Goal: Information Seeking & Learning: Learn about a topic

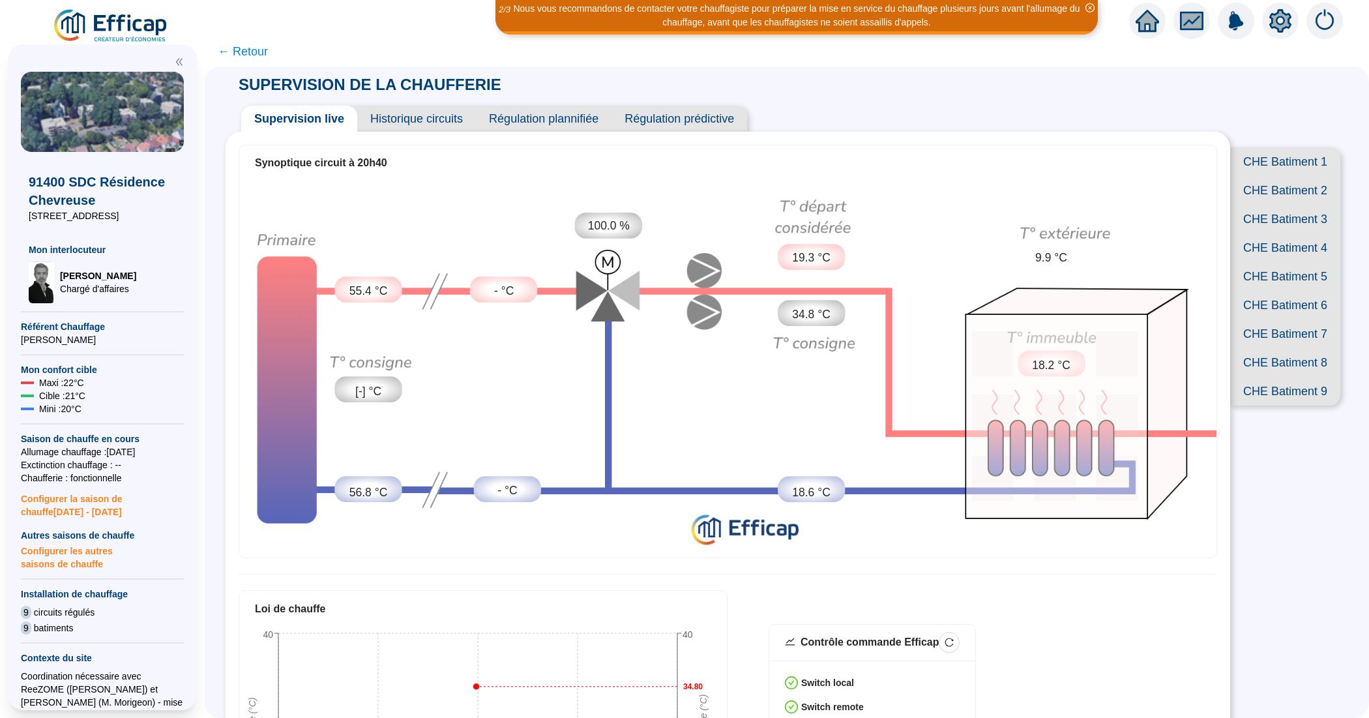
click at [1274, 348] on span "CHE Batiment 7" at bounding box center [1285, 333] width 110 height 29
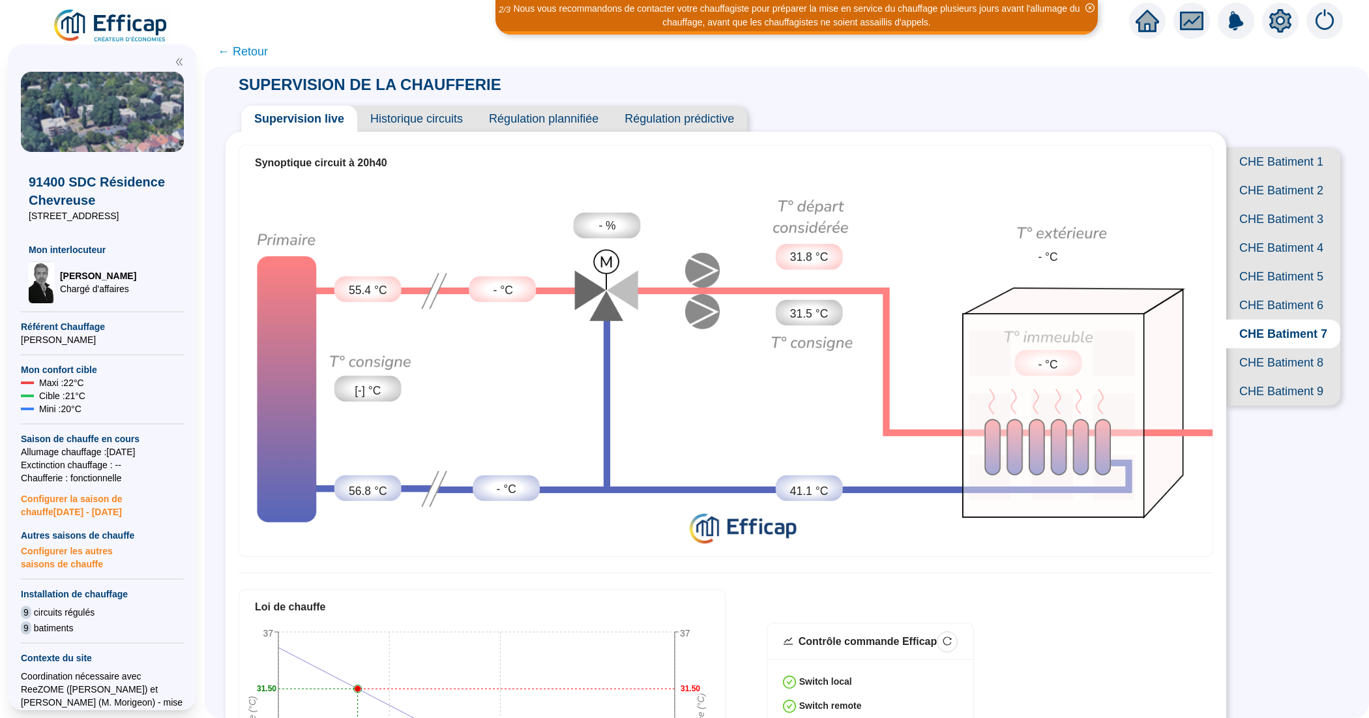
click at [1275, 205] on span "CHE Batiment 2" at bounding box center [1283, 190] width 114 height 29
click at [1284, 262] on span "CHE Batiment 4" at bounding box center [1283, 247] width 114 height 29
click at [435, 125] on span "Historique circuits" at bounding box center [416, 119] width 119 height 26
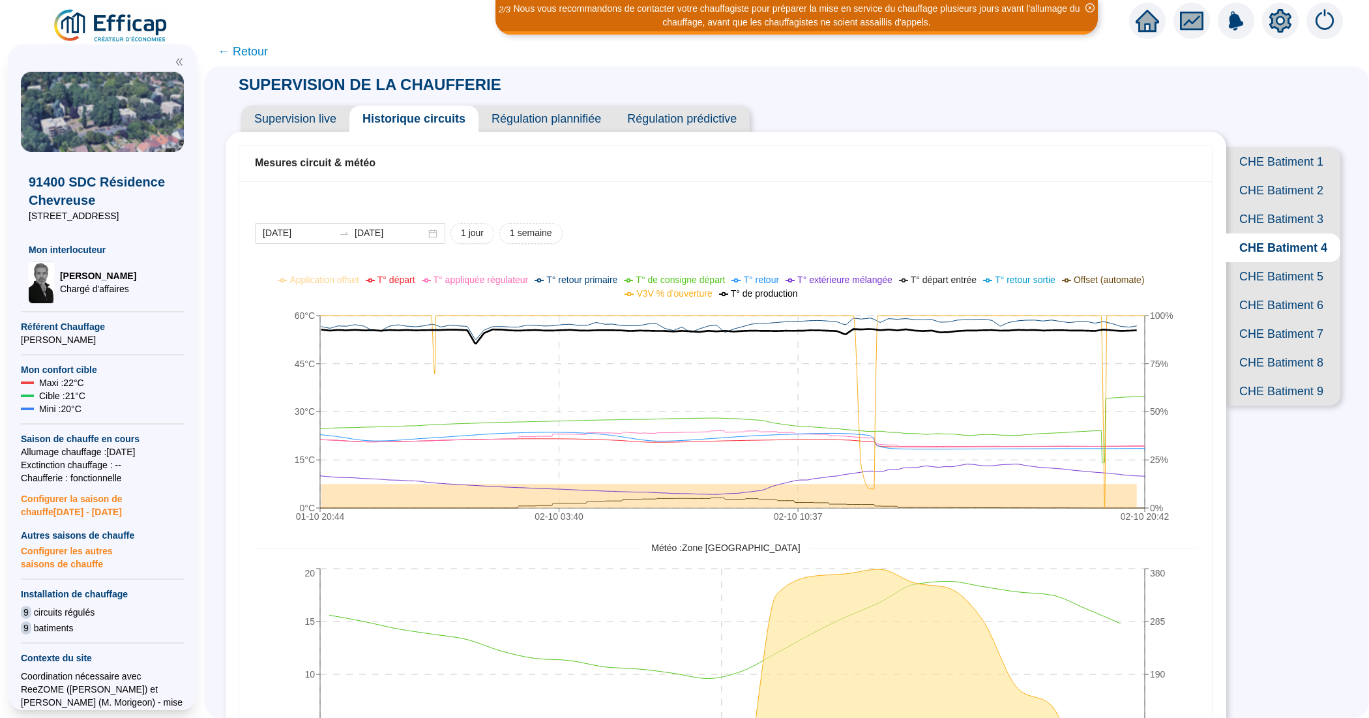
click at [289, 114] on span "Supervision live" at bounding box center [295, 119] width 108 height 26
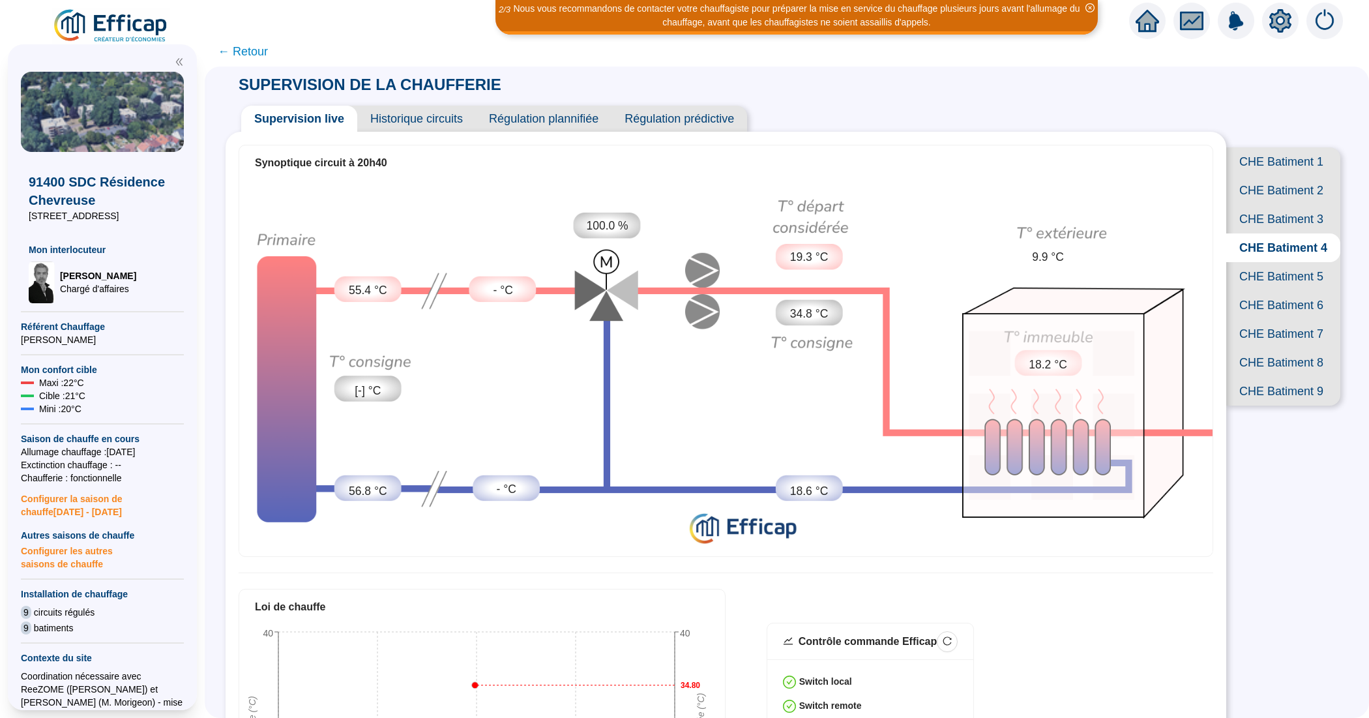
click at [1268, 167] on span "CHE Batiment 1" at bounding box center [1283, 161] width 114 height 29
click at [1291, 197] on span "CHE Batiment 2" at bounding box center [1283, 190] width 114 height 29
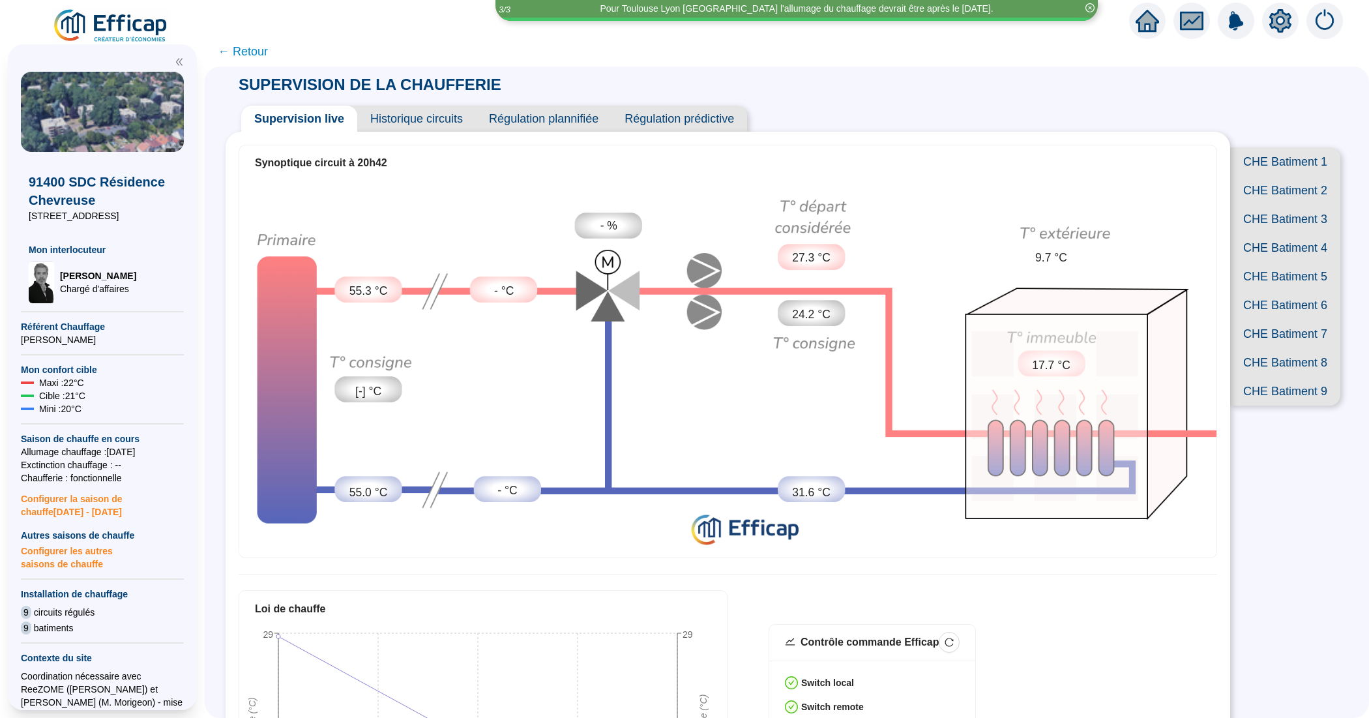
click at [1286, 262] on span "CHE Batiment 4" at bounding box center [1285, 247] width 110 height 29
click at [437, 115] on span "Historique circuits" at bounding box center [416, 119] width 119 height 26
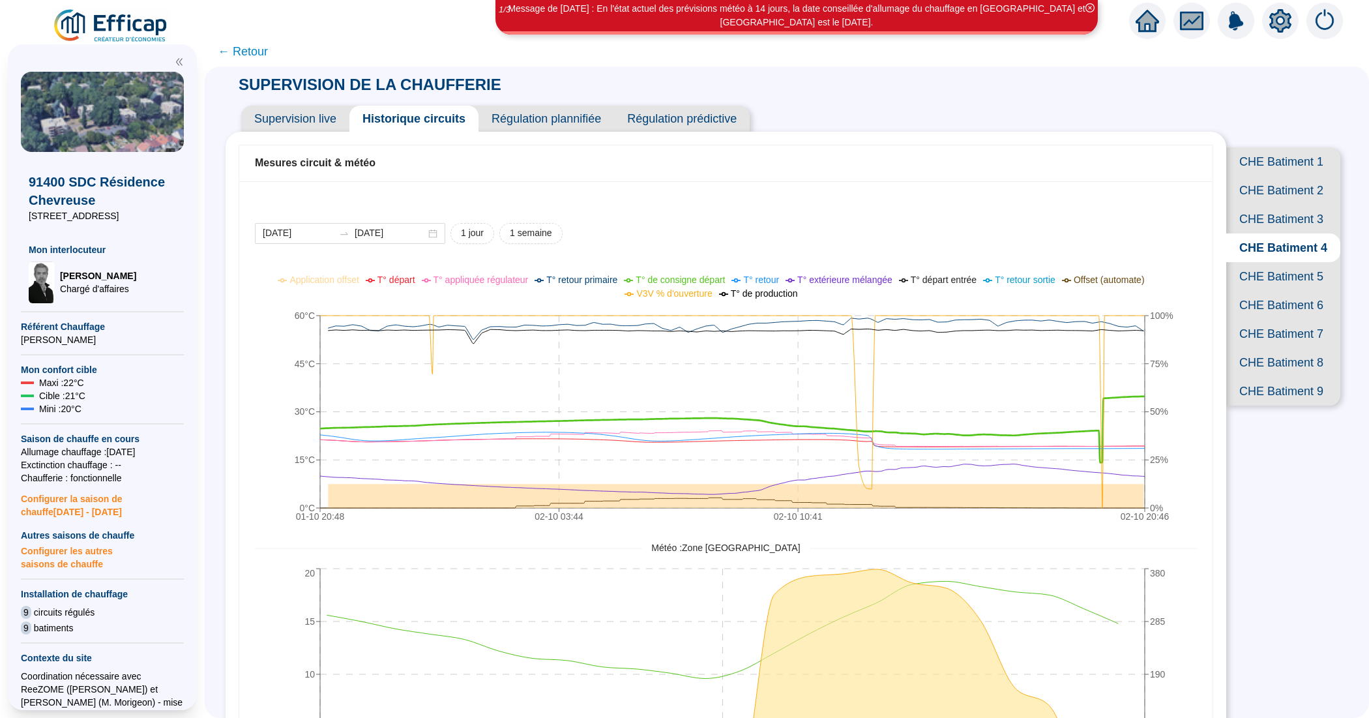
click at [1257, 165] on span "CHE Batiment 1" at bounding box center [1283, 161] width 114 height 29
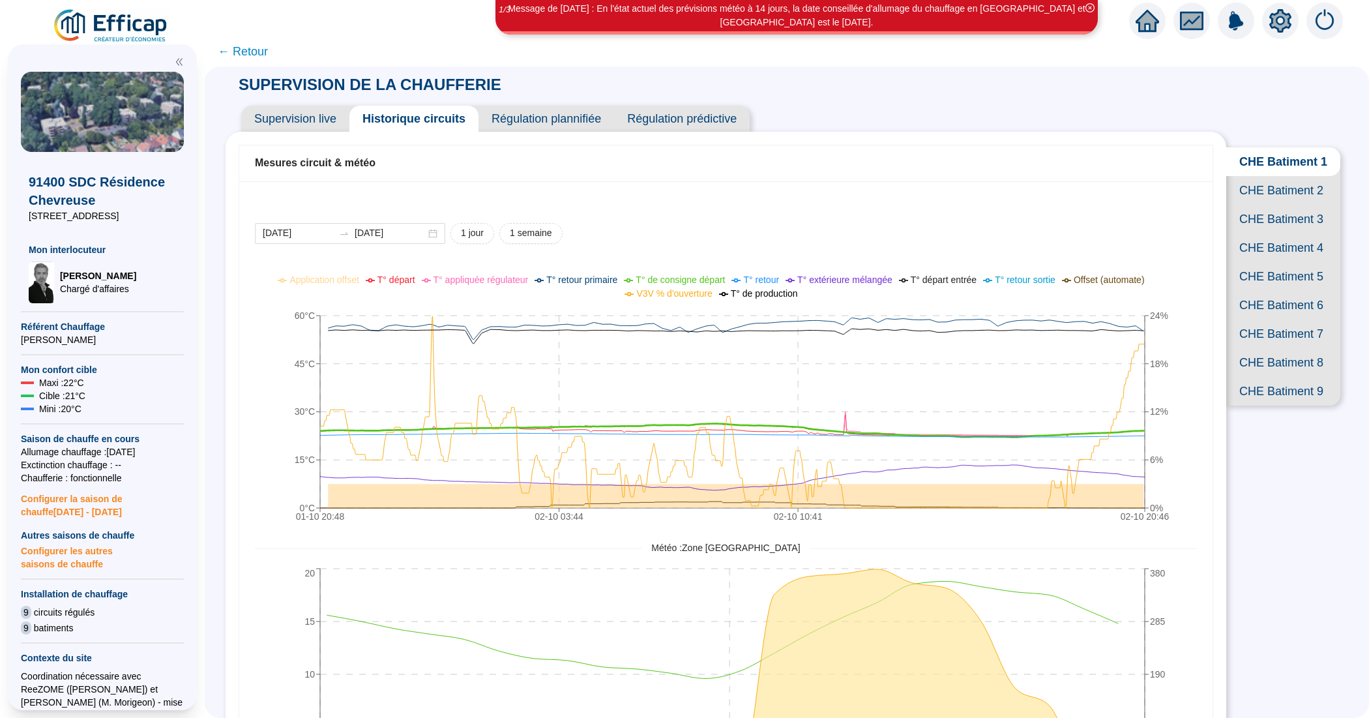
click at [265, 53] on span "← Retour" at bounding box center [243, 51] width 50 height 18
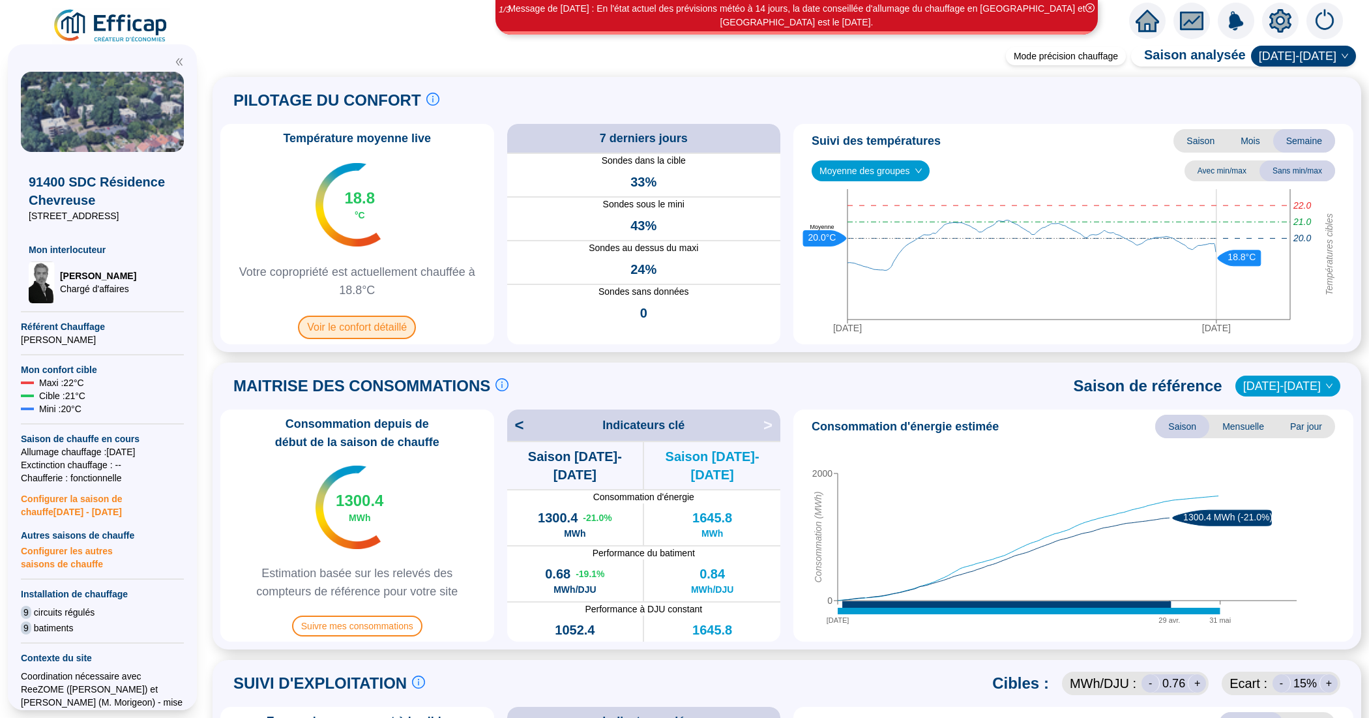
click at [380, 330] on span "Voir le confort détaillé" at bounding box center [357, 326] width 118 height 23
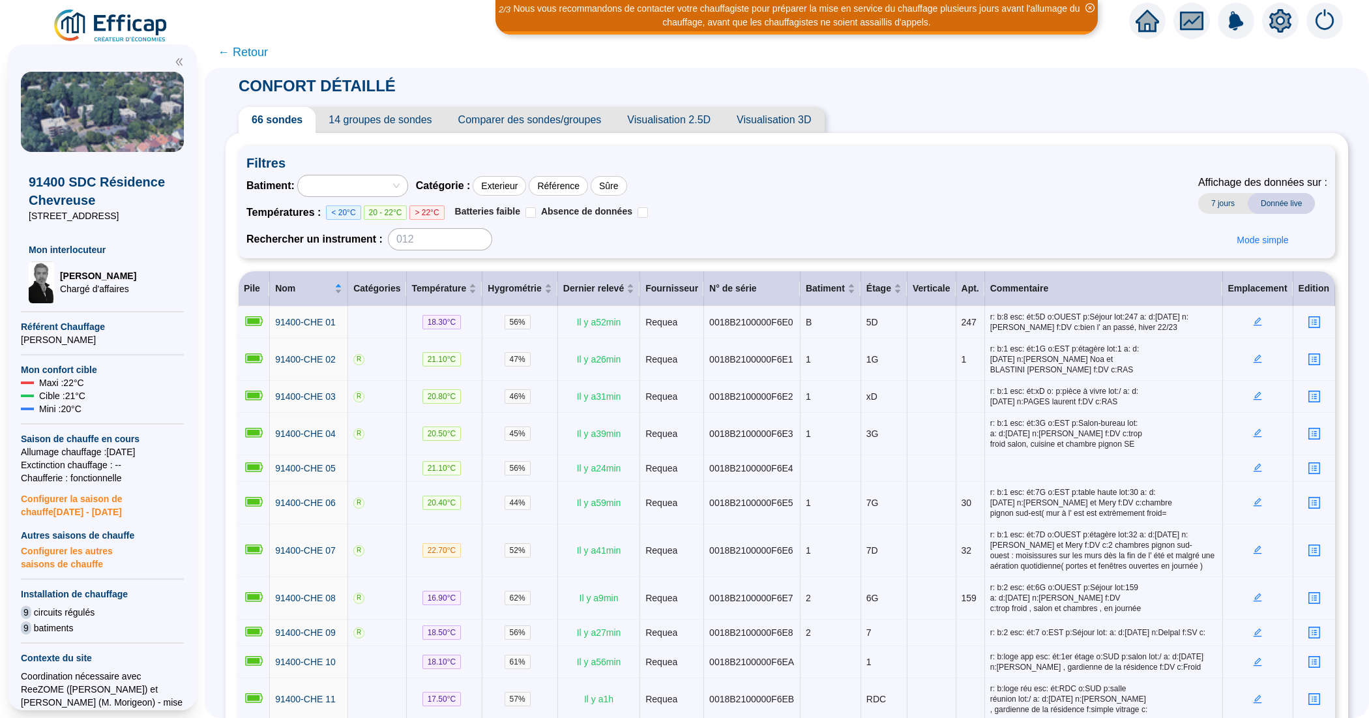
click at [543, 119] on span "Comparer des sondes/groupes" at bounding box center [529, 120] width 169 height 26
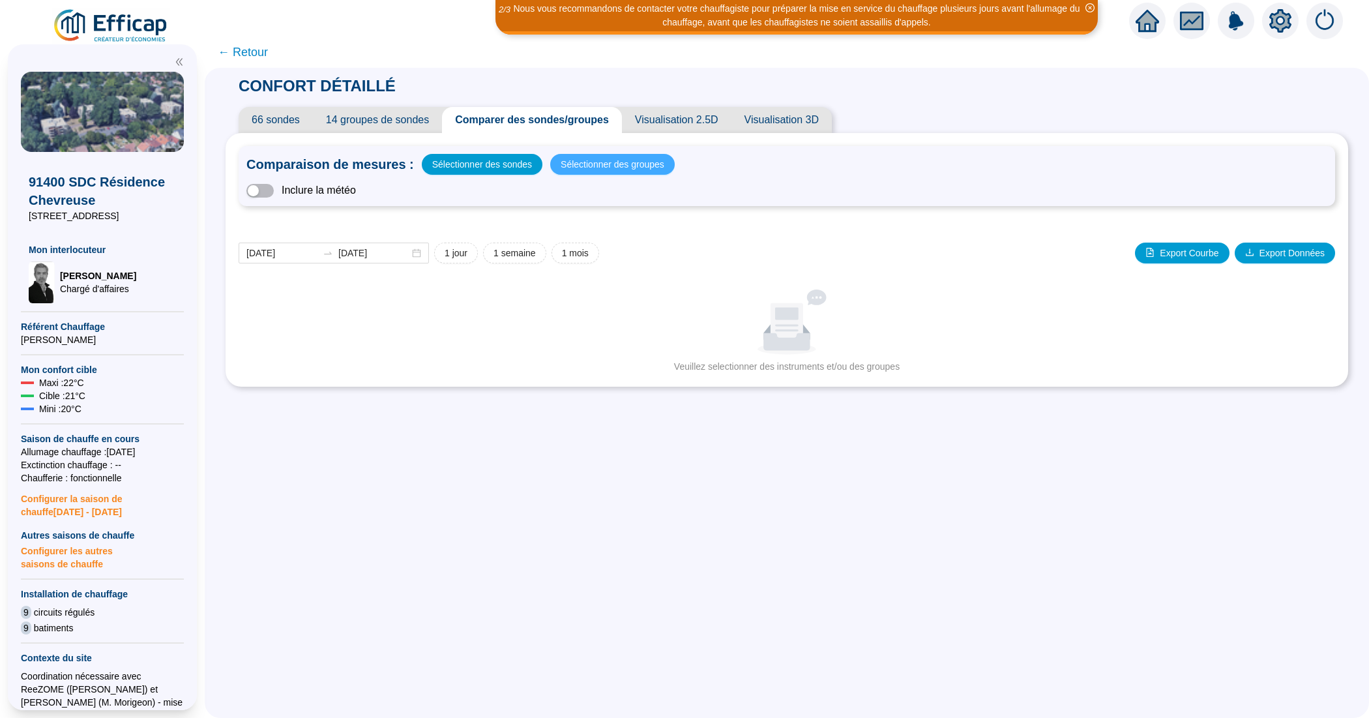
click at [608, 167] on span "Sélectionner des groupes" at bounding box center [613, 164] width 104 height 18
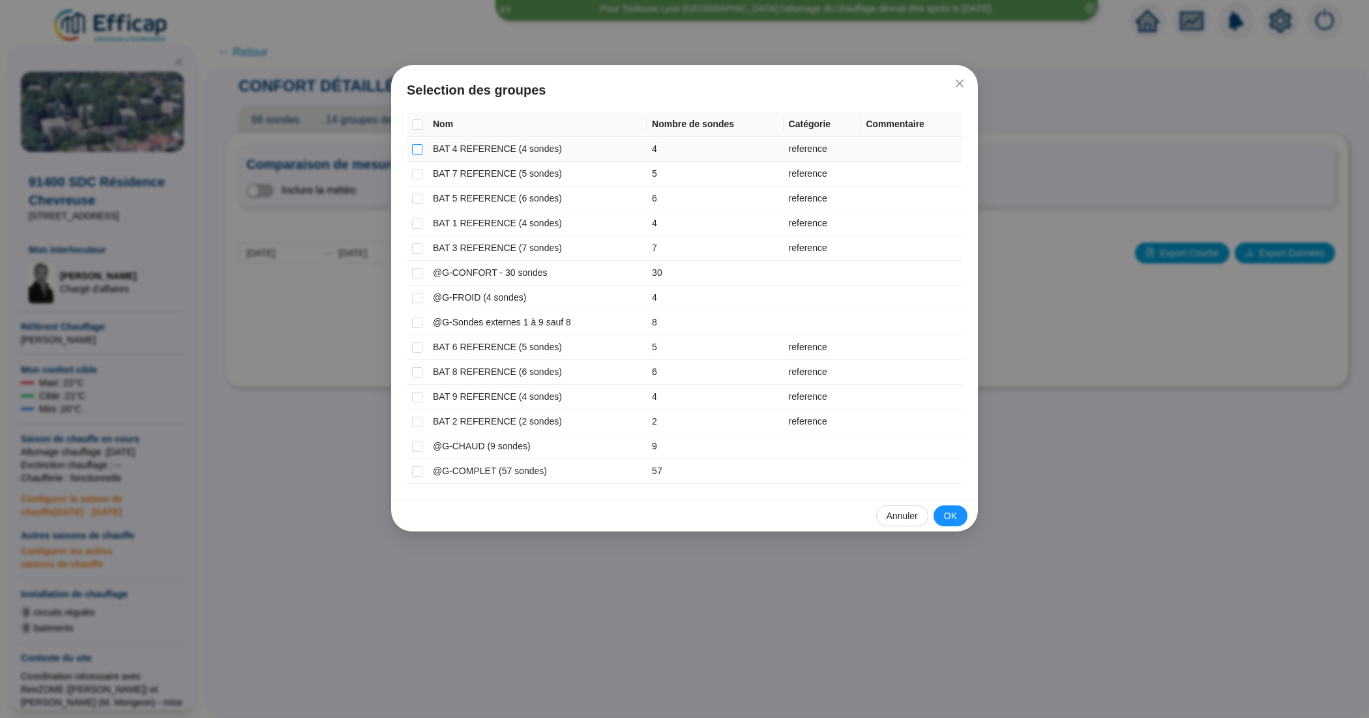
click at [415, 153] on input "checkbox" at bounding box center [417, 149] width 10 height 10
checkbox input "true"
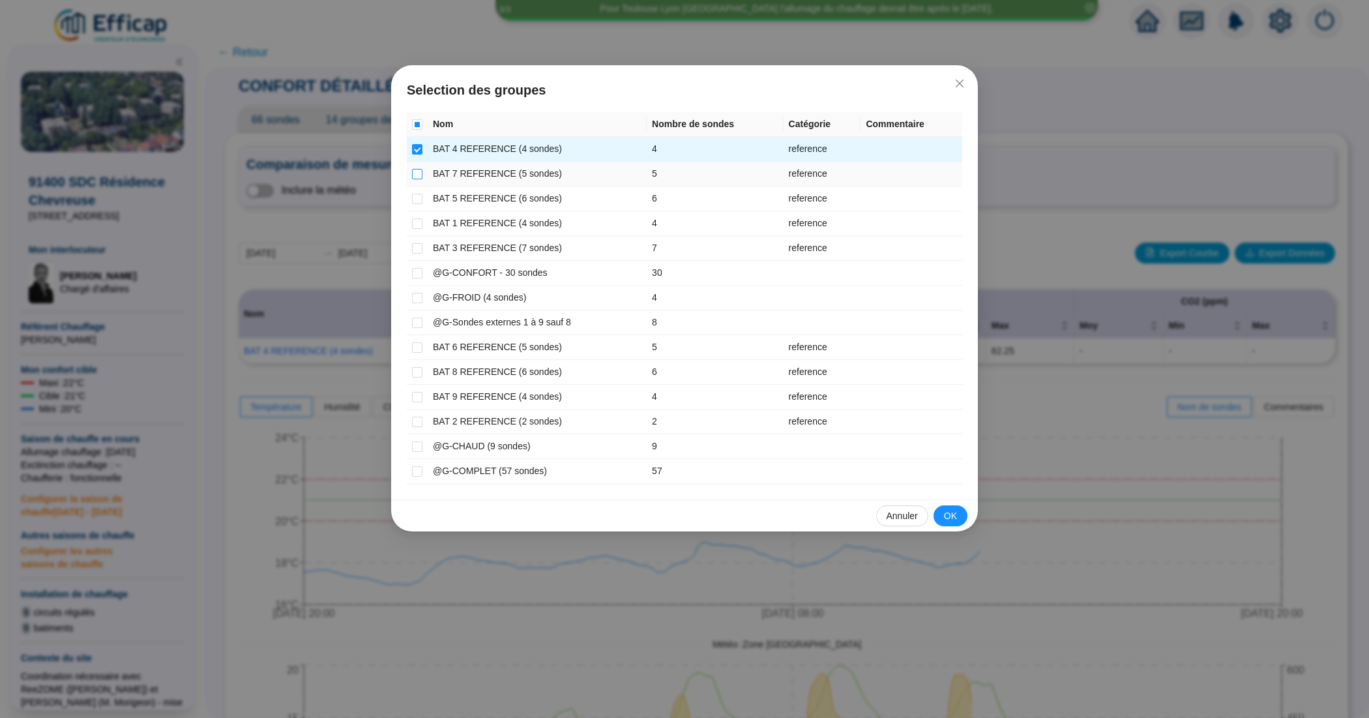
click at [416, 176] on input "checkbox" at bounding box center [417, 174] width 10 height 10
checkbox input "true"
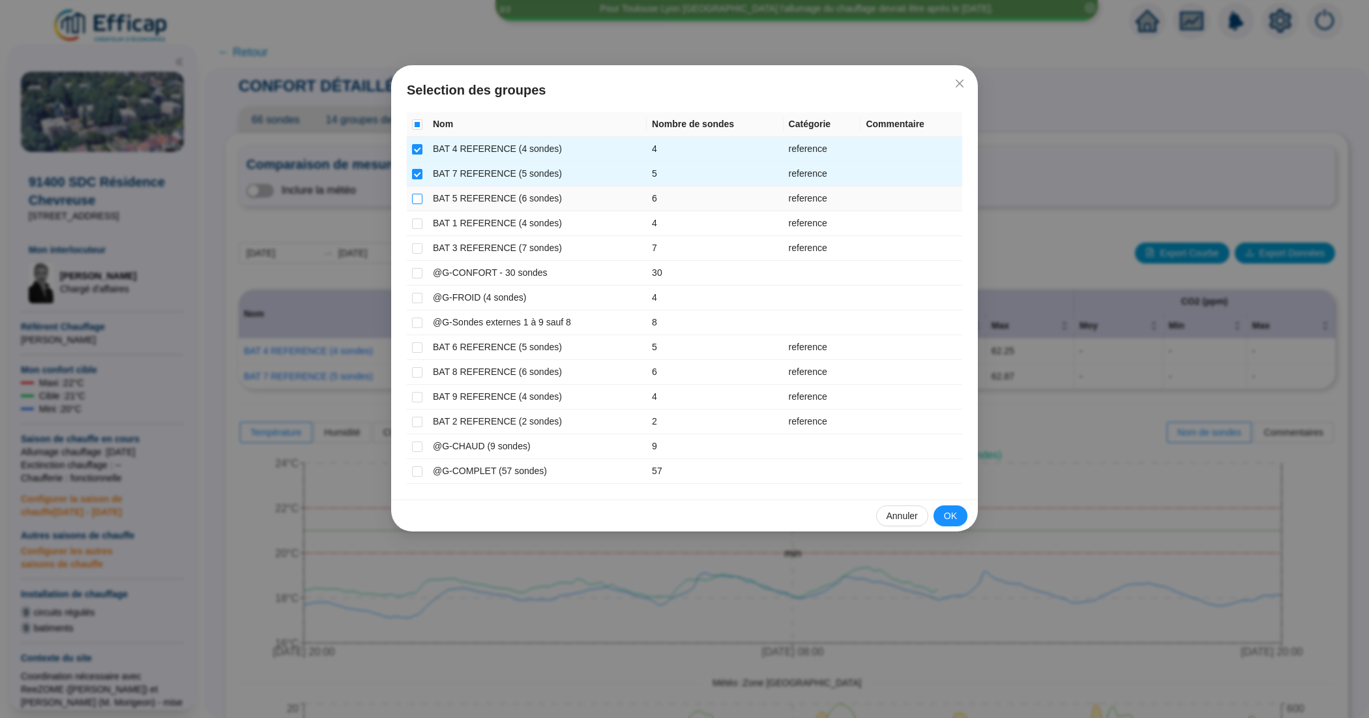
click at [416, 196] on input "checkbox" at bounding box center [417, 199] width 10 height 10
checkbox input "true"
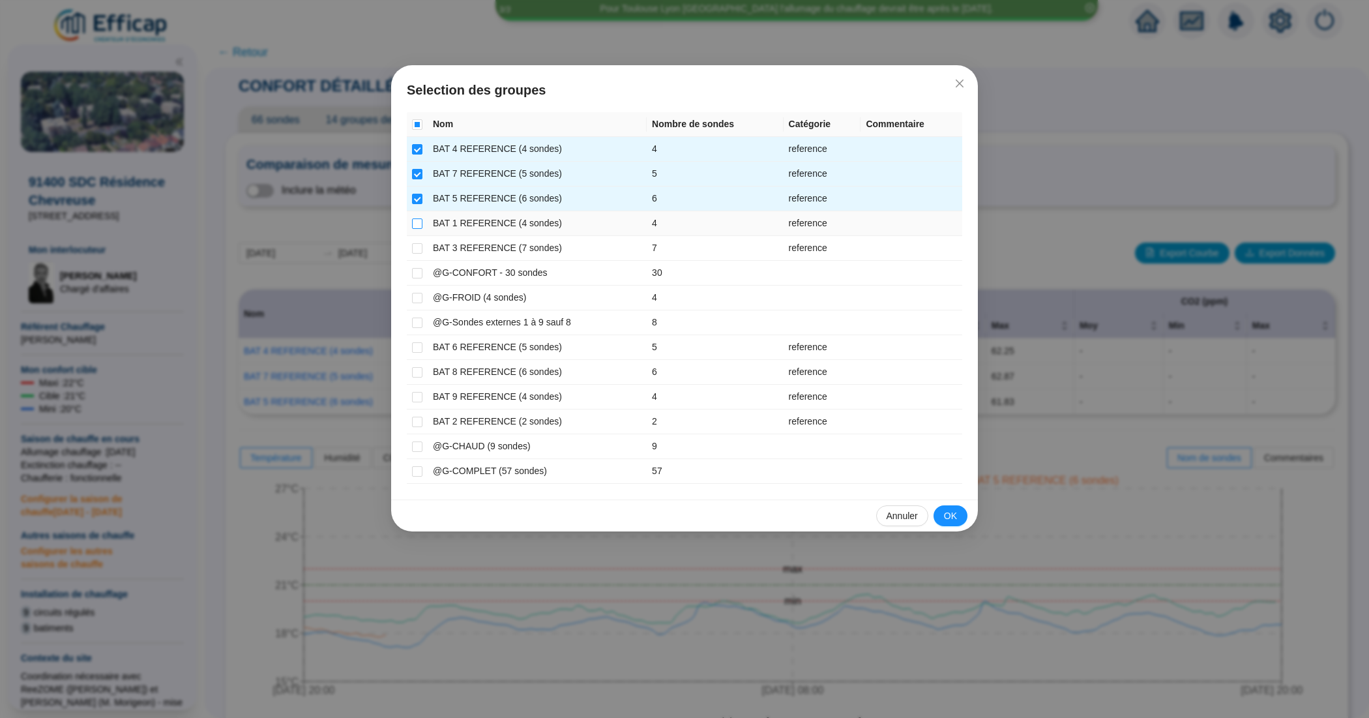
click at [419, 222] on input "checkbox" at bounding box center [417, 223] width 10 height 10
checkbox input "true"
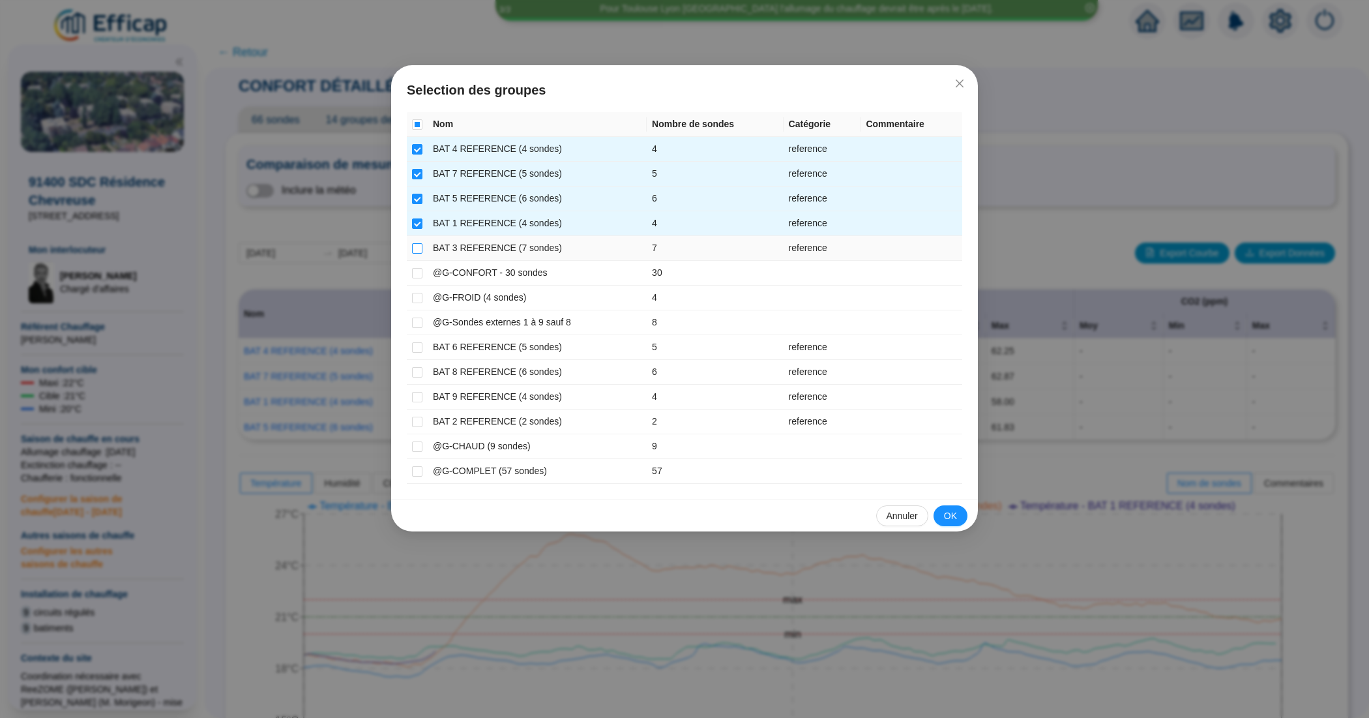
click at [419, 243] on input "checkbox" at bounding box center [417, 248] width 10 height 10
checkbox input "true"
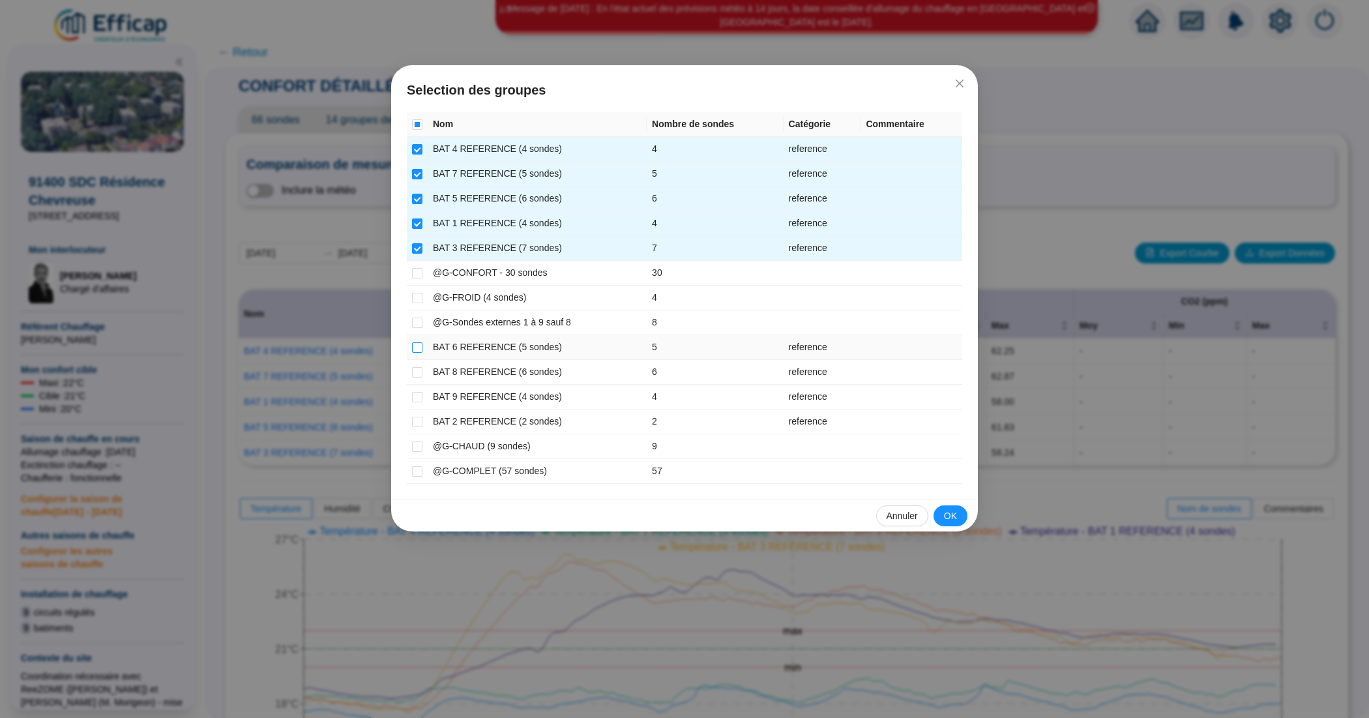
click at [421, 349] on input "checkbox" at bounding box center [417, 347] width 10 height 10
checkbox input "true"
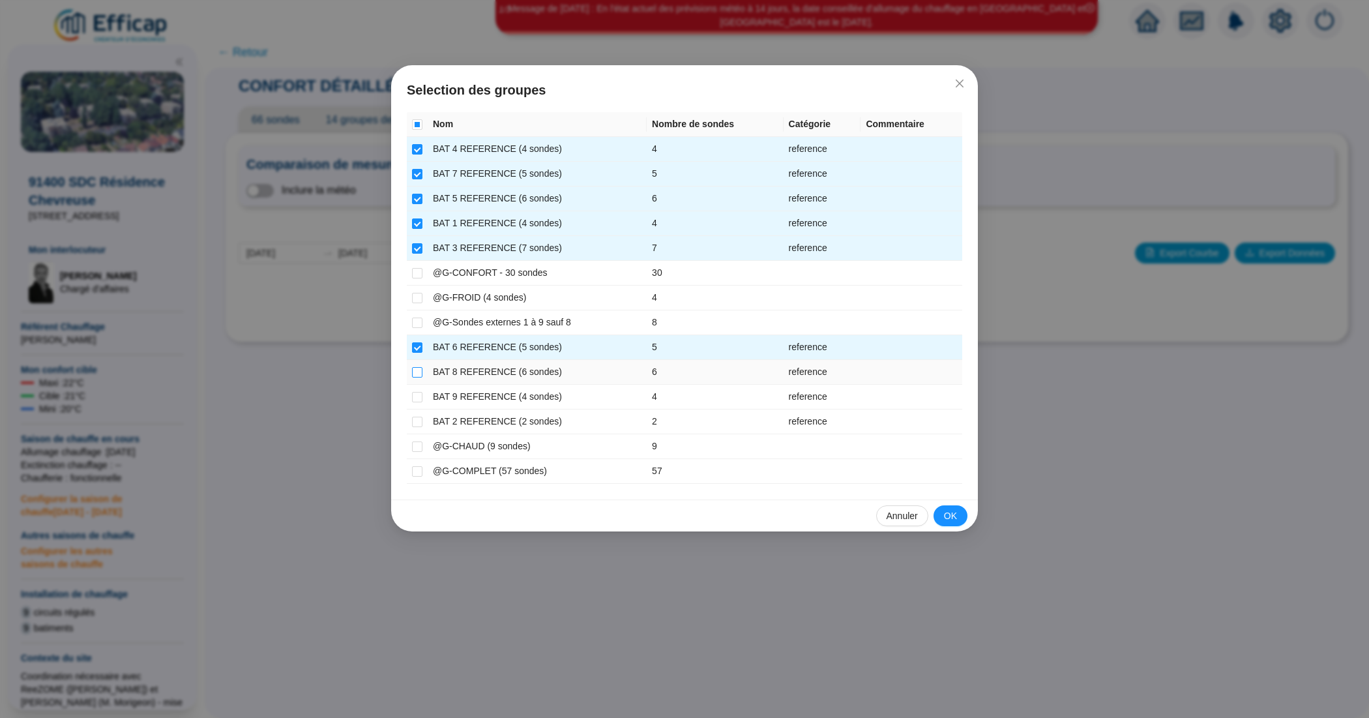
click at [416, 375] on input "checkbox" at bounding box center [417, 372] width 10 height 10
checkbox input "true"
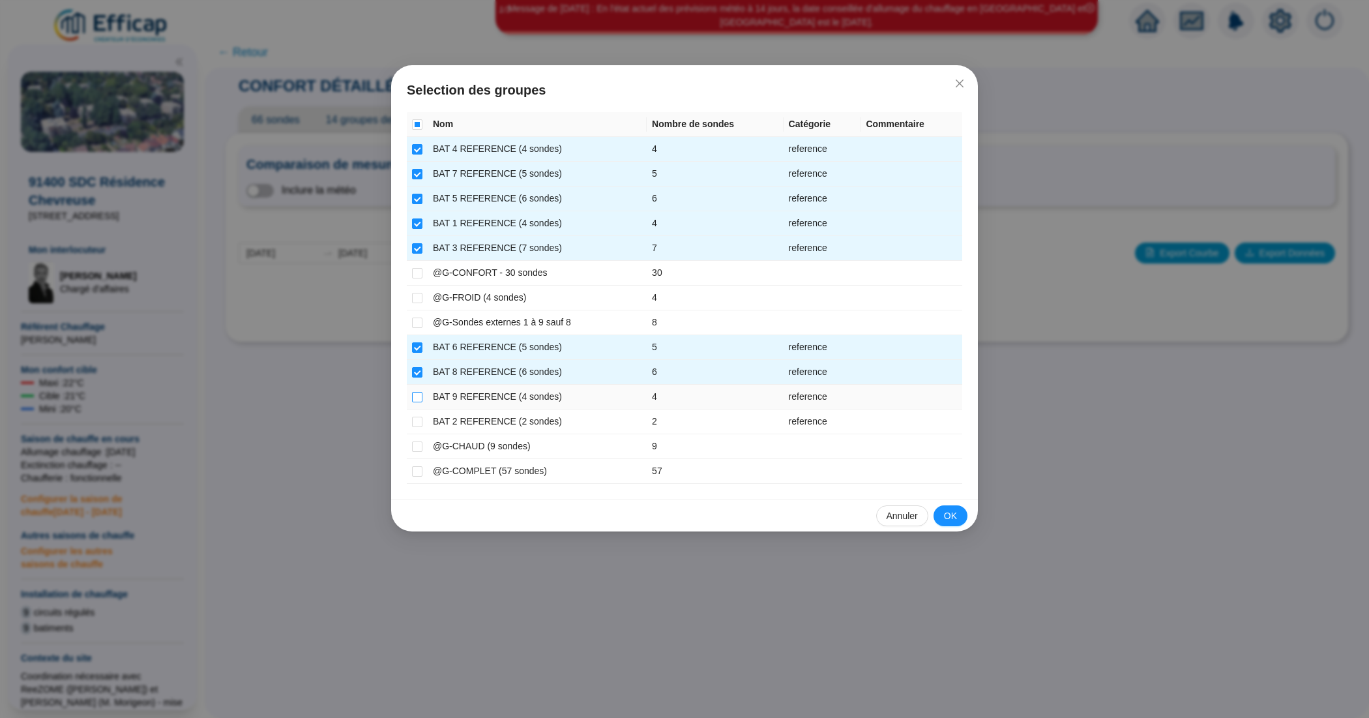
click at [419, 399] on input "checkbox" at bounding box center [417, 397] width 10 height 10
checkbox input "true"
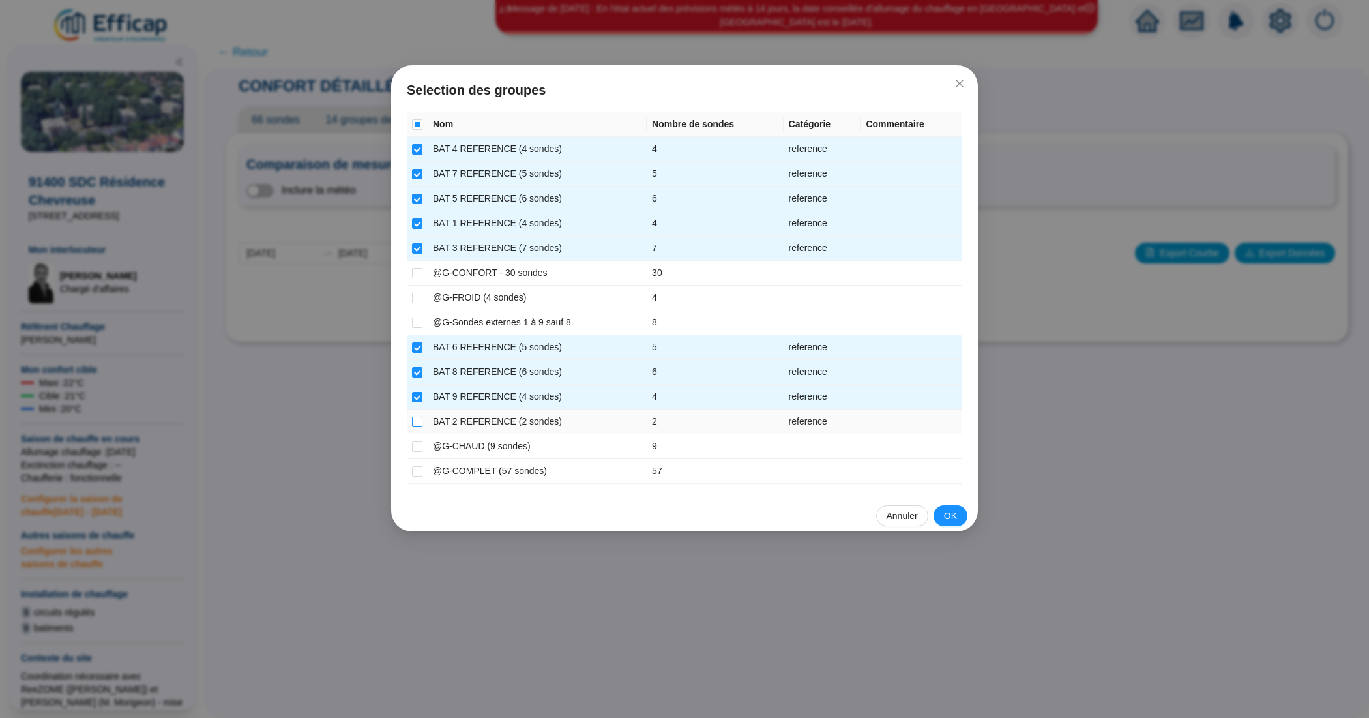
click at [417, 424] on input "checkbox" at bounding box center [417, 422] width 10 height 10
checkbox input "true"
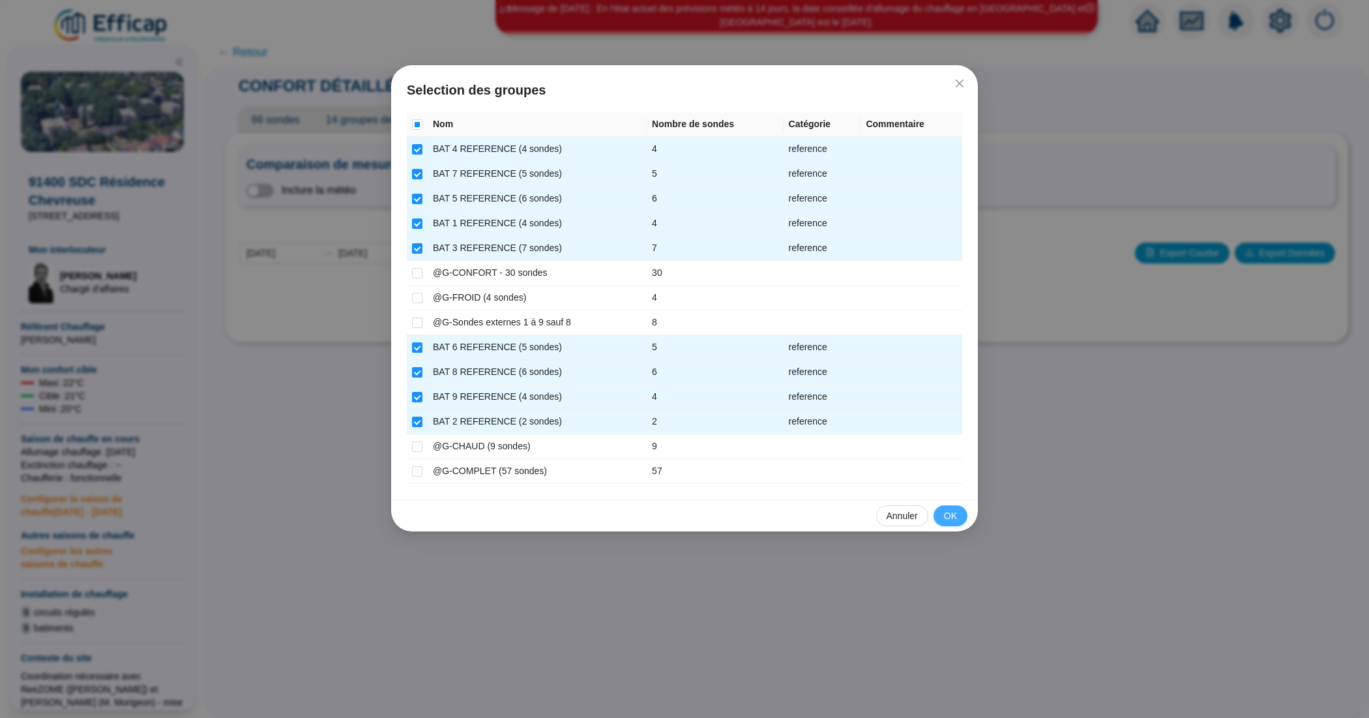
click at [937, 517] on button "OK" at bounding box center [950, 515] width 34 height 21
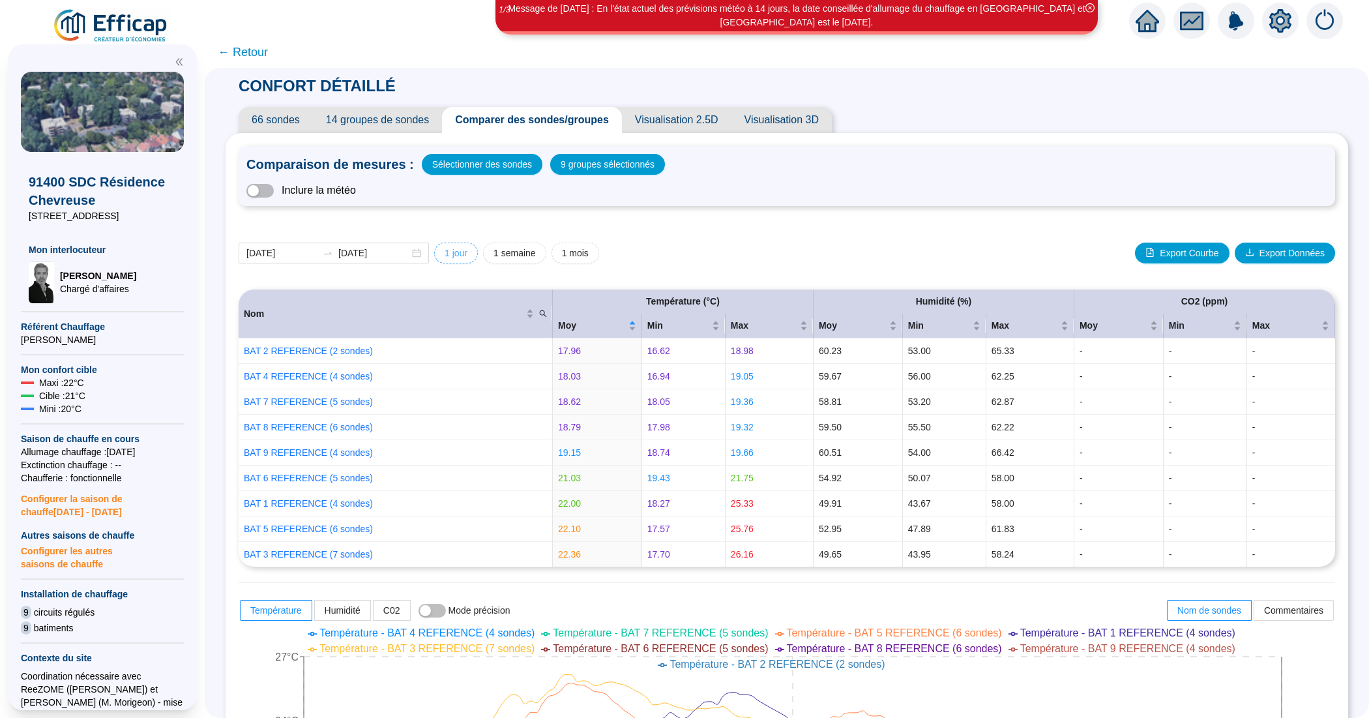
click at [478, 248] on button "1 jour" at bounding box center [456, 252] width 44 height 21
type input "[DATE]"
click at [252, 52] on span "← Retour" at bounding box center [243, 52] width 50 height 18
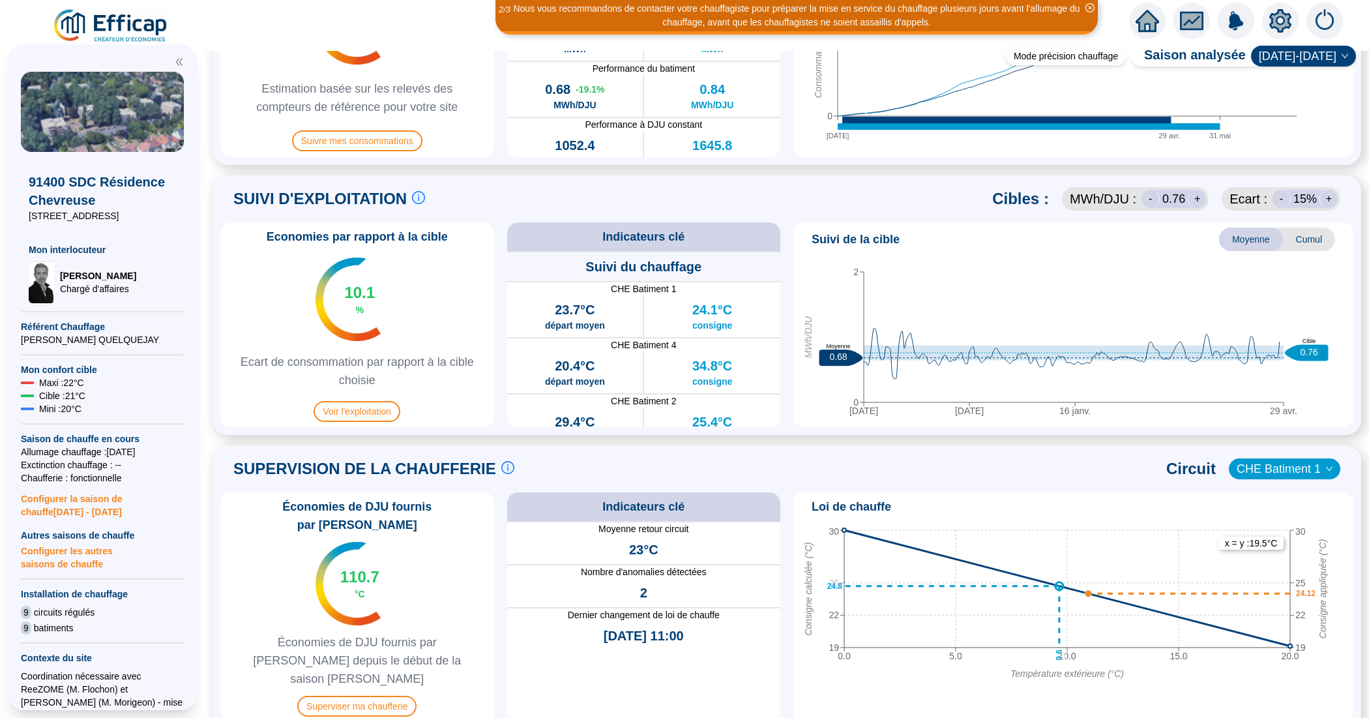
scroll to position [570, 0]
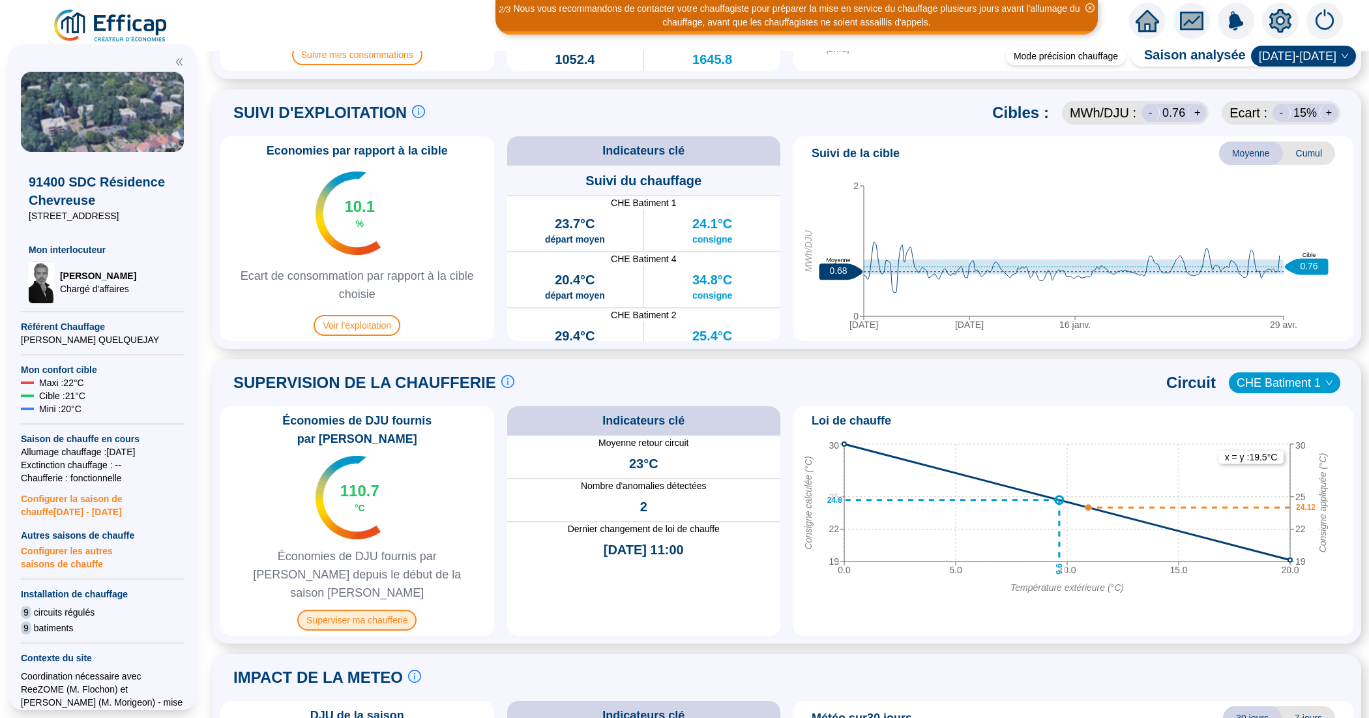
click at [391, 609] on span "Superviser ma chaufferie" at bounding box center [356, 619] width 119 height 21
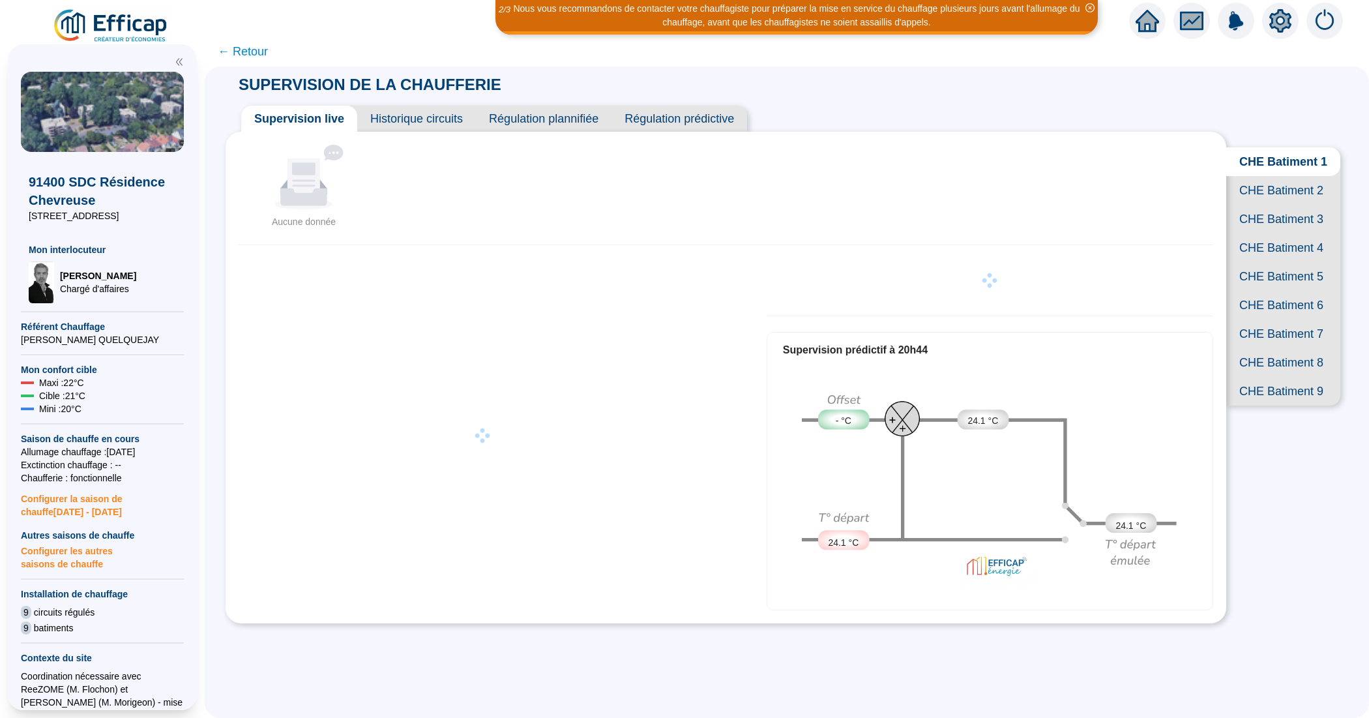
click at [1253, 170] on span "CHE Batiment 1" at bounding box center [1283, 161] width 114 height 29
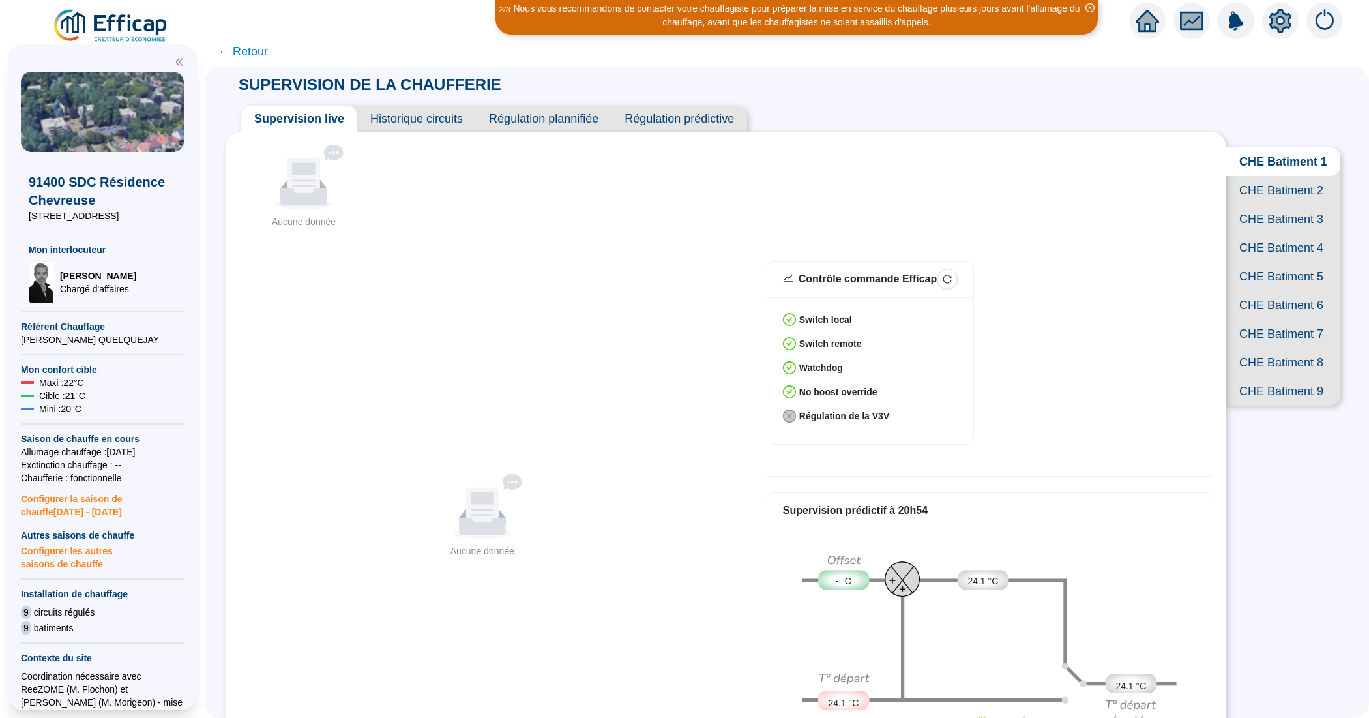
click at [437, 117] on span "Historique circuits" at bounding box center [416, 119] width 119 height 26
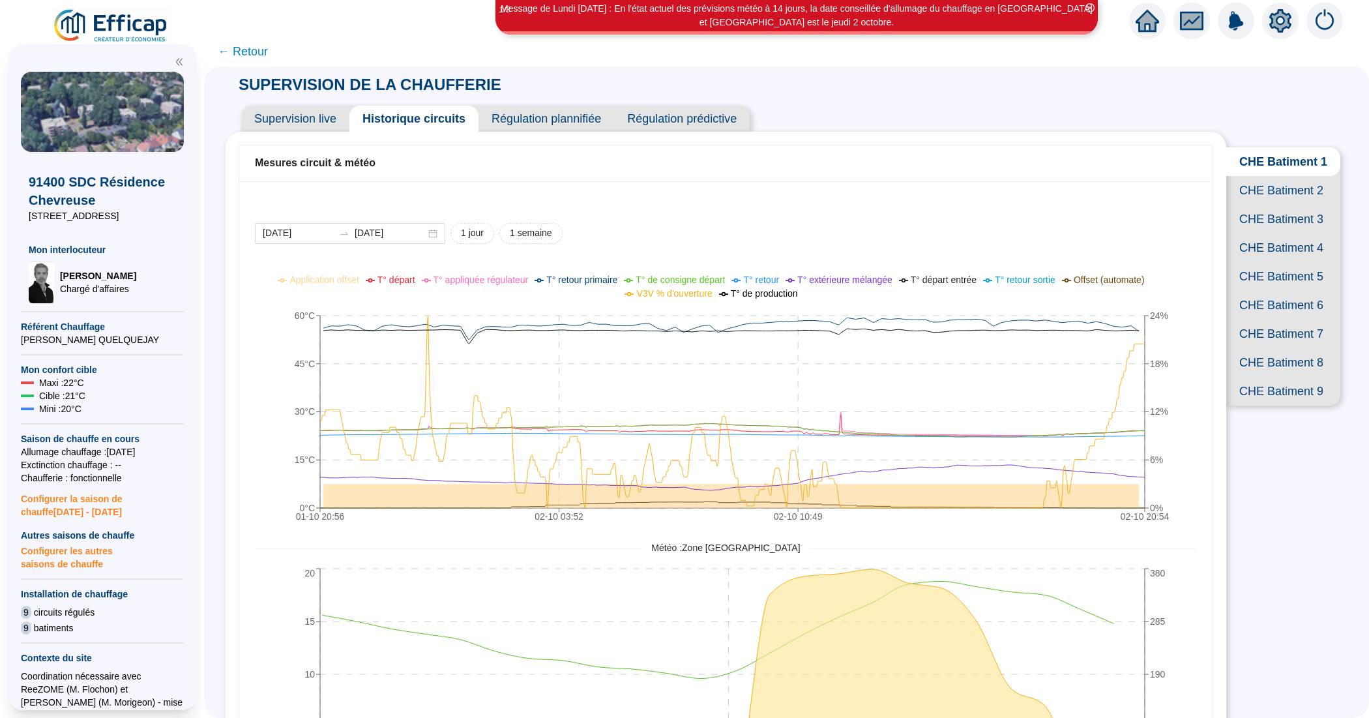
click at [1262, 202] on span "CHE Batiment 2" at bounding box center [1283, 190] width 114 height 29
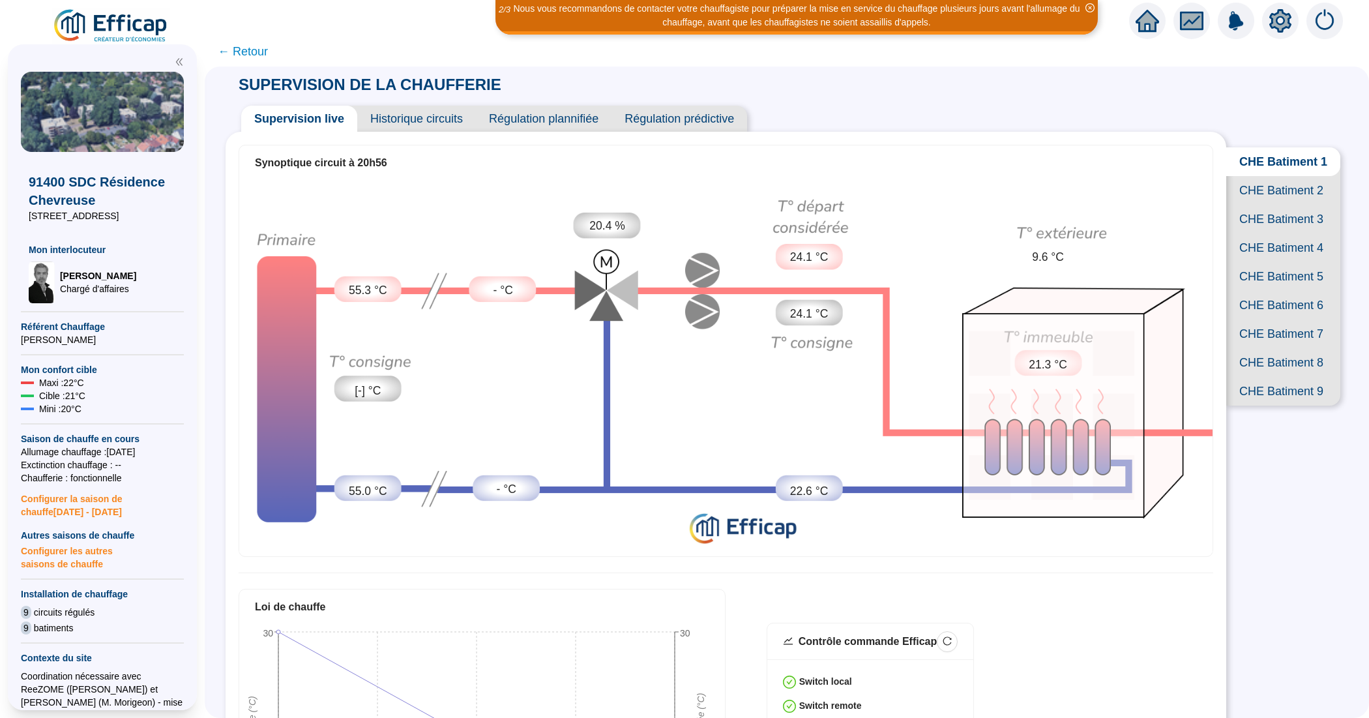
click at [458, 123] on span "Historique circuits" at bounding box center [416, 119] width 119 height 26
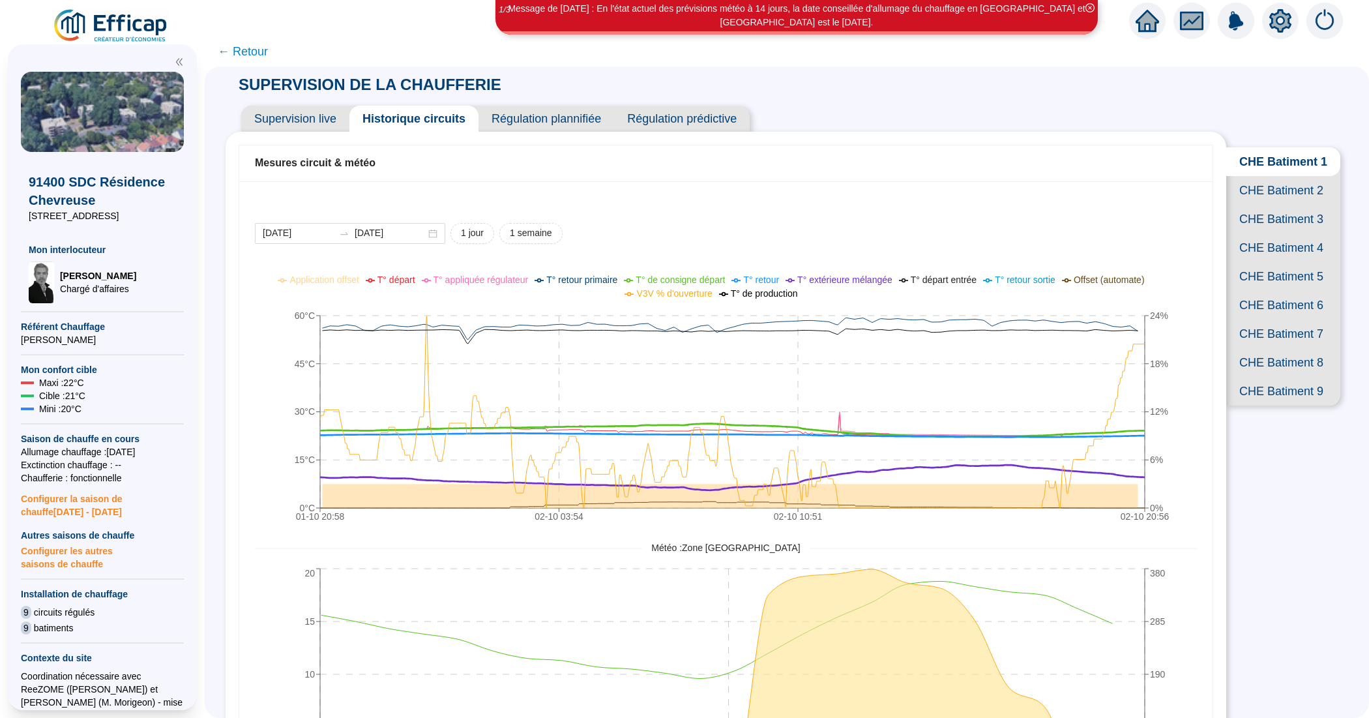
click at [1250, 203] on span "CHE Batiment 2" at bounding box center [1283, 190] width 114 height 29
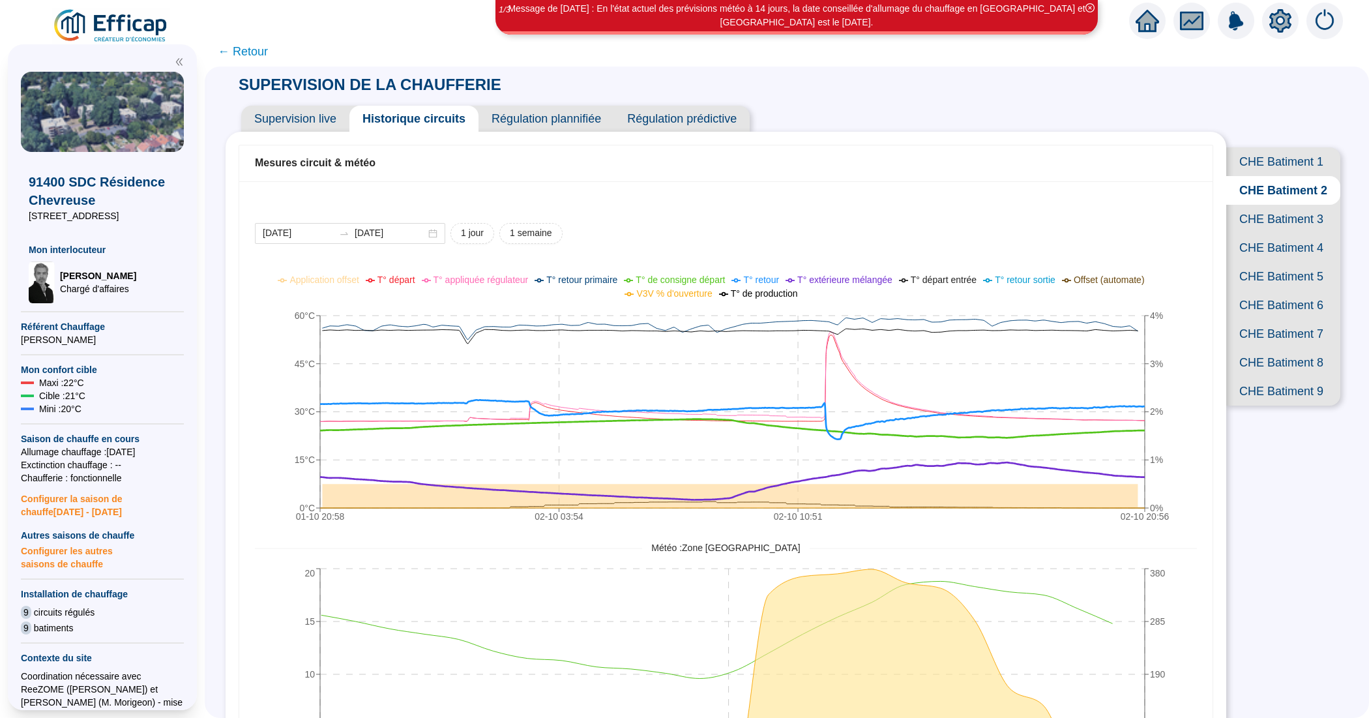
click at [307, 111] on span "Supervision live" at bounding box center [295, 119] width 108 height 26
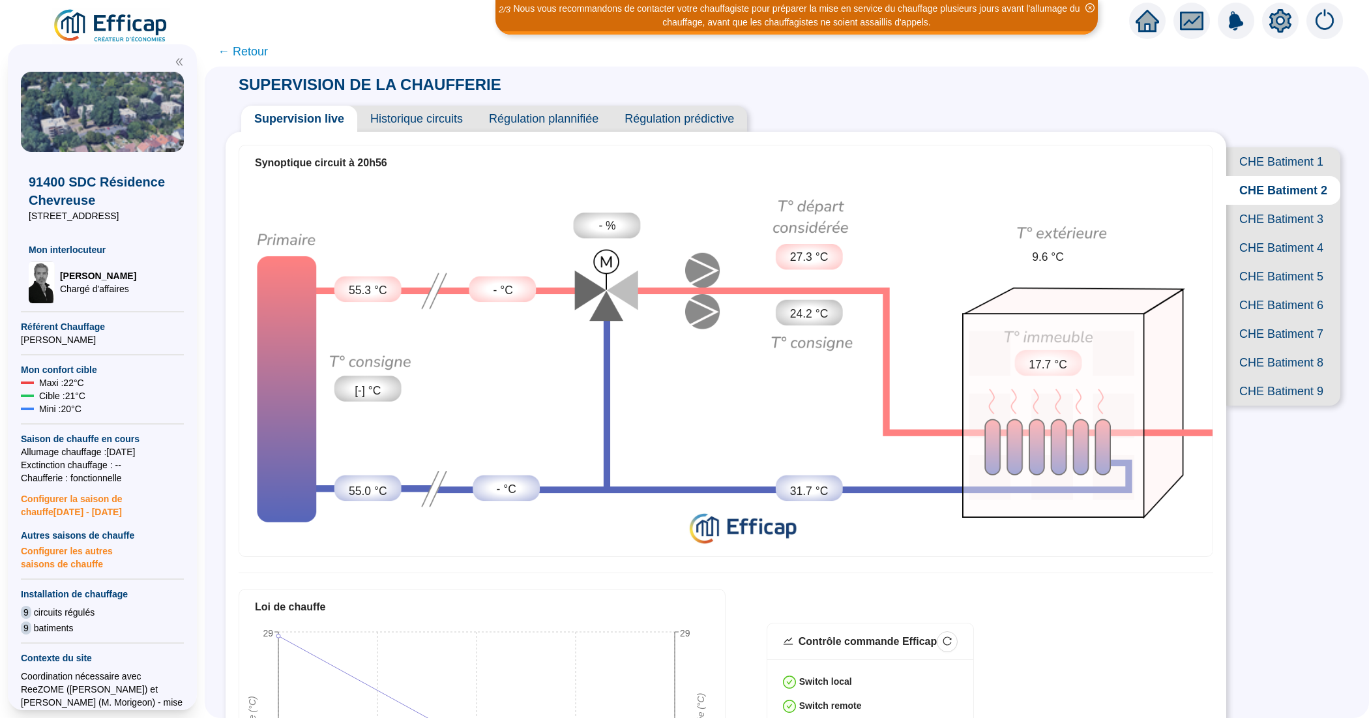
click at [439, 127] on span "Historique circuits" at bounding box center [416, 119] width 119 height 26
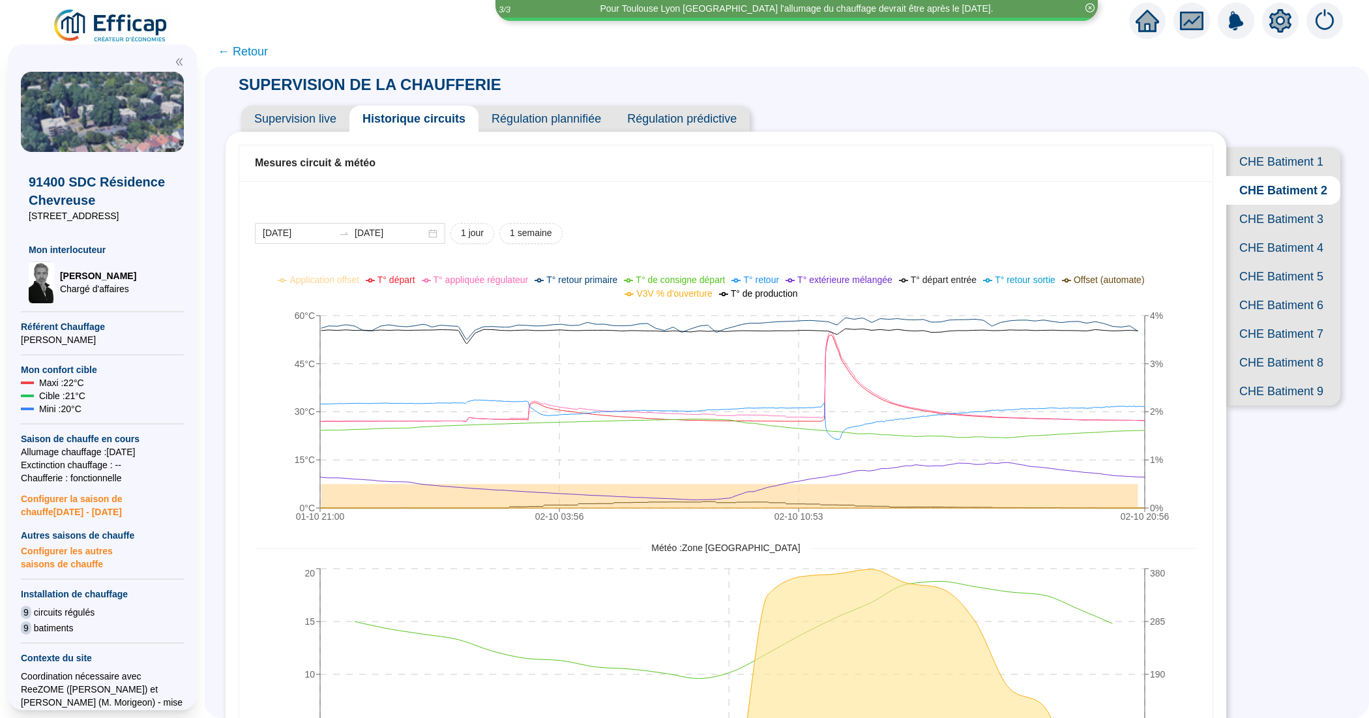
click at [307, 125] on span "Supervision live" at bounding box center [295, 119] width 108 height 26
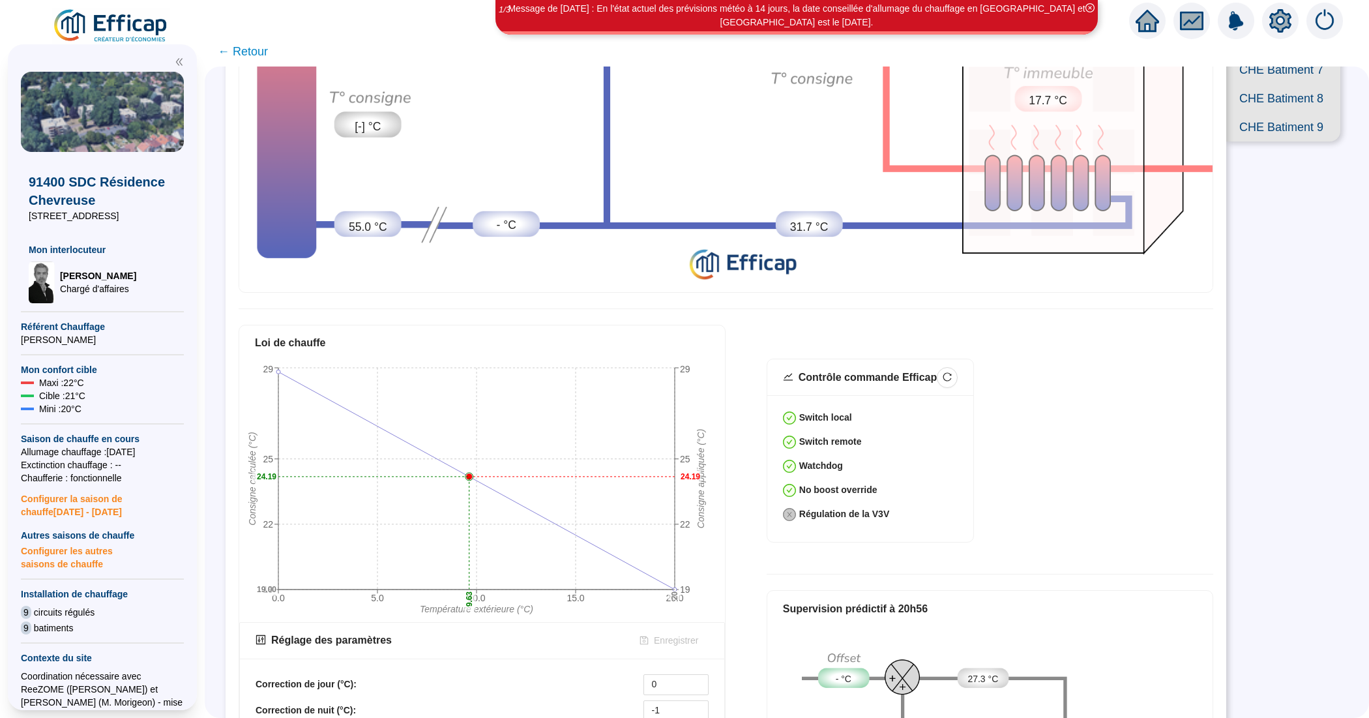
scroll to position [407, 0]
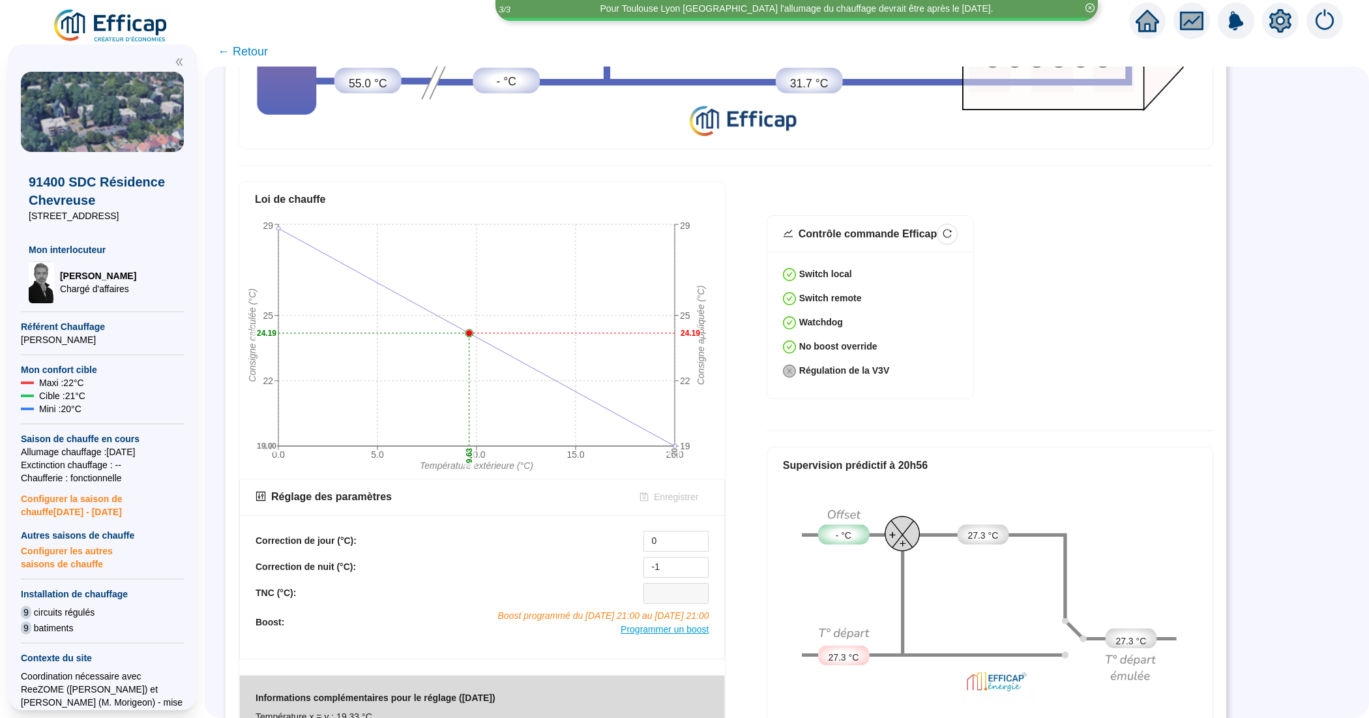
click at [667, 624] on span "Programmer un boost" at bounding box center [665, 629] width 88 height 10
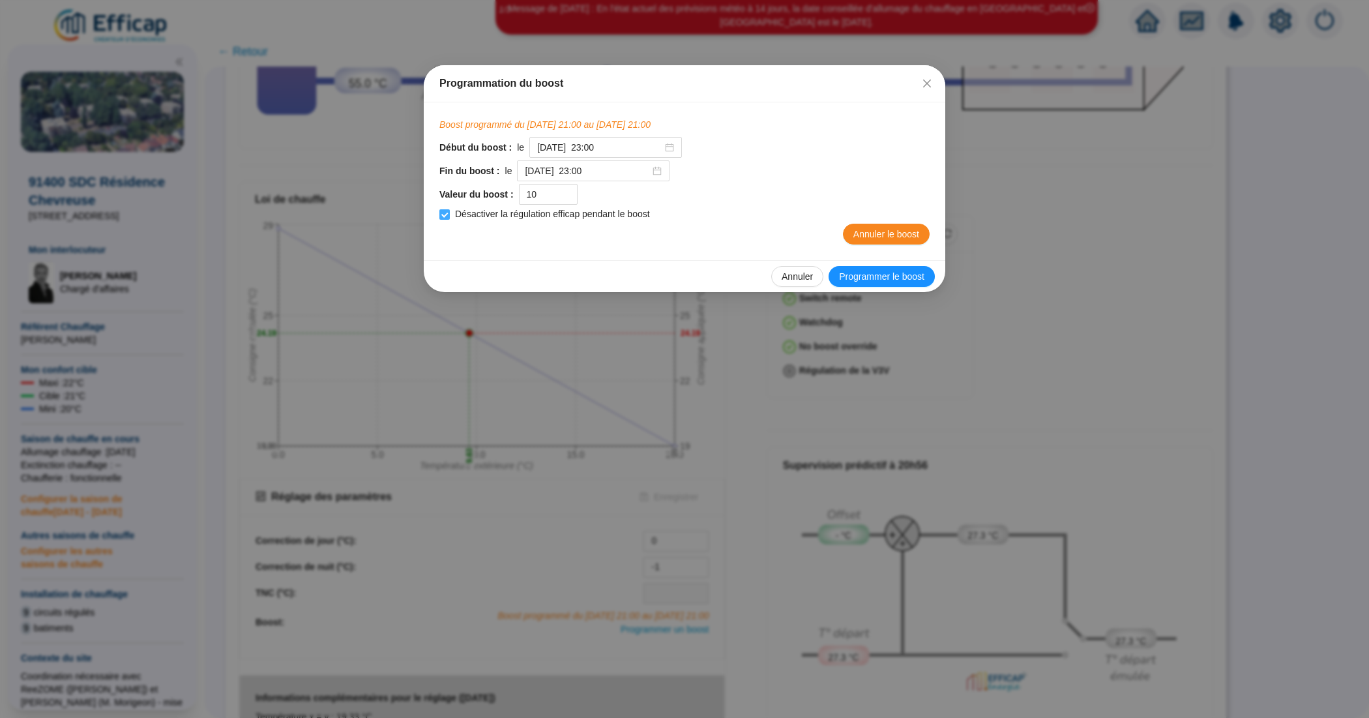
click at [448, 212] on input "Désactiver la régulation efficap pendant le boost" at bounding box center [444, 214] width 10 height 10
checkbox input "false"
click at [891, 227] on button "Annuler le boost" at bounding box center [886, 234] width 87 height 21
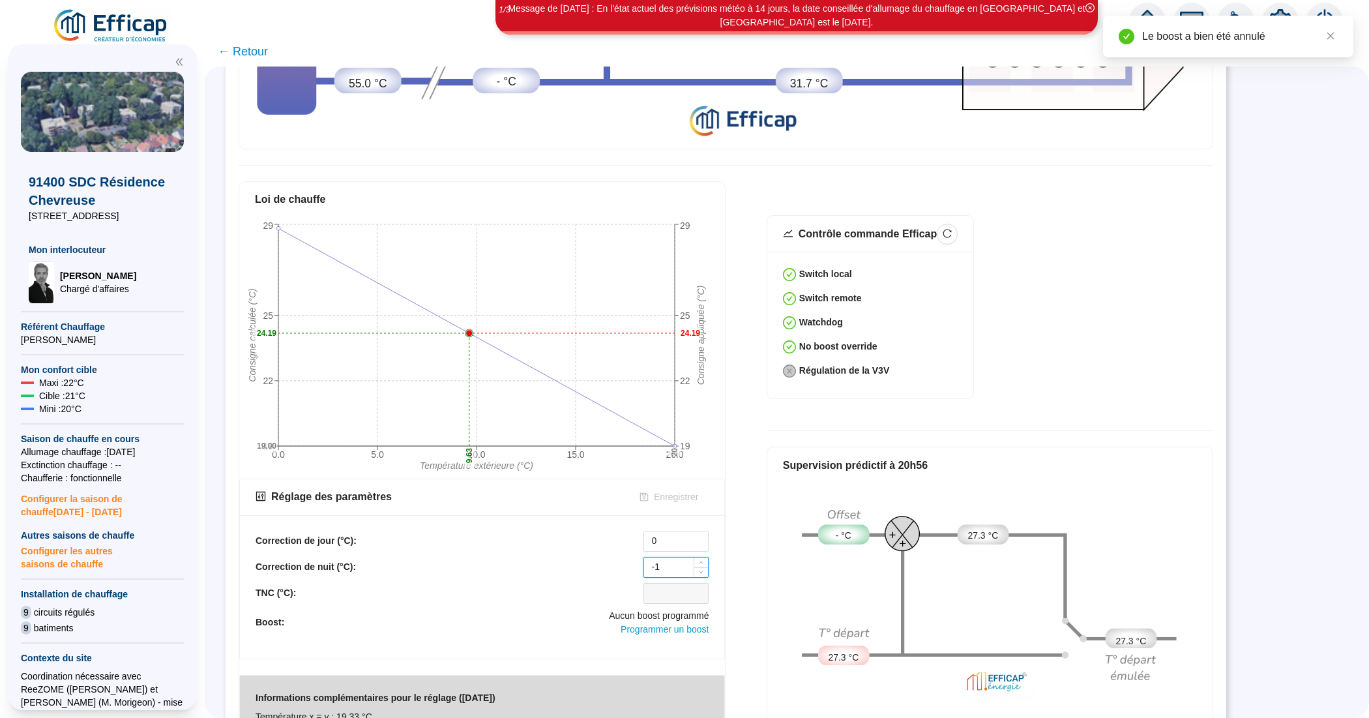
drag, startPoint x: 665, startPoint y: 559, endPoint x: 650, endPoint y: 558, distance: 15.0
click at [650, 558] on input "-1" at bounding box center [676, 567] width 64 height 20
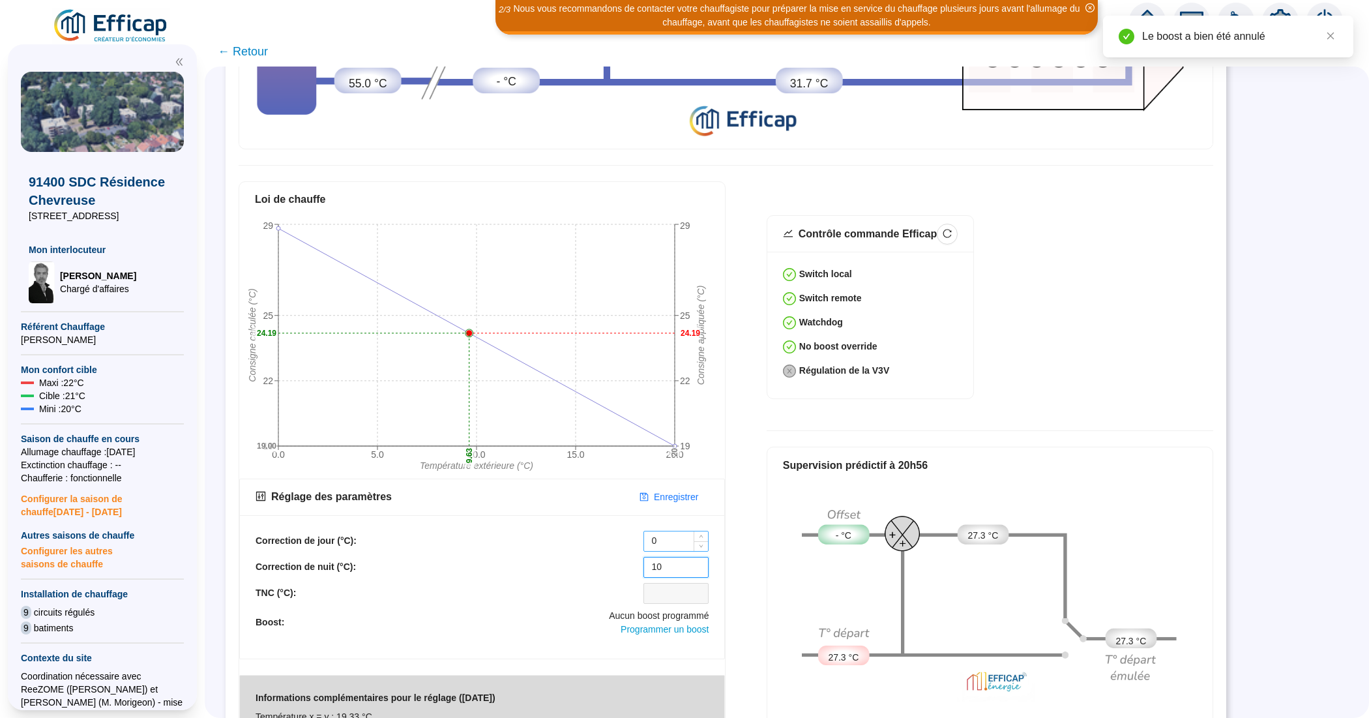
type input "10"
drag, startPoint x: 692, startPoint y: 531, endPoint x: 650, endPoint y: 532, distance: 41.7
click at [650, 532] on input "0" at bounding box center [676, 541] width 64 height 20
type input "10"
click at [672, 490] on span "Enregistrer" at bounding box center [676, 497] width 44 height 14
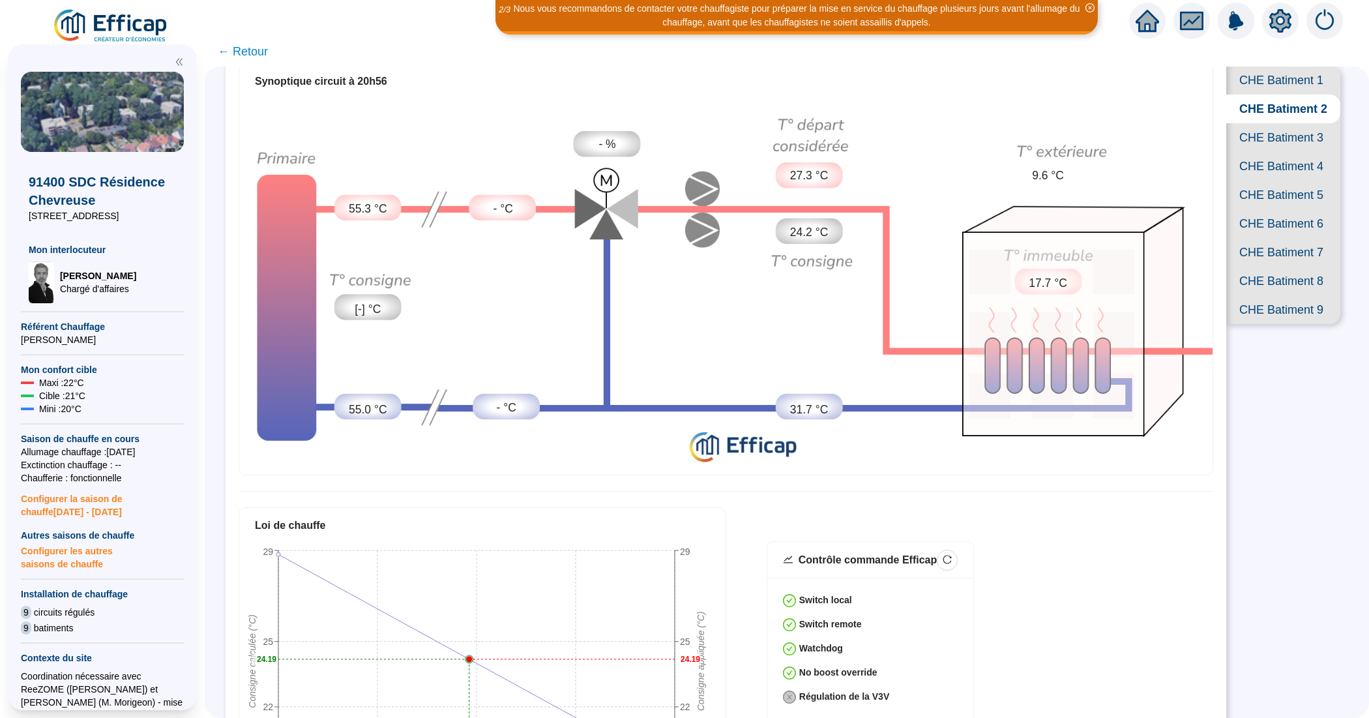
scroll to position [0, 0]
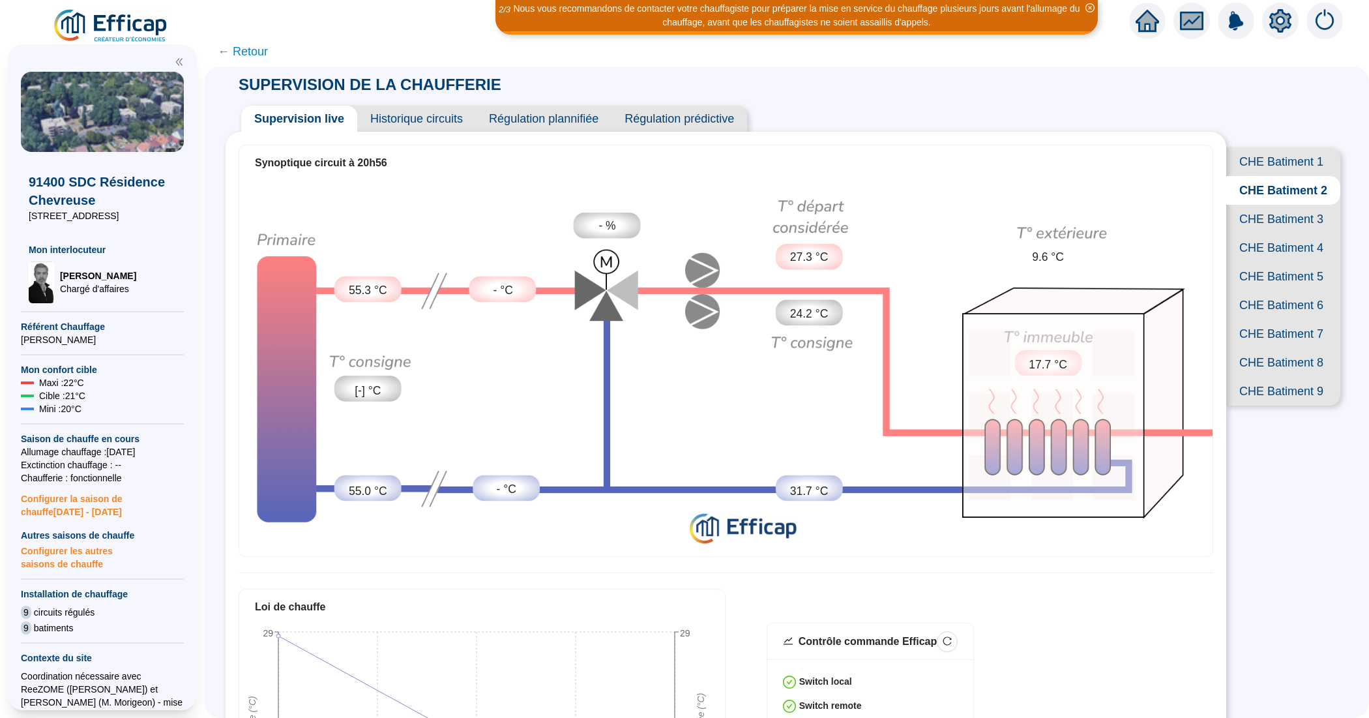
click at [1288, 24] on icon "setting" at bounding box center [1280, 20] width 22 height 21
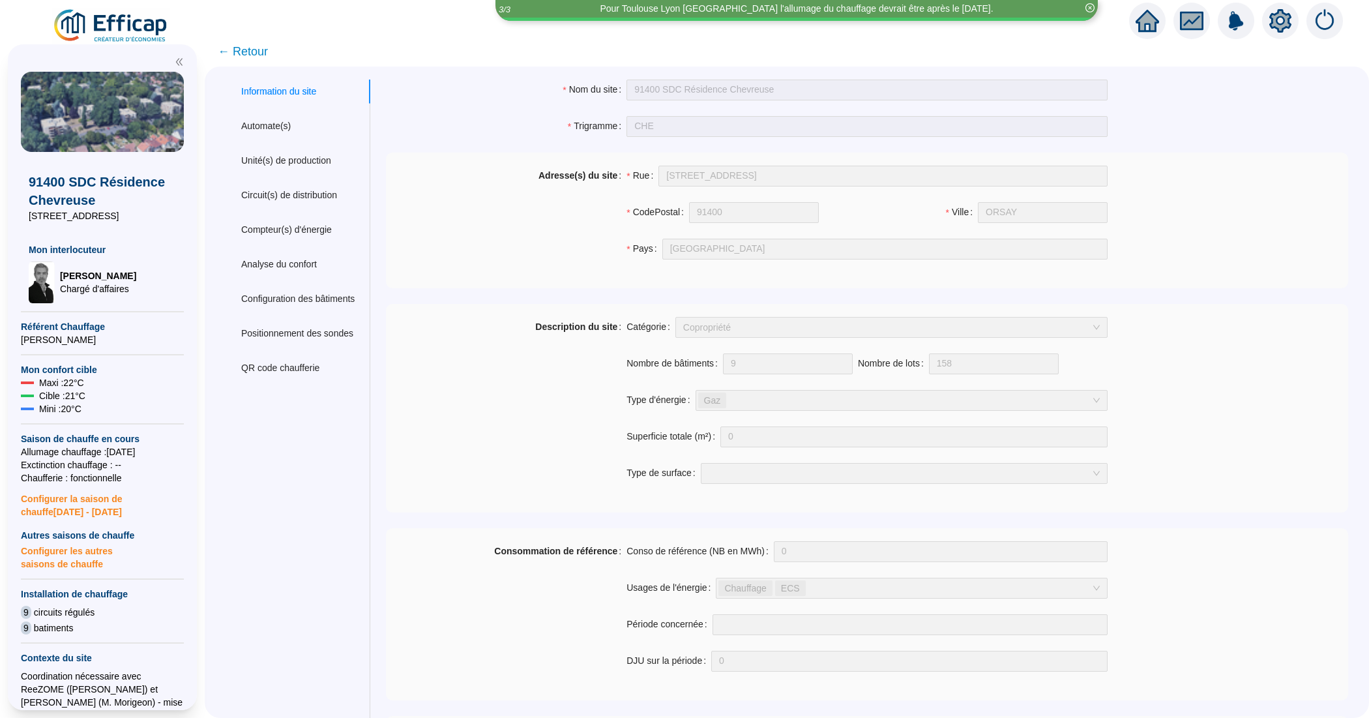
click at [250, 55] on span "← Retour" at bounding box center [243, 51] width 50 height 18
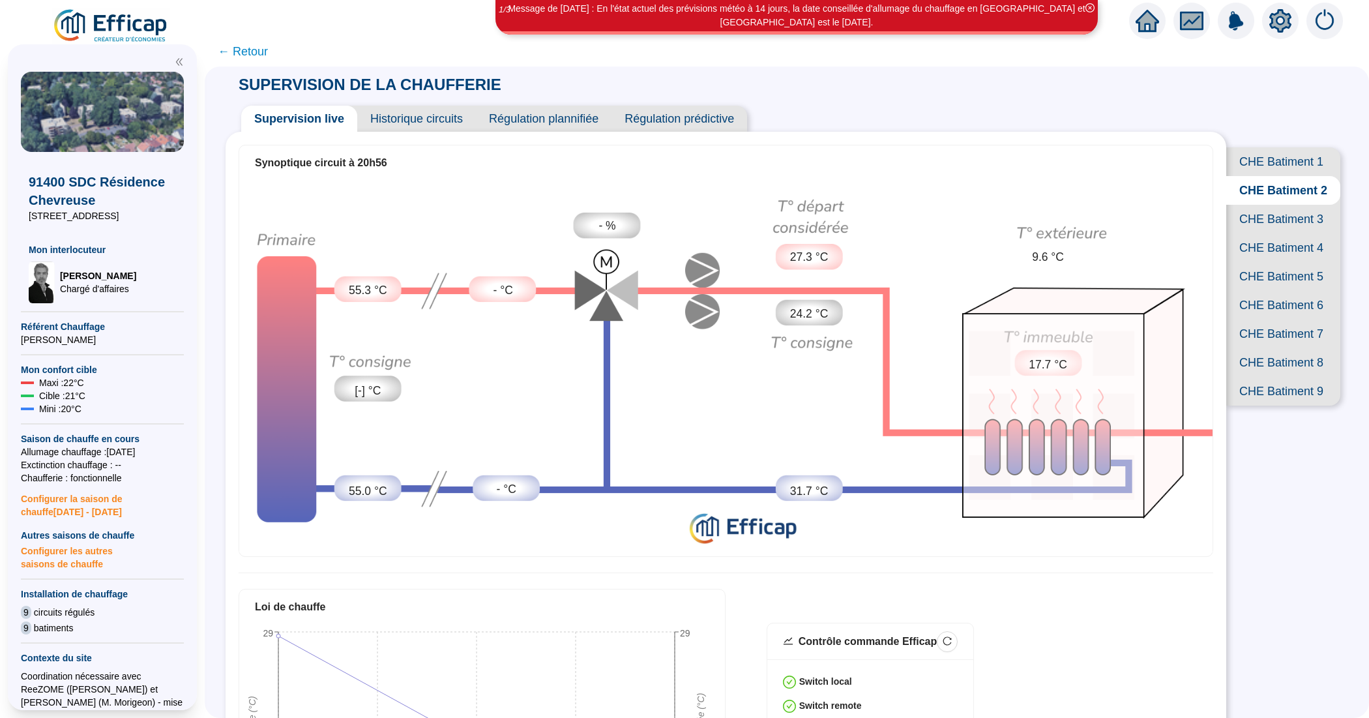
click at [1246, 153] on span "CHE Batiment 1" at bounding box center [1283, 161] width 114 height 29
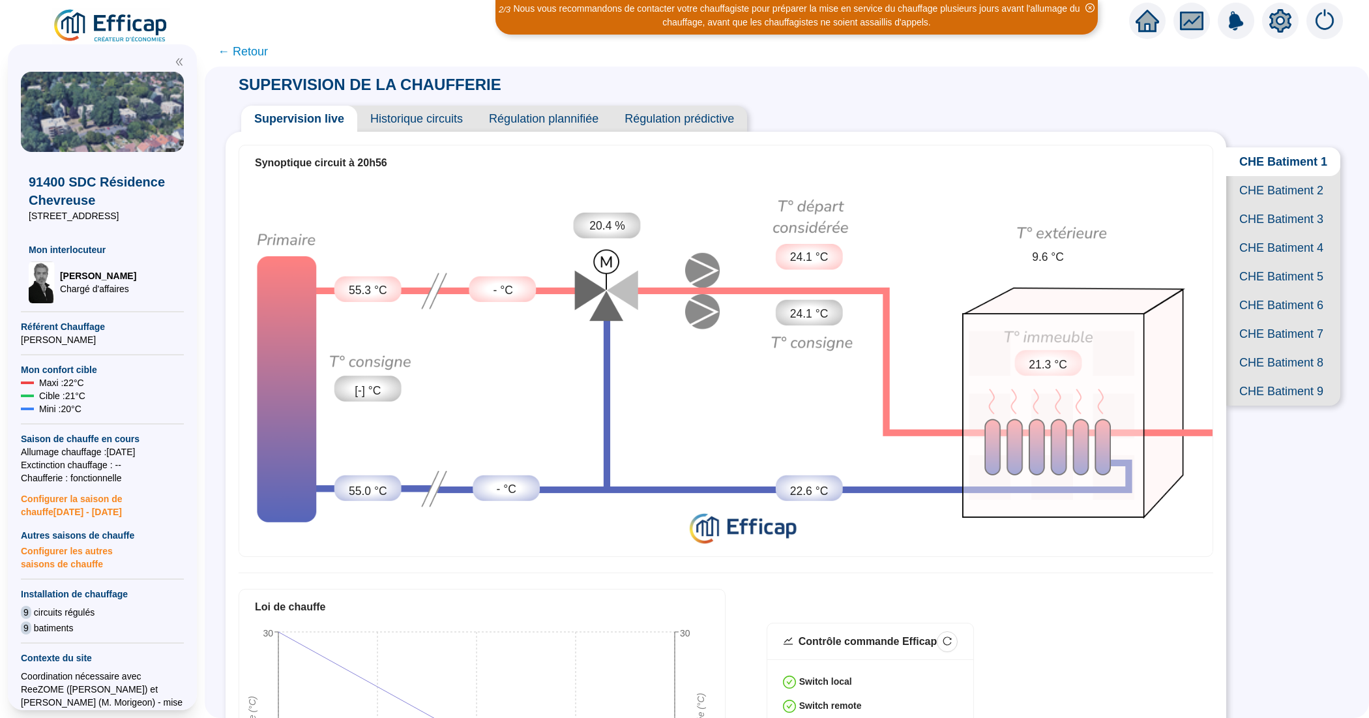
click at [660, 116] on span "Régulation prédictive" at bounding box center [679, 119] width 136 height 26
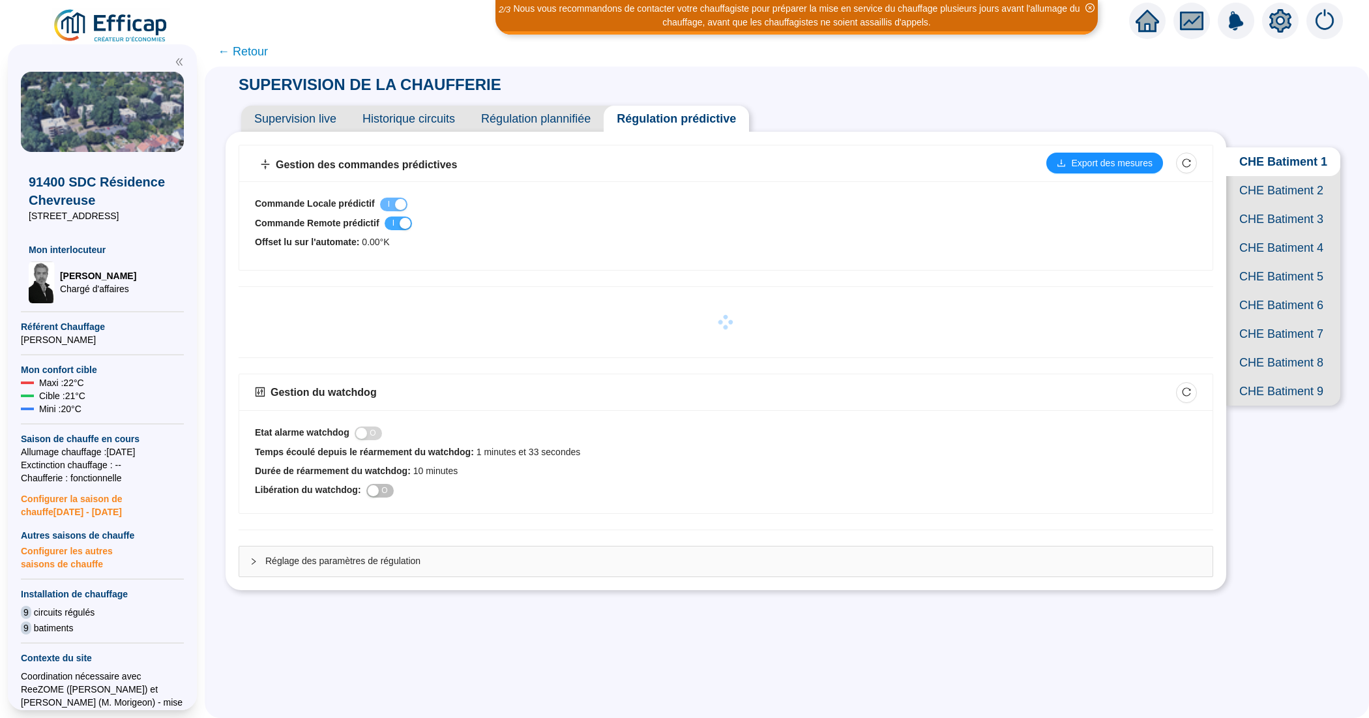
click at [402, 222] on span "I O" at bounding box center [398, 223] width 27 height 14
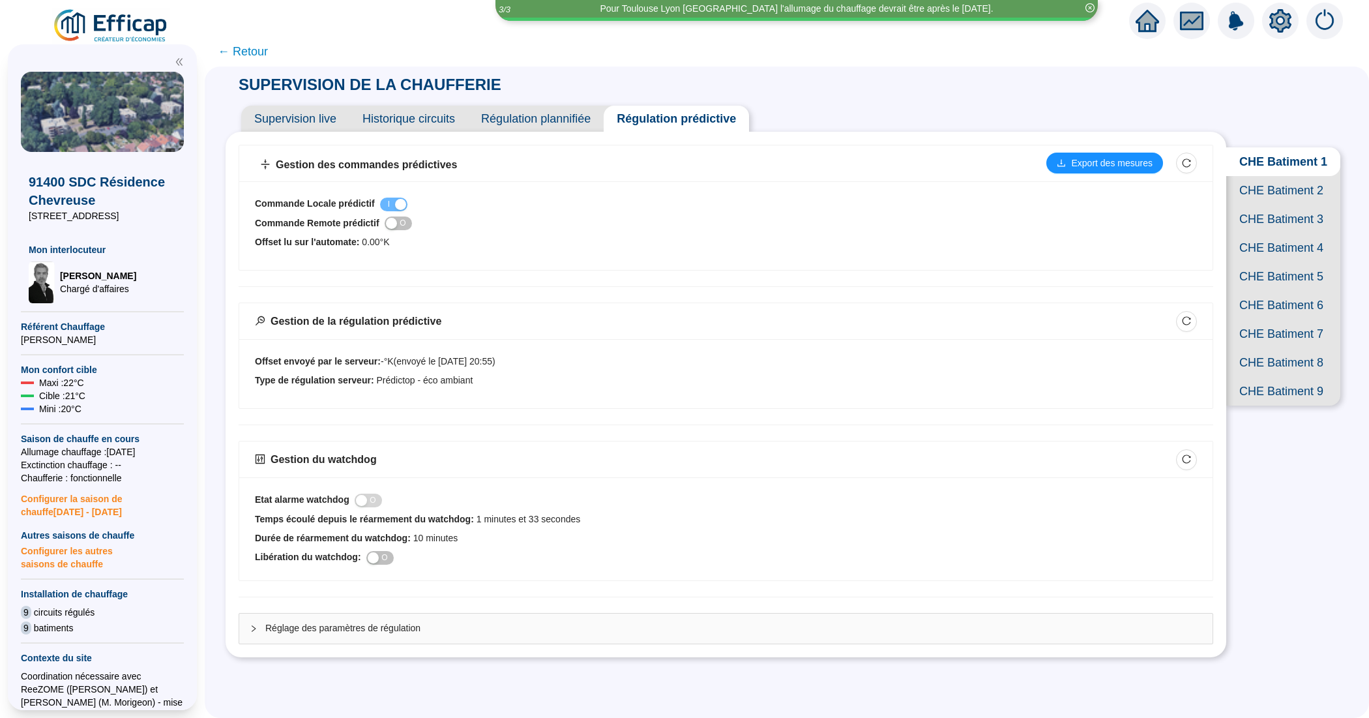
click at [1288, 201] on span "CHE Batiment 2" at bounding box center [1283, 190] width 114 height 29
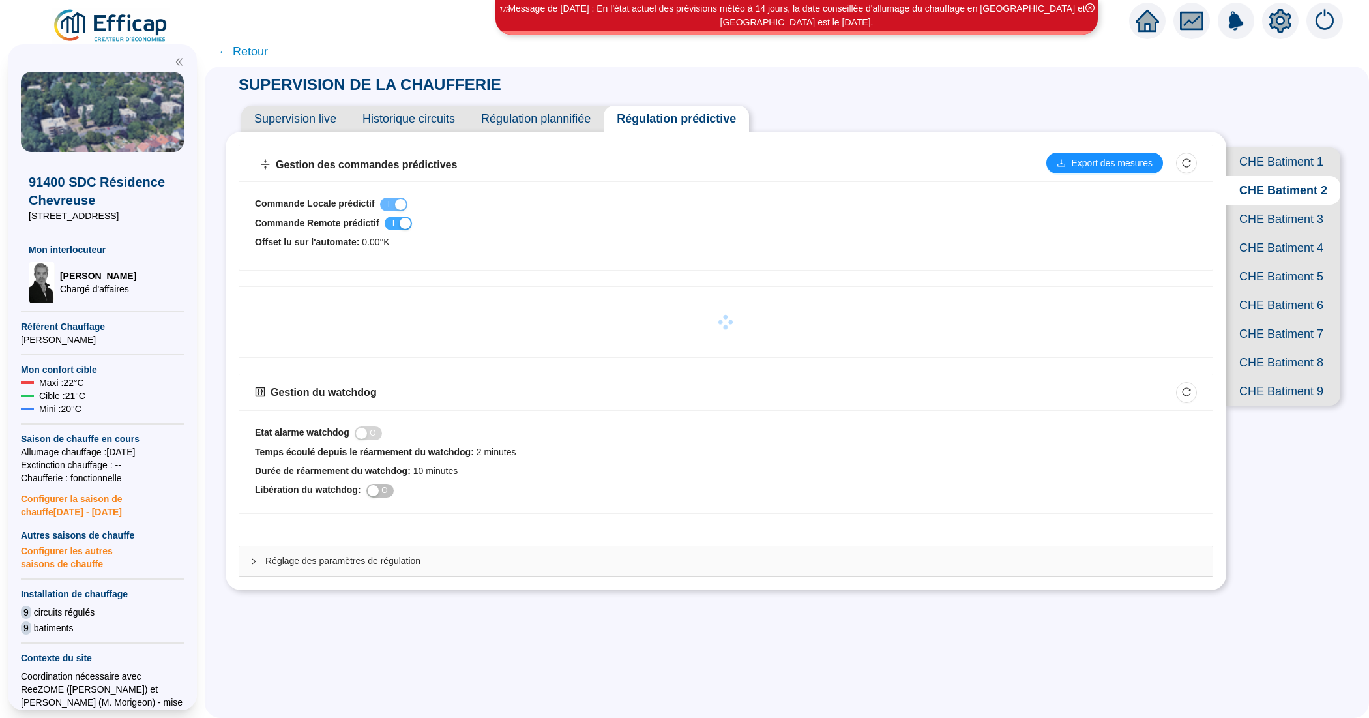
click at [405, 222] on span "I O" at bounding box center [398, 223] width 27 height 14
click at [1246, 233] on span "CHE Batiment 3" at bounding box center [1283, 219] width 114 height 29
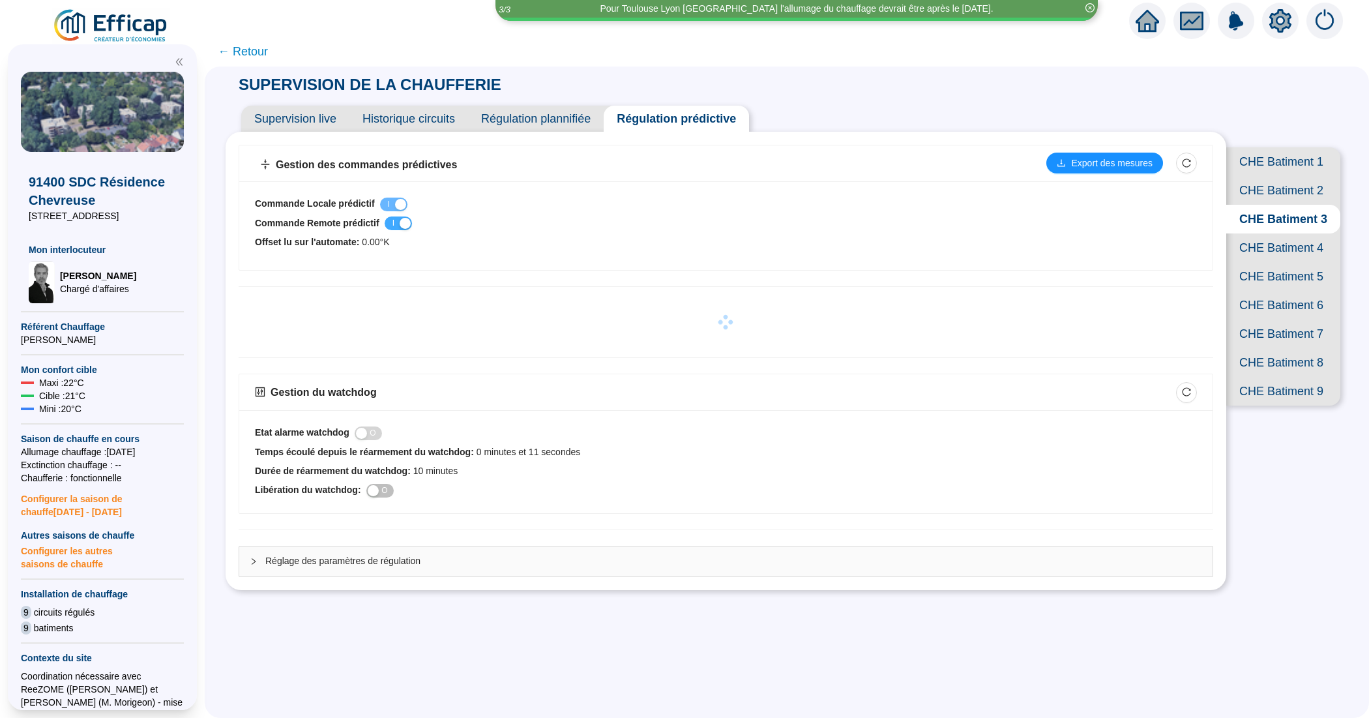
click at [398, 220] on span "I O" at bounding box center [398, 223] width 27 height 14
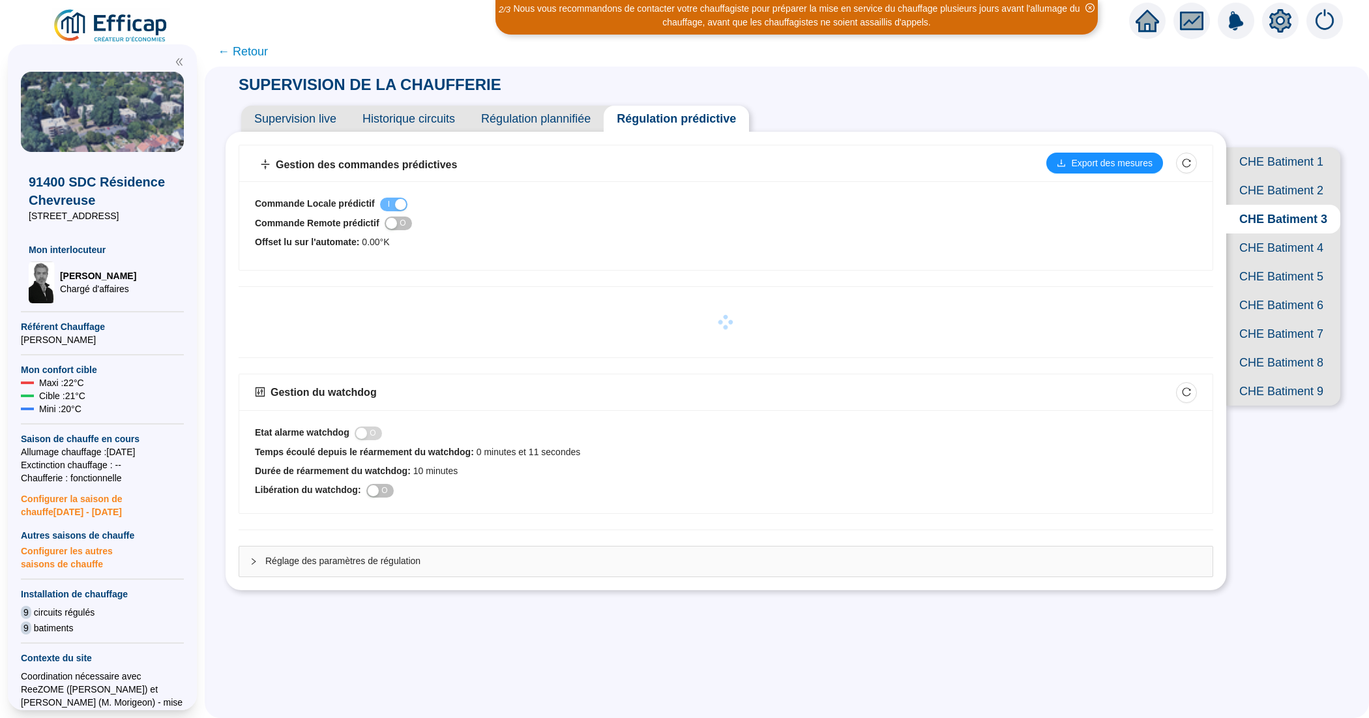
click at [1253, 262] on span "CHE Batiment 4" at bounding box center [1283, 247] width 114 height 29
click at [404, 223] on span "I O" at bounding box center [398, 223] width 27 height 14
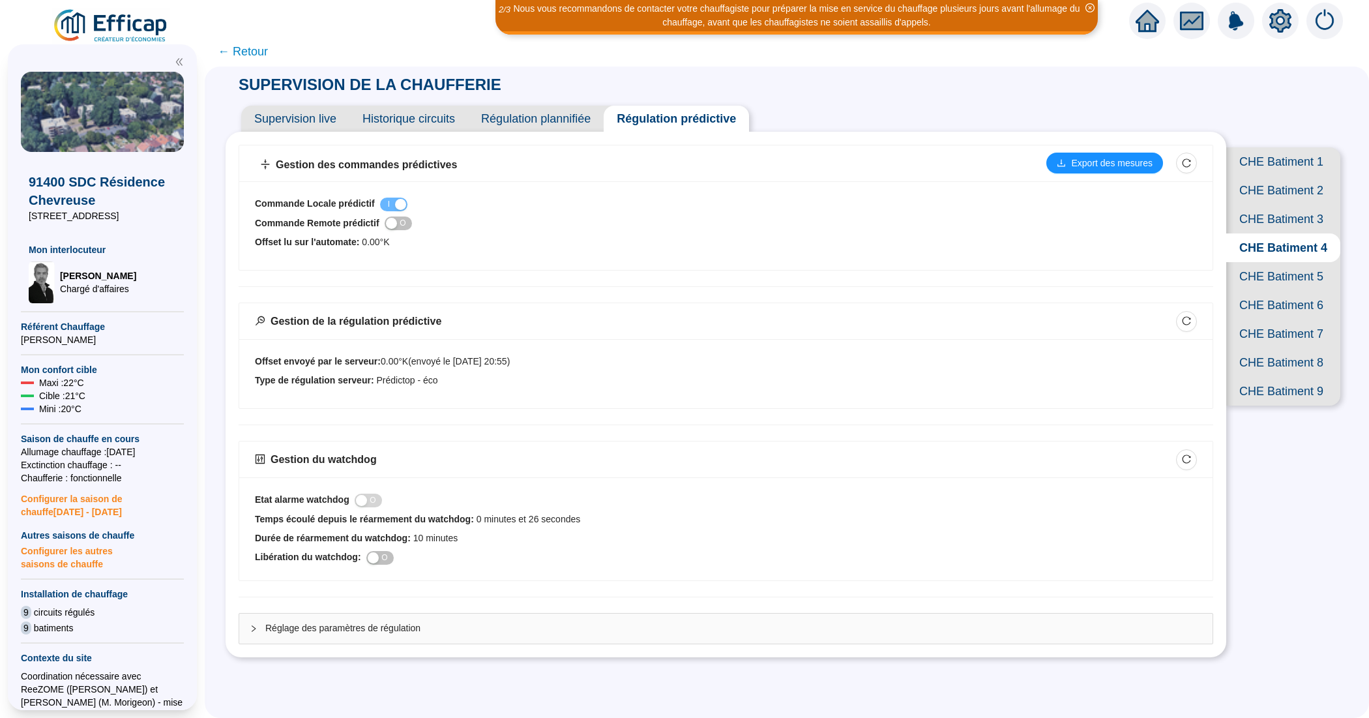
click at [1267, 291] on span "CHE Batiment 5" at bounding box center [1283, 276] width 114 height 29
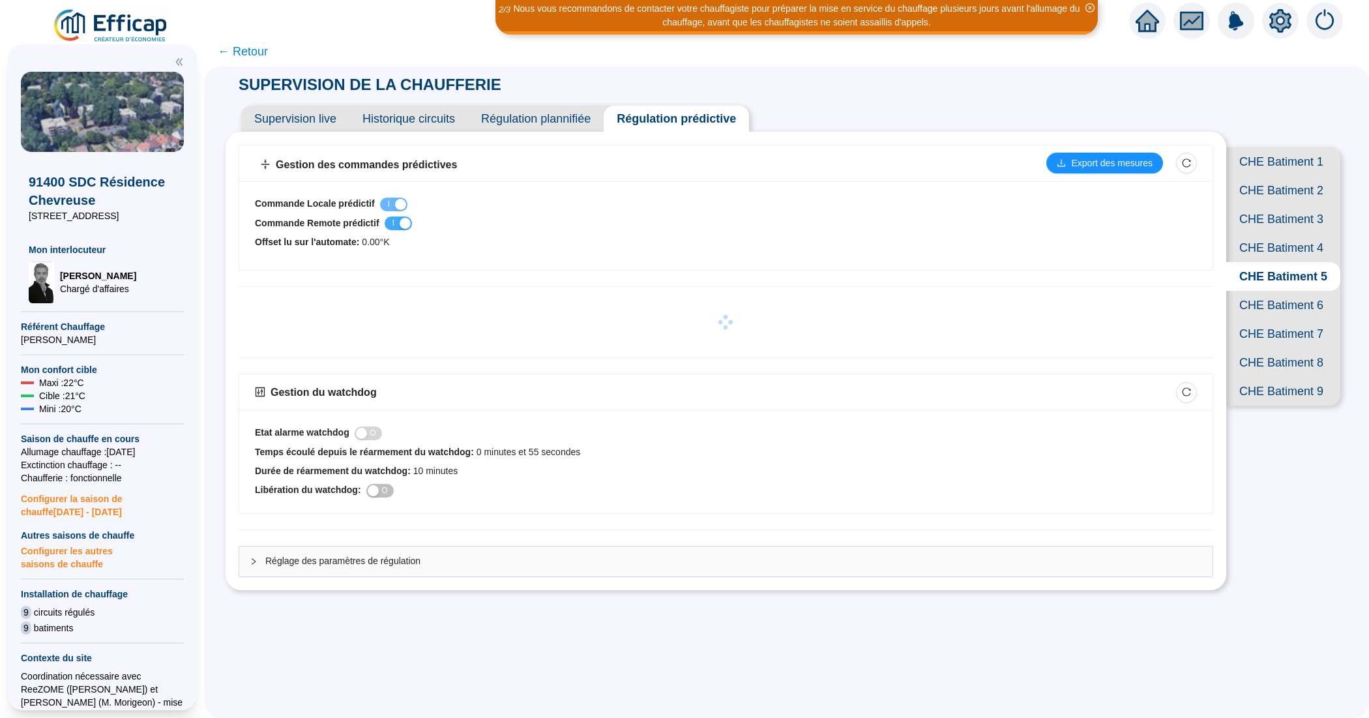
click at [399, 222] on span "I O" at bounding box center [398, 223] width 27 height 14
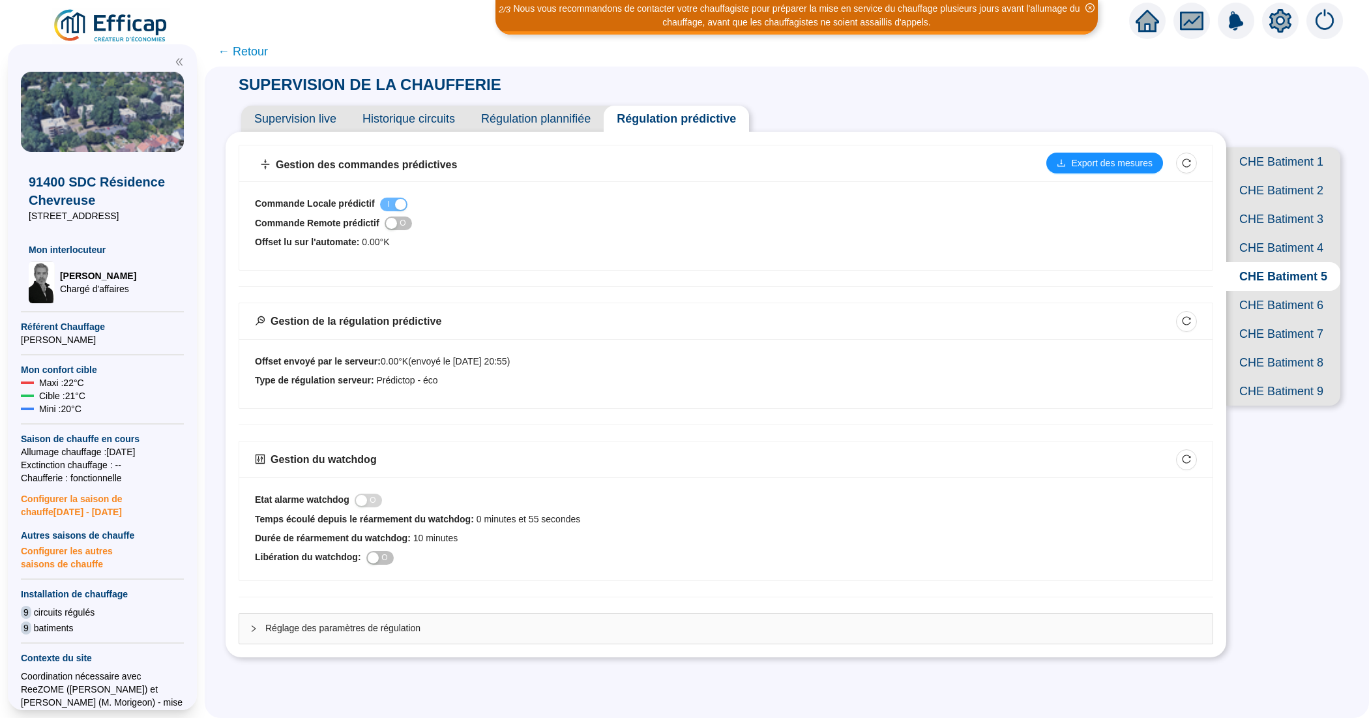
click at [1291, 319] on span "CHE Batiment 6" at bounding box center [1283, 305] width 114 height 29
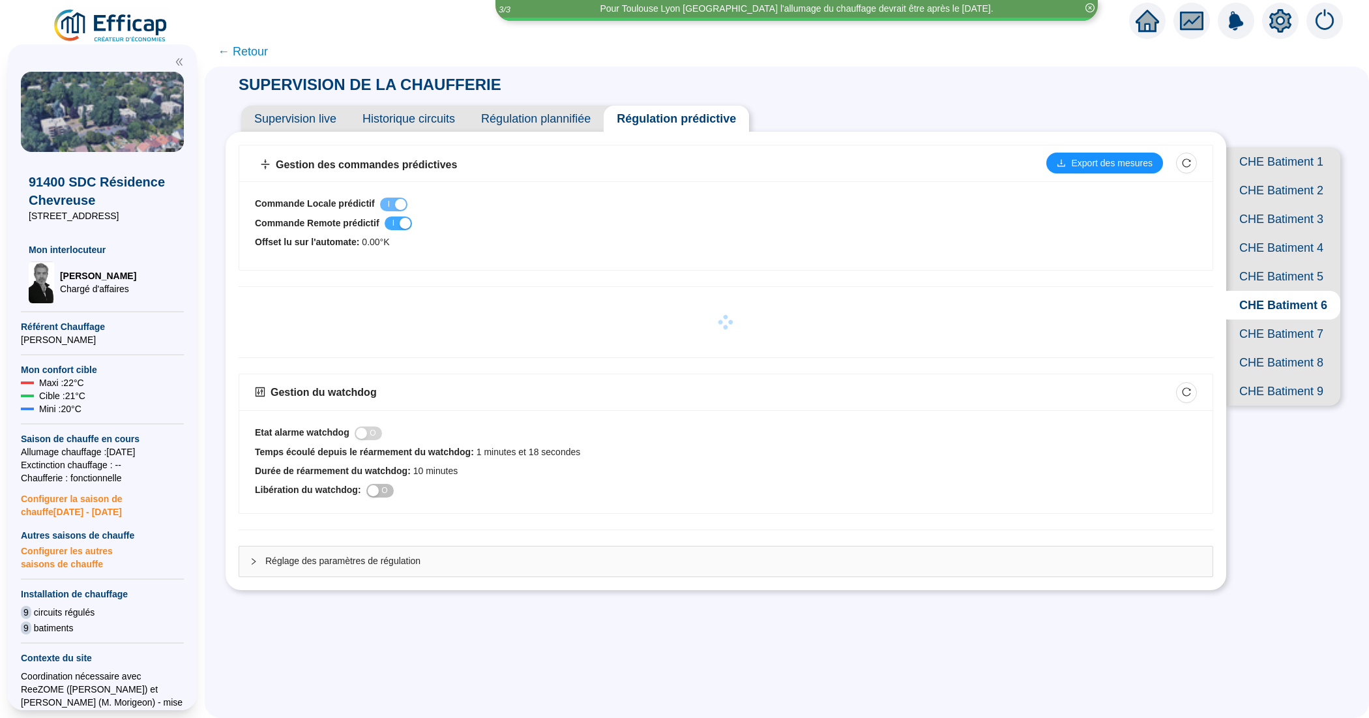
click at [398, 227] on span "I O" at bounding box center [398, 223] width 27 height 14
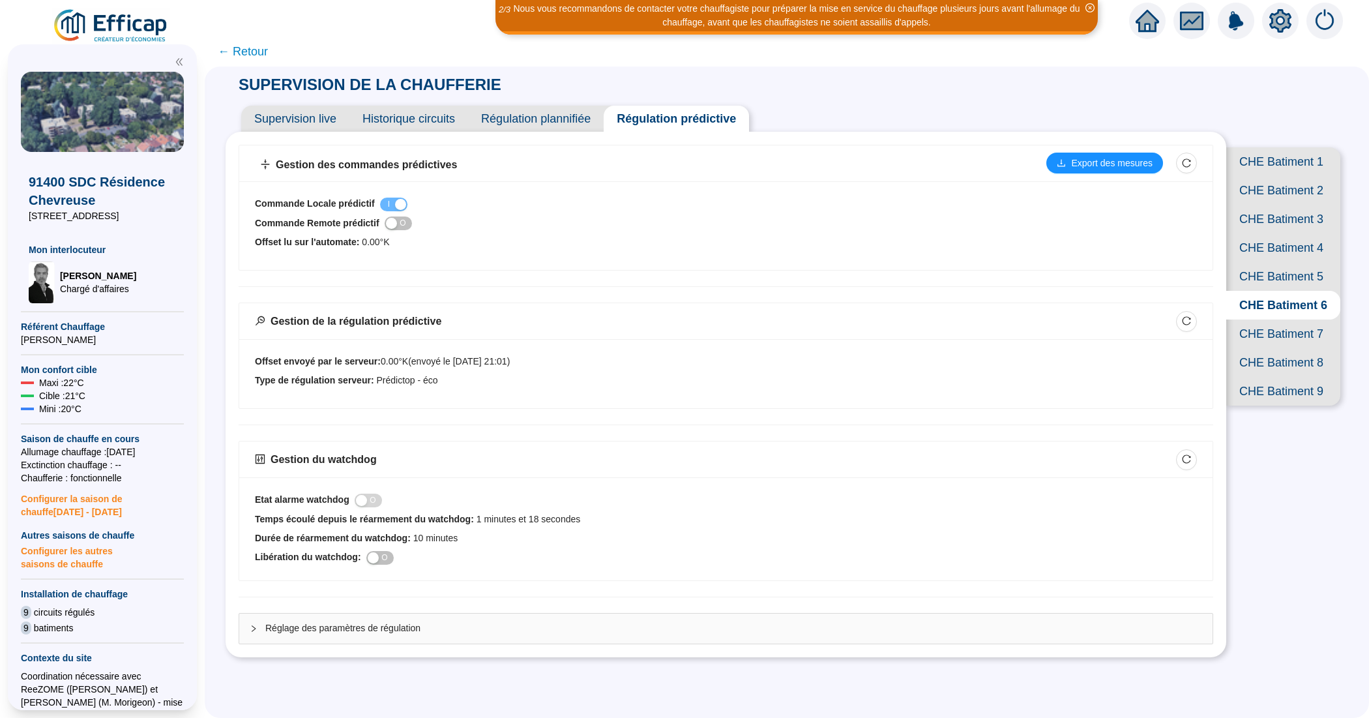
click at [1265, 348] on span "CHE Batiment 7" at bounding box center [1283, 333] width 114 height 29
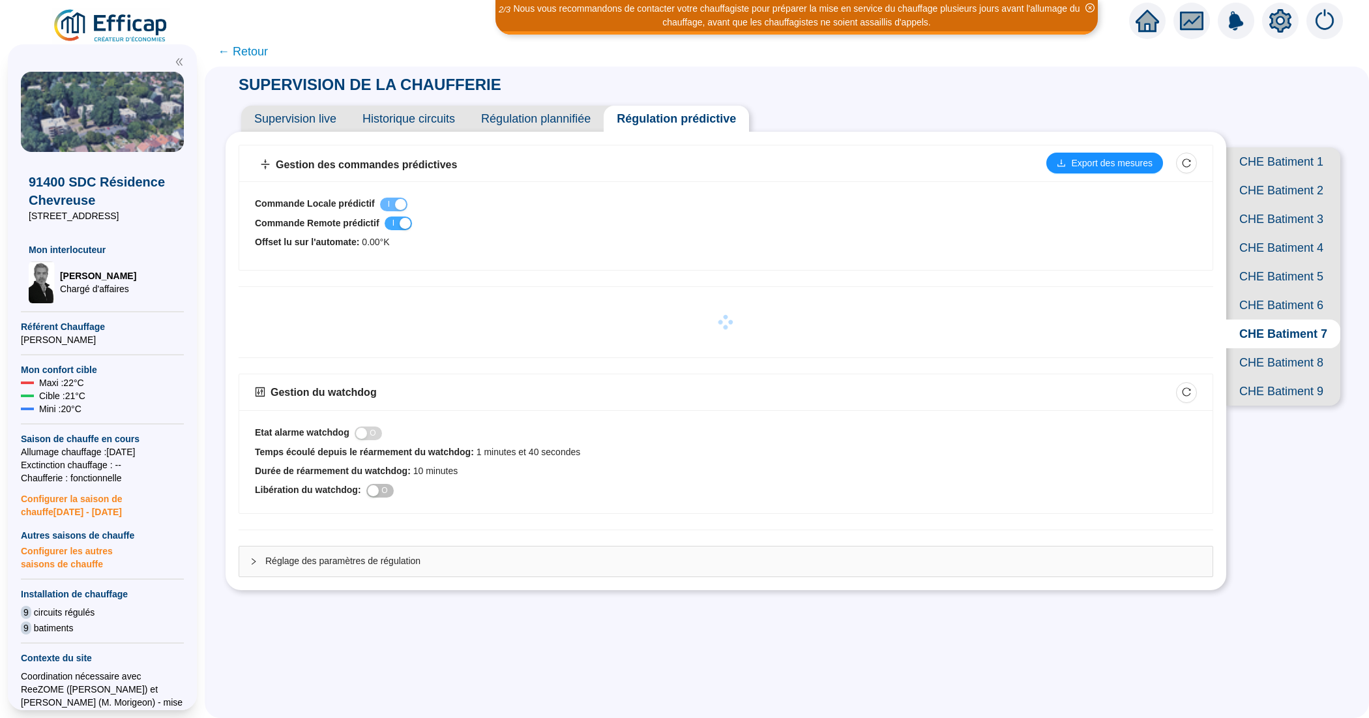
click at [402, 227] on span "I O" at bounding box center [398, 223] width 27 height 14
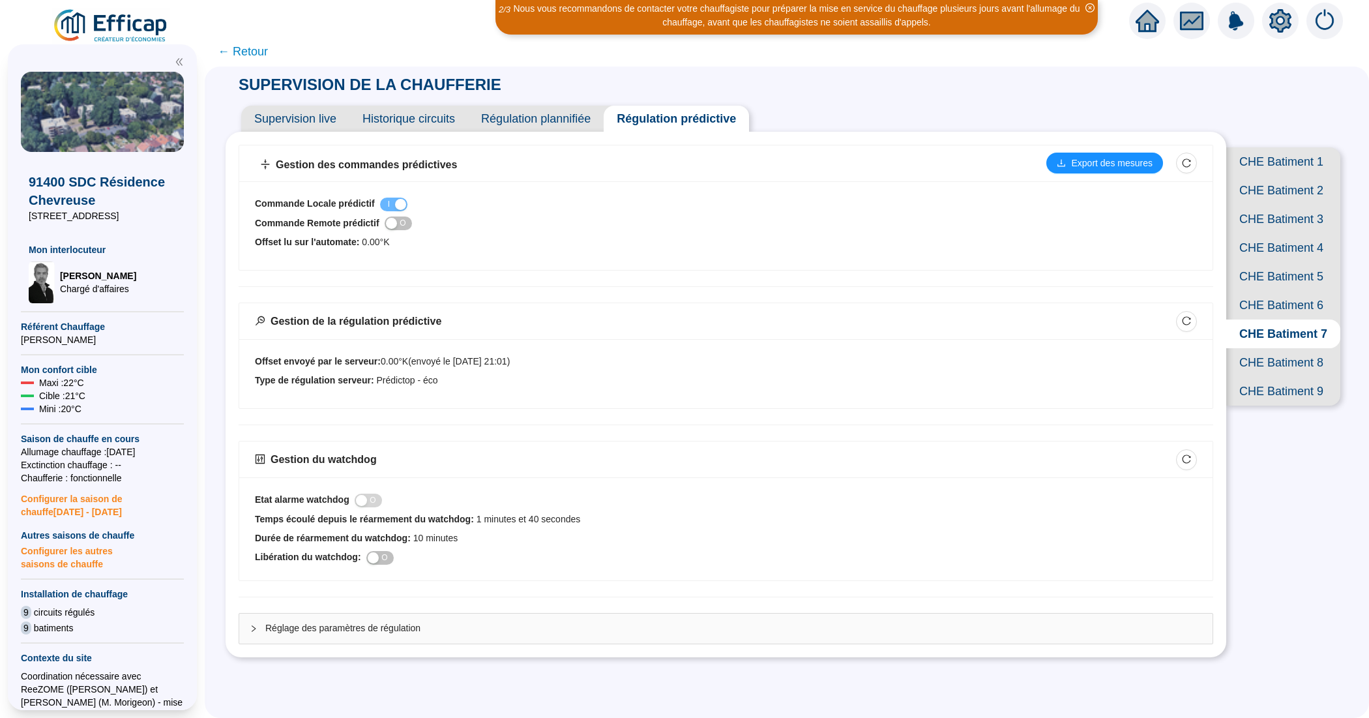
click at [1252, 377] on span "CHE Batiment 8" at bounding box center [1283, 362] width 114 height 29
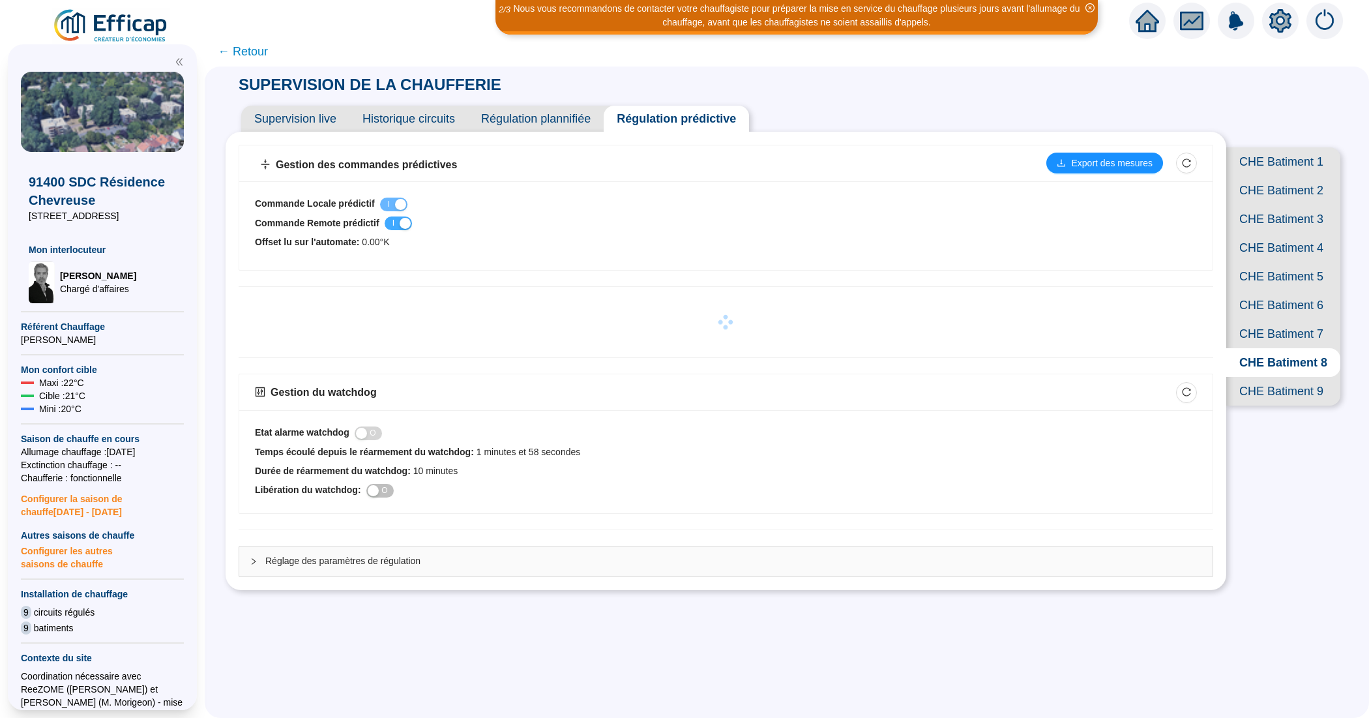
click at [405, 226] on span "I O" at bounding box center [398, 223] width 27 height 14
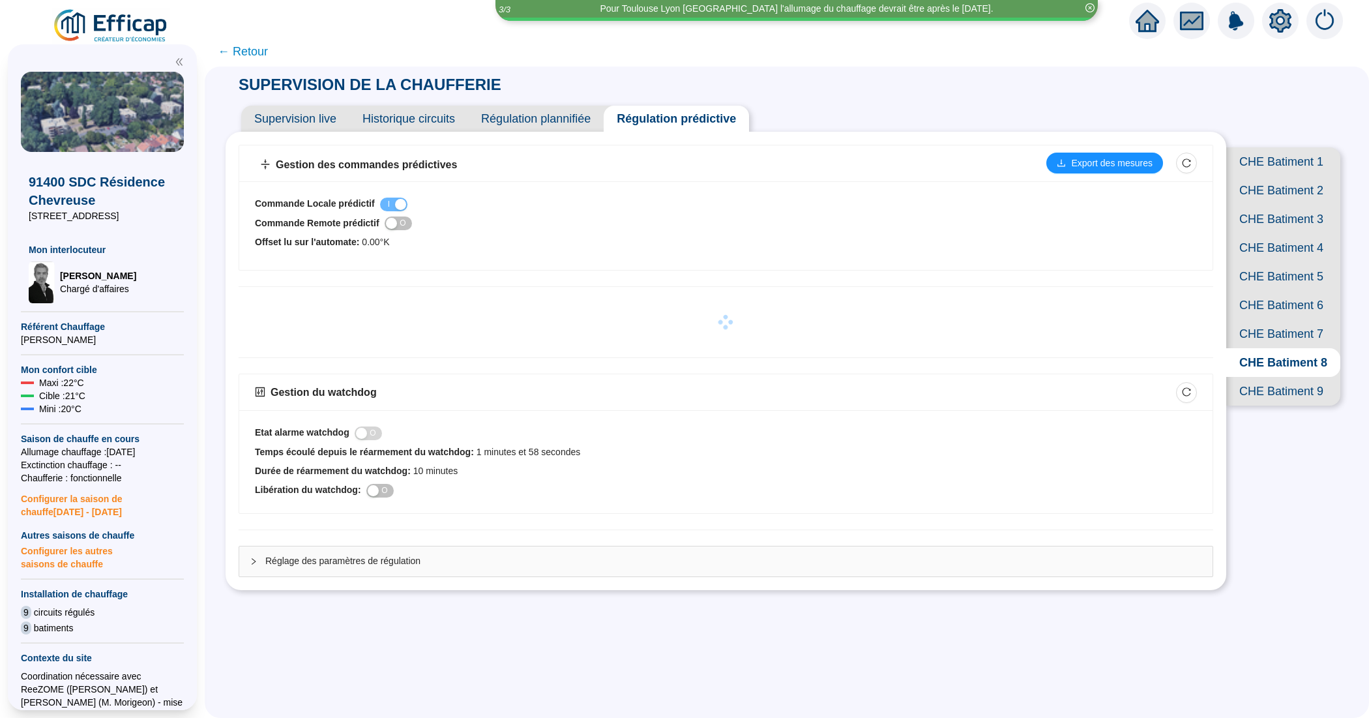
click at [1271, 405] on span "CHE Batiment 9" at bounding box center [1283, 391] width 114 height 29
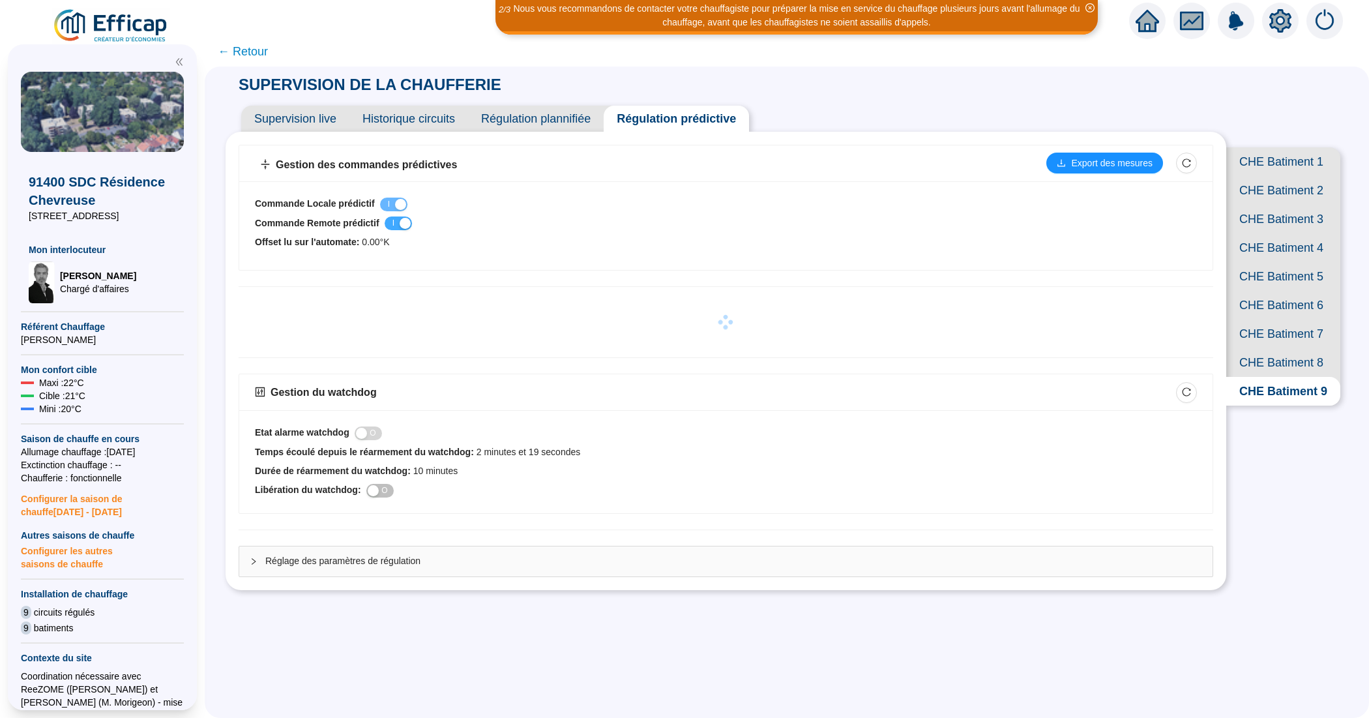
click at [402, 224] on span "I O" at bounding box center [398, 223] width 27 height 14
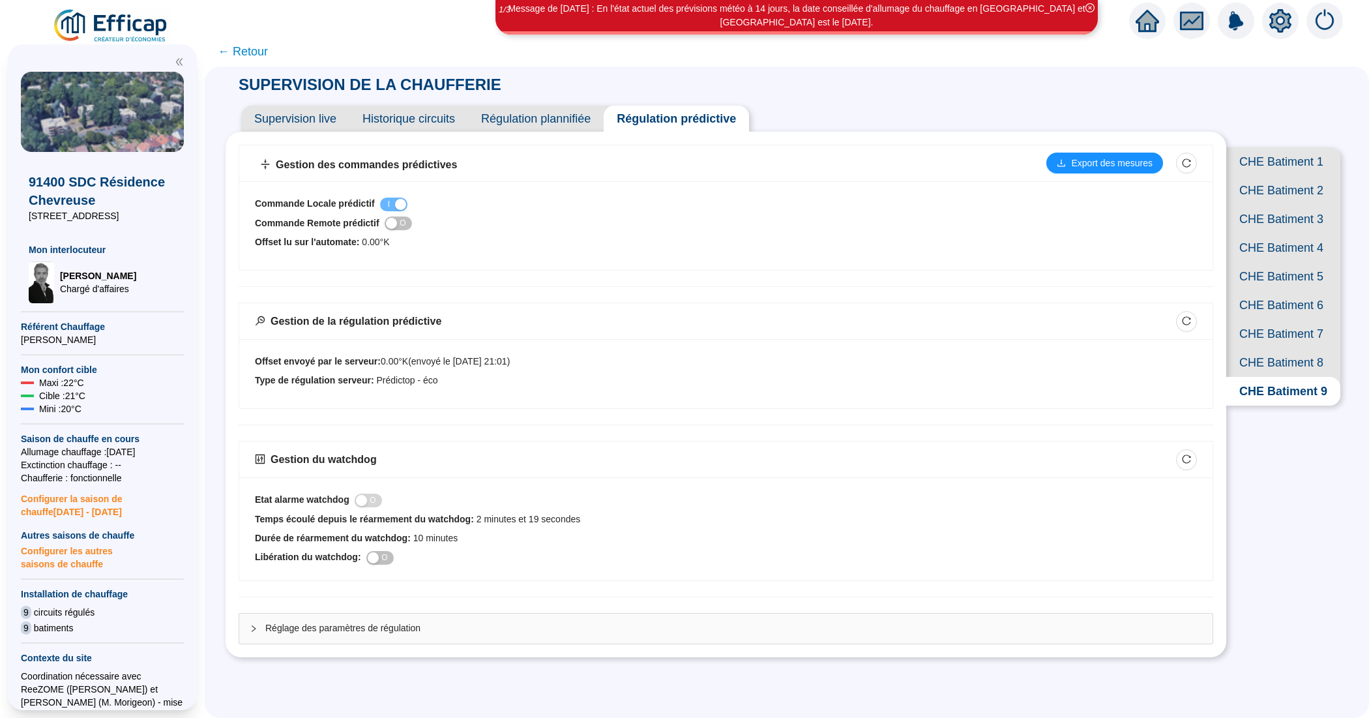
click at [325, 113] on span "Supervision live" at bounding box center [295, 119] width 108 height 26
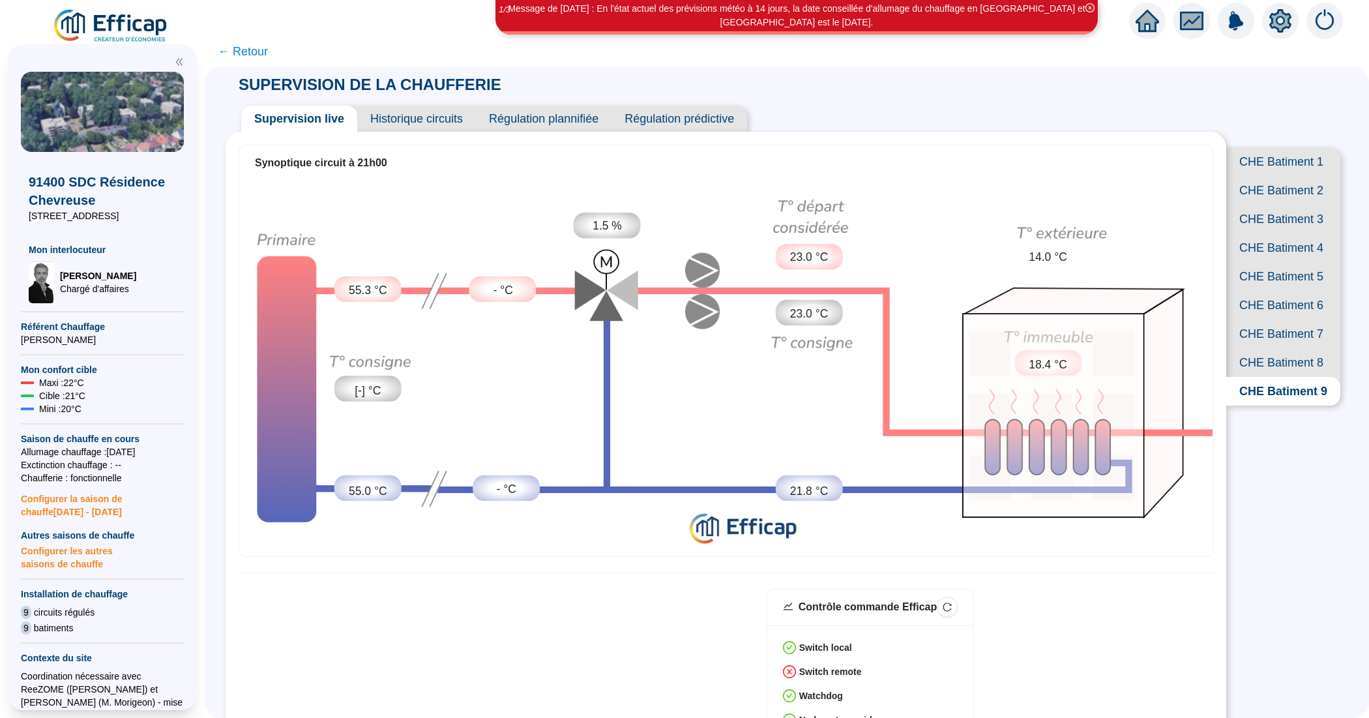
click at [1270, 167] on span "CHE Batiment 1" at bounding box center [1283, 161] width 114 height 29
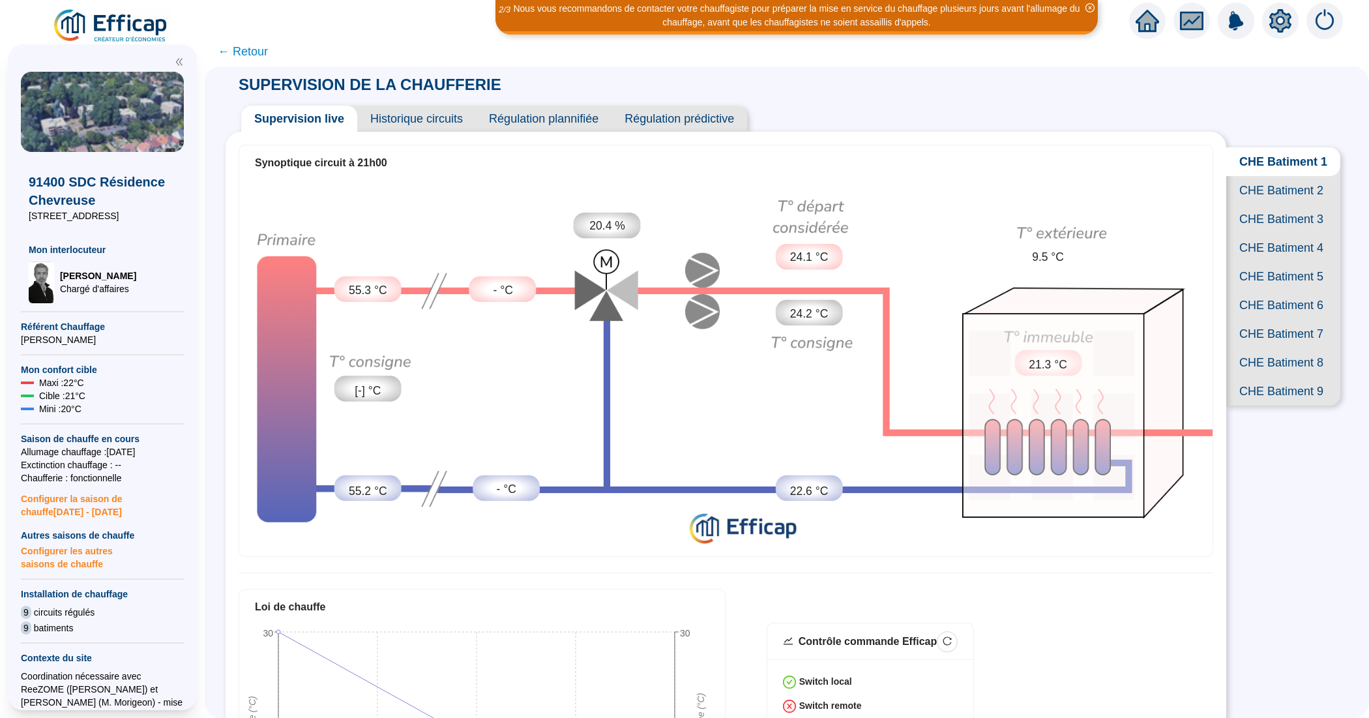
click at [415, 114] on span "Historique circuits" at bounding box center [416, 119] width 119 height 26
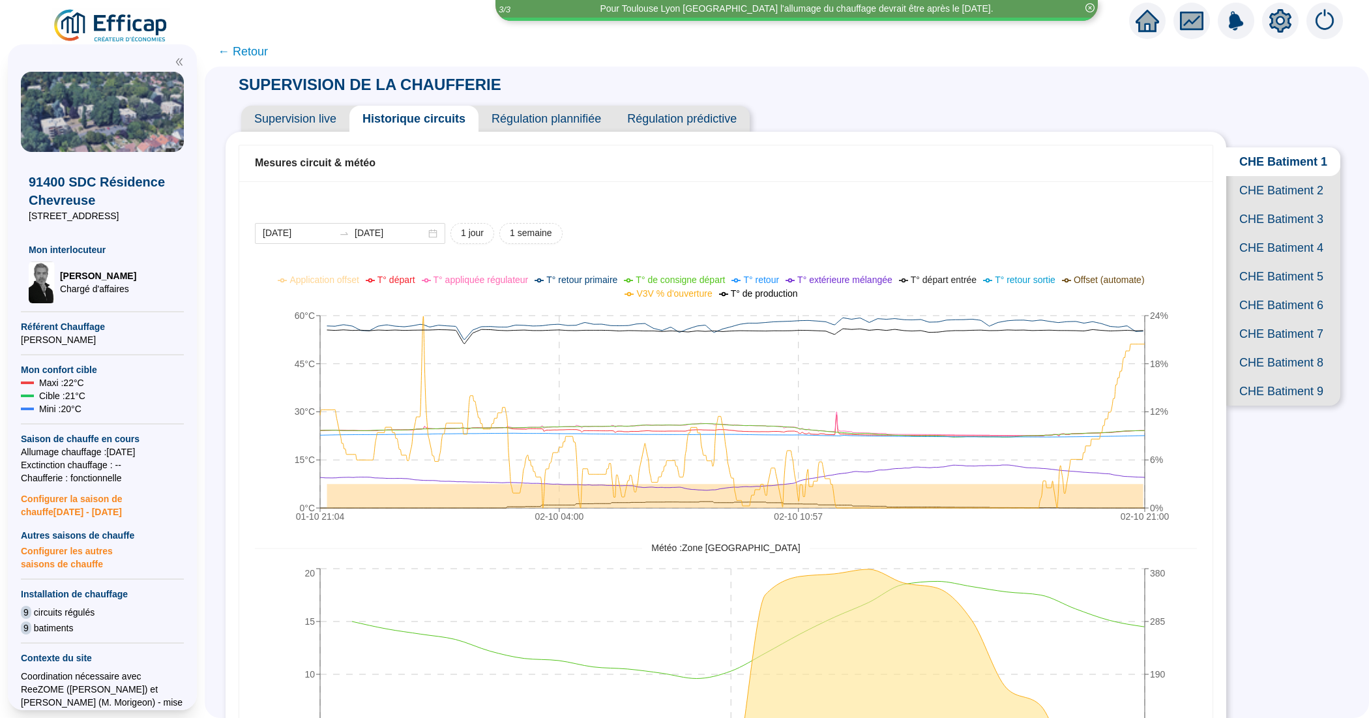
click at [310, 128] on span "Supervision live" at bounding box center [295, 119] width 108 height 26
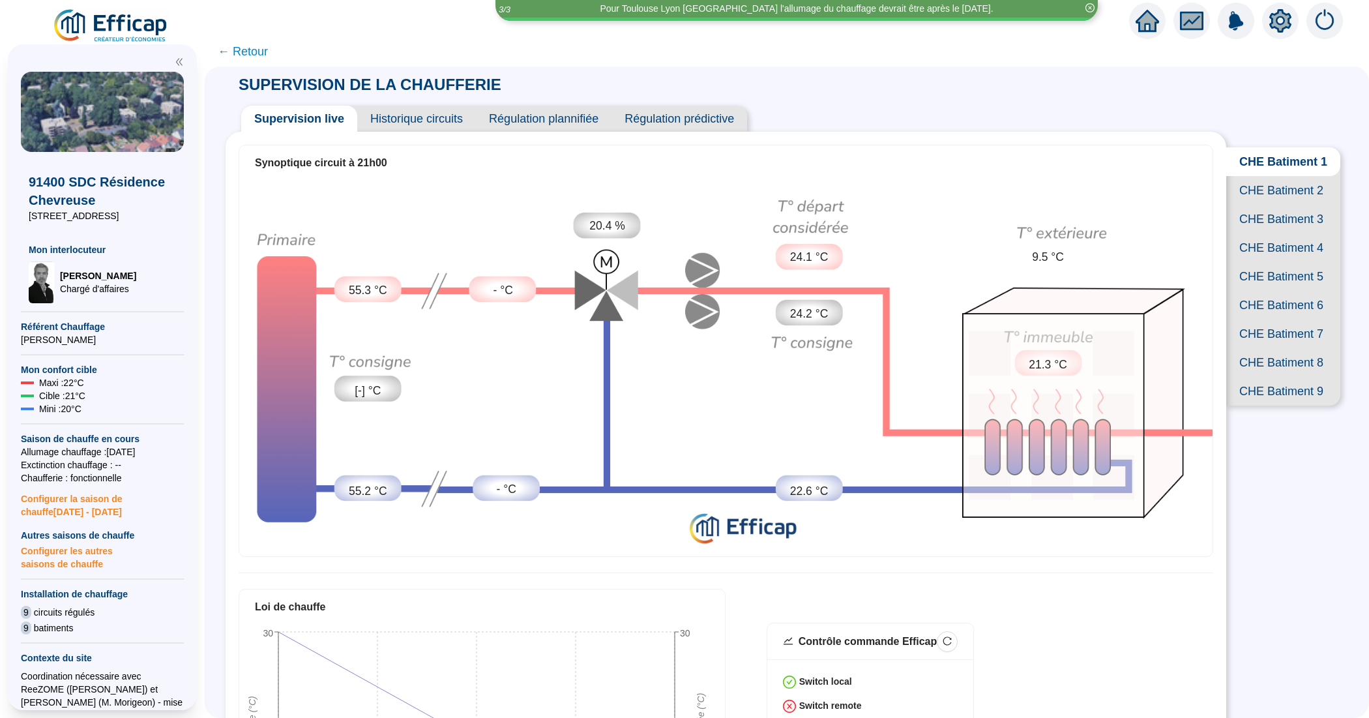
click at [1269, 201] on span "CHE Batiment 2" at bounding box center [1283, 190] width 114 height 29
click at [448, 119] on span "Historique circuits" at bounding box center [416, 119] width 119 height 26
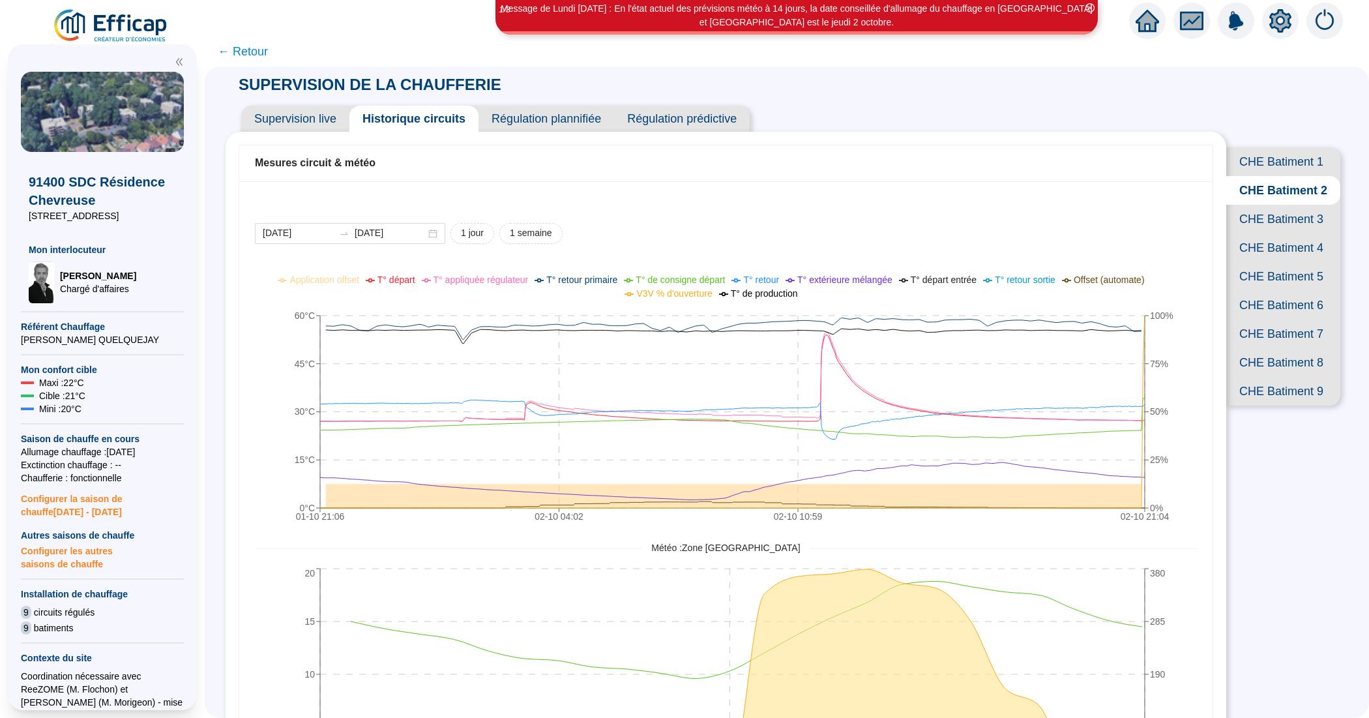
click at [287, 126] on span "Supervision live" at bounding box center [295, 119] width 108 height 26
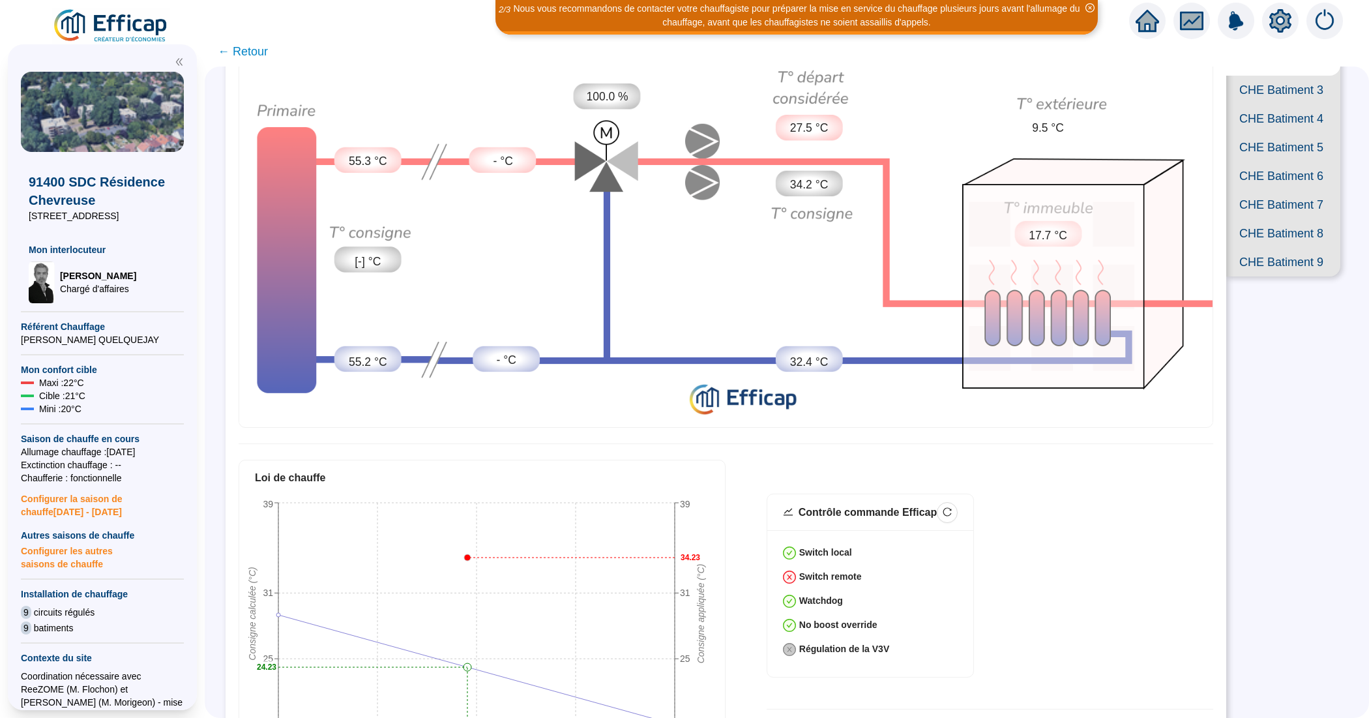
scroll to position [128, 0]
click at [1253, 134] on span "CHE Batiment 4" at bounding box center [1283, 119] width 114 height 29
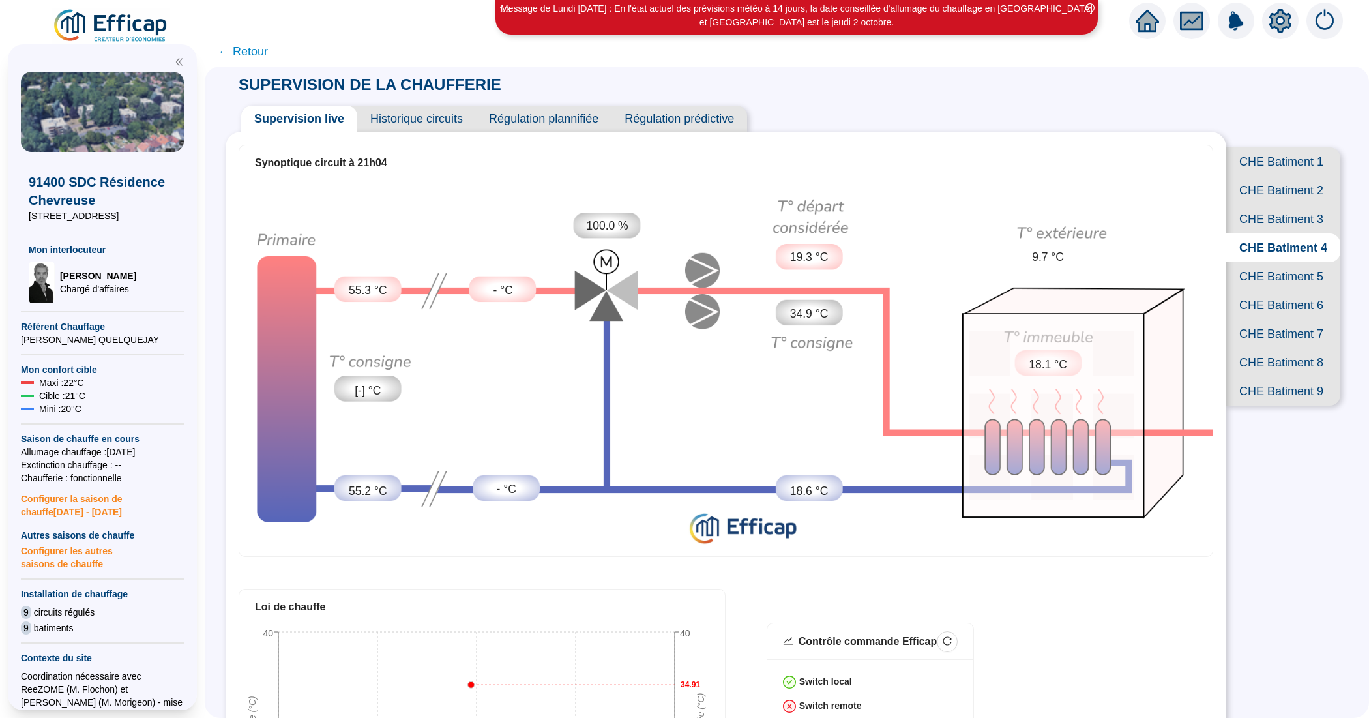
click at [415, 115] on span "Historique circuits" at bounding box center [416, 119] width 119 height 26
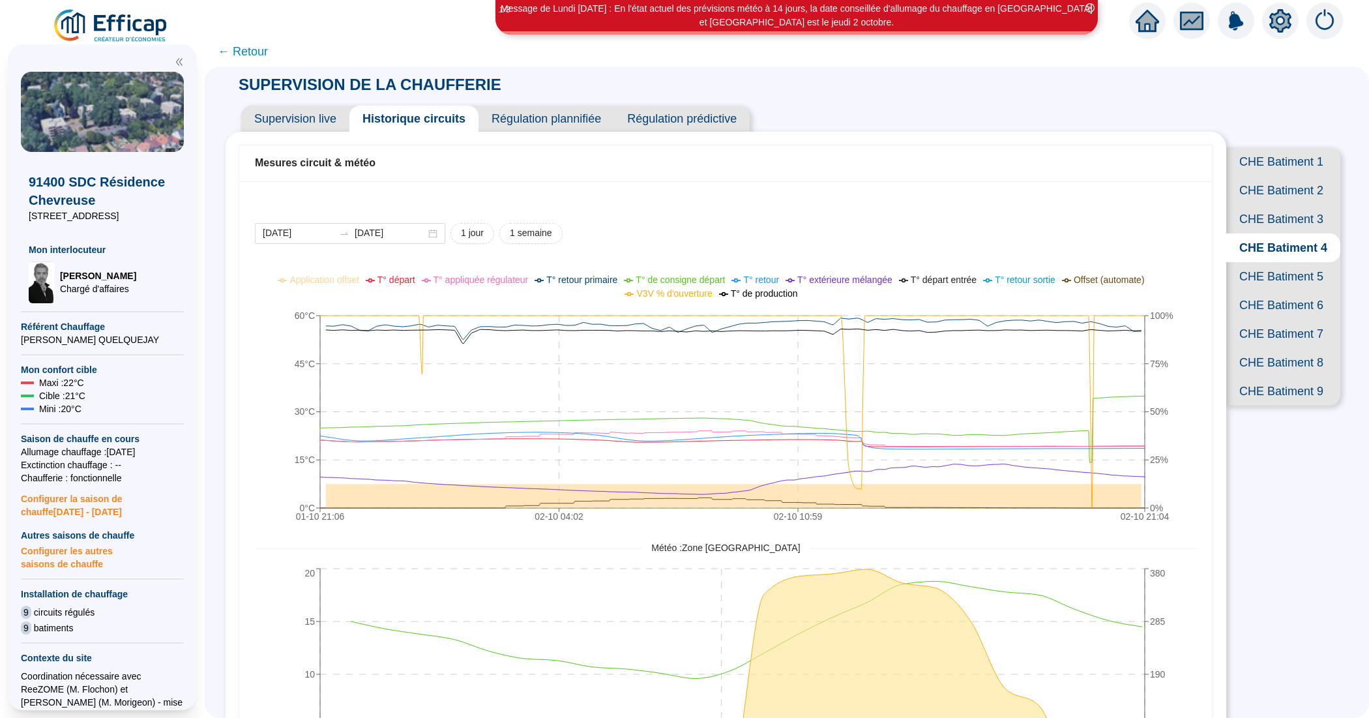
click at [1282, 377] on span "CHE Batiment 8" at bounding box center [1283, 362] width 114 height 29
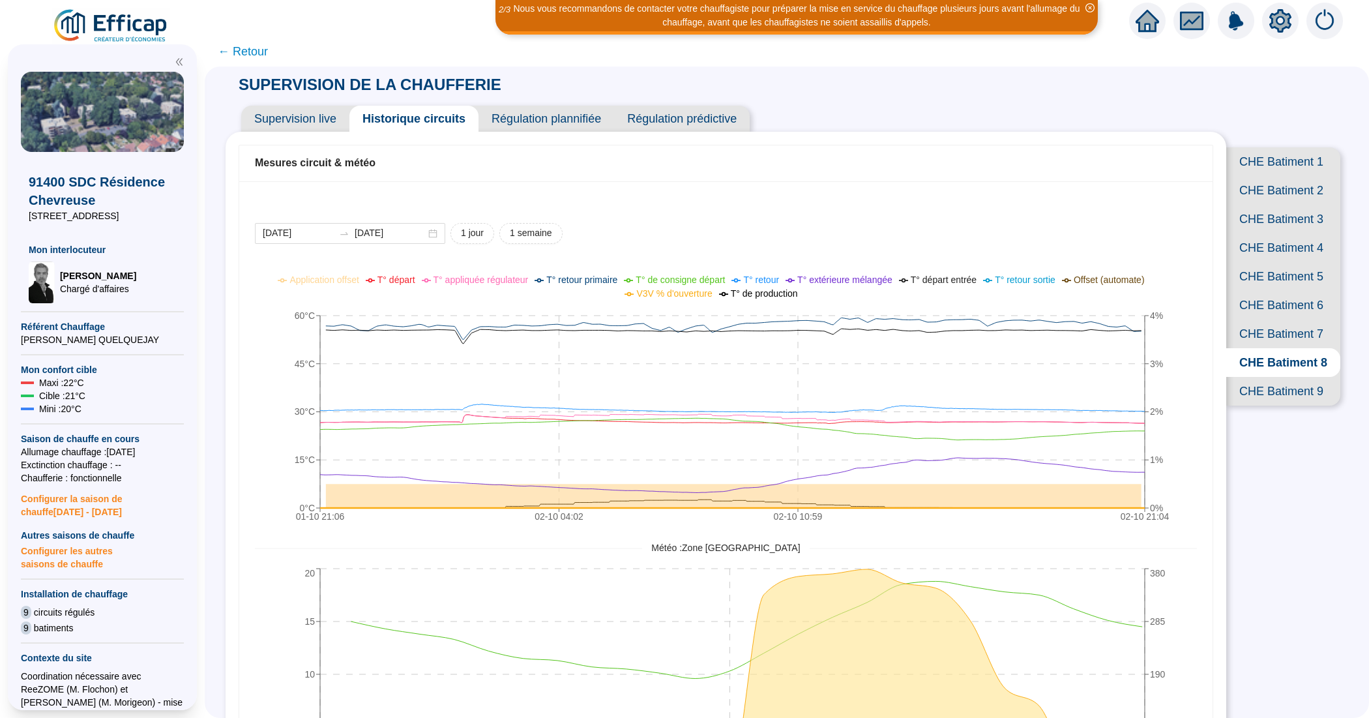
click at [295, 121] on span "Supervision live" at bounding box center [295, 119] width 108 height 26
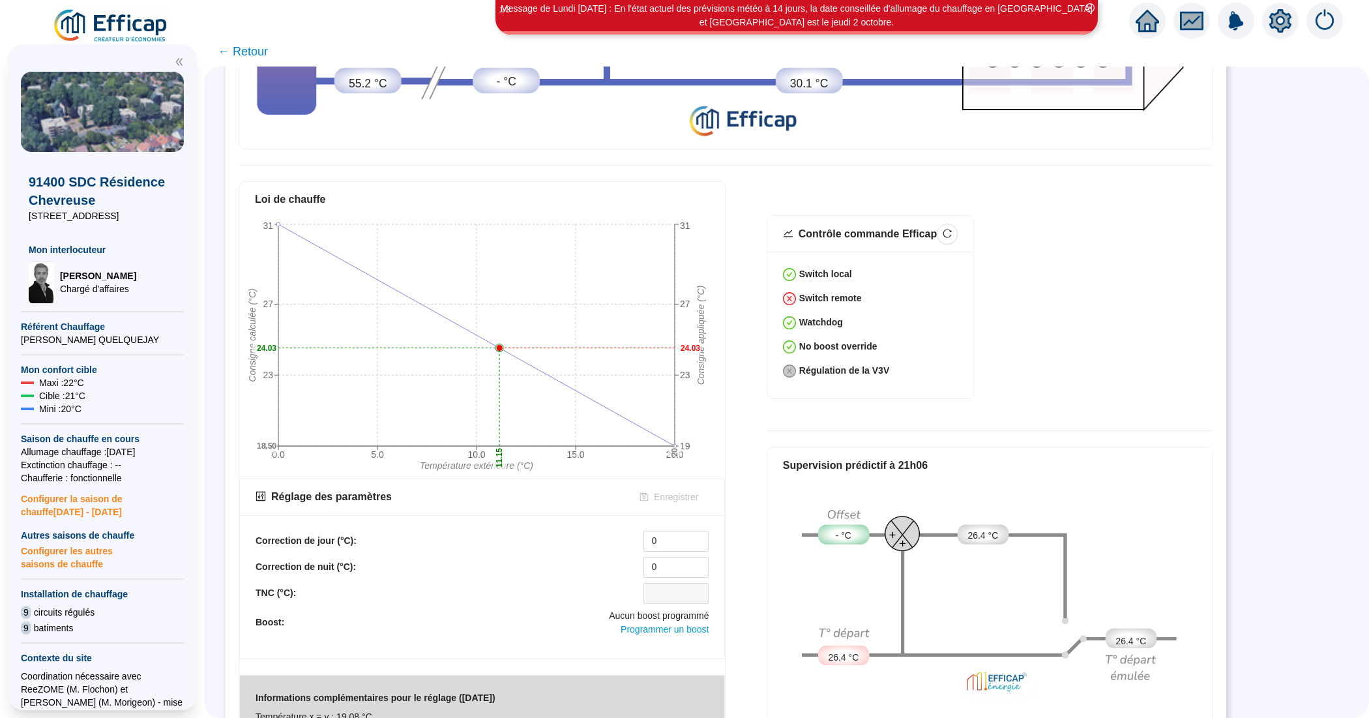
scroll to position [454, 0]
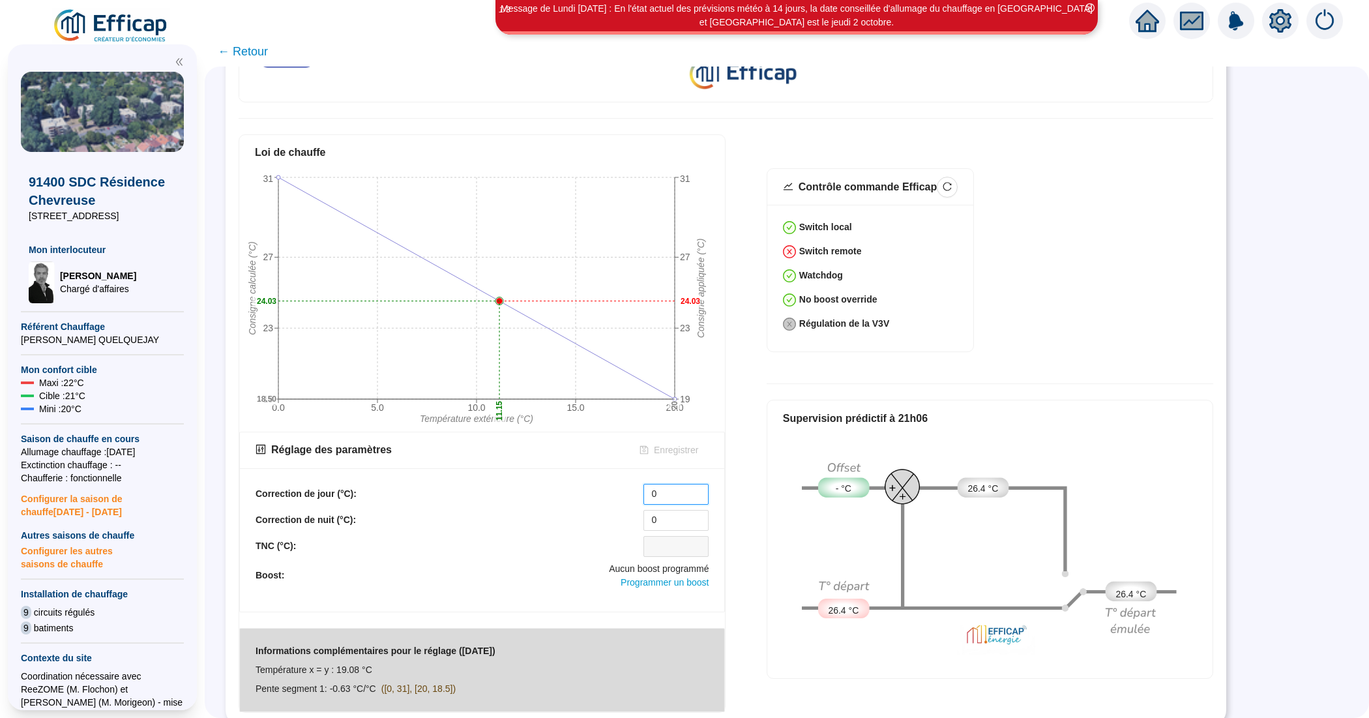
drag, startPoint x: 662, startPoint y: 490, endPoint x: 643, endPoint y: 486, distance: 20.1
click at [643, 486] on div "Correction de jour (°C): 0" at bounding box center [482, 494] width 453 height 21
type input "10"
click at [660, 443] on span "Enregistrer" at bounding box center [676, 450] width 44 height 14
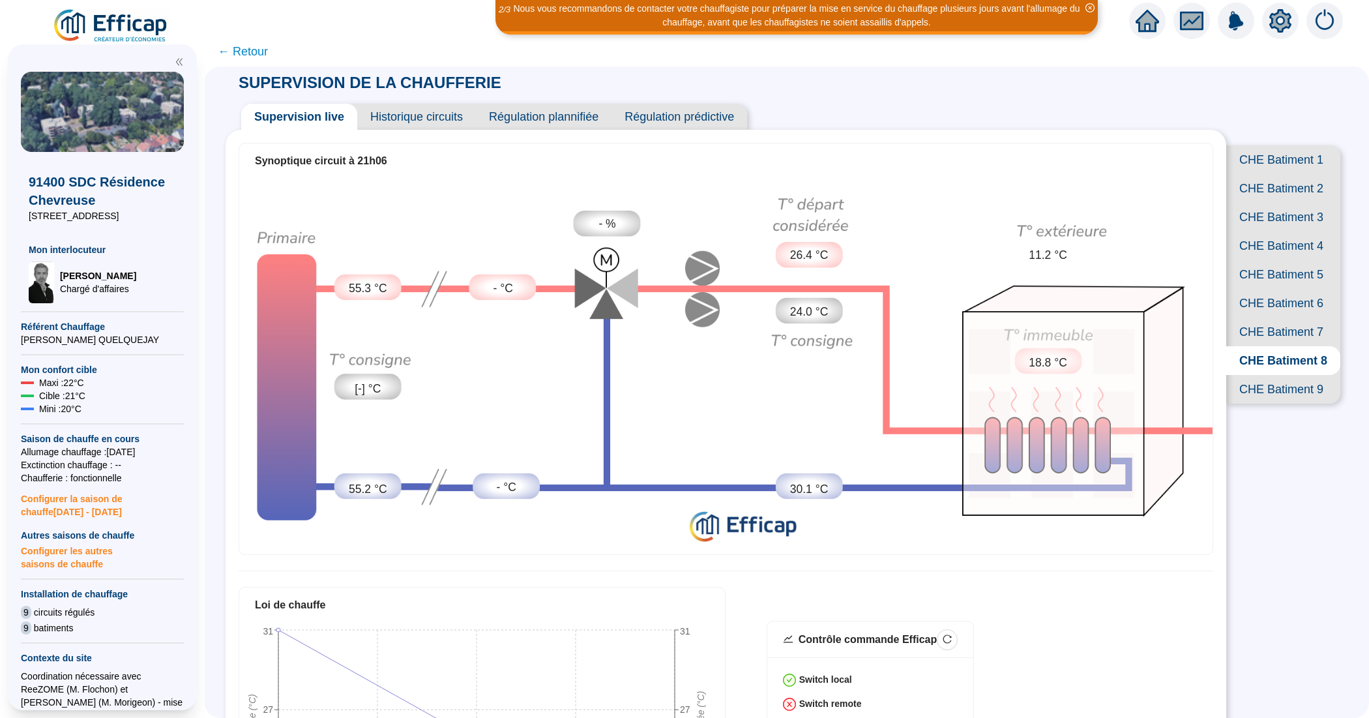
scroll to position [0, 0]
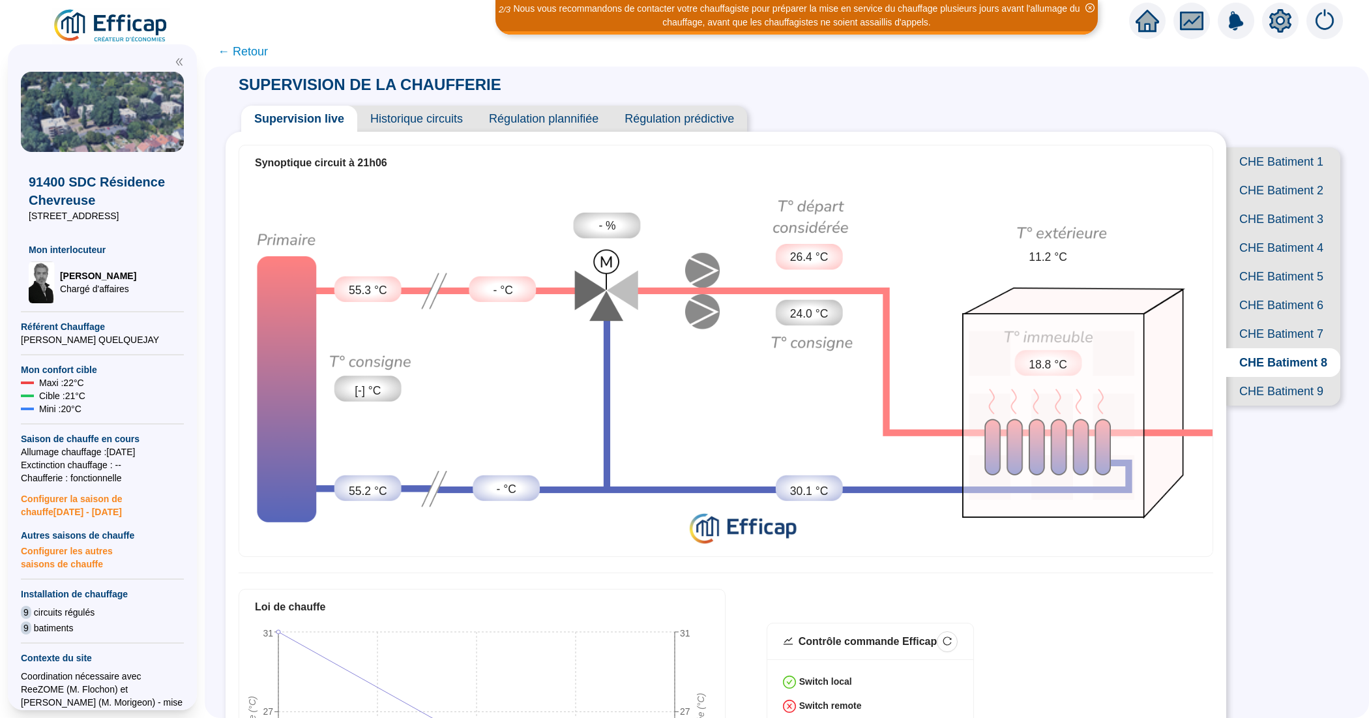
click at [1253, 205] on span "CHE Batiment 2" at bounding box center [1283, 190] width 114 height 29
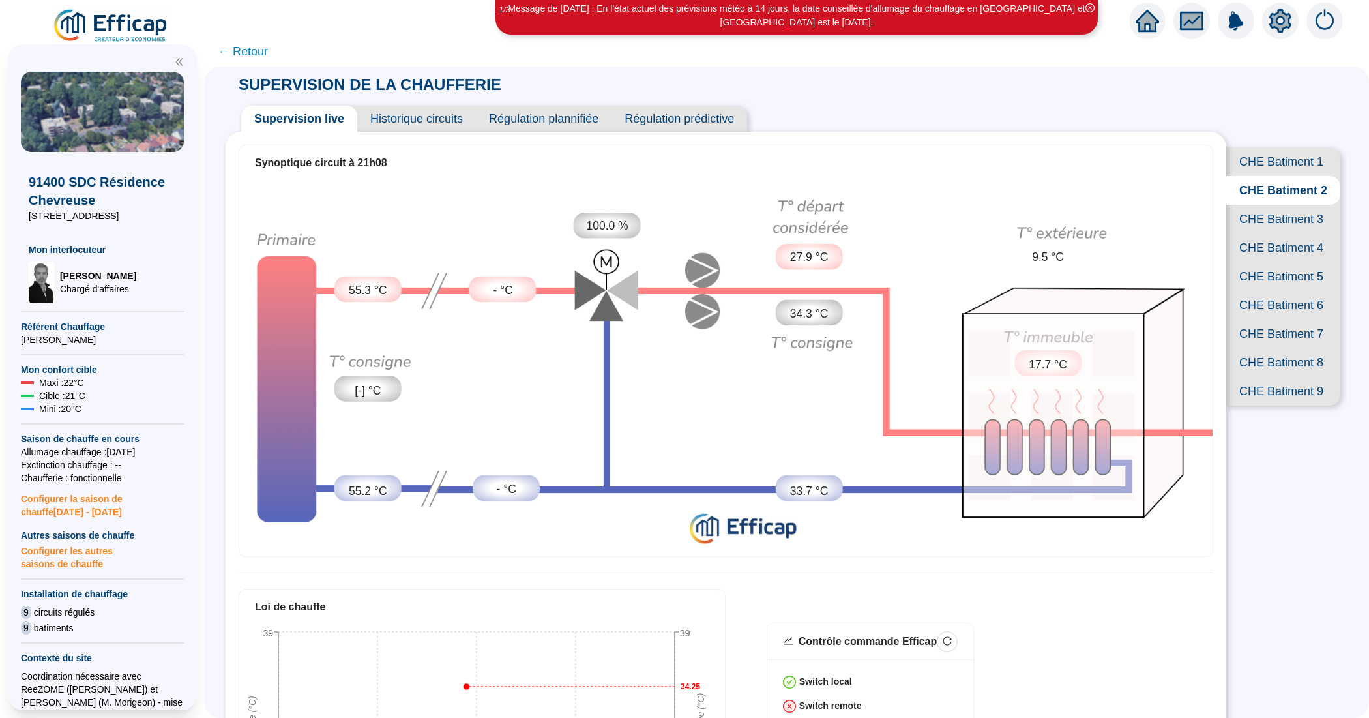
click at [1267, 166] on span "CHE Batiment 1" at bounding box center [1283, 161] width 114 height 29
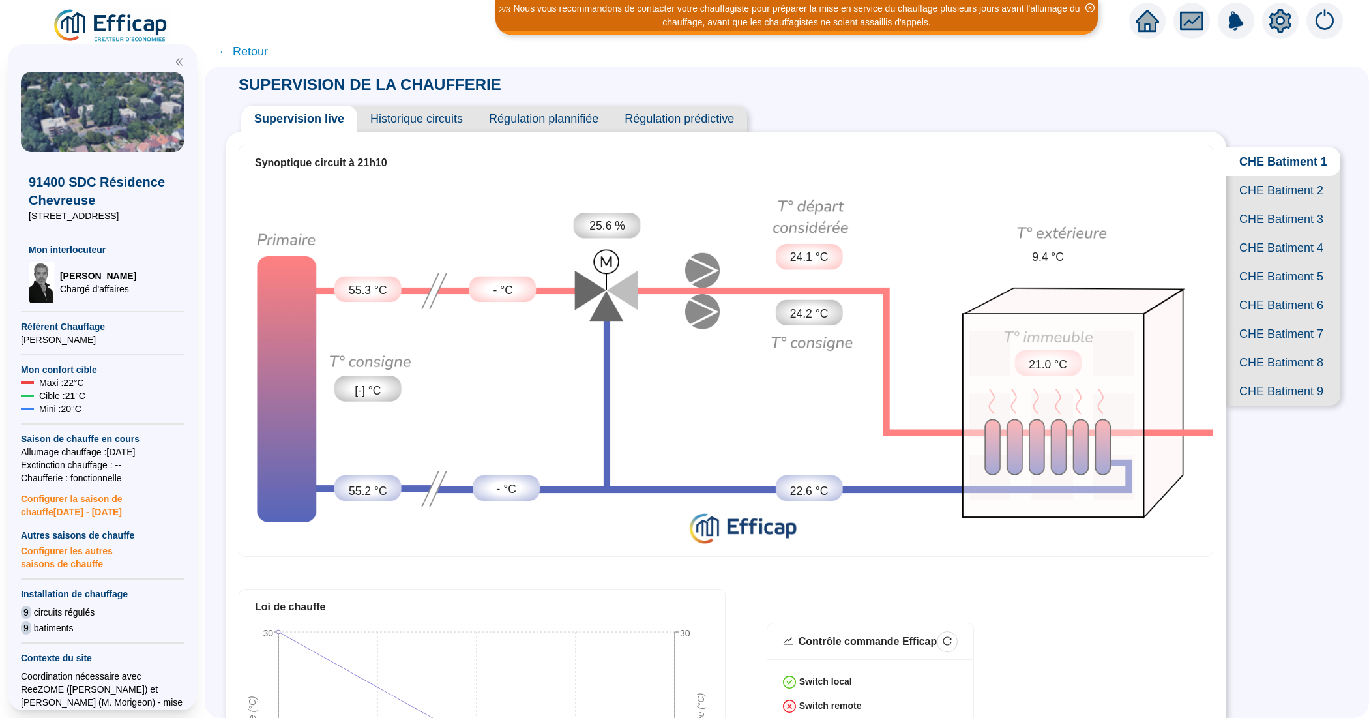
click at [402, 119] on span "Historique circuits" at bounding box center [416, 119] width 119 height 26
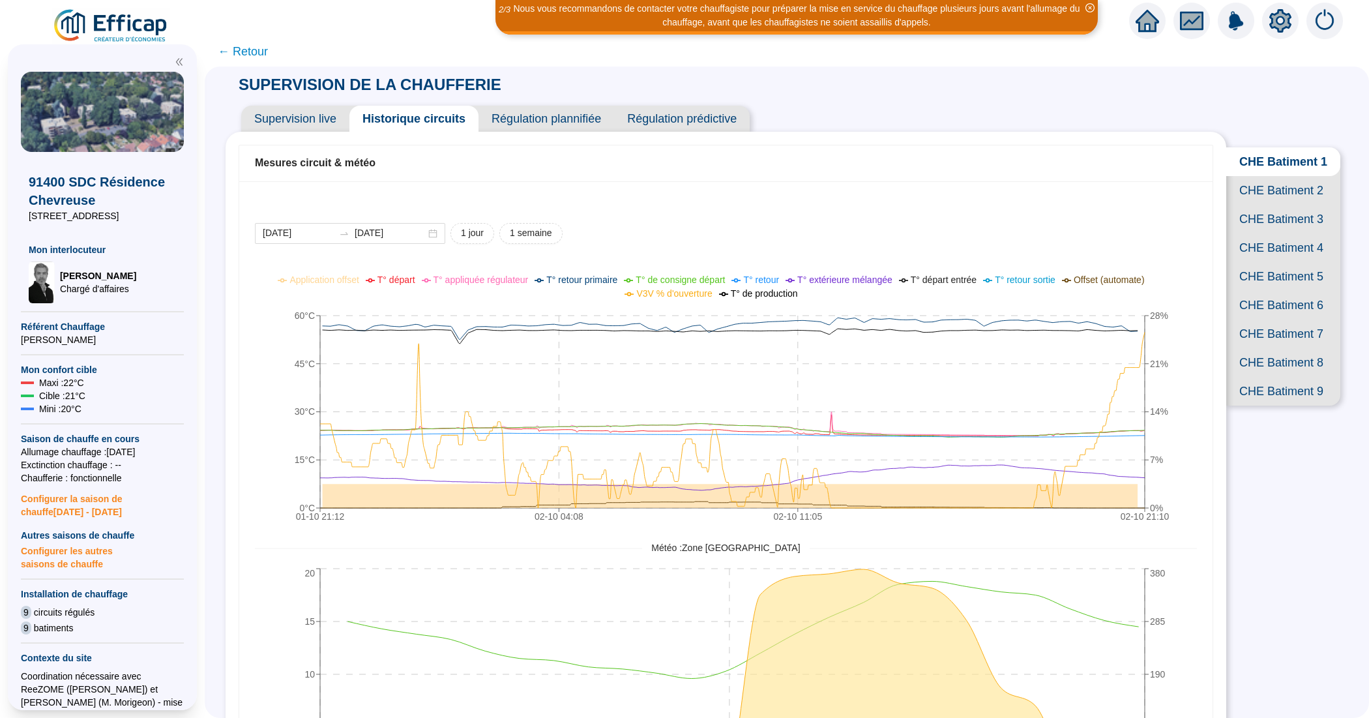
click at [1259, 199] on span "CHE Batiment 2" at bounding box center [1283, 190] width 114 height 29
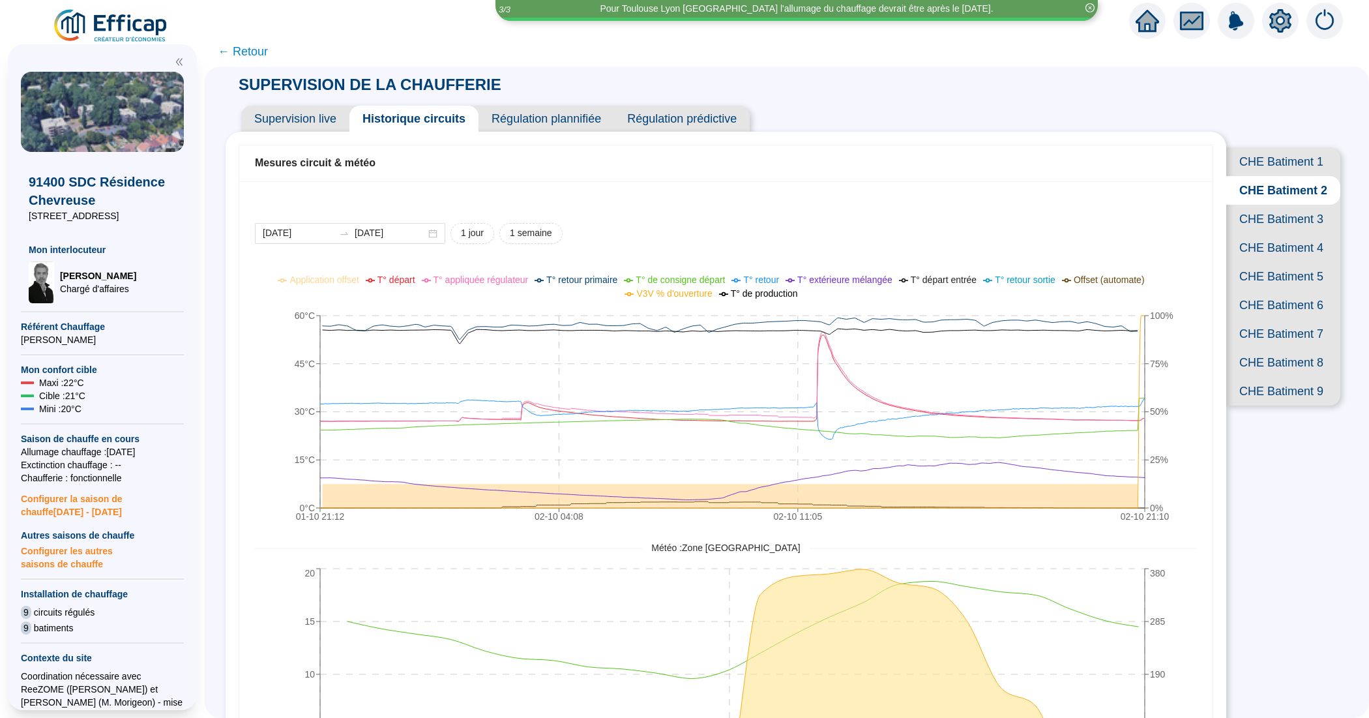
click at [1248, 233] on span "CHE Batiment 3" at bounding box center [1283, 219] width 114 height 29
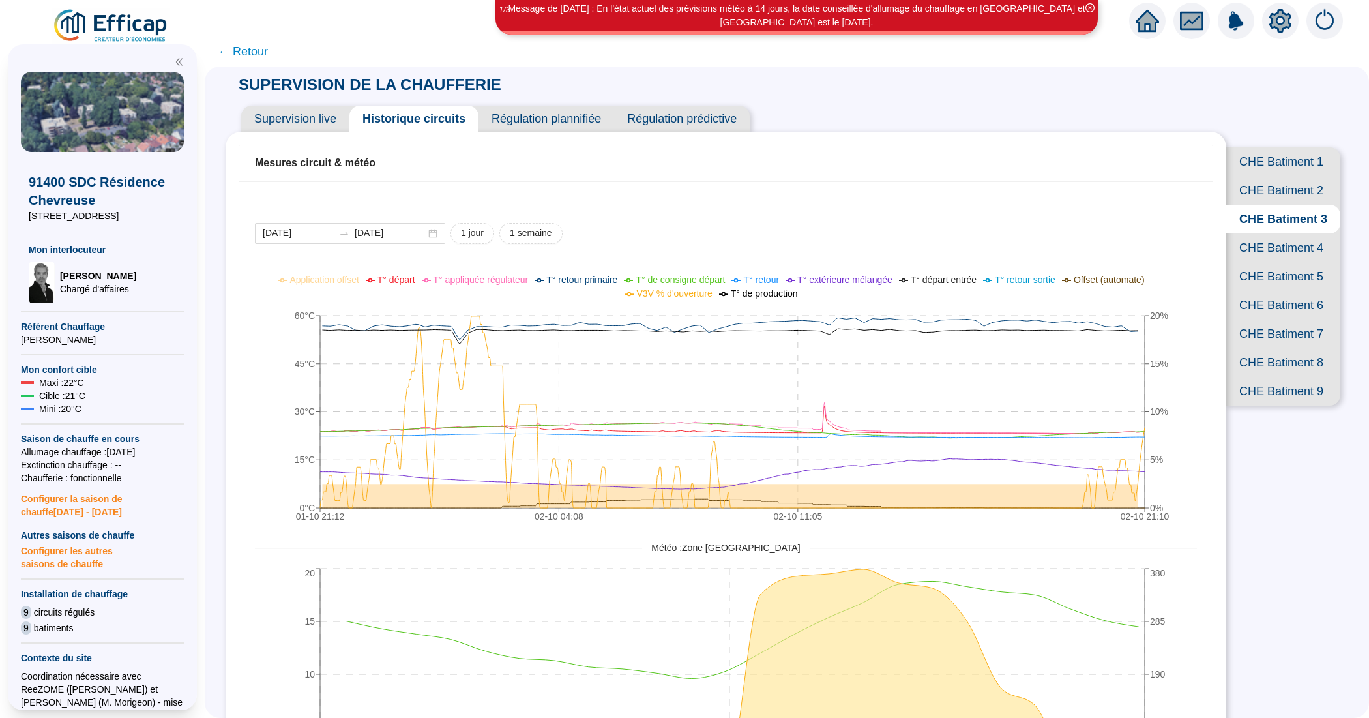
click at [311, 125] on span "Supervision live" at bounding box center [295, 119] width 108 height 26
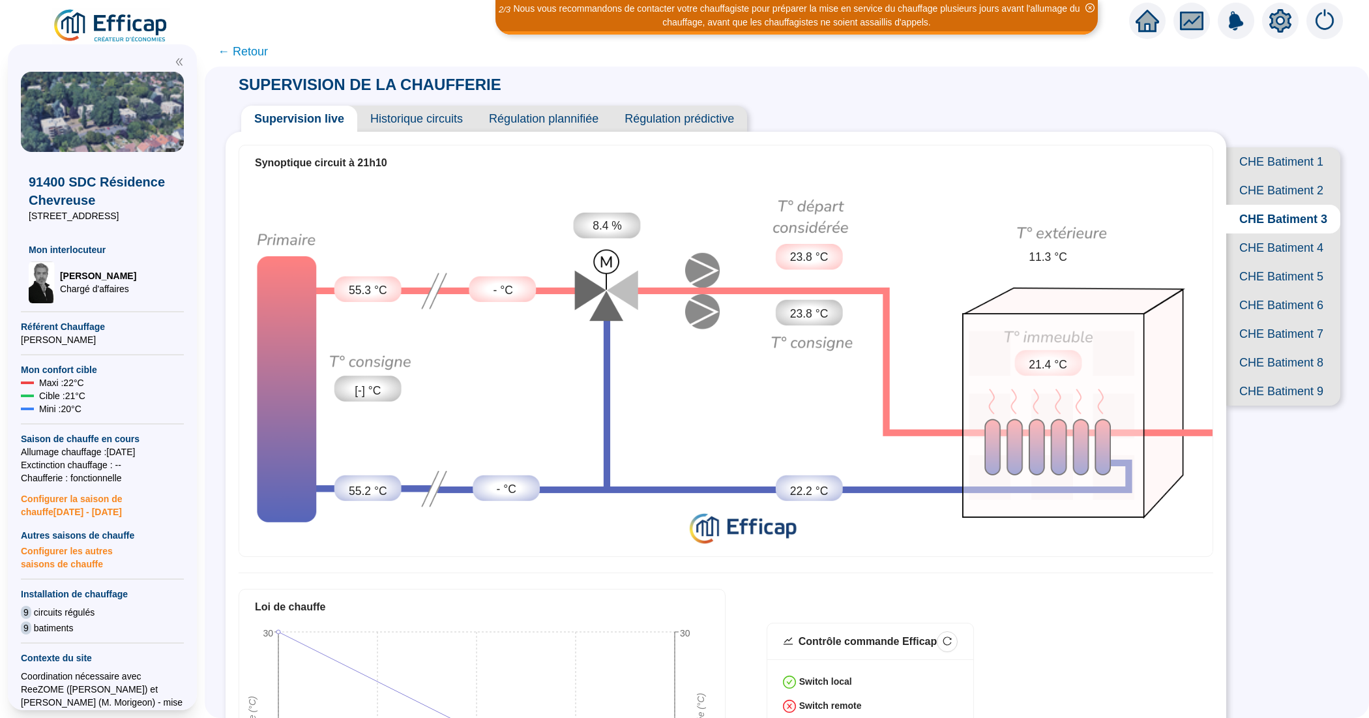
click at [1250, 171] on span "CHE Batiment 1" at bounding box center [1283, 161] width 114 height 29
click at [1259, 205] on span "CHE Batiment 2" at bounding box center [1283, 190] width 114 height 29
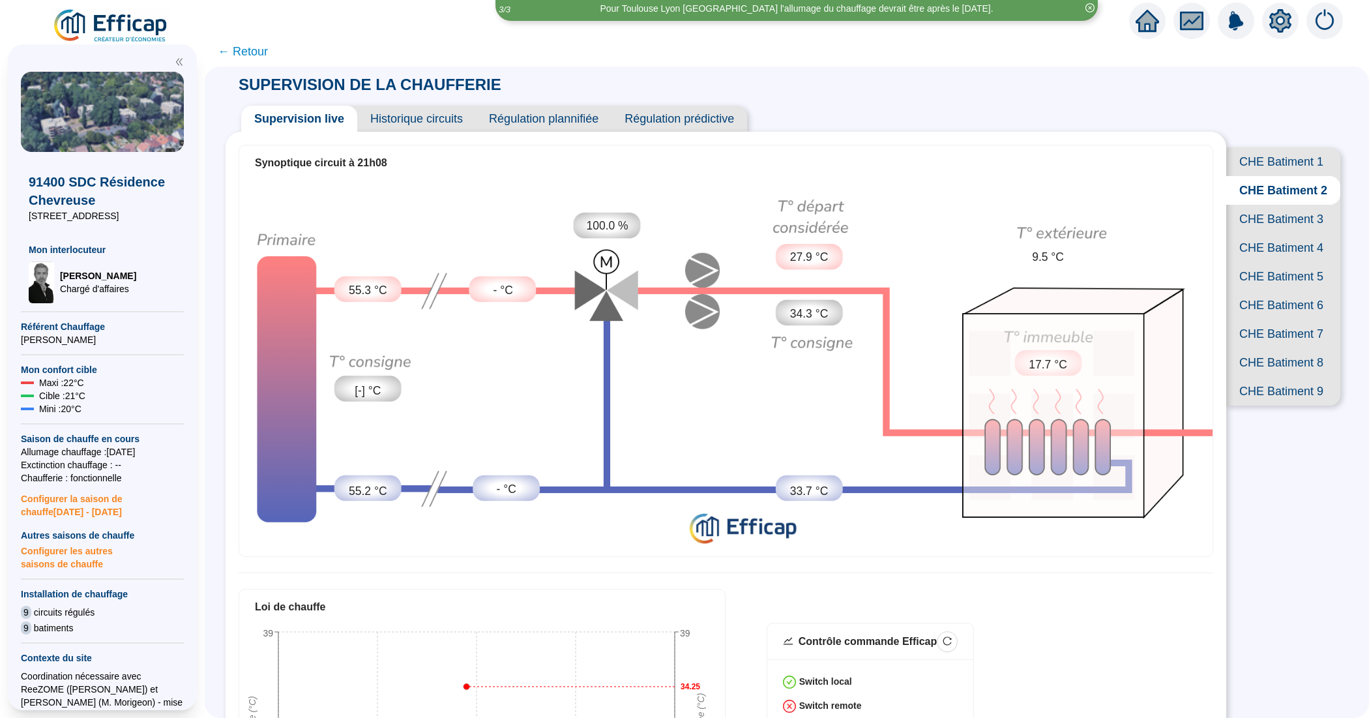
click at [1263, 163] on span "CHE Batiment 1" at bounding box center [1283, 161] width 114 height 29
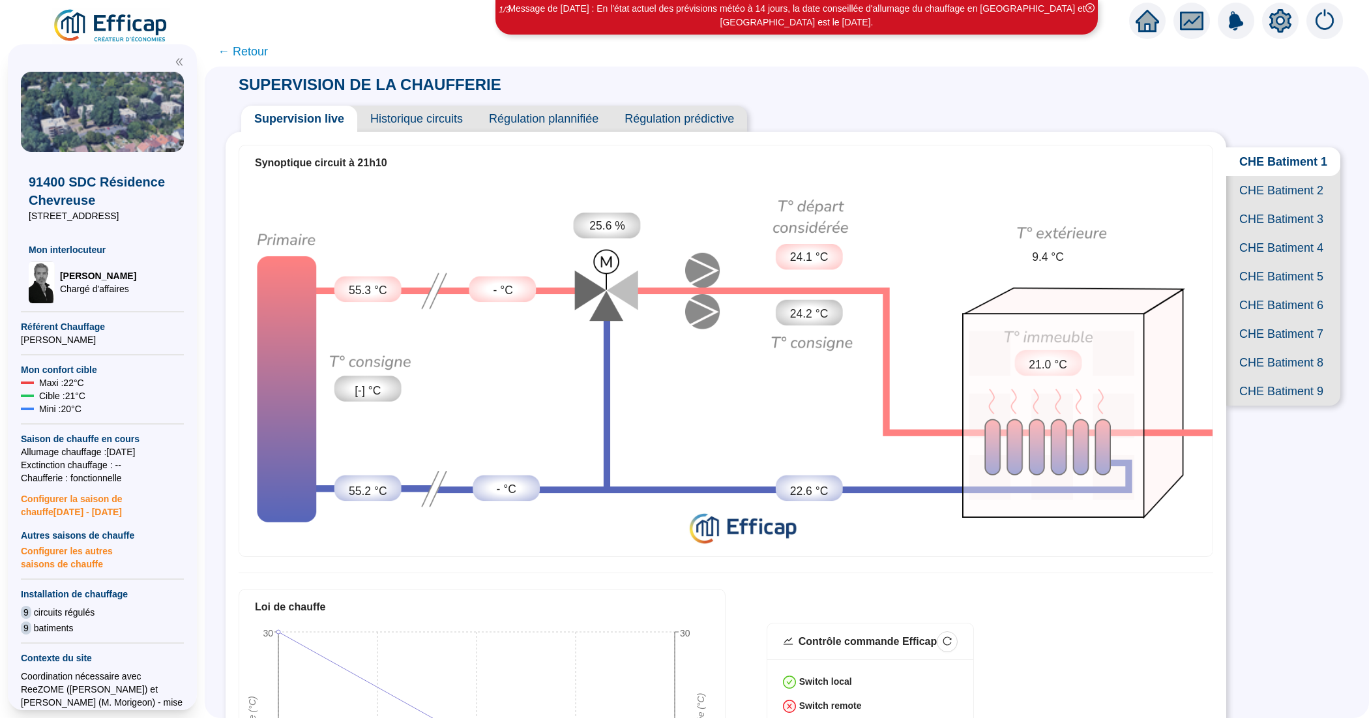
click at [435, 123] on span "Historique circuits" at bounding box center [416, 119] width 119 height 26
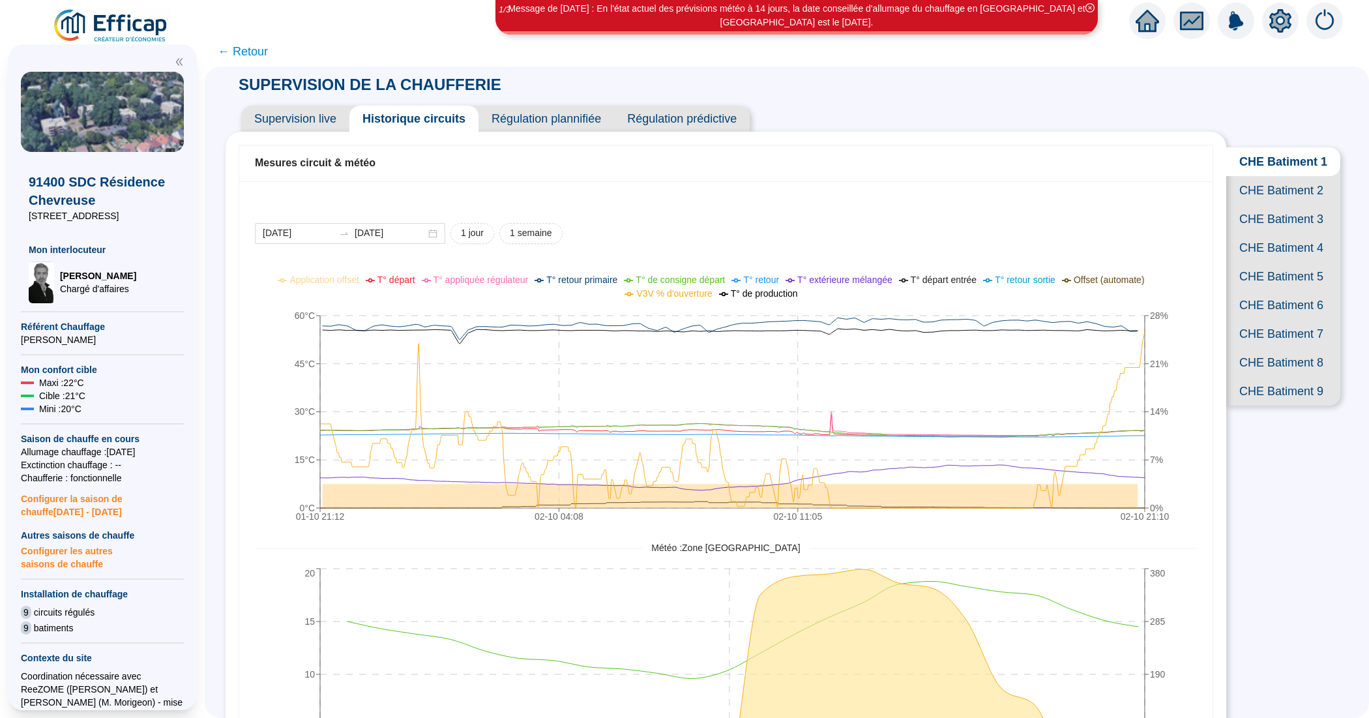
click at [300, 115] on span "Supervision live" at bounding box center [295, 119] width 108 height 26
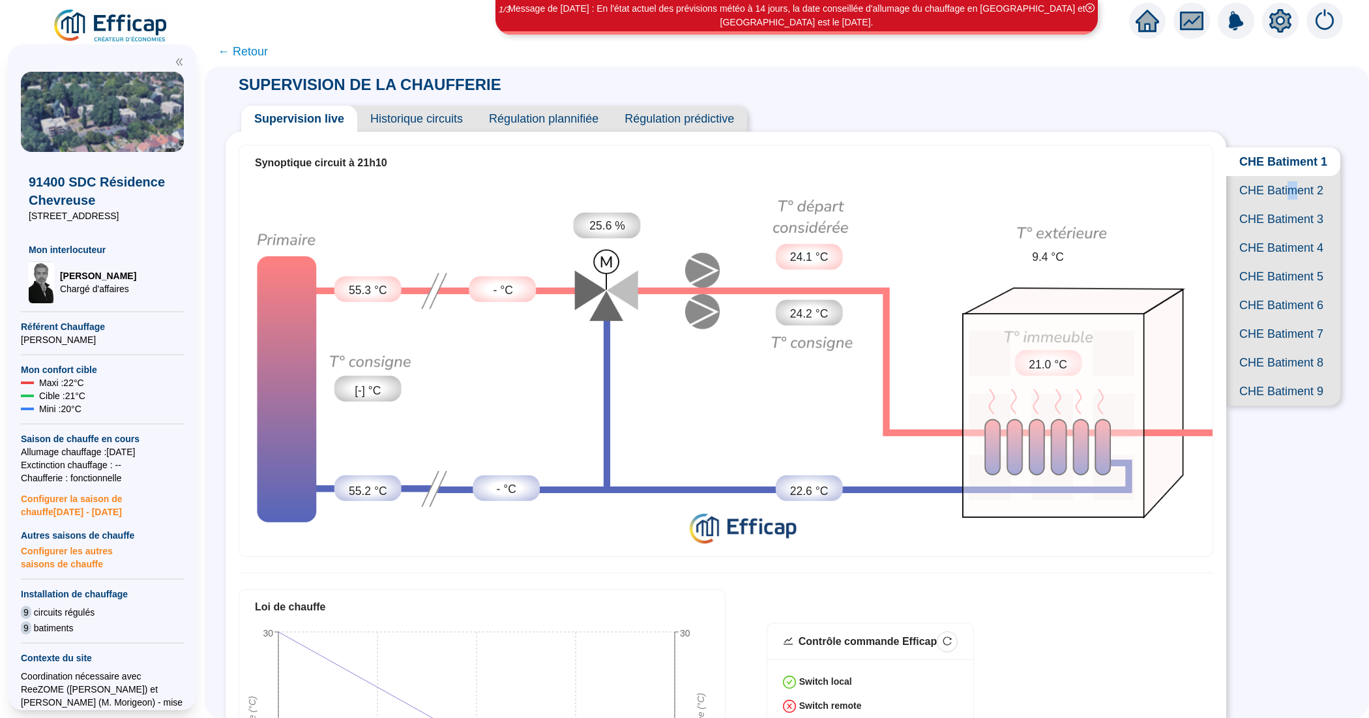
click at [1278, 196] on span "CHE Batiment 2" at bounding box center [1283, 190] width 114 height 29
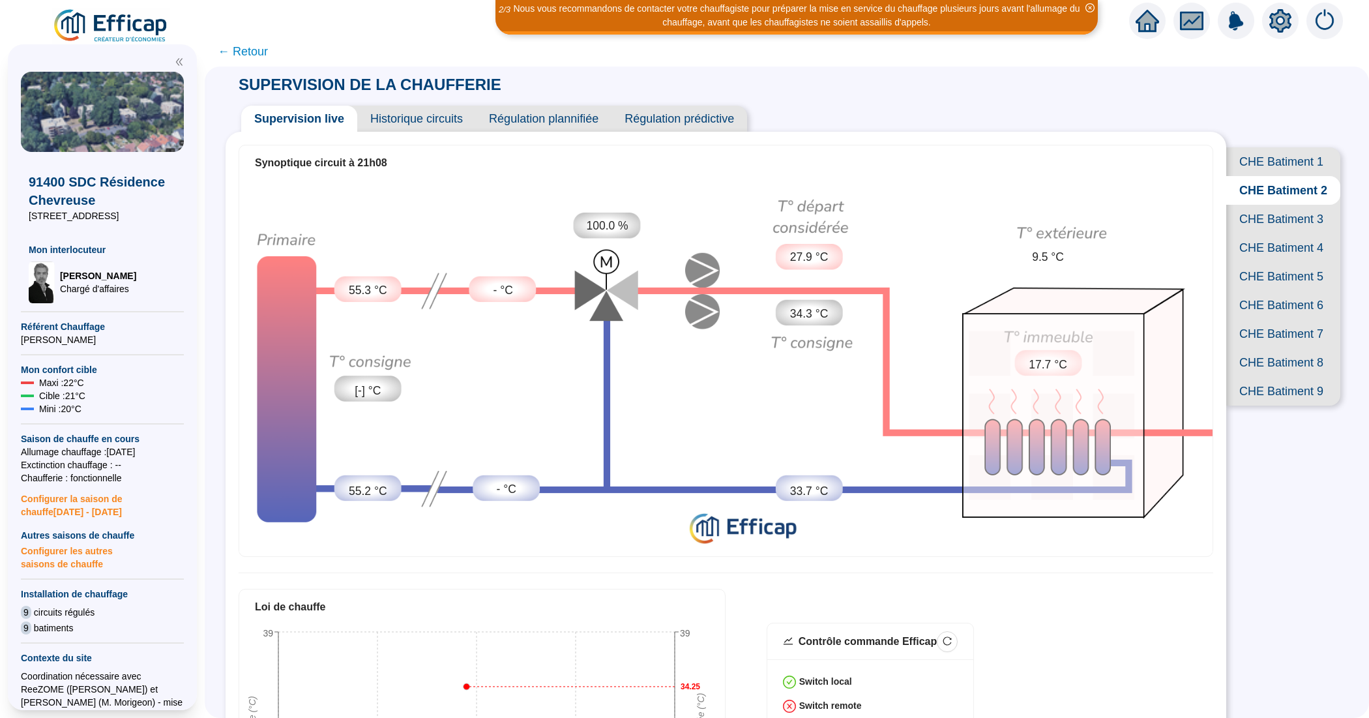
click at [419, 121] on span "Historique circuits" at bounding box center [416, 119] width 119 height 26
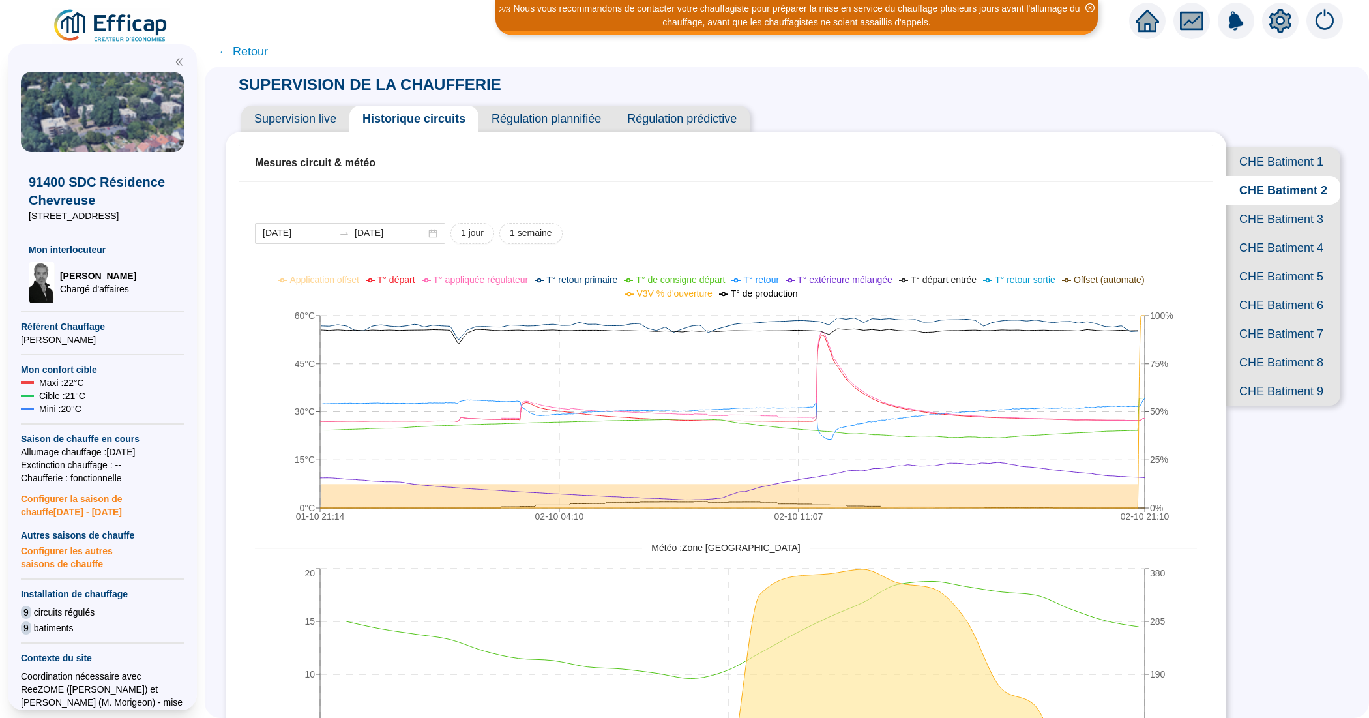
click at [1280, 233] on span "CHE Batiment 3" at bounding box center [1283, 219] width 114 height 29
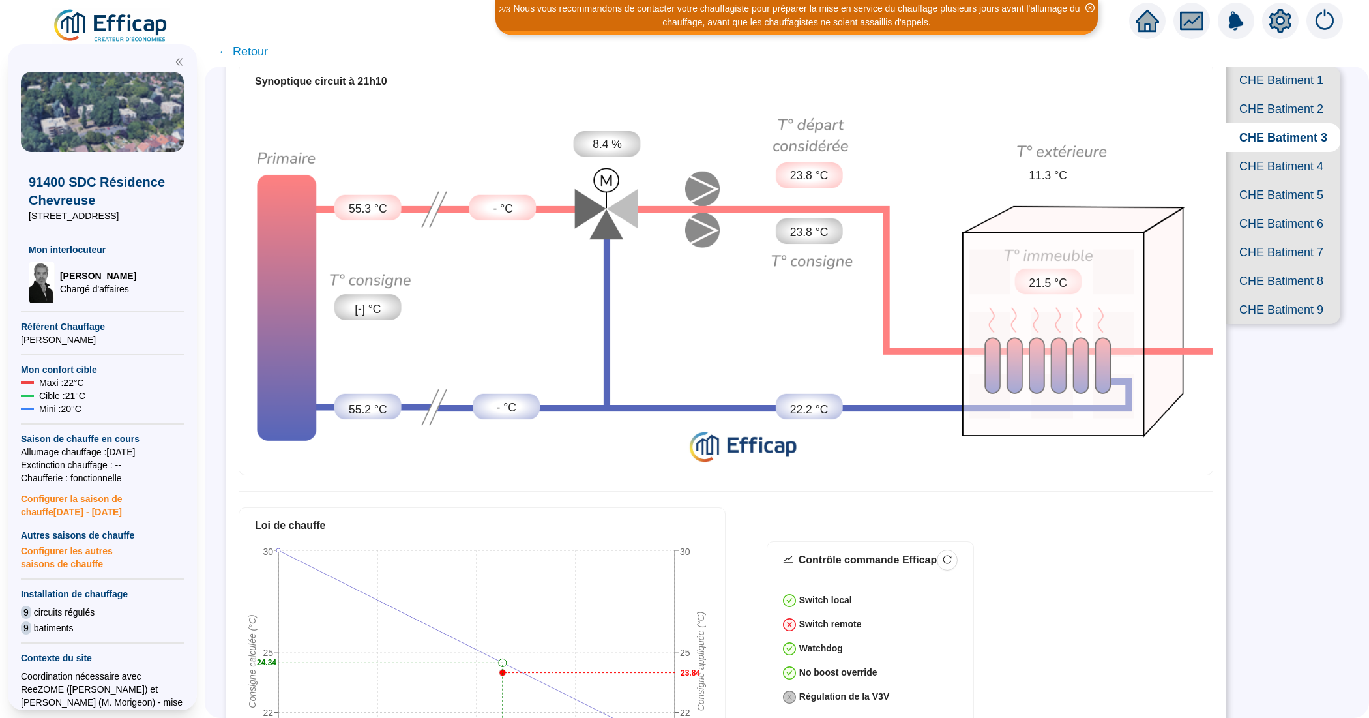
click at [1252, 181] on span "CHE Batiment 4" at bounding box center [1283, 166] width 114 height 29
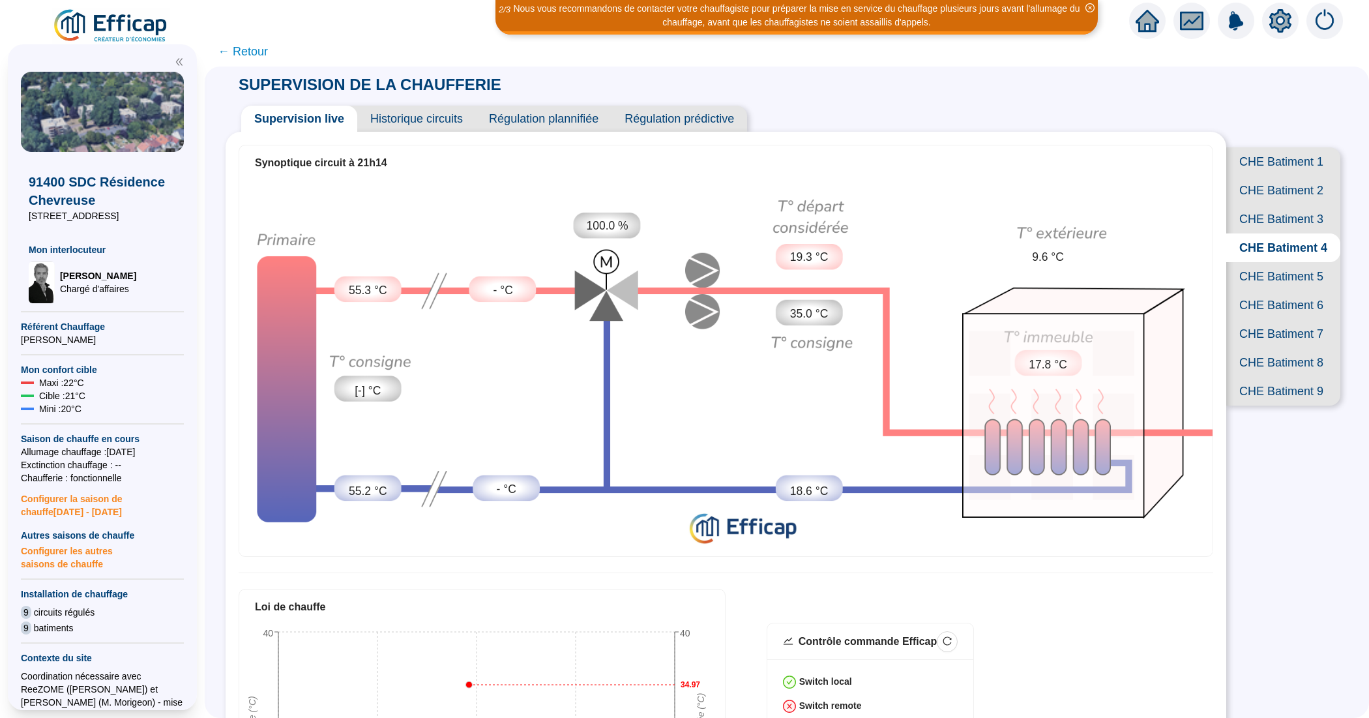
click at [1259, 291] on span "CHE Batiment 5" at bounding box center [1283, 276] width 114 height 29
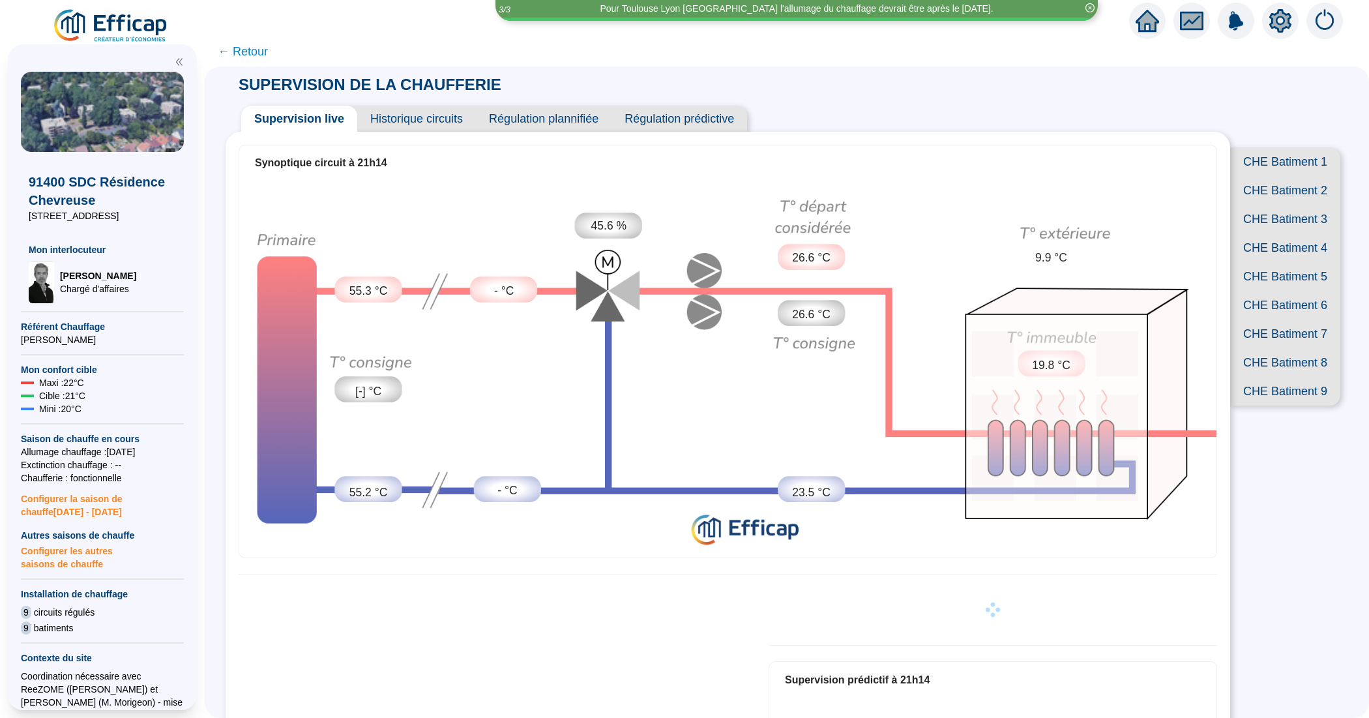
click at [402, 118] on span "Historique circuits" at bounding box center [416, 119] width 119 height 26
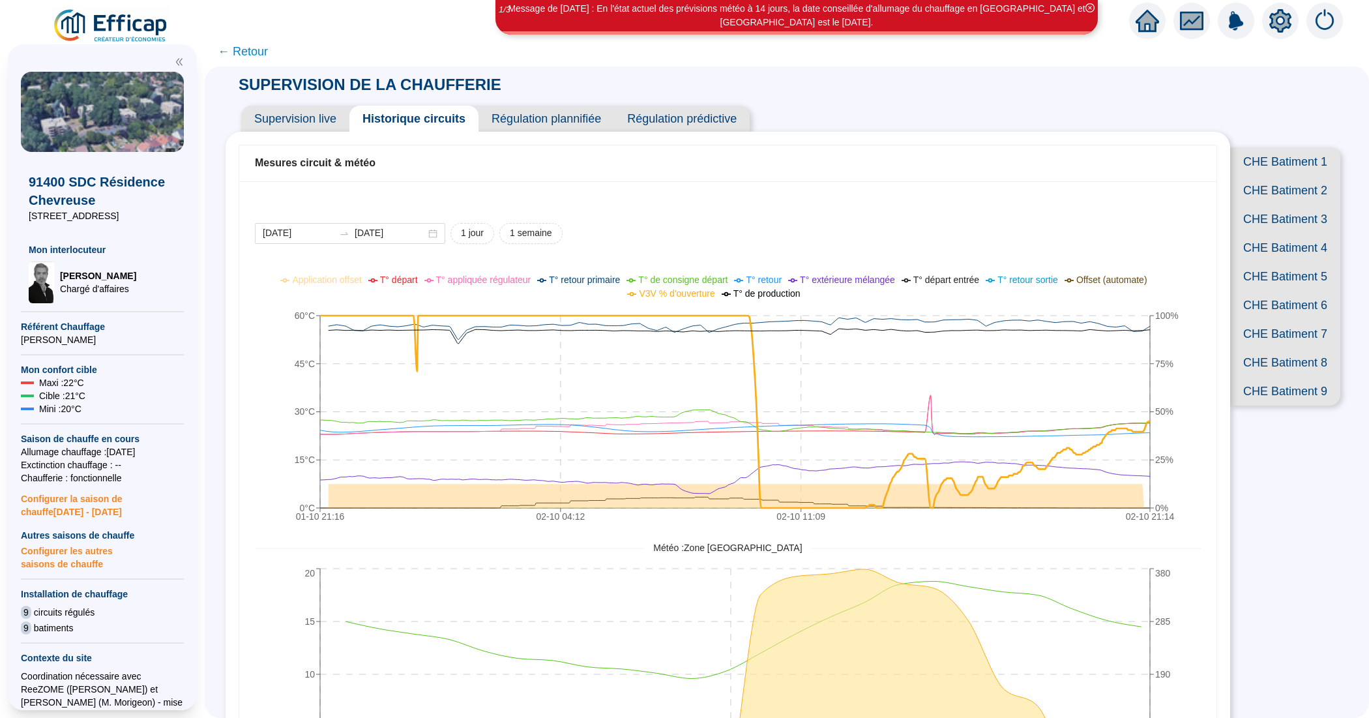
click at [299, 122] on span "Supervision live" at bounding box center [295, 119] width 108 height 26
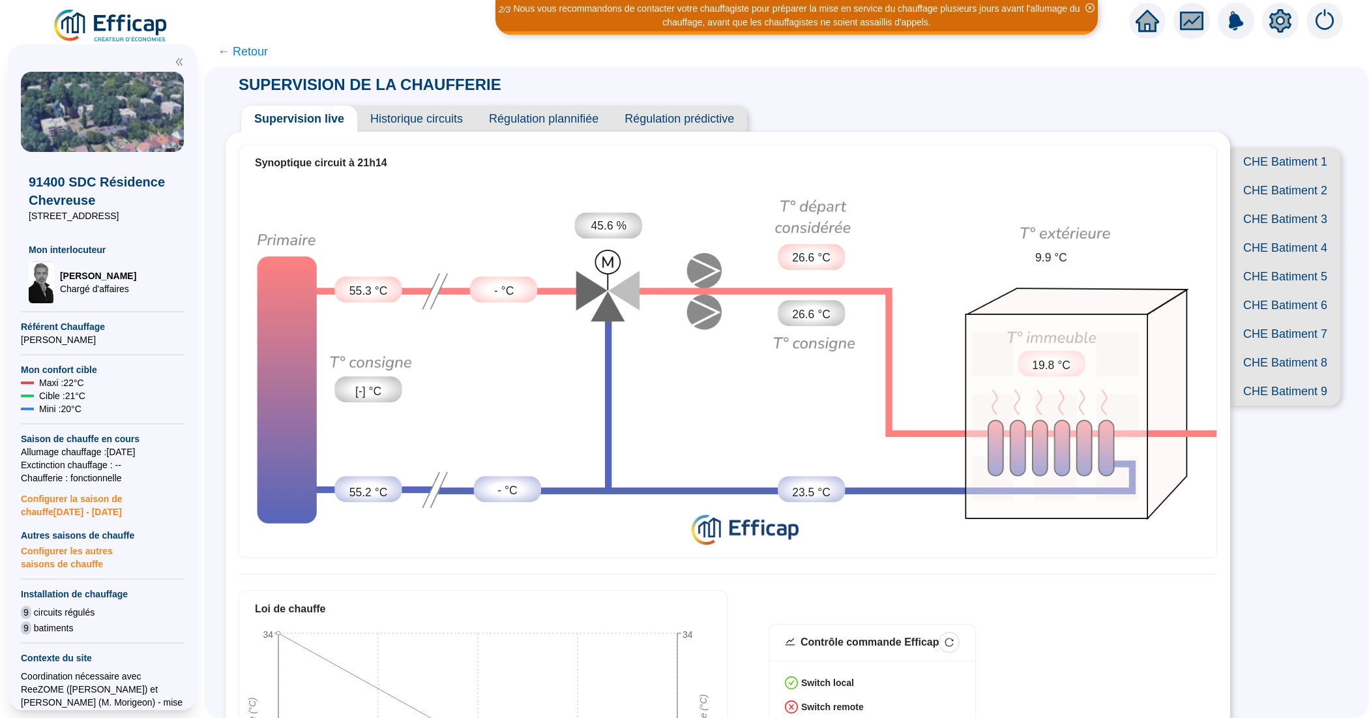
click at [1271, 291] on span "CHE Batiment 5" at bounding box center [1285, 276] width 110 height 29
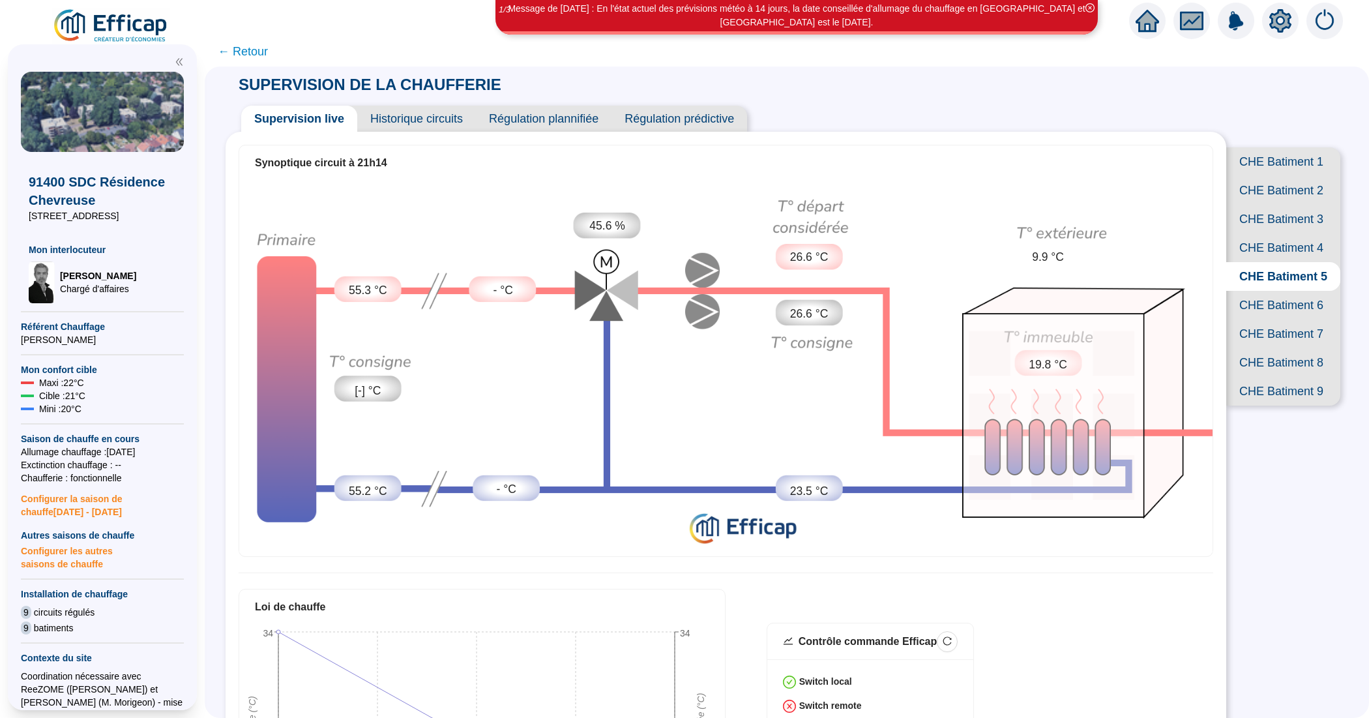
click at [411, 118] on span "Historique circuits" at bounding box center [416, 119] width 119 height 26
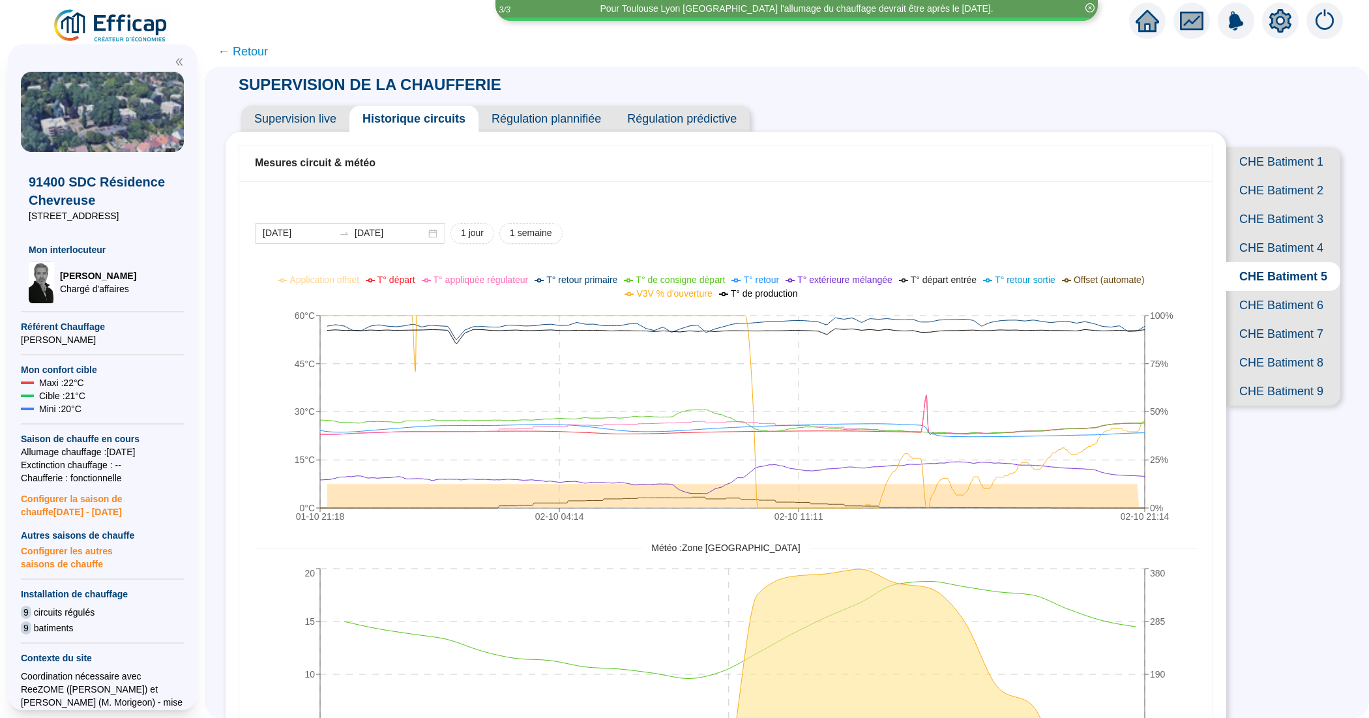
click at [297, 122] on span "Supervision live" at bounding box center [295, 119] width 108 height 26
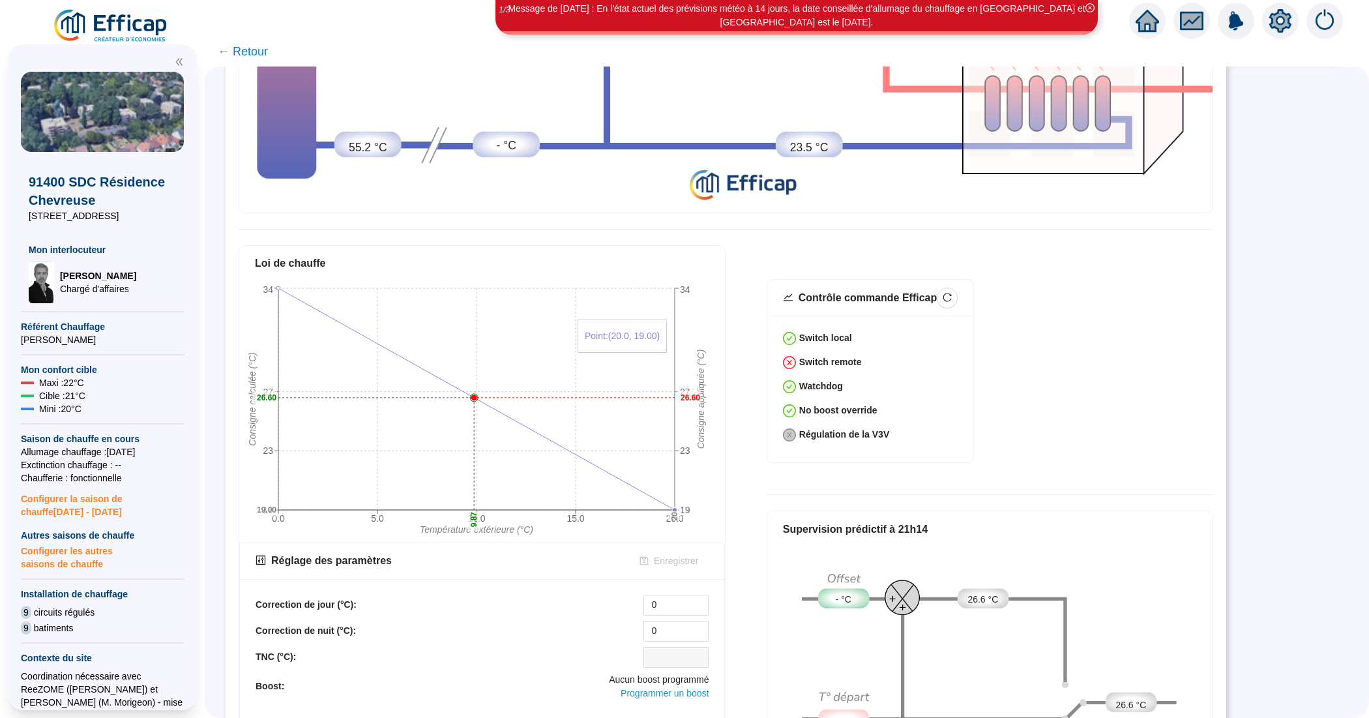
scroll to position [454, 0]
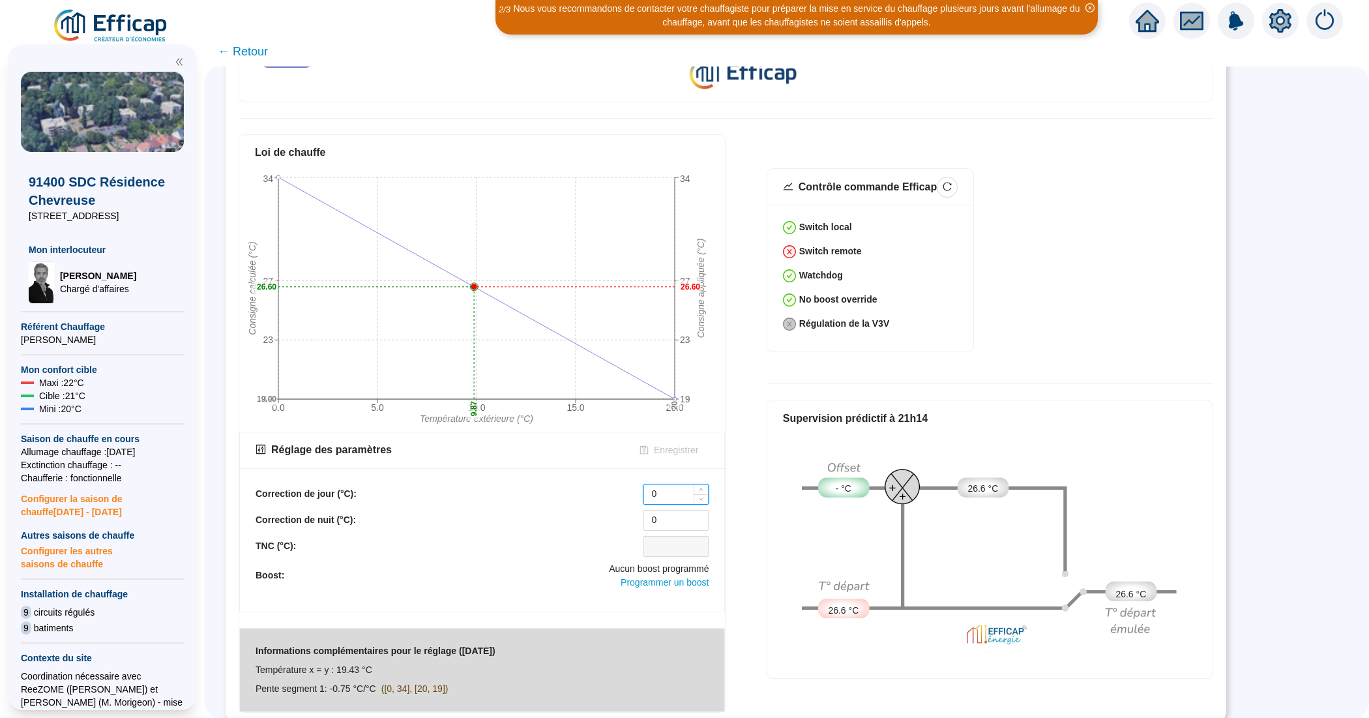
drag, startPoint x: 660, startPoint y: 486, endPoint x: 649, endPoint y: 484, distance: 11.8
click at [649, 484] on input "0" at bounding box center [676, 494] width 64 height 20
type input "1"
click at [675, 443] on span "Enregistrer" at bounding box center [676, 450] width 44 height 14
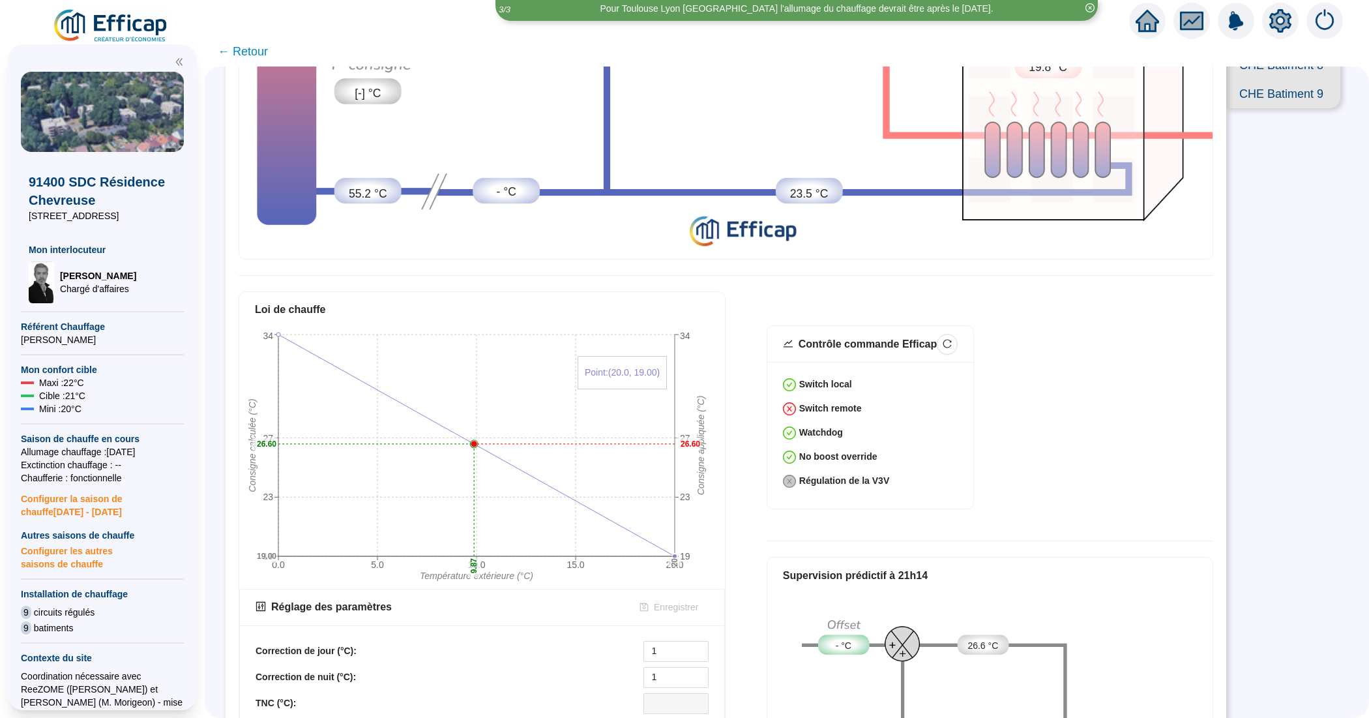
scroll to position [326, 0]
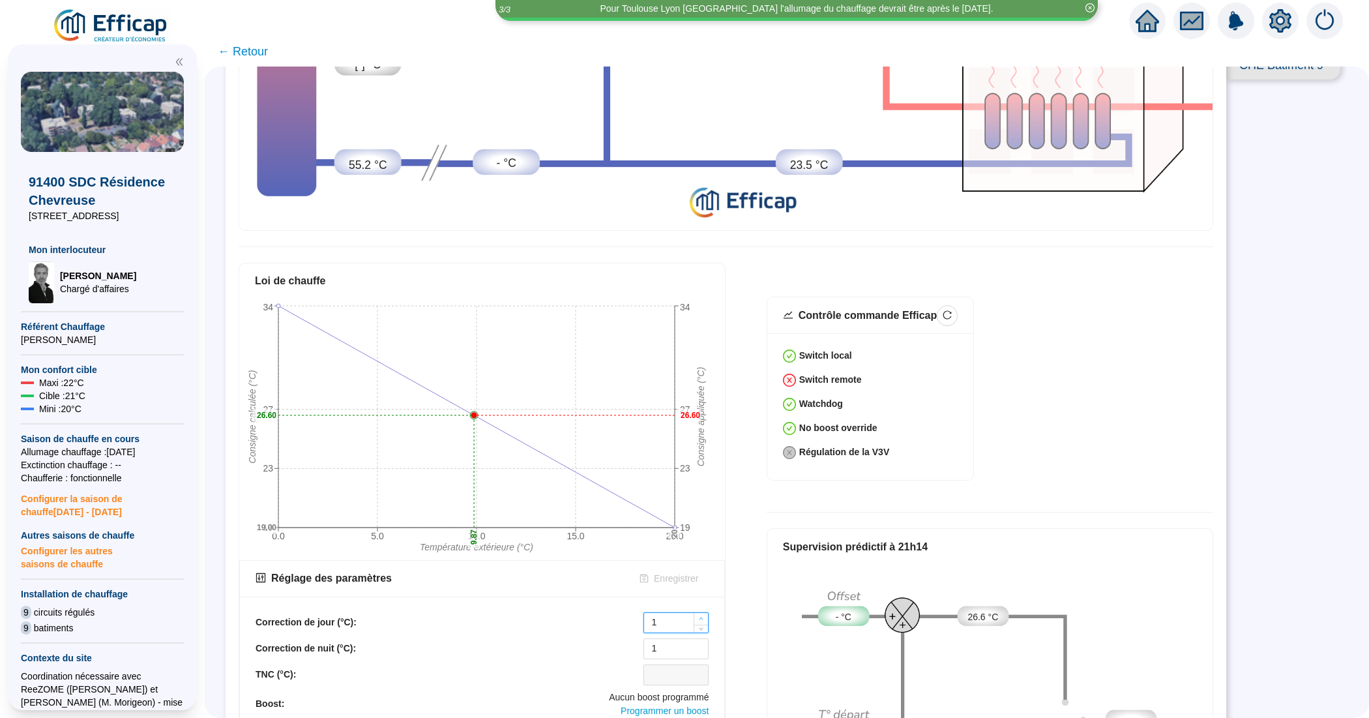
type input "2"
click at [699, 616] on icon "up" at bounding box center [701, 618] width 5 height 5
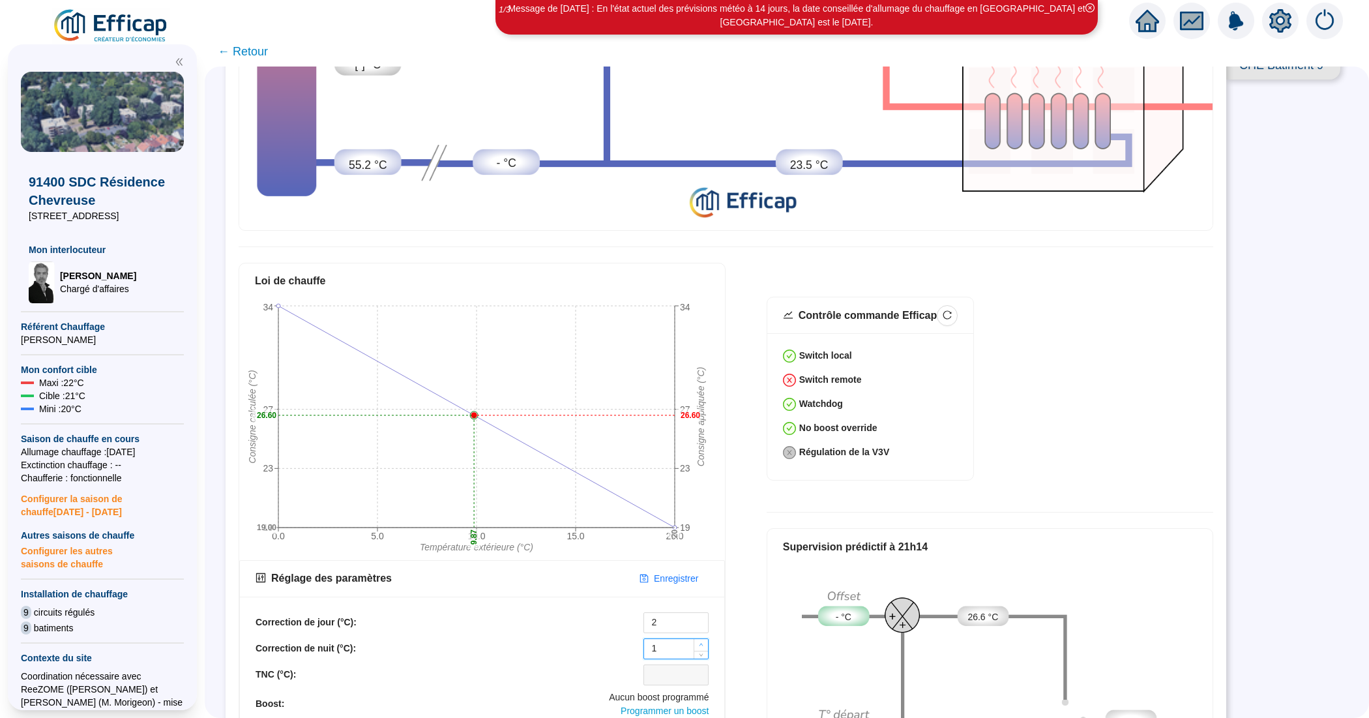
type input "2"
drag, startPoint x: 697, startPoint y: 634, endPoint x: 680, endPoint y: 610, distance: 29.3
click at [708, 639] on span "Increase Value" at bounding box center [708, 644] width 1 height 10
click at [669, 568] on button "Enregistrer" at bounding box center [669, 578] width 80 height 21
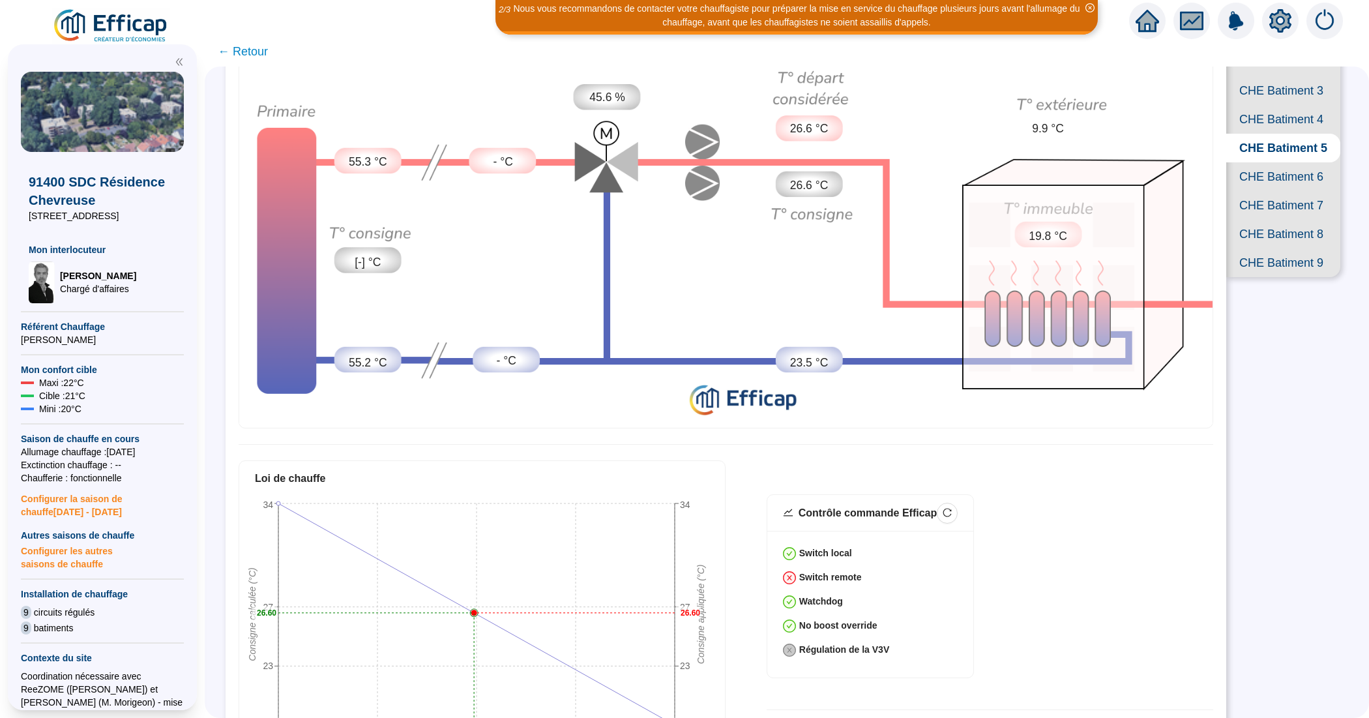
scroll to position [0, 0]
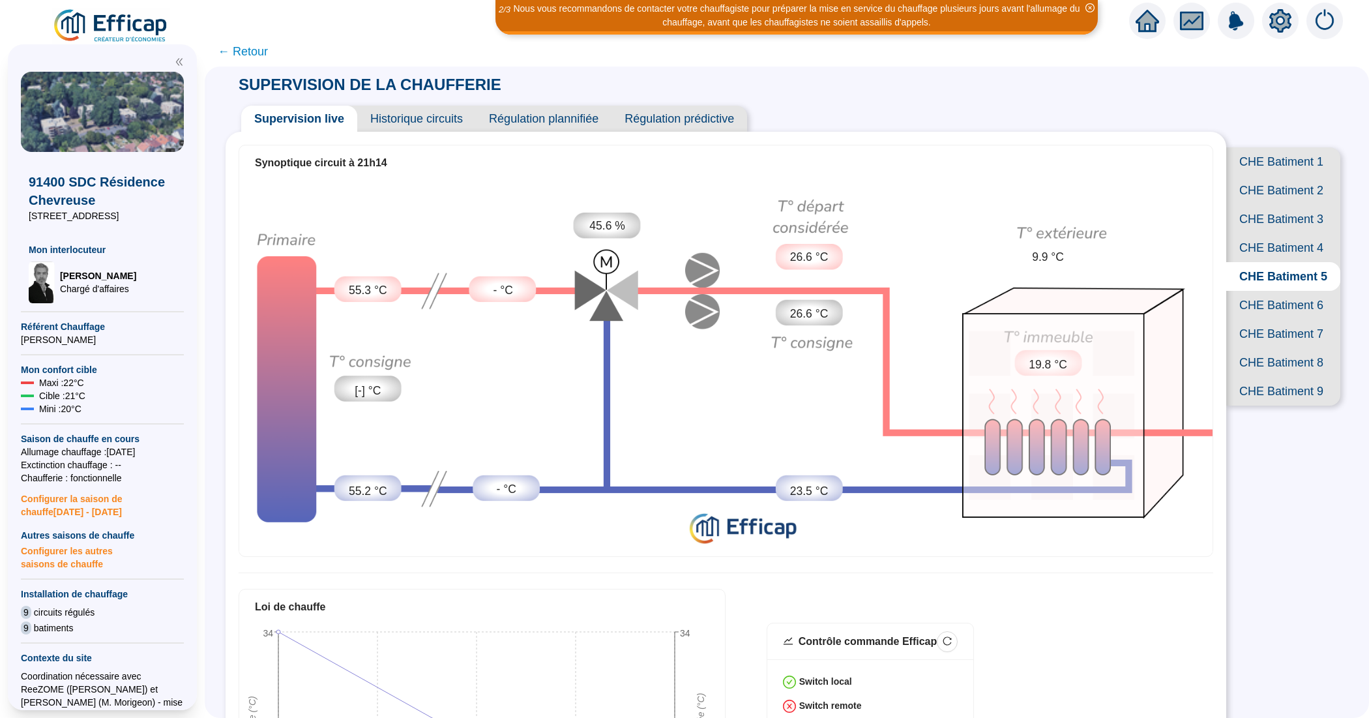
click at [419, 121] on span "Historique circuits" at bounding box center [416, 119] width 119 height 26
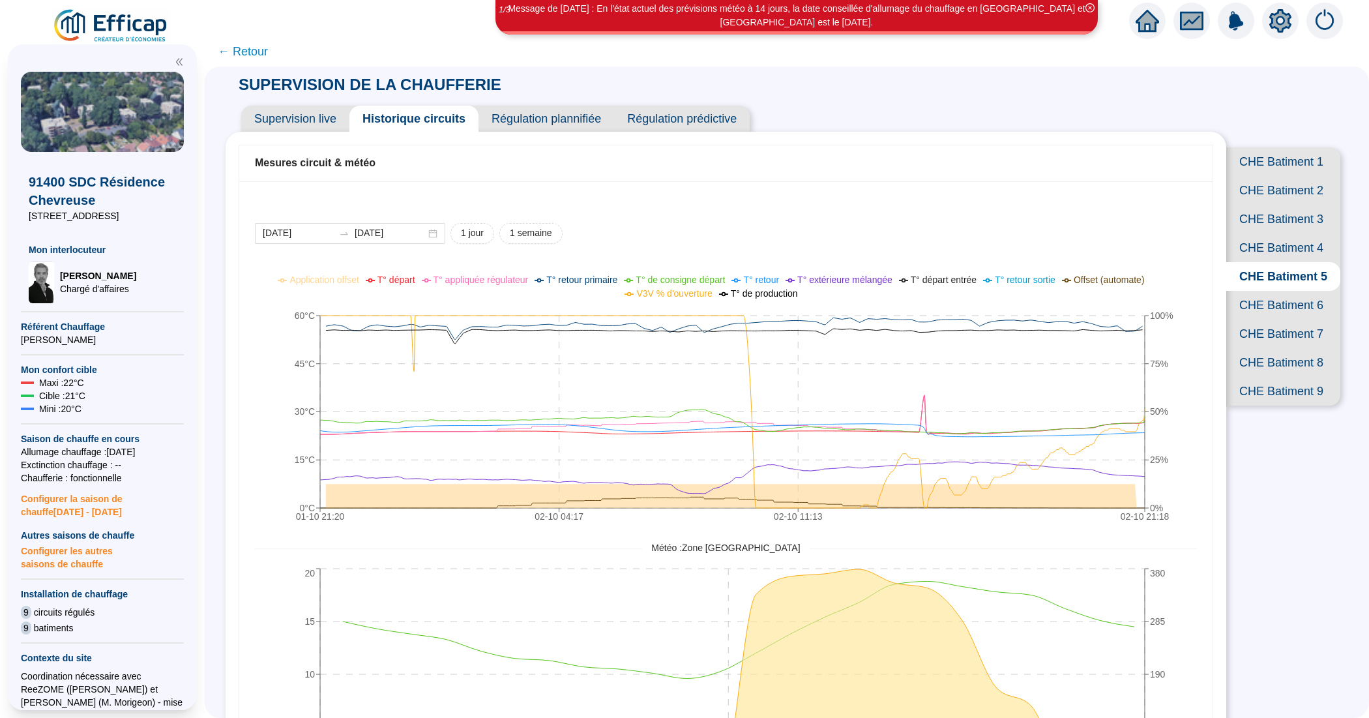
click at [1270, 319] on span "CHE Batiment 6" at bounding box center [1283, 305] width 114 height 29
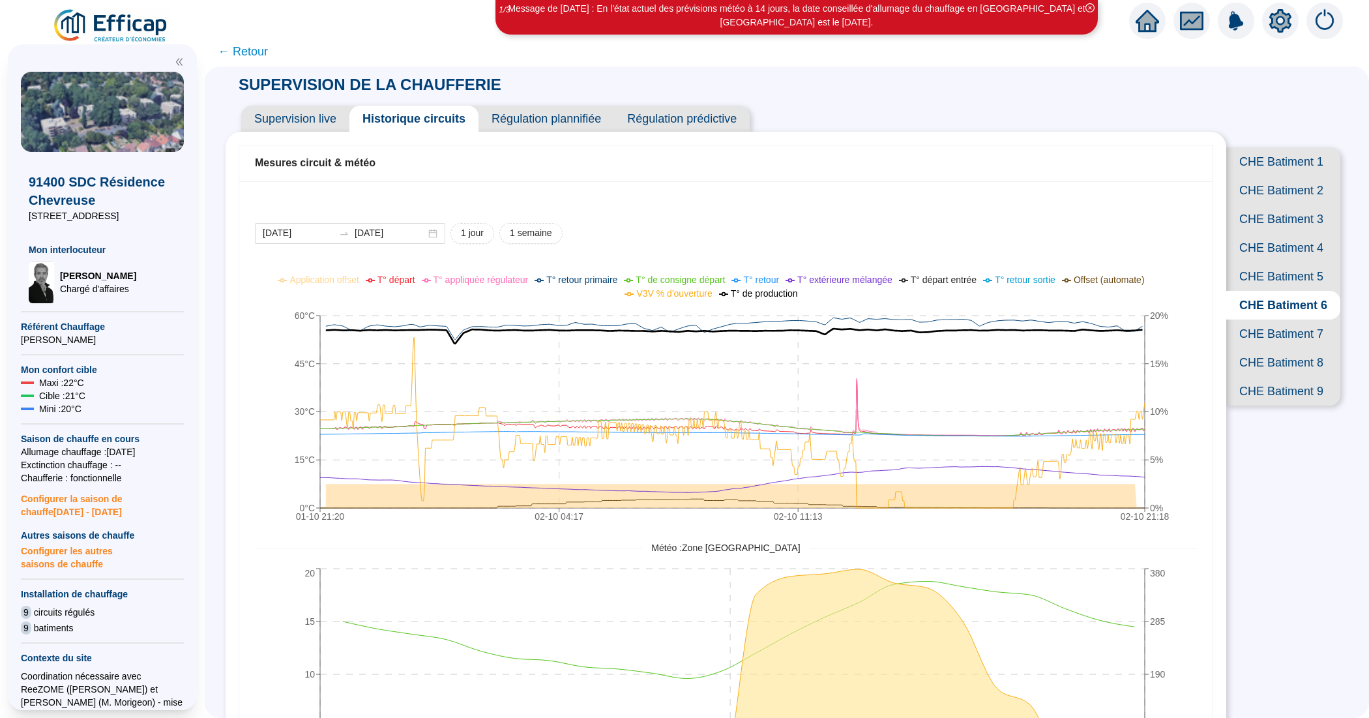
click at [287, 115] on span "Supervision live" at bounding box center [295, 119] width 108 height 26
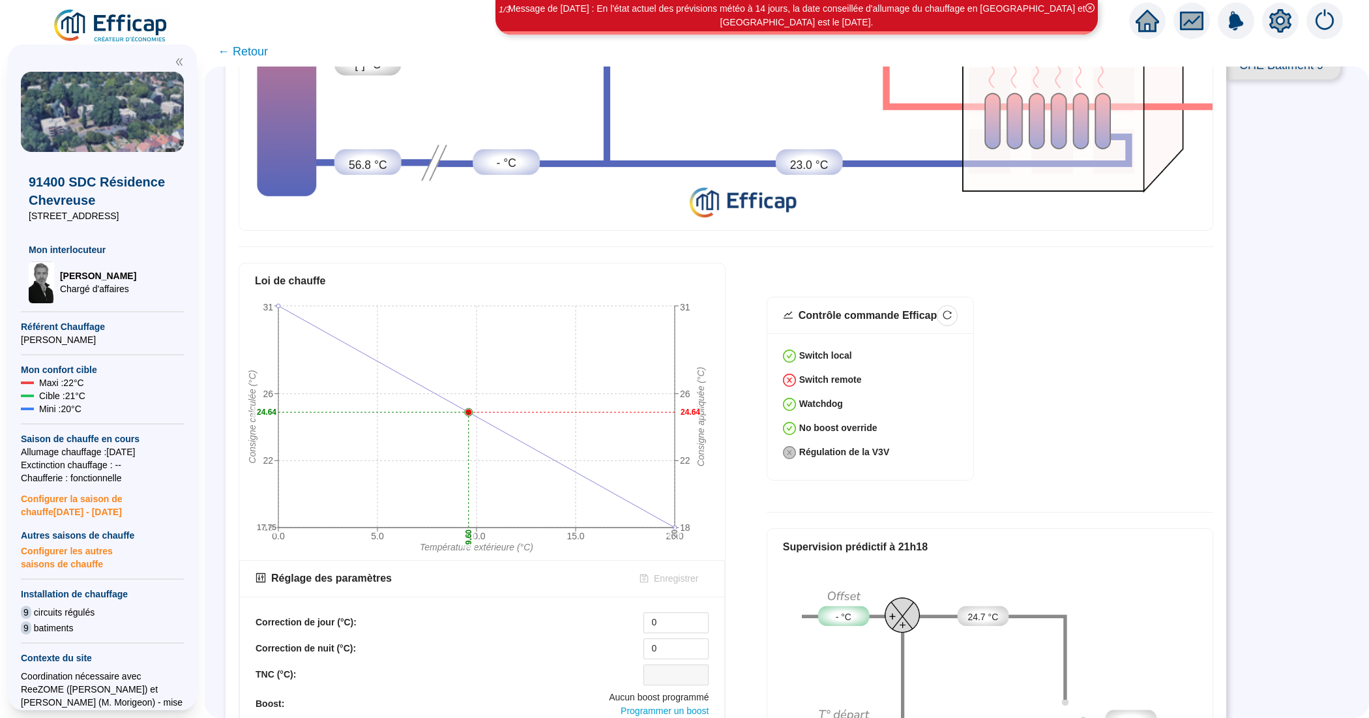
scroll to position [326, 0]
click at [1292, 22] on span "CHE Batiment 7" at bounding box center [1283, 7] width 114 height 29
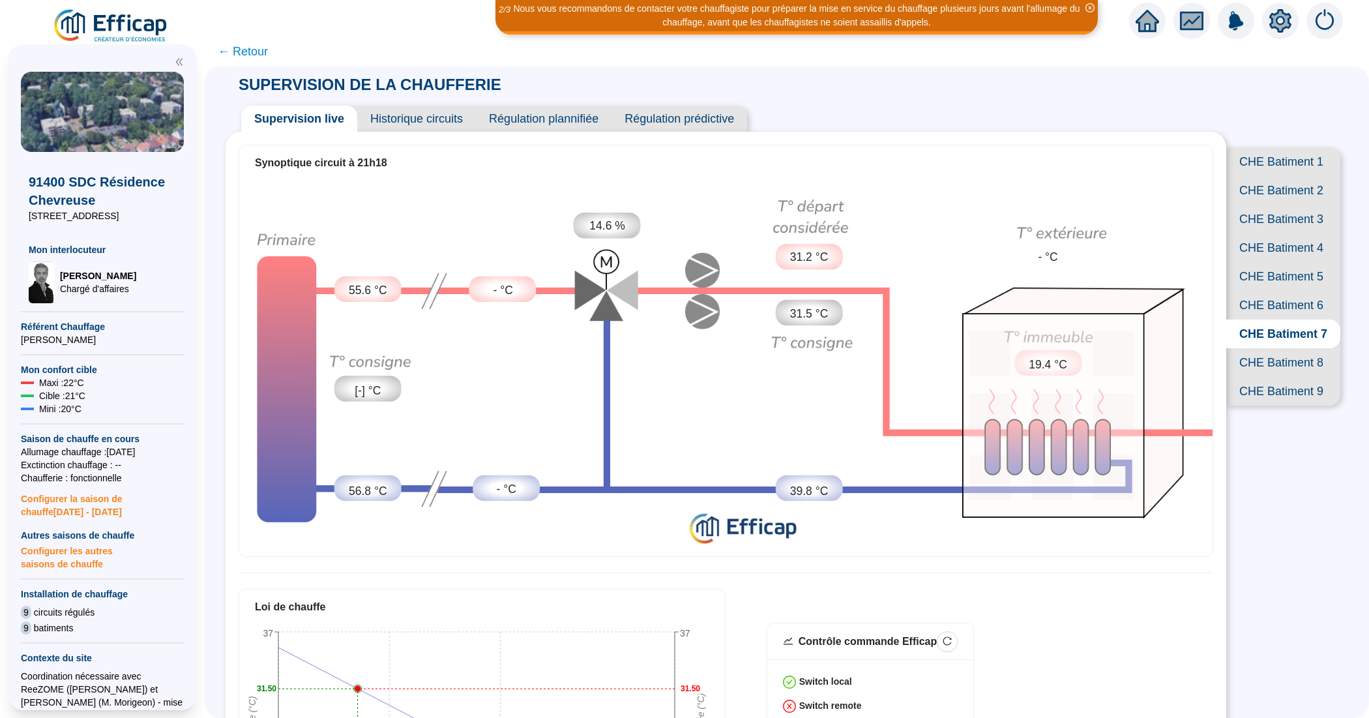
click at [454, 113] on span "Historique circuits" at bounding box center [416, 119] width 119 height 26
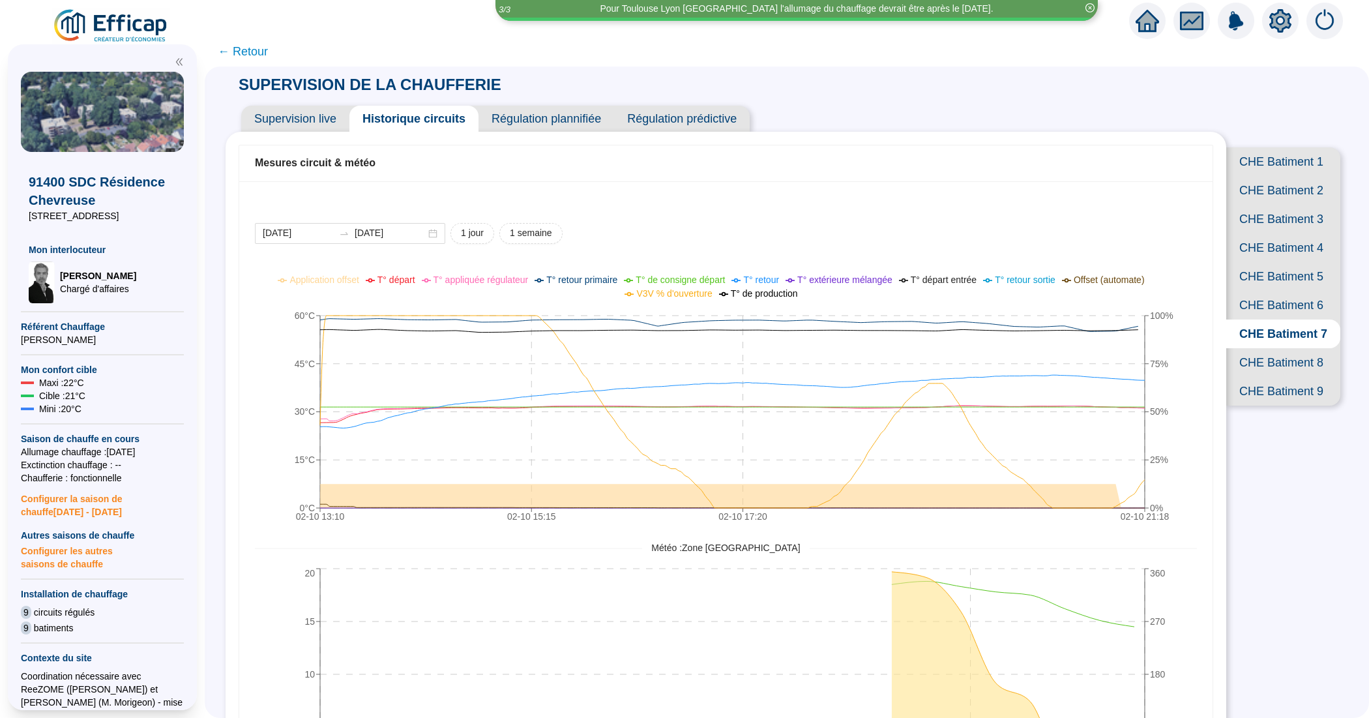
click at [284, 127] on span "Supervision live" at bounding box center [295, 119] width 108 height 26
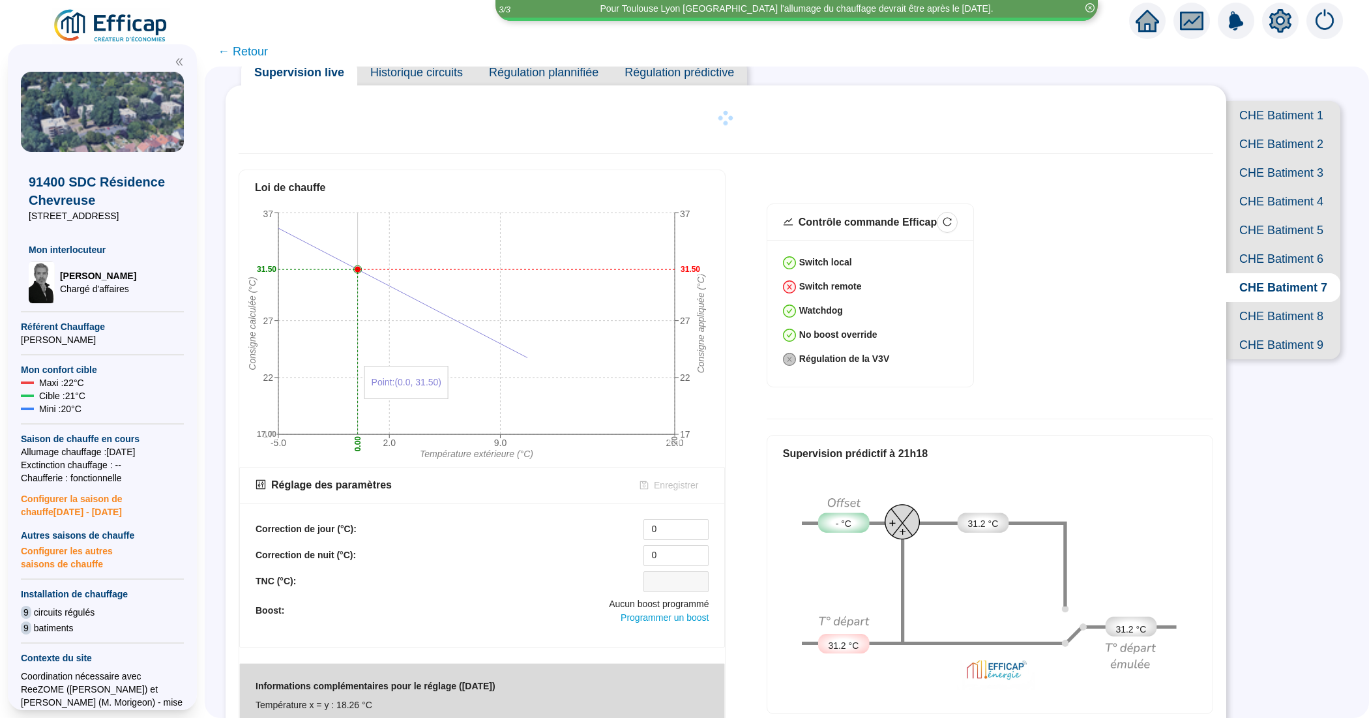
scroll to position [90, 0]
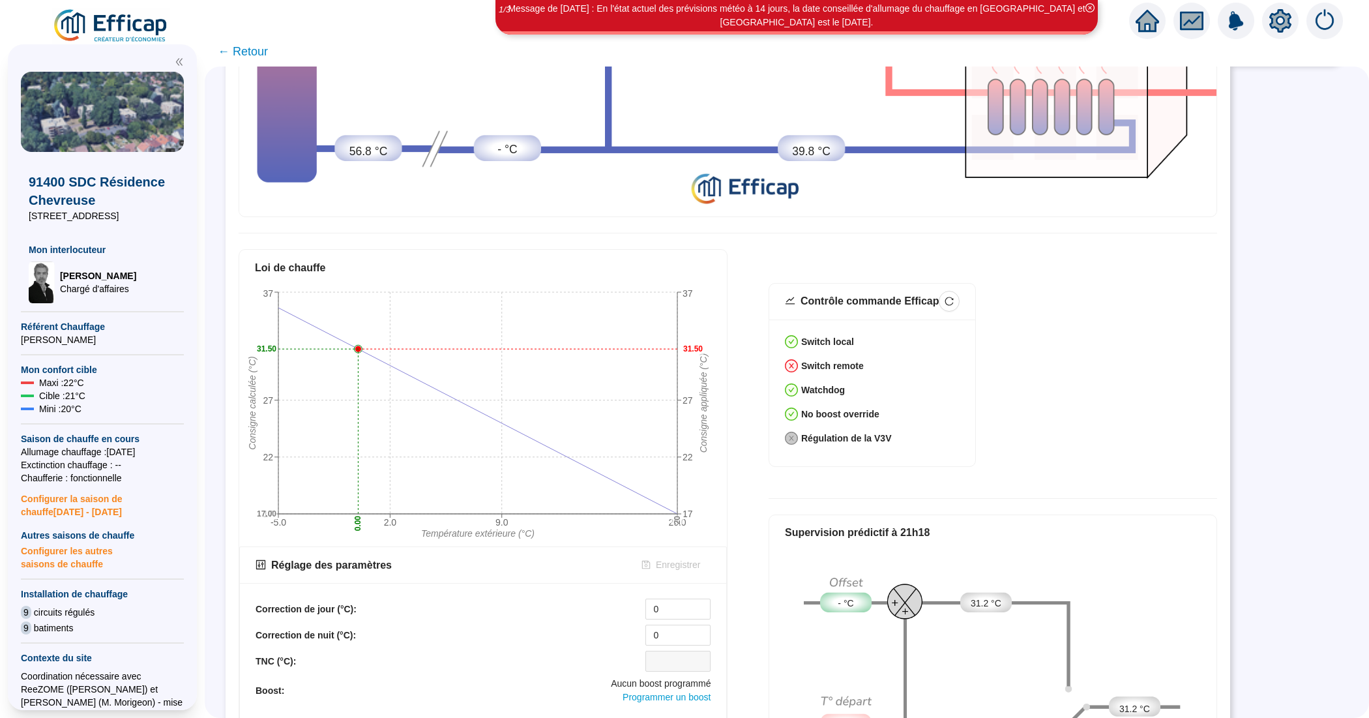
scroll to position [457, 0]
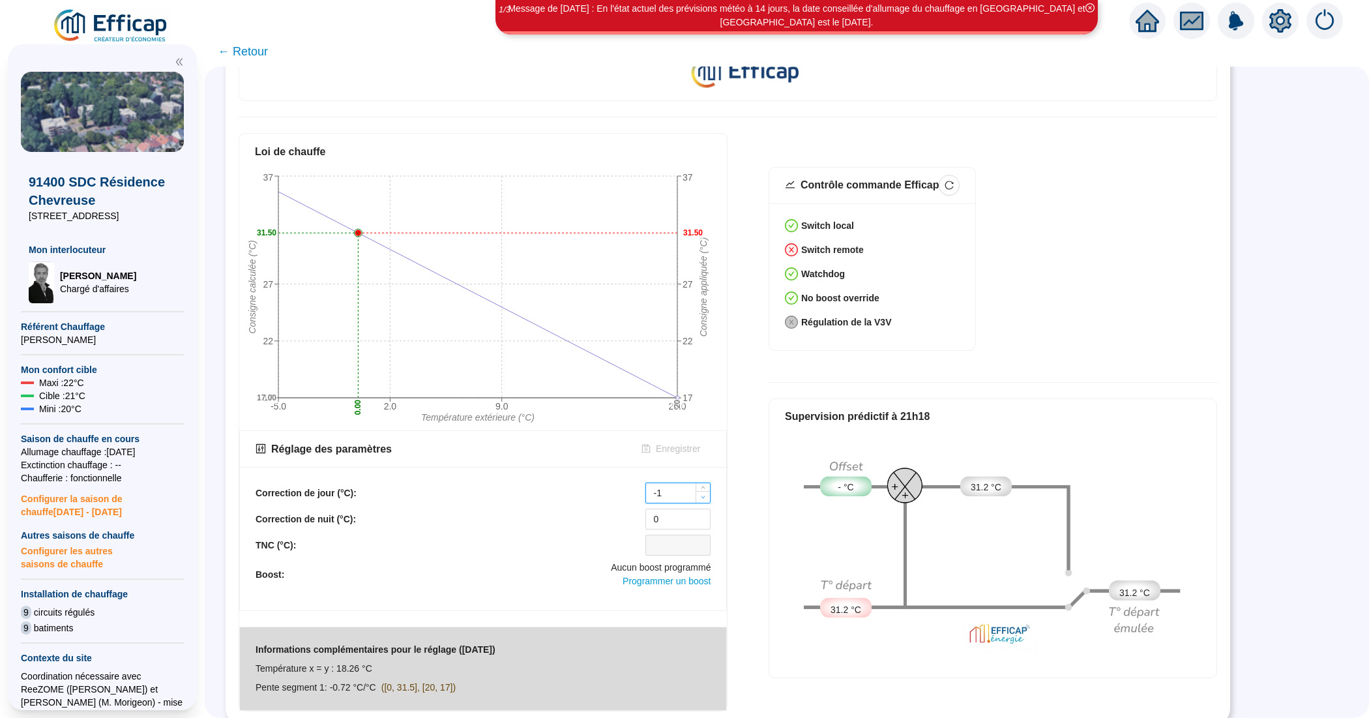
click at [706, 491] on span "Decrease Value" at bounding box center [703, 497] width 14 height 12
click at [705, 487] on icon "up" at bounding box center [703, 489] width 5 height 5
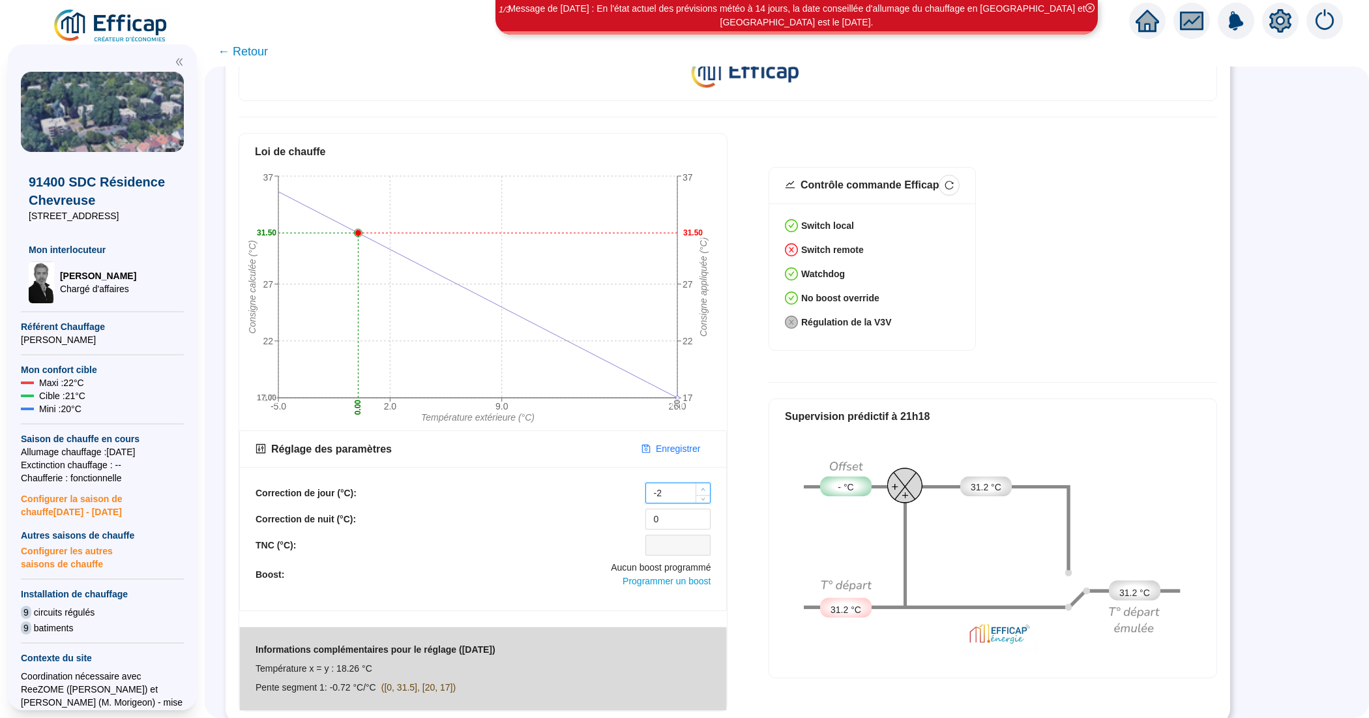
click at [705, 487] on icon "up" at bounding box center [703, 489] width 5 height 5
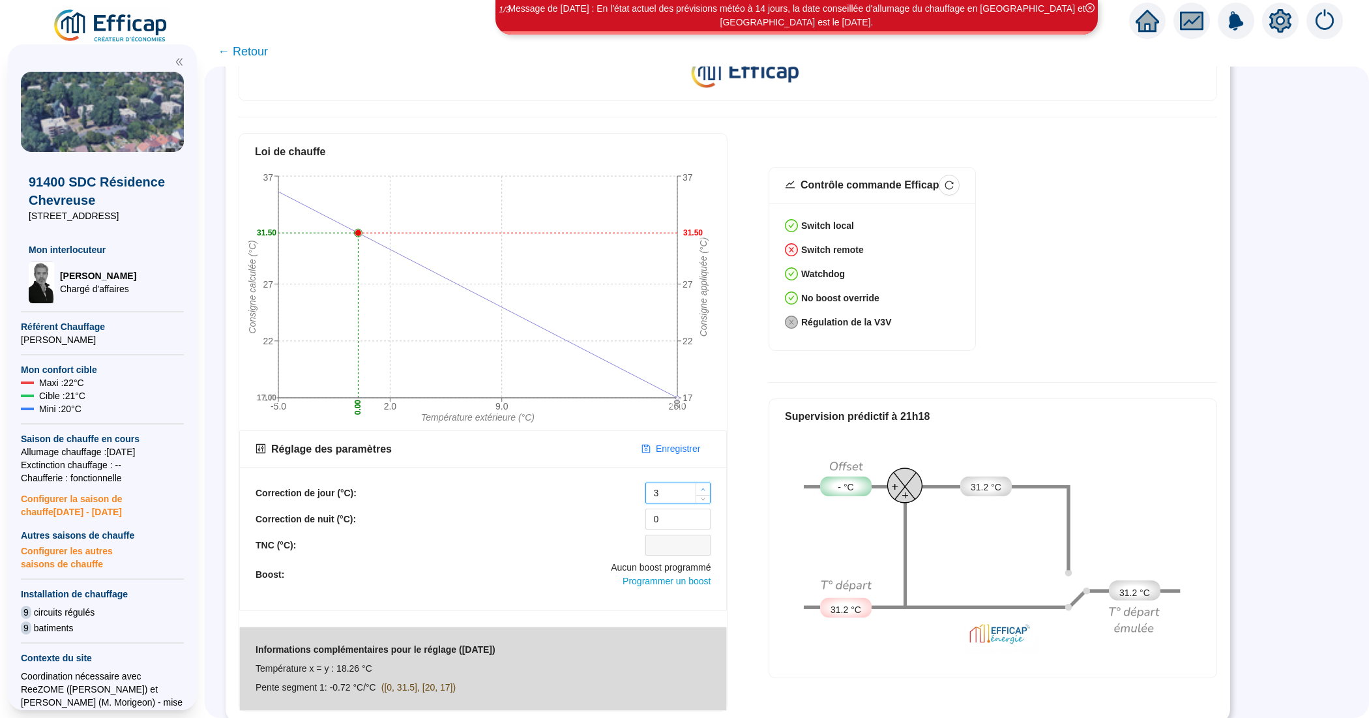
click at [705, 487] on icon "up" at bounding box center [703, 489] width 5 height 5
type input "5"
click at [705, 487] on icon "up" at bounding box center [703, 489] width 5 height 5
click at [704, 517] on span "Decrease Value" at bounding box center [703, 523] width 14 height 12
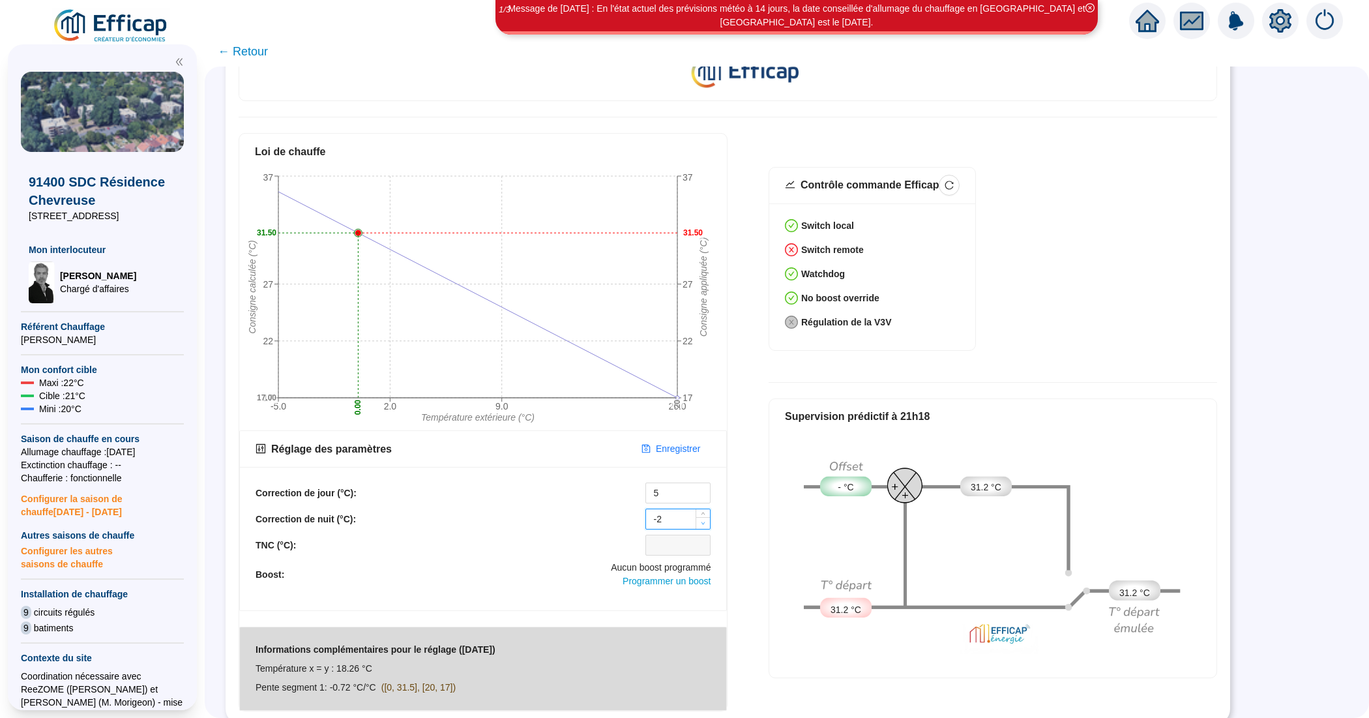
click at [704, 517] on span "Decrease Value" at bounding box center [703, 523] width 14 height 12
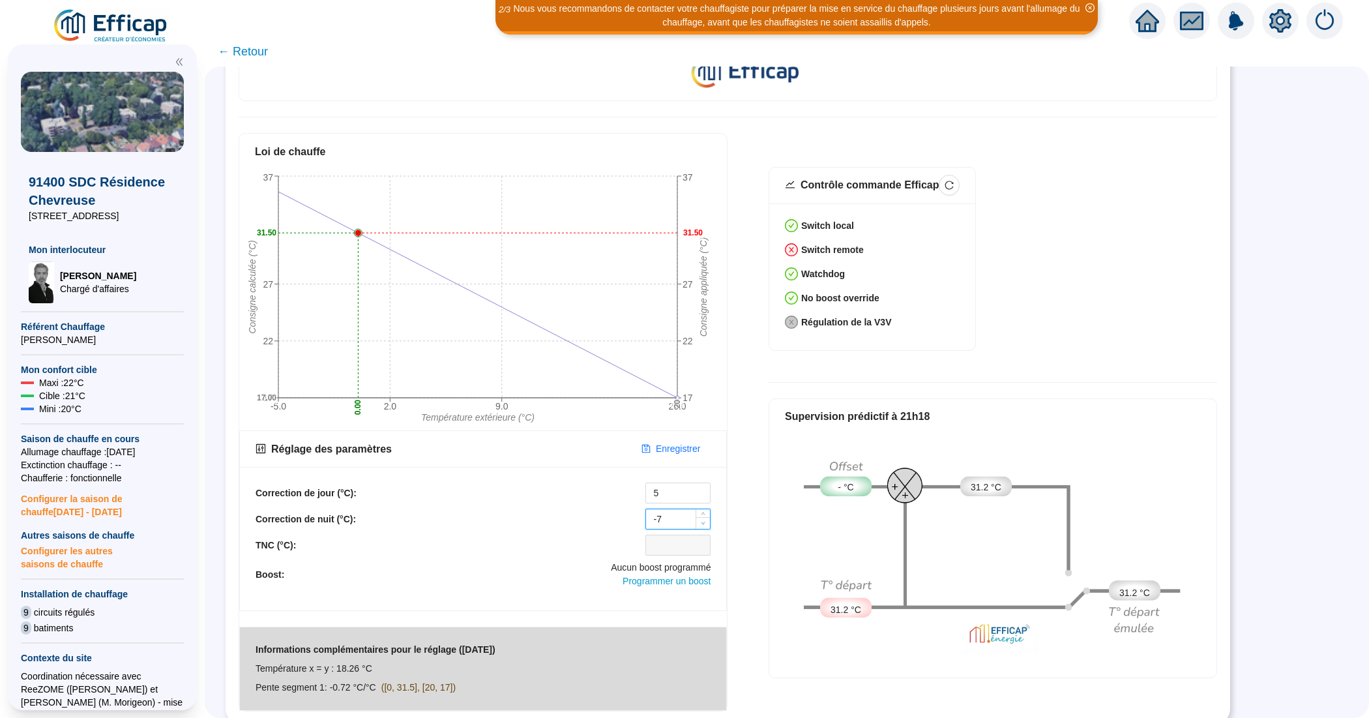
click at [705, 521] on icon "down" at bounding box center [703, 523] width 5 height 5
click at [705, 513] on icon "up" at bounding box center [703, 515] width 5 height 5
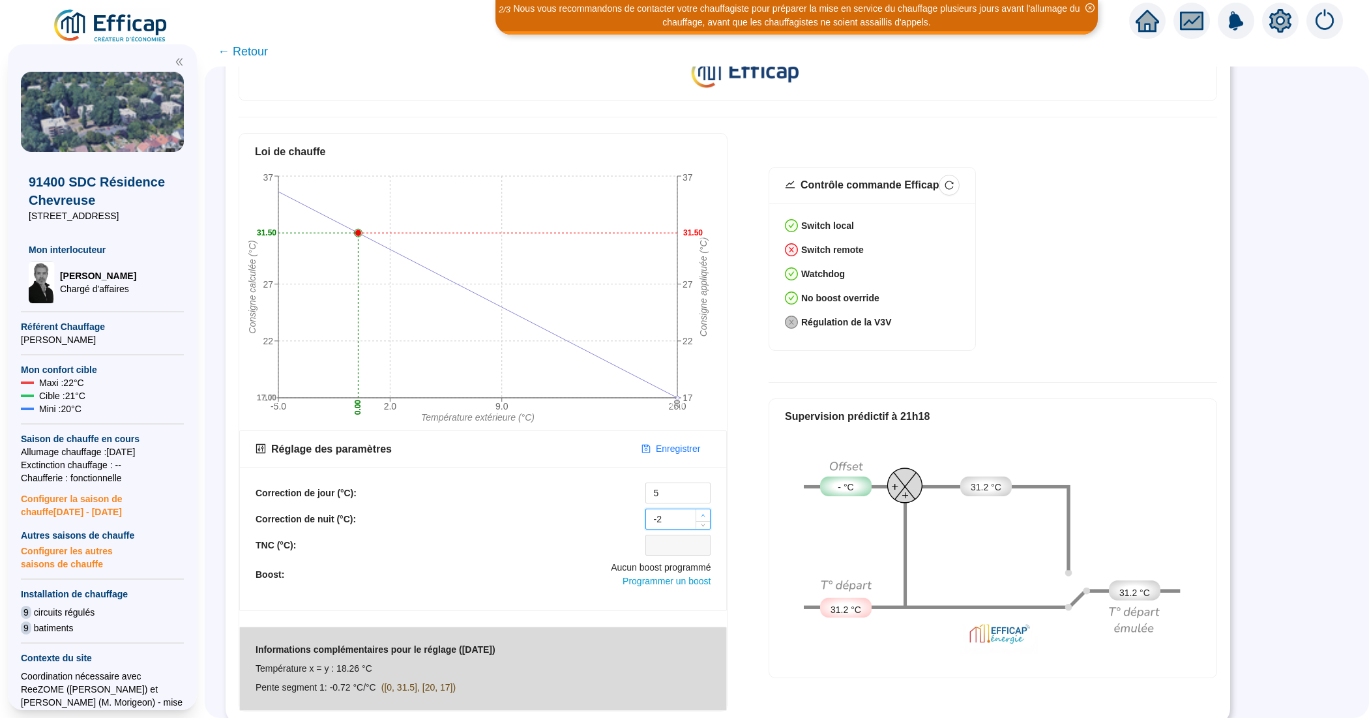
click at [705, 513] on icon "up" at bounding box center [703, 515] width 5 height 5
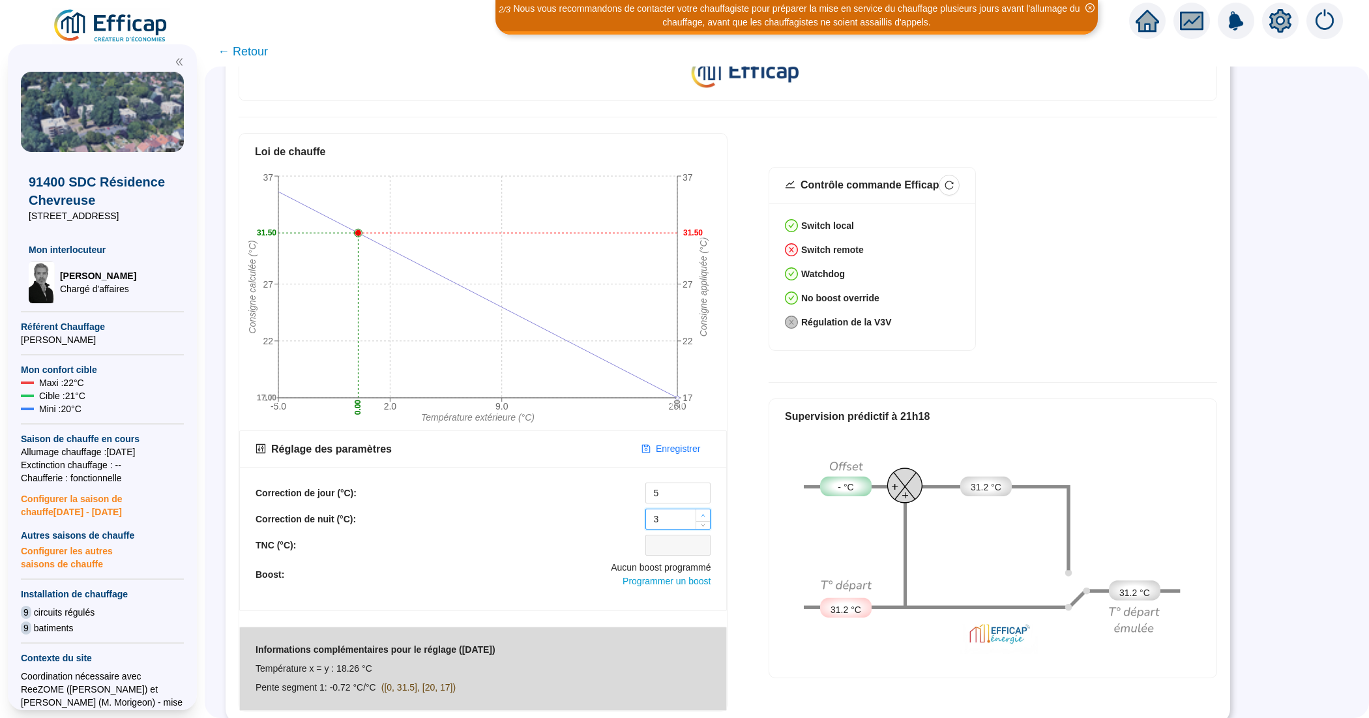
click at [705, 513] on icon "up" at bounding box center [703, 515] width 5 height 5
type input "5"
click at [705, 513] on icon "up" at bounding box center [703, 515] width 5 height 5
click at [682, 442] on span "Enregistrer" at bounding box center [678, 449] width 44 height 14
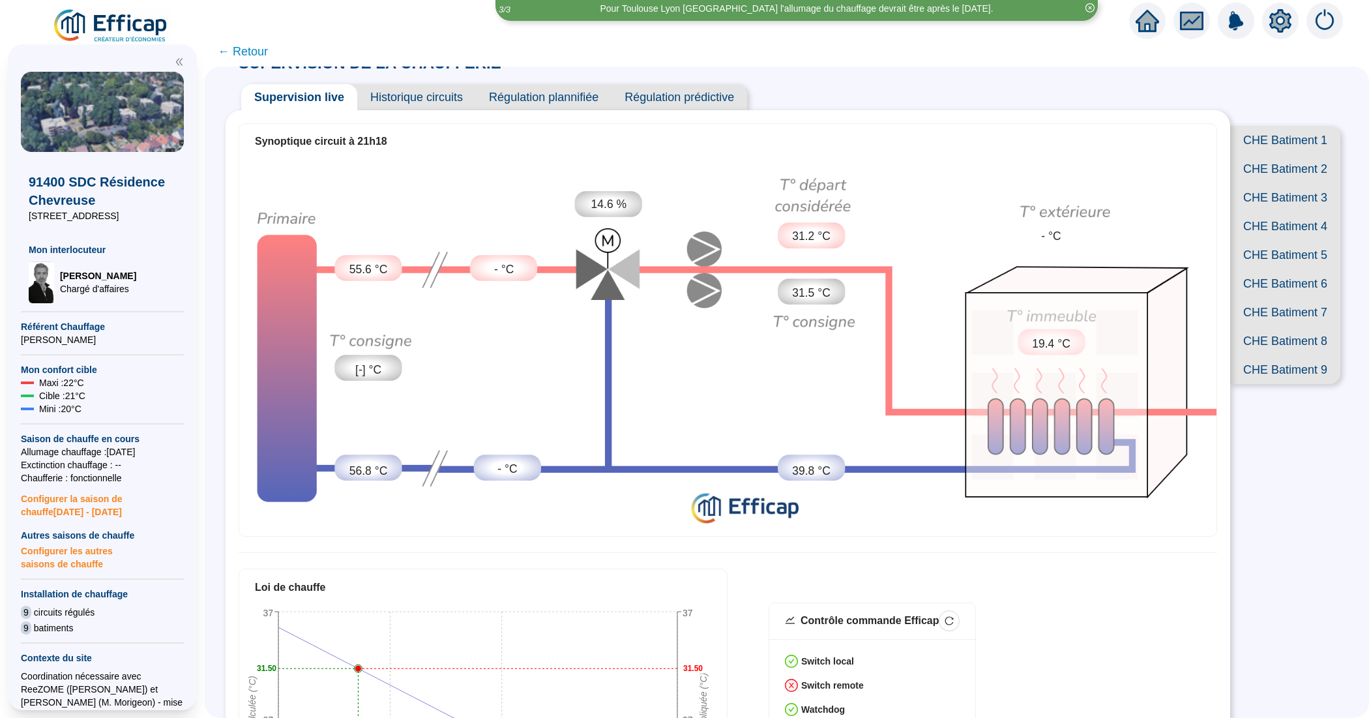
scroll to position [0, 0]
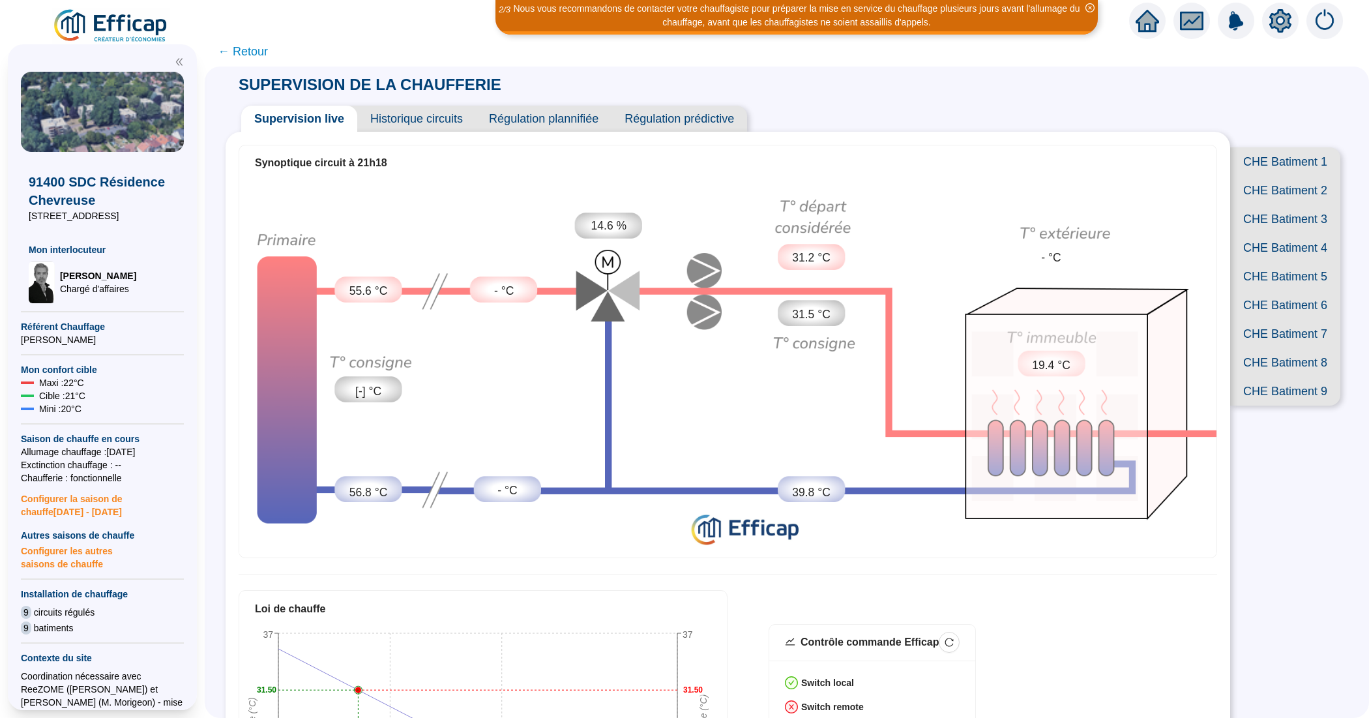
click at [454, 118] on span "Historique circuits" at bounding box center [416, 119] width 119 height 26
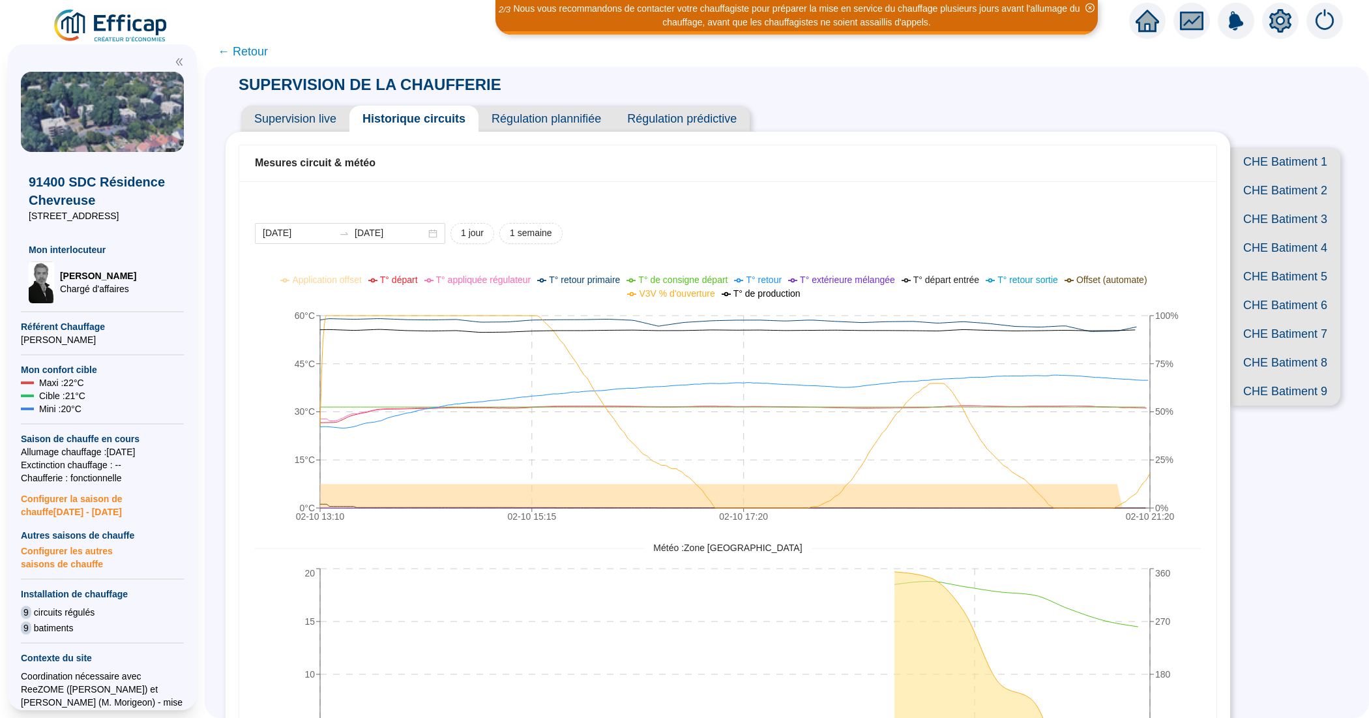
click at [314, 123] on span "Supervision live" at bounding box center [295, 119] width 108 height 26
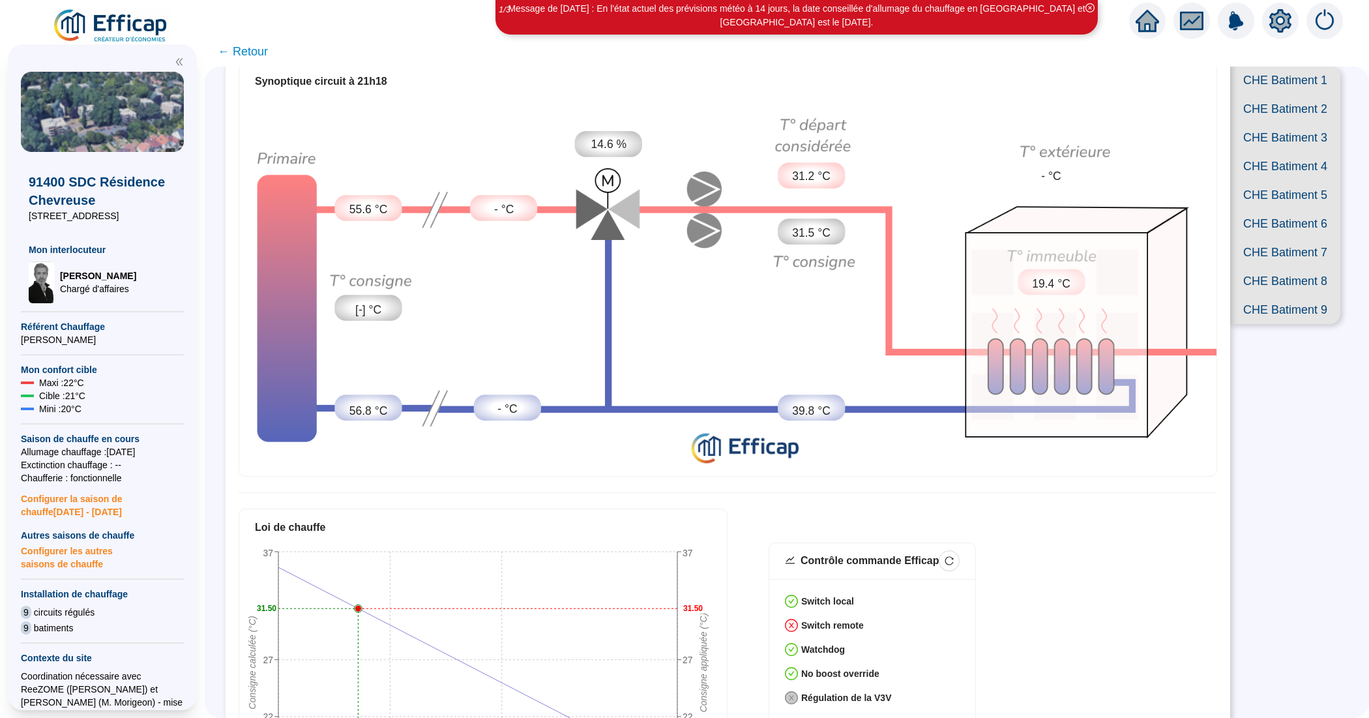
click at [1269, 267] on span "CHE Batiment 7" at bounding box center [1285, 252] width 110 height 29
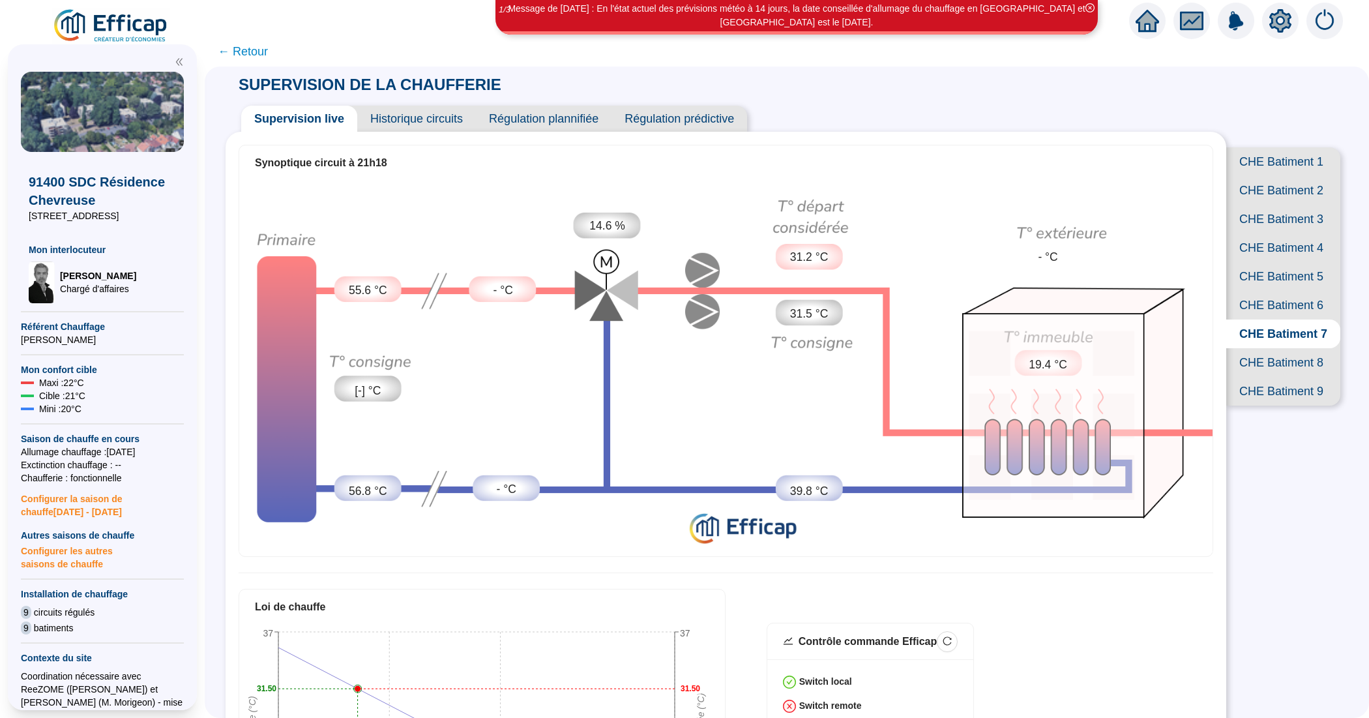
click at [409, 114] on span "Historique circuits" at bounding box center [416, 119] width 119 height 26
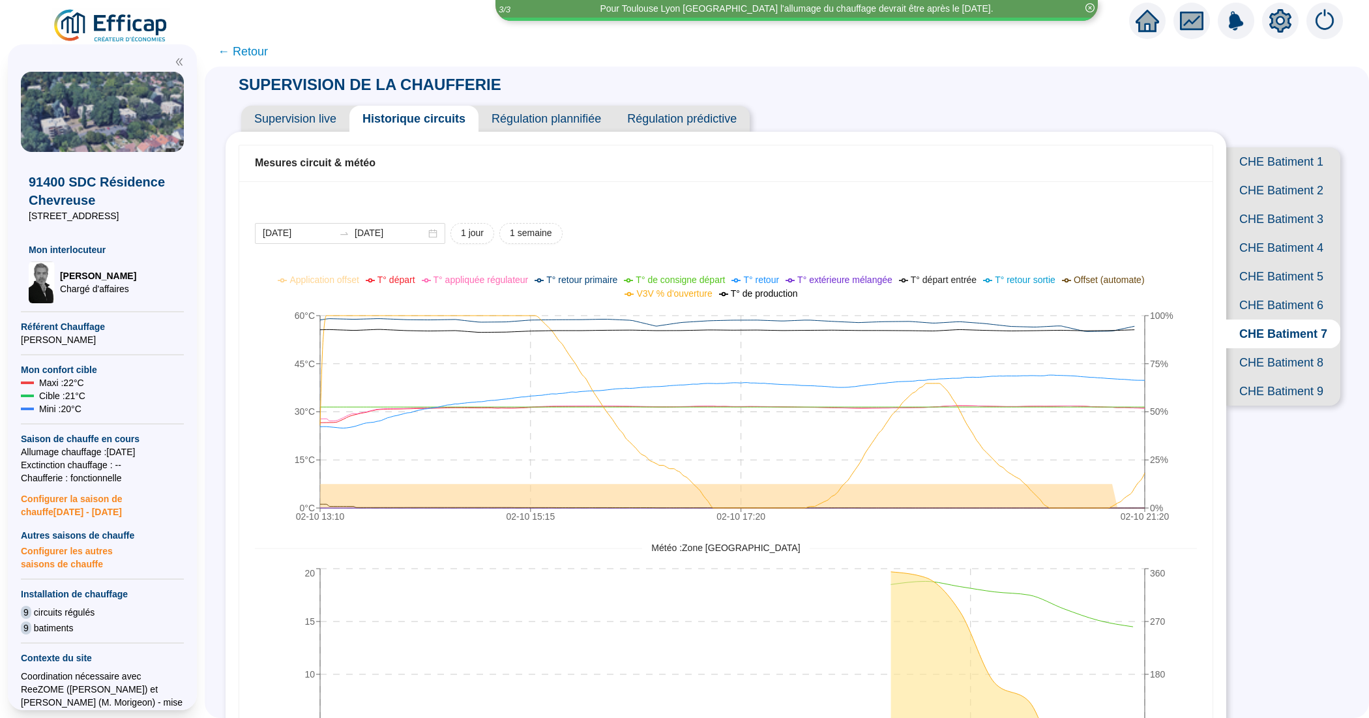
click at [291, 113] on span "Supervision live" at bounding box center [295, 119] width 108 height 26
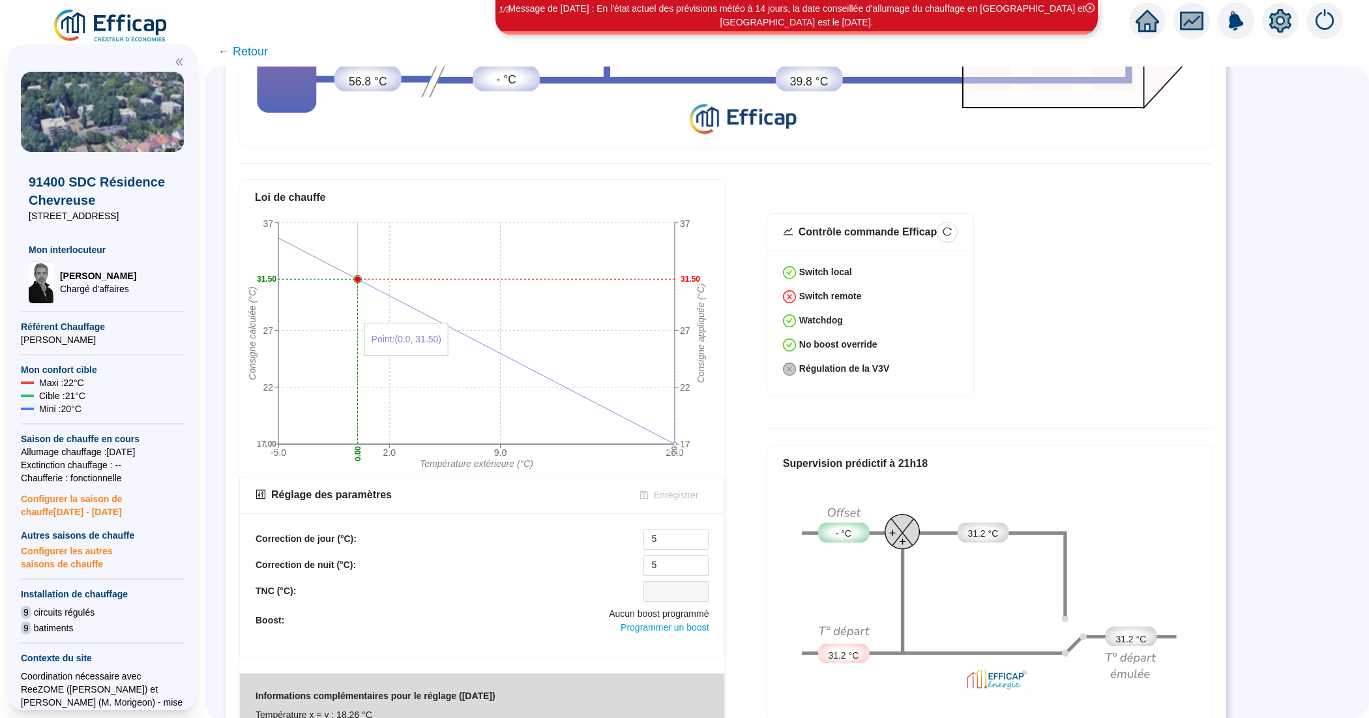
scroll to position [373, 0]
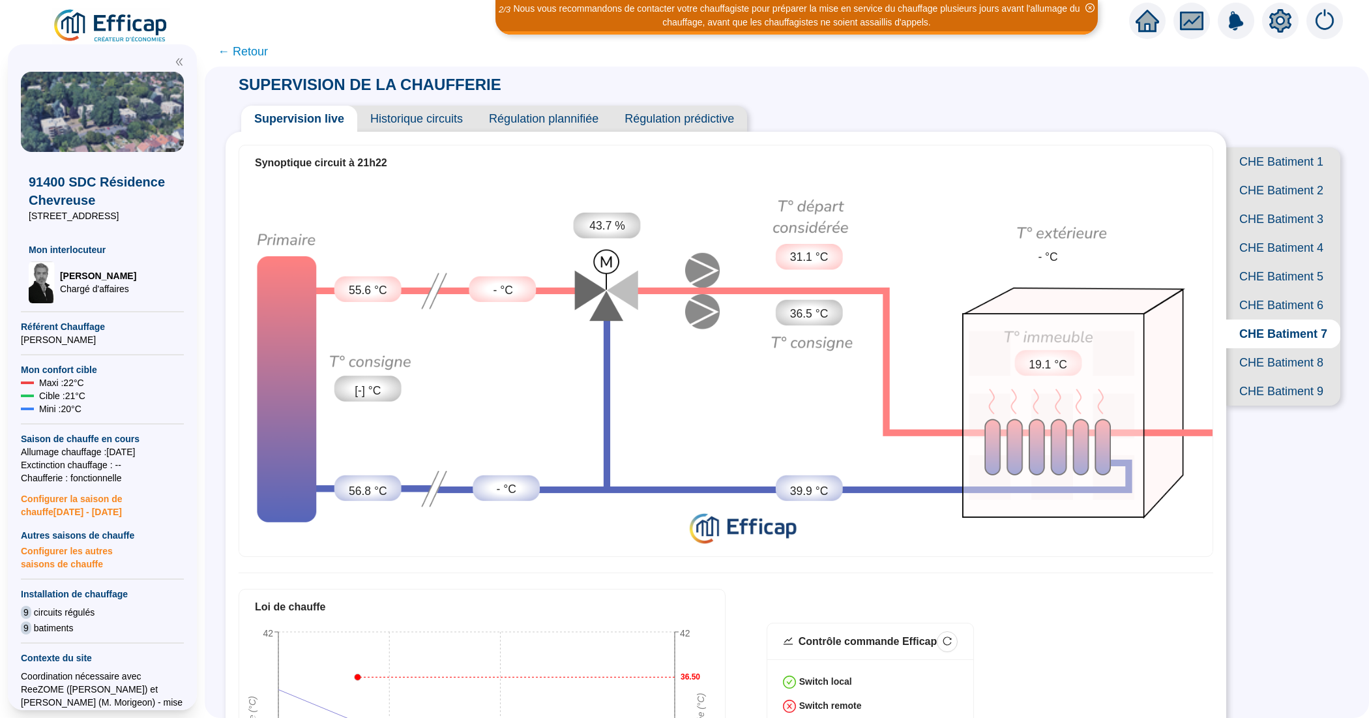
click at [443, 111] on span "Historique circuits" at bounding box center [416, 119] width 119 height 26
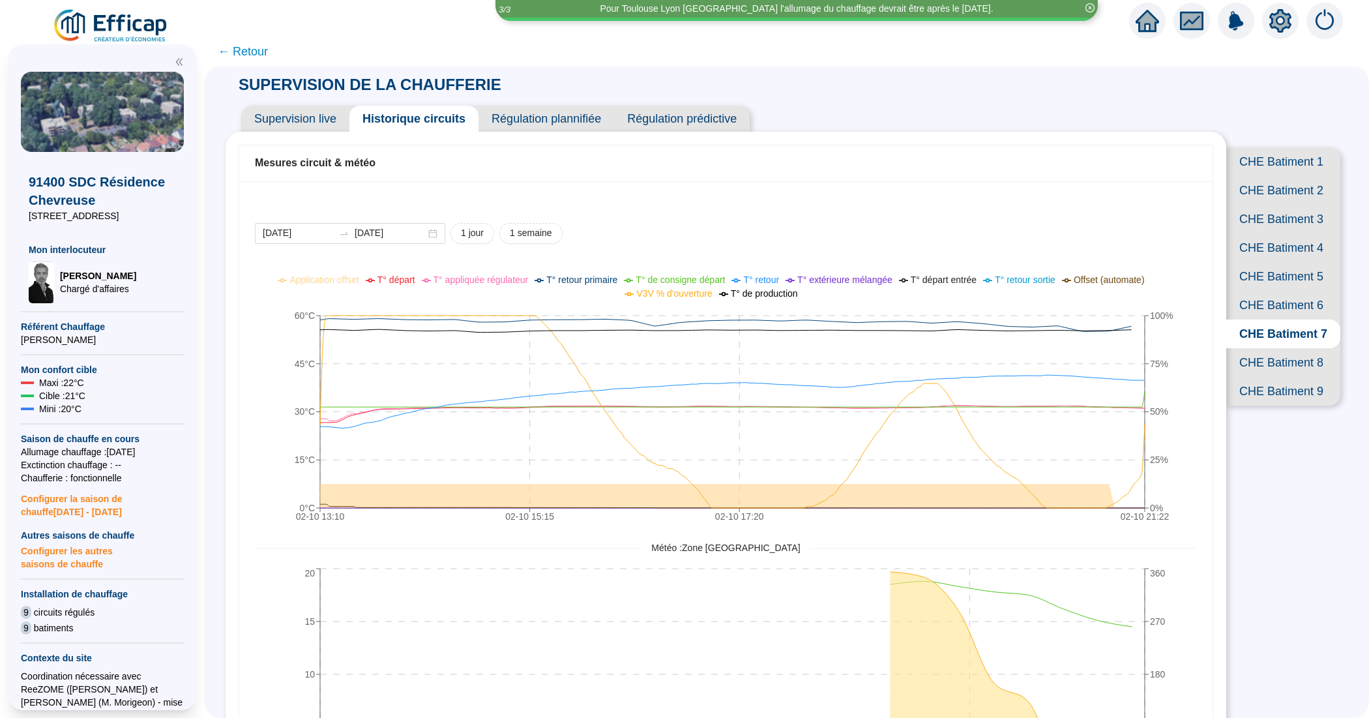
click at [300, 115] on span "Supervision live" at bounding box center [295, 119] width 108 height 26
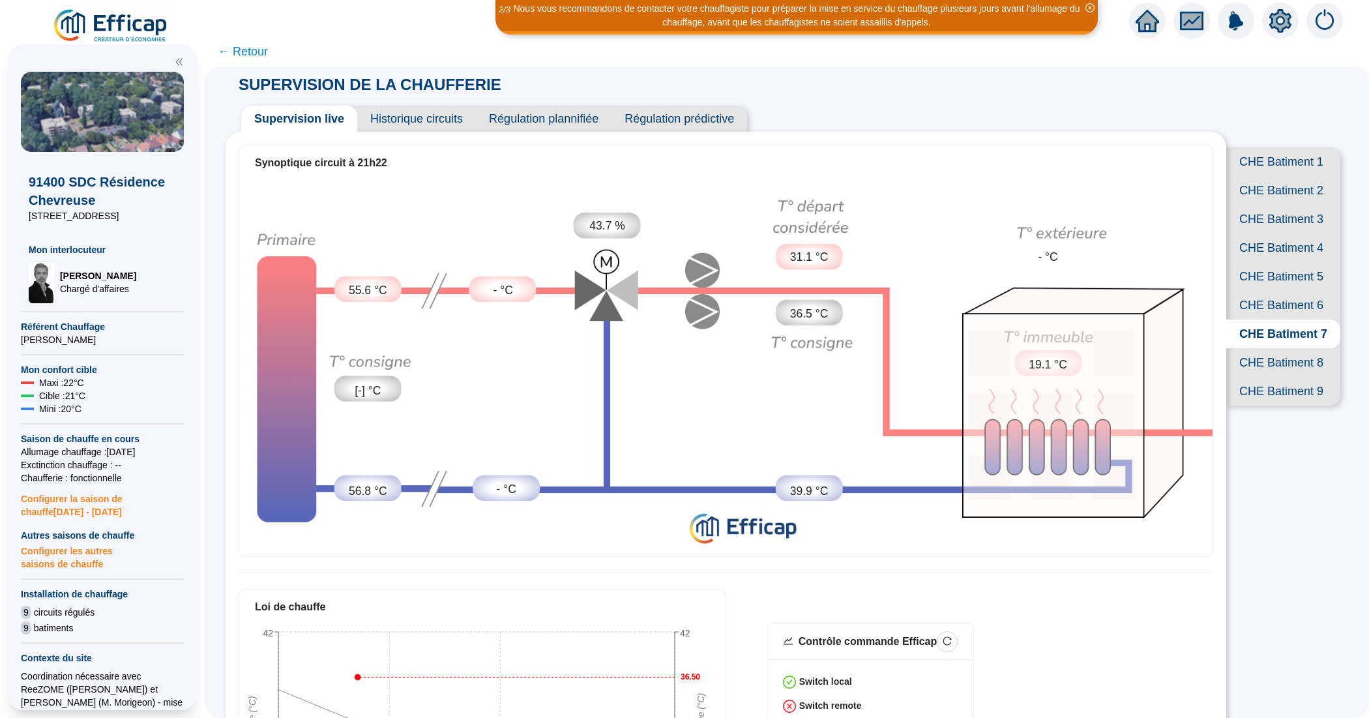
click at [1286, 377] on span "CHE Batiment 8" at bounding box center [1283, 362] width 114 height 29
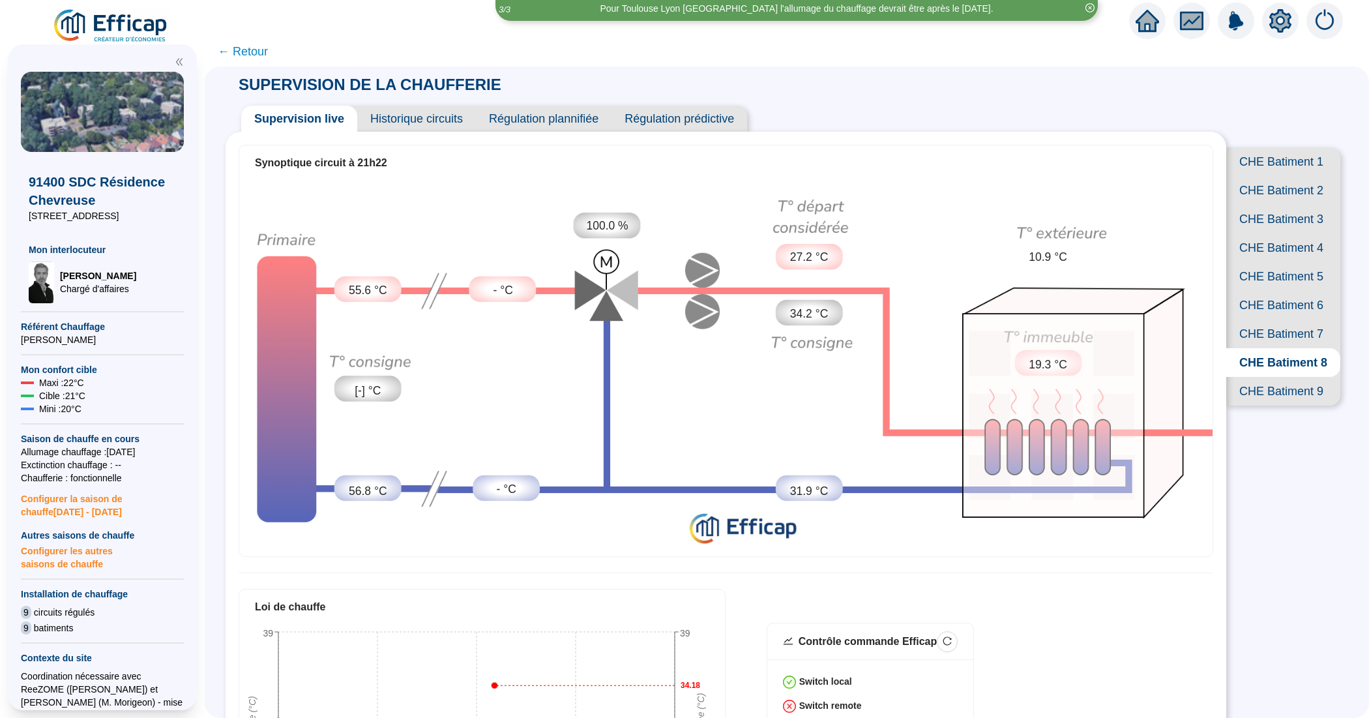
click at [1282, 348] on span "CHE Batiment 7" at bounding box center [1283, 333] width 114 height 29
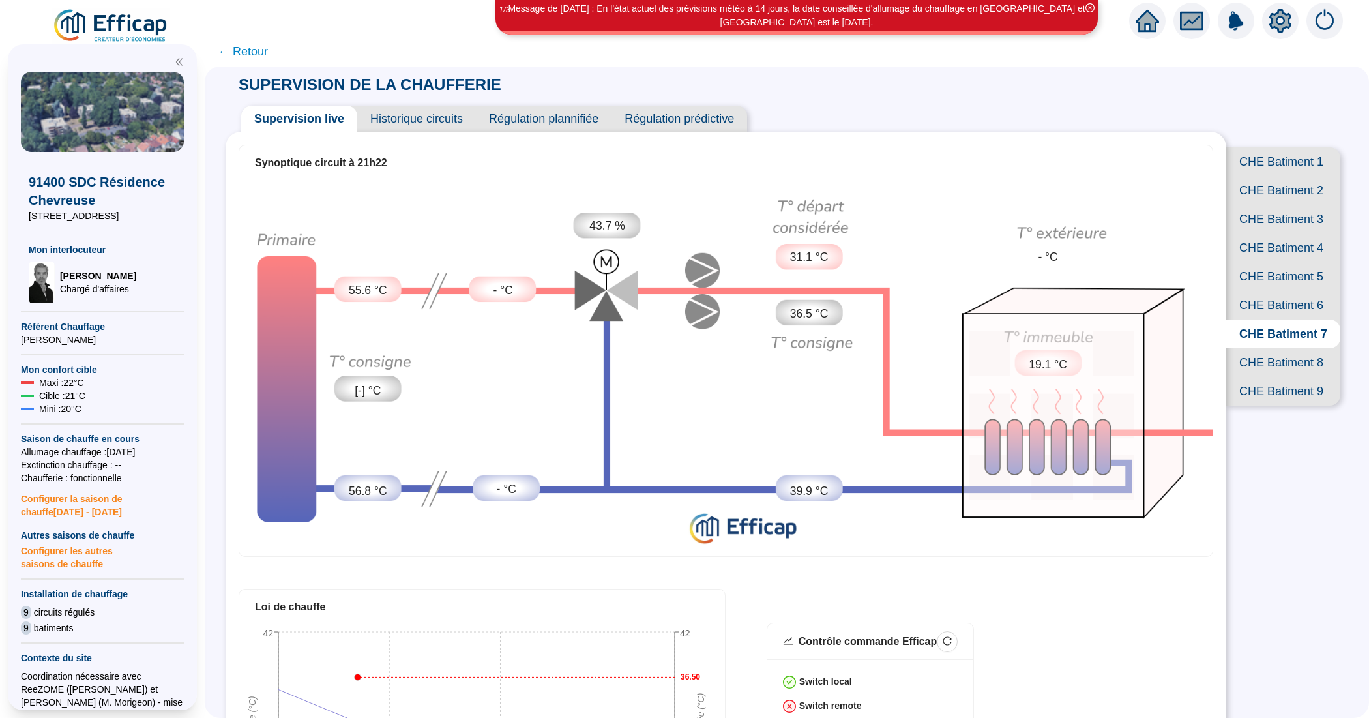
click at [1244, 319] on span "CHE Batiment 6" at bounding box center [1283, 305] width 114 height 29
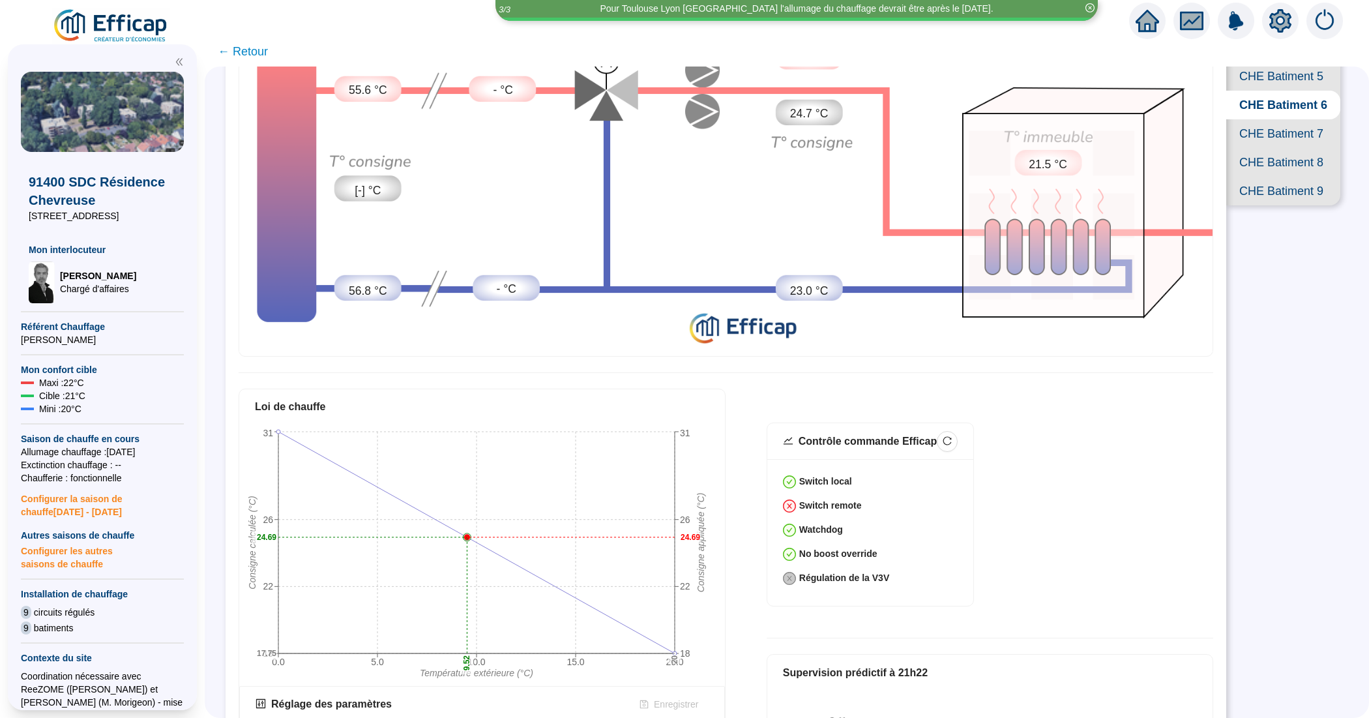
scroll to position [163, 0]
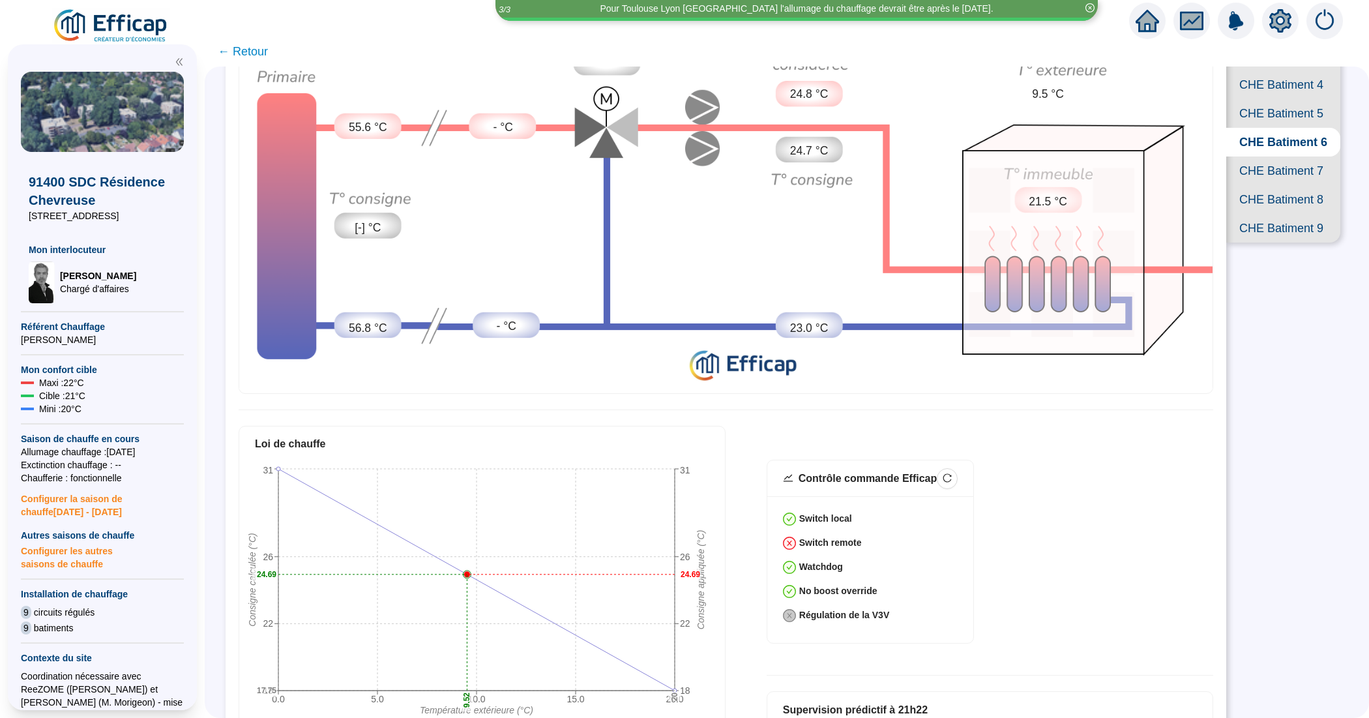
click at [1261, 185] on span "CHE Batiment 7" at bounding box center [1283, 170] width 114 height 29
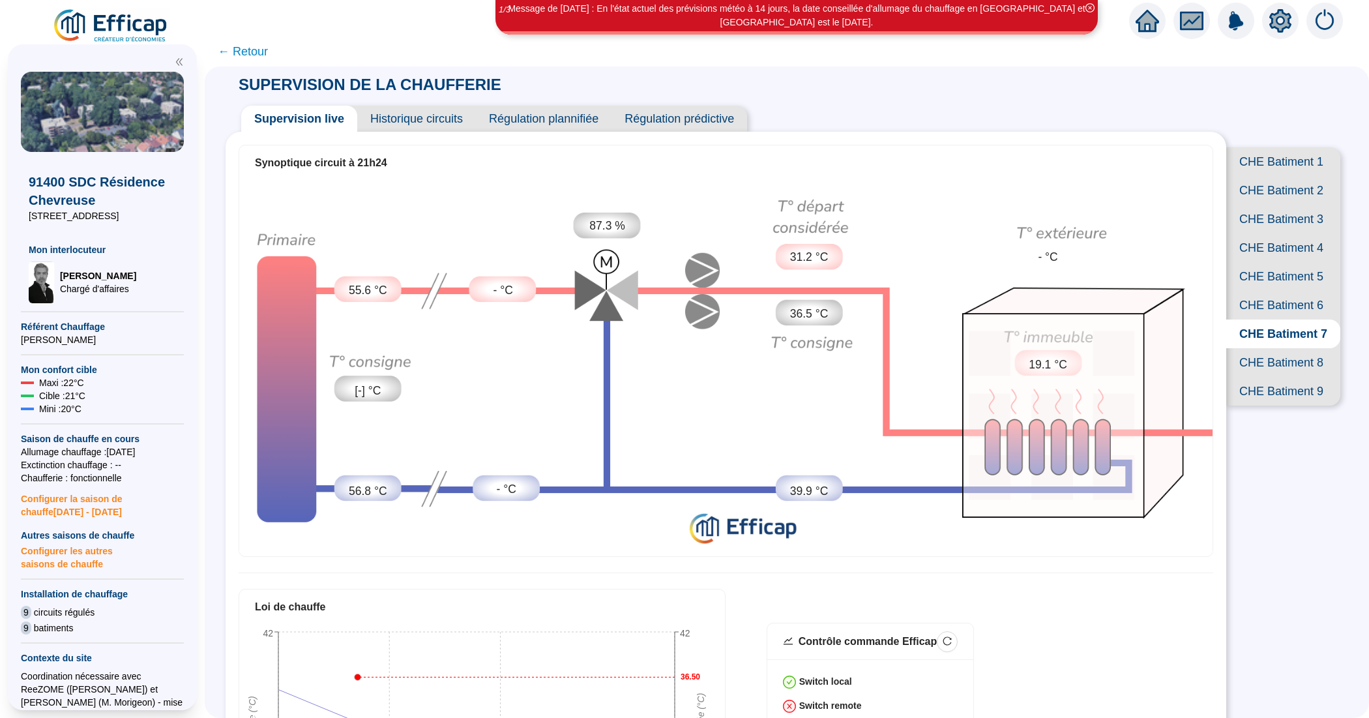
click at [458, 121] on span "Historique circuits" at bounding box center [416, 119] width 119 height 26
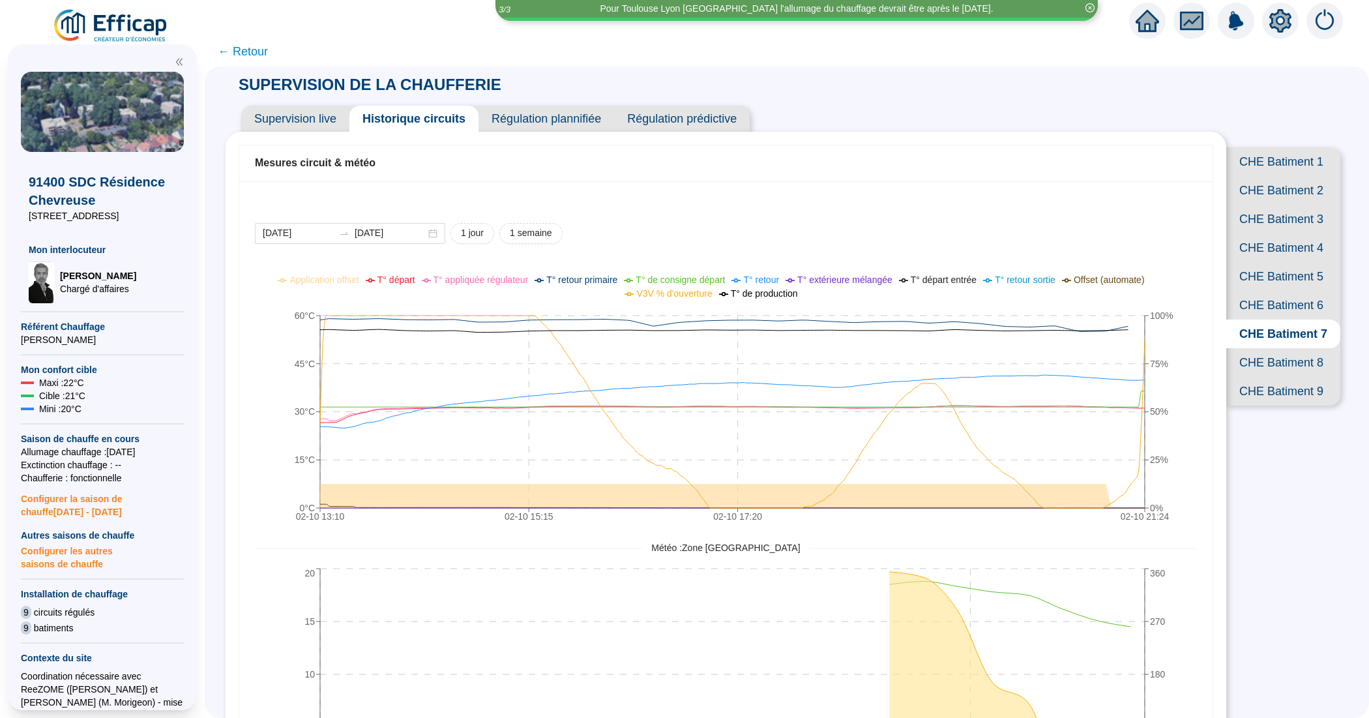
click at [1265, 201] on span "CHE Batiment 2" at bounding box center [1283, 190] width 114 height 29
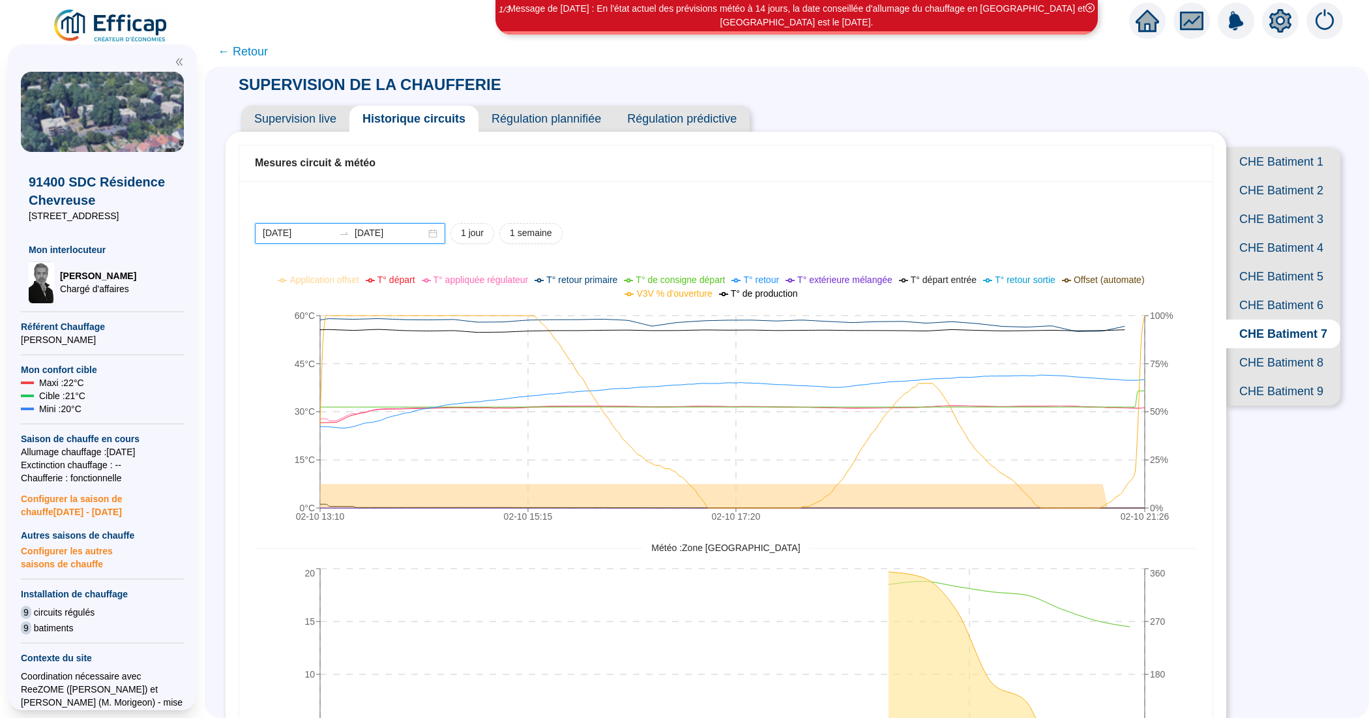
click at [334, 235] on input "[DATE]" at bounding box center [298, 233] width 71 height 14
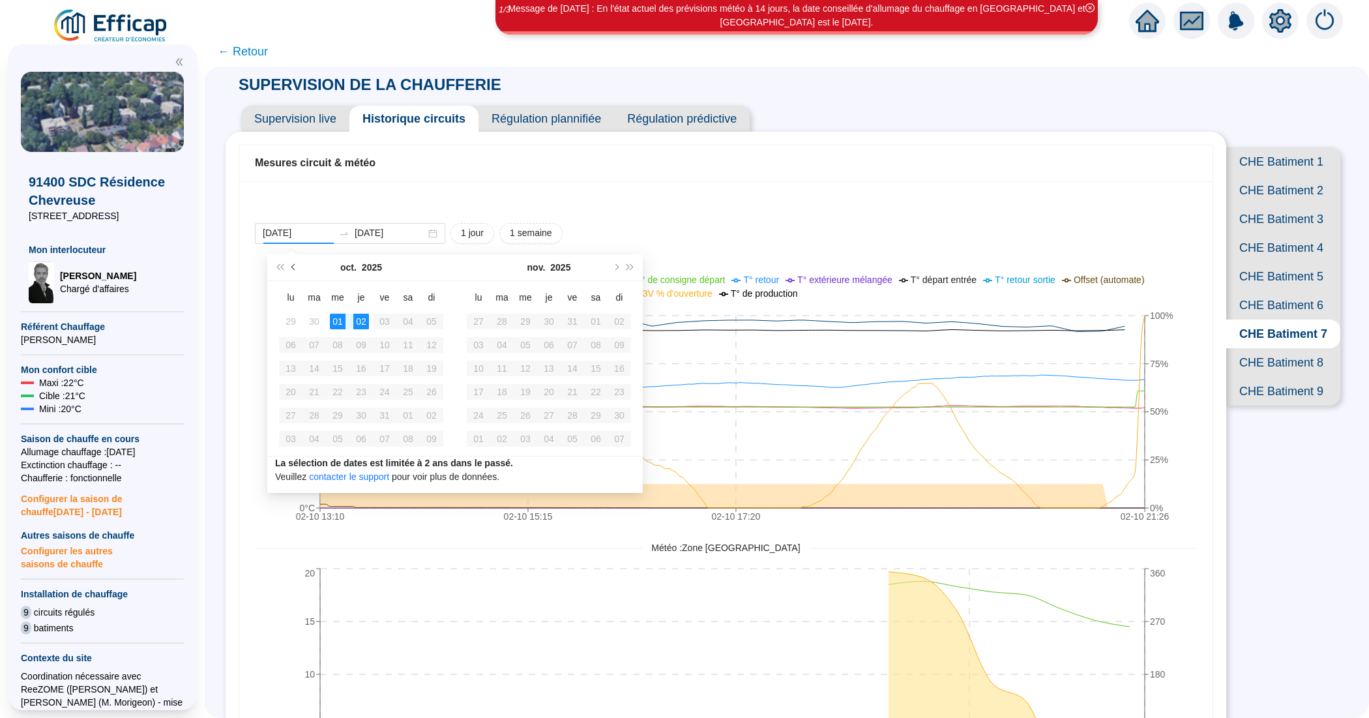
click at [297, 269] on button "Mois précédent (PageUp)" at bounding box center [294, 267] width 14 height 26
type input "2025-09-29"
click at [292, 412] on div "29" at bounding box center [291, 415] width 16 height 16
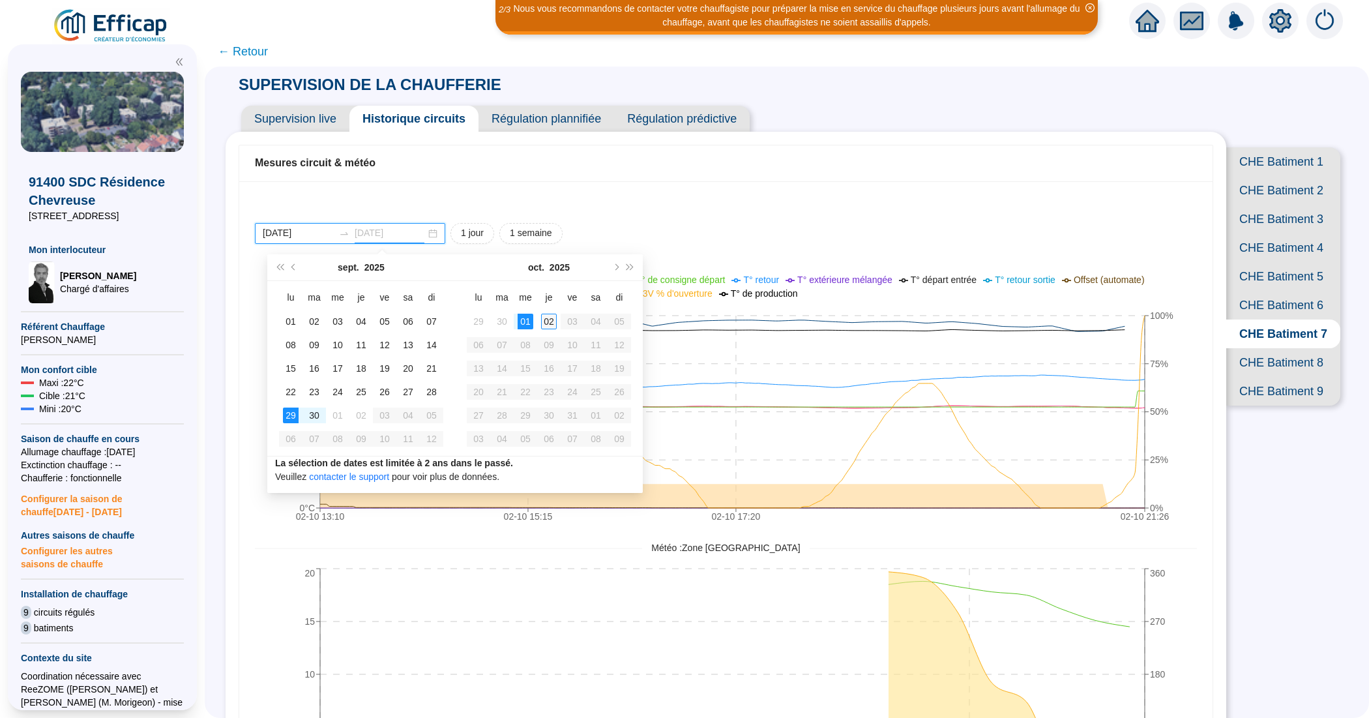
type input "[DATE]"
click at [552, 326] on div "02" at bounding box center [549, 322] width 16 height 16
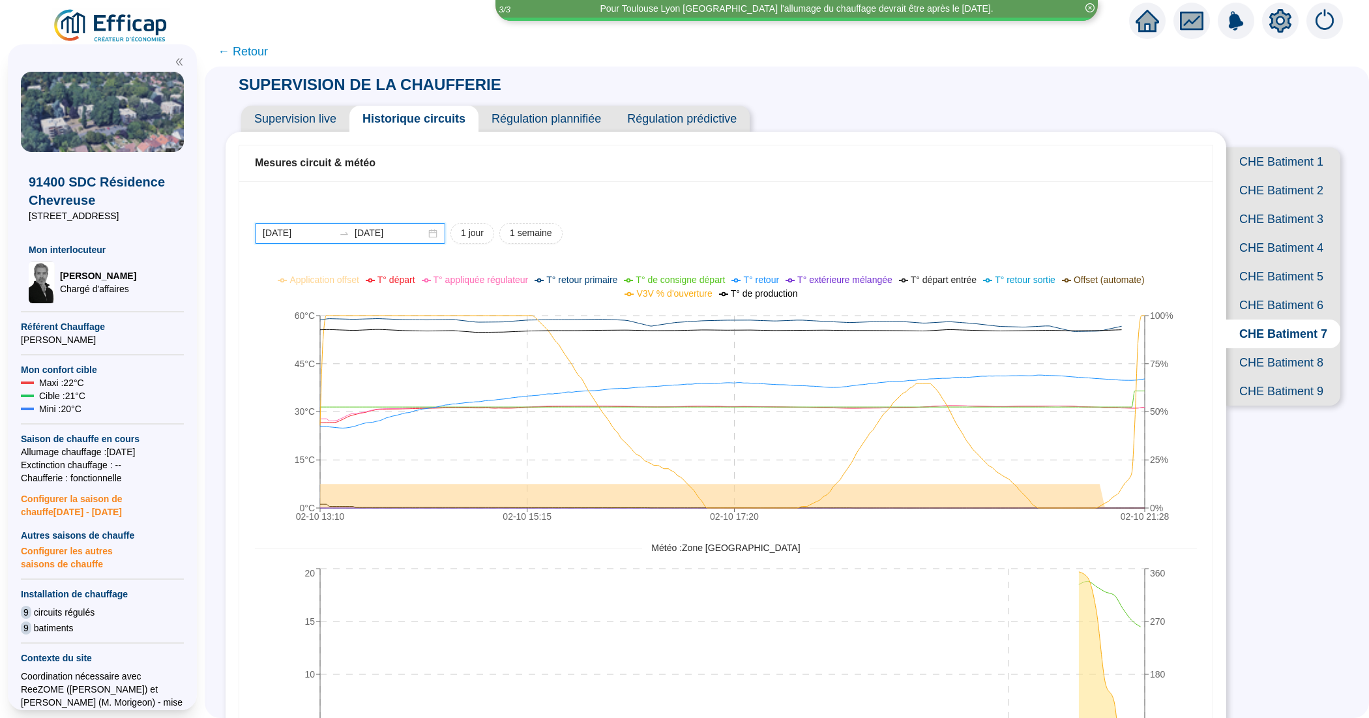
click at [328, 236] on input "2025-09-29" at bounding box center [298, 233] width 71 height 14
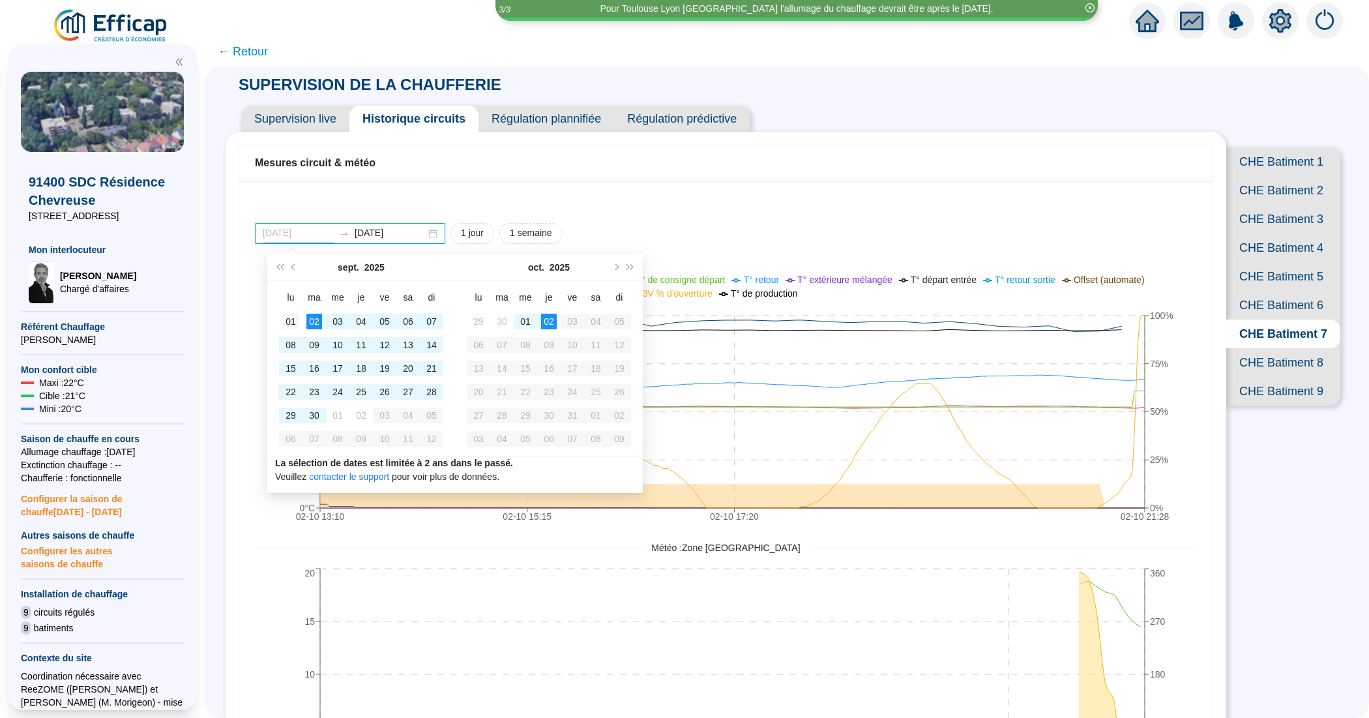
type input "2025-09-01"
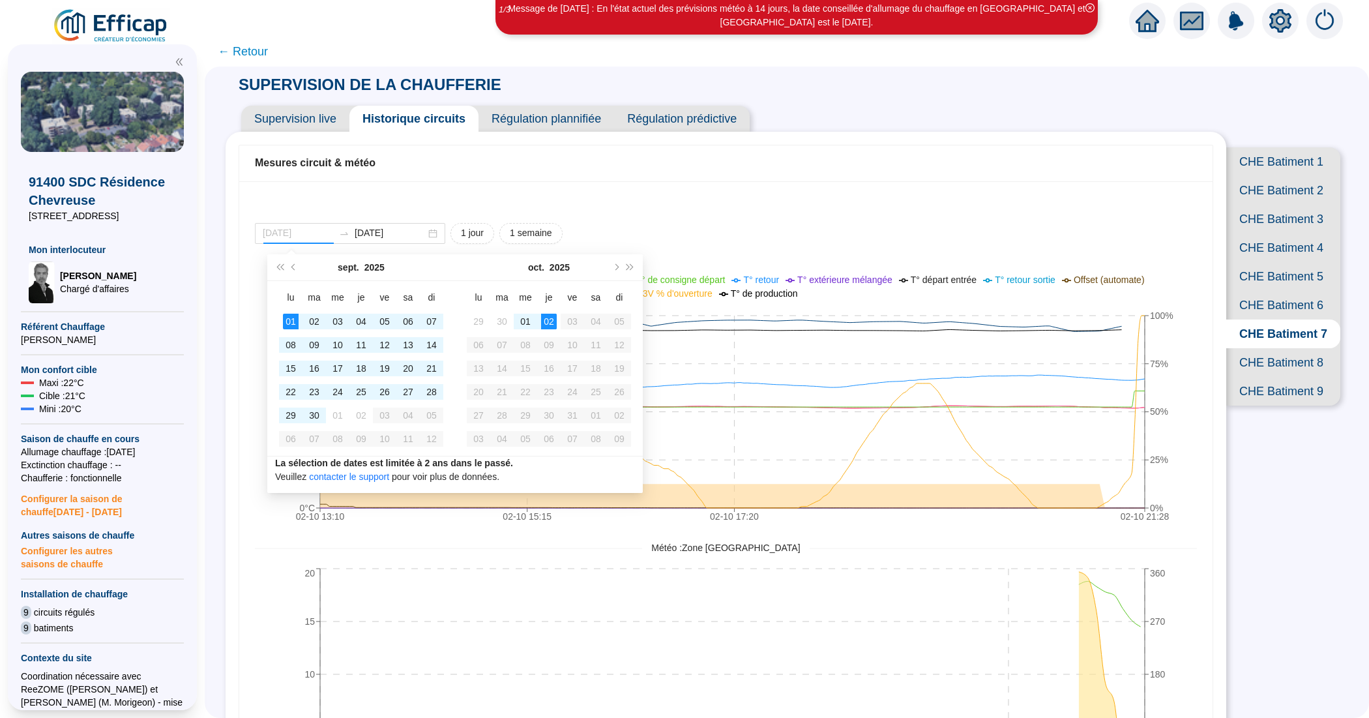
click at [295, 326] on div "01" at bounding box center [291, 322] width 16 height 16
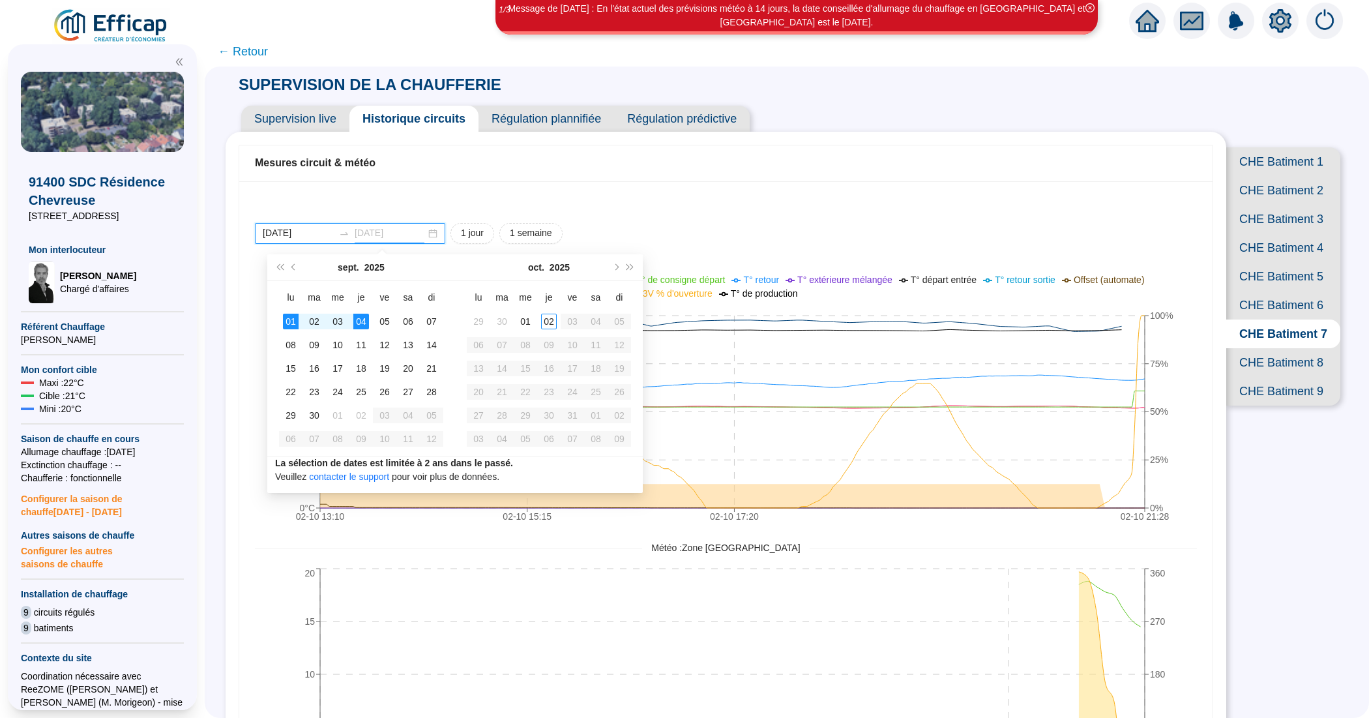
type input "[DATE]"
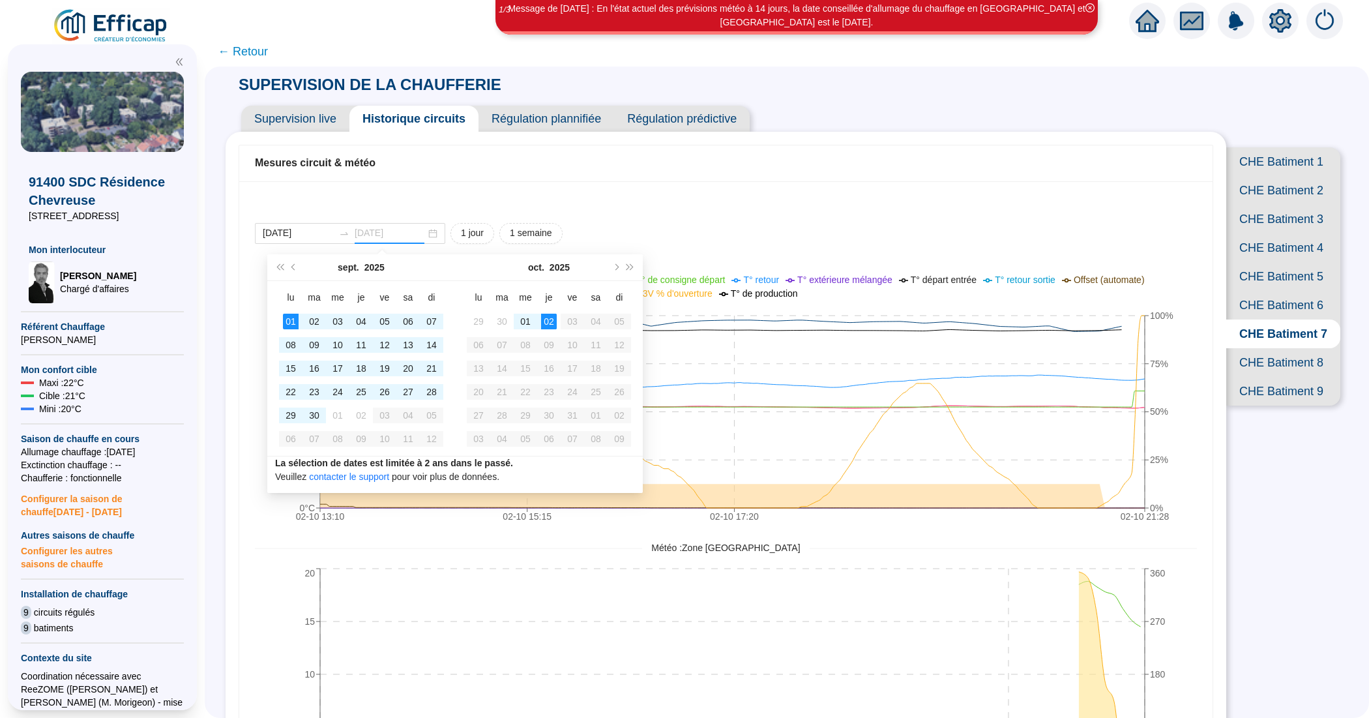
click at [548, 323] on div "02" at bounding box center [549, 322] width 16 height 16
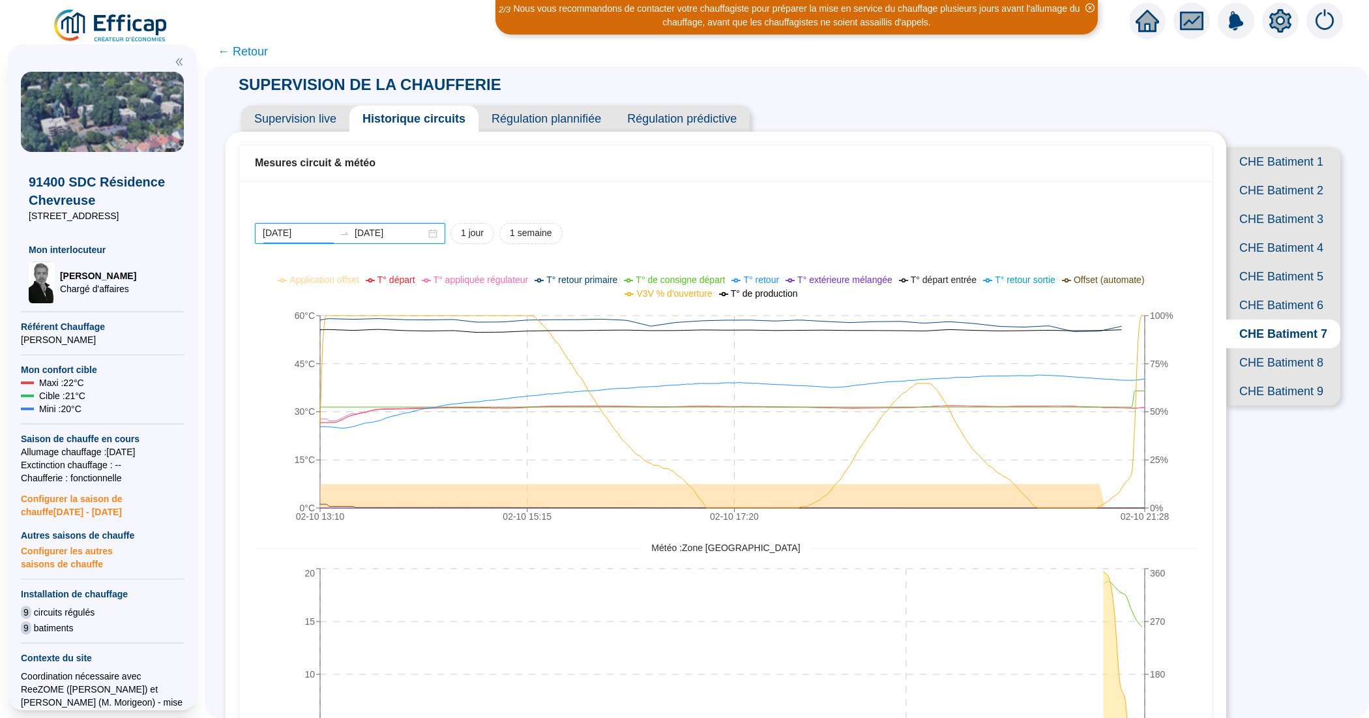
click at [318, 233] on input "2025-09-01" at bounding box center [298, 233] width 71 height 14
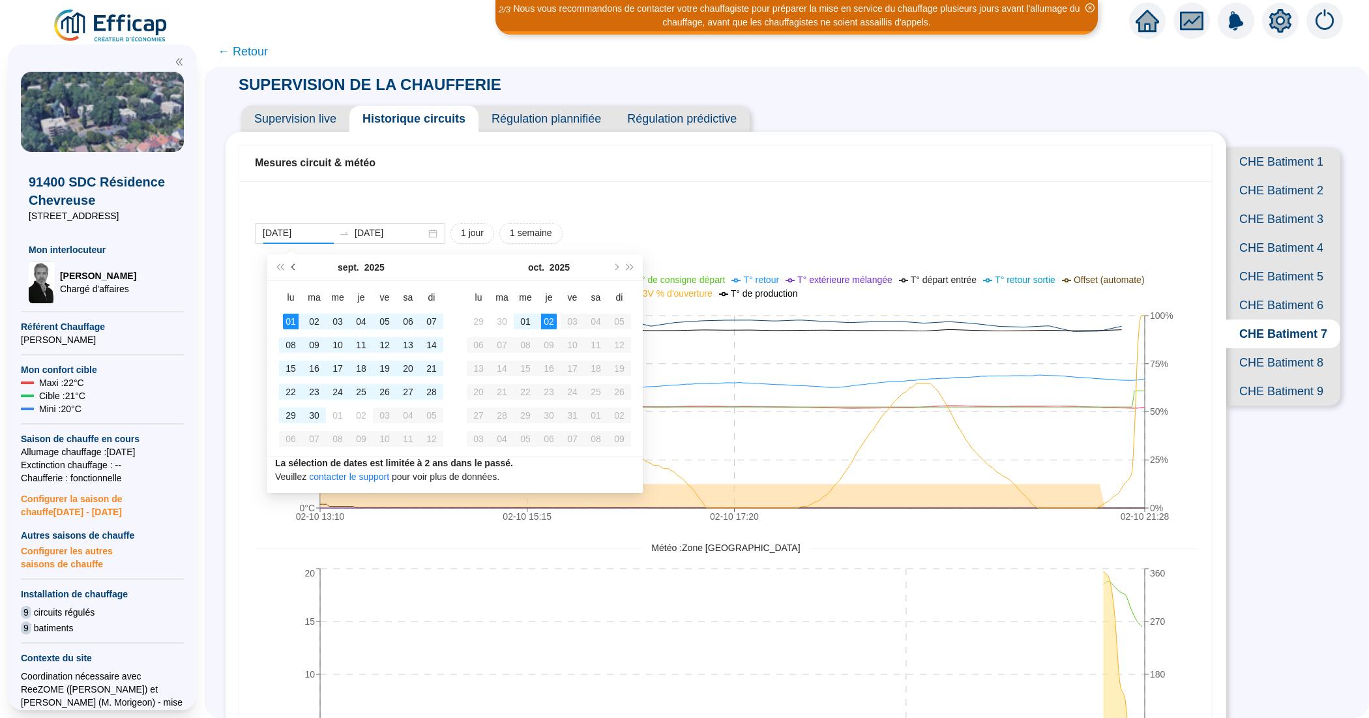
click at [297, 266] on span "Mois précédent (PageUp)" at bounding box center [294, 267] width 7 height 7
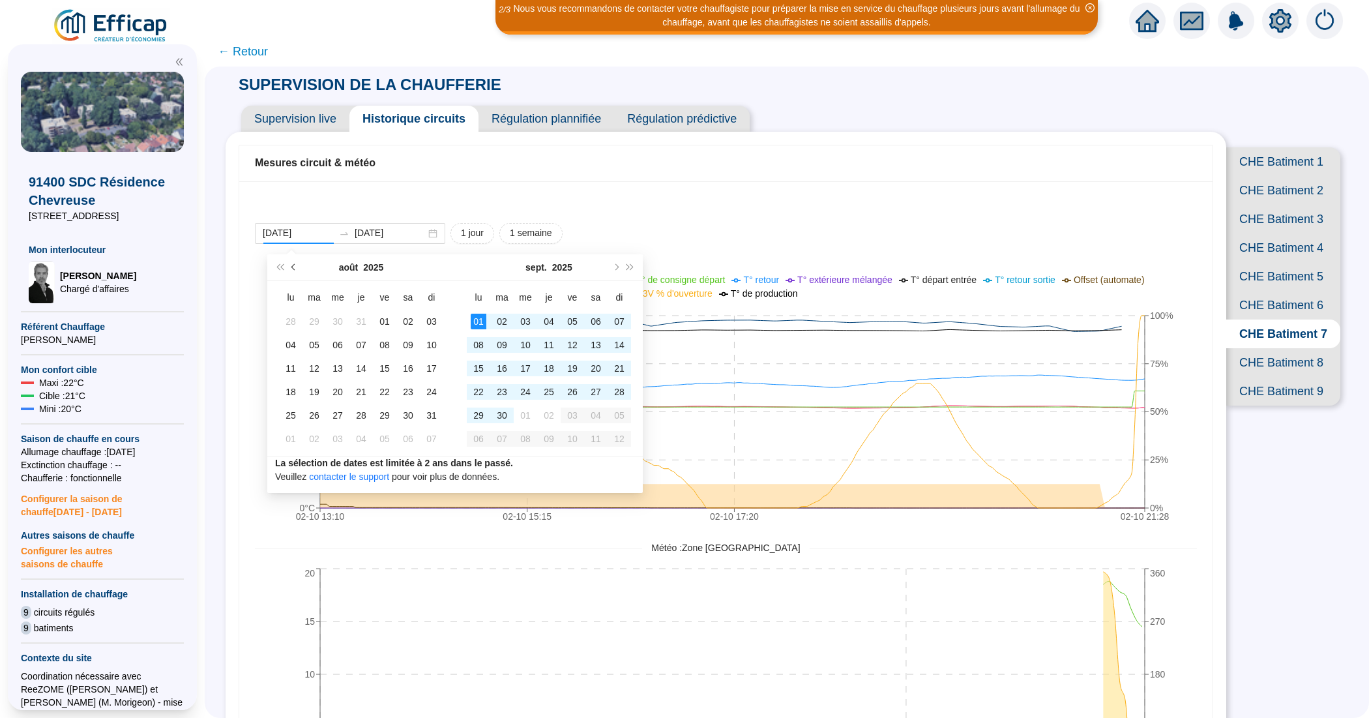
click at [297, 266] on span "Mois précédent (PageUp)" at bounding box center [294, 267] width 7 height 7
type input "2025-07-14"
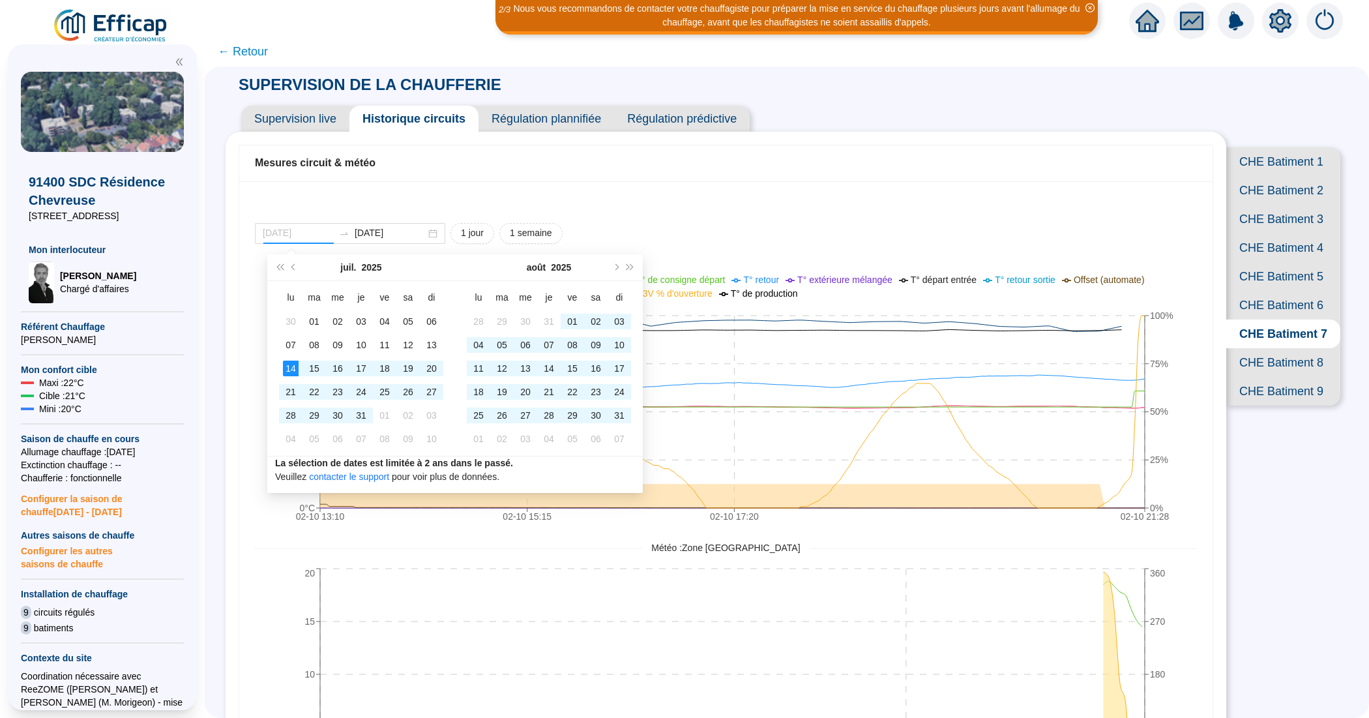
click at [287, 370] on div "14" at bounding box center [291, 368] width 16 height 16
click at [415, 235] on input "[DATE]" at bounding box center [390, 233] width 71 height 14
click at [613, 271] on button "Mois suivant (PageDown)" at bounding box center [615, 267] width 14 height 26
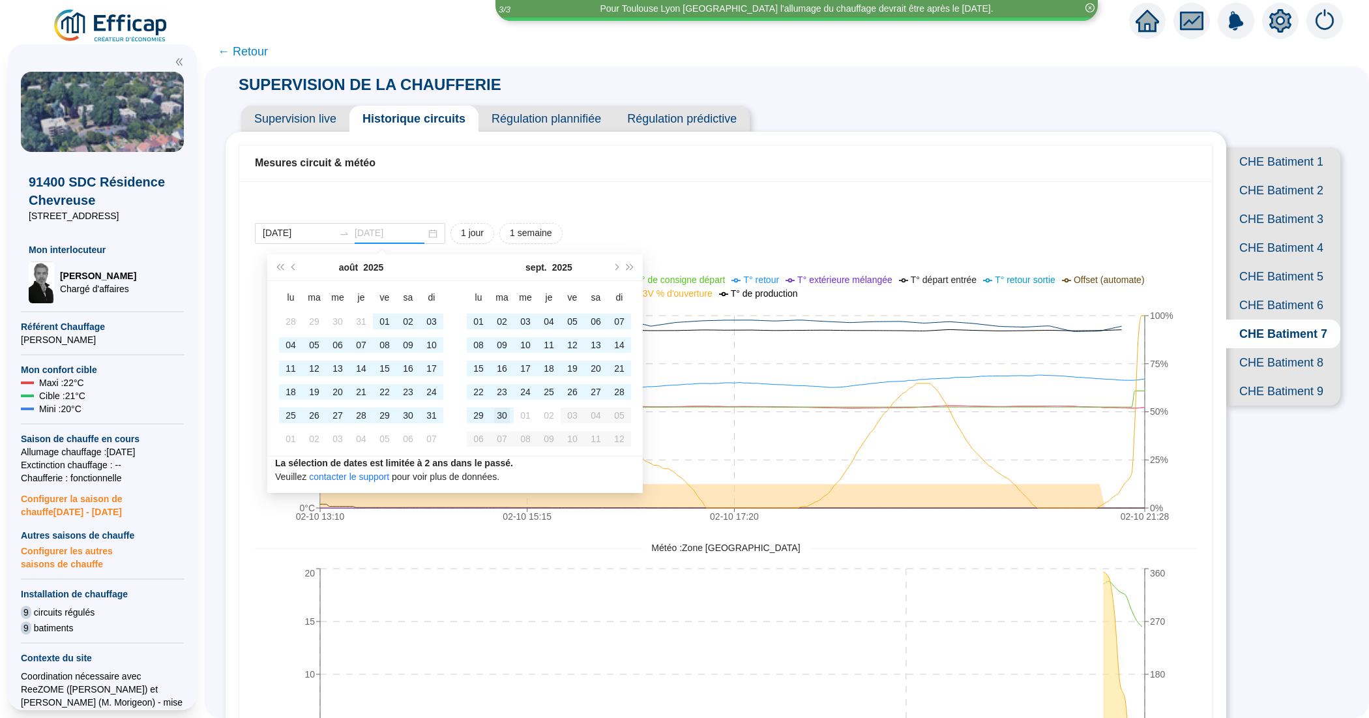
type input "2025-09-30"
click at [503, 413] on div "30" at bounding box center [502, 415] width 16 height 16
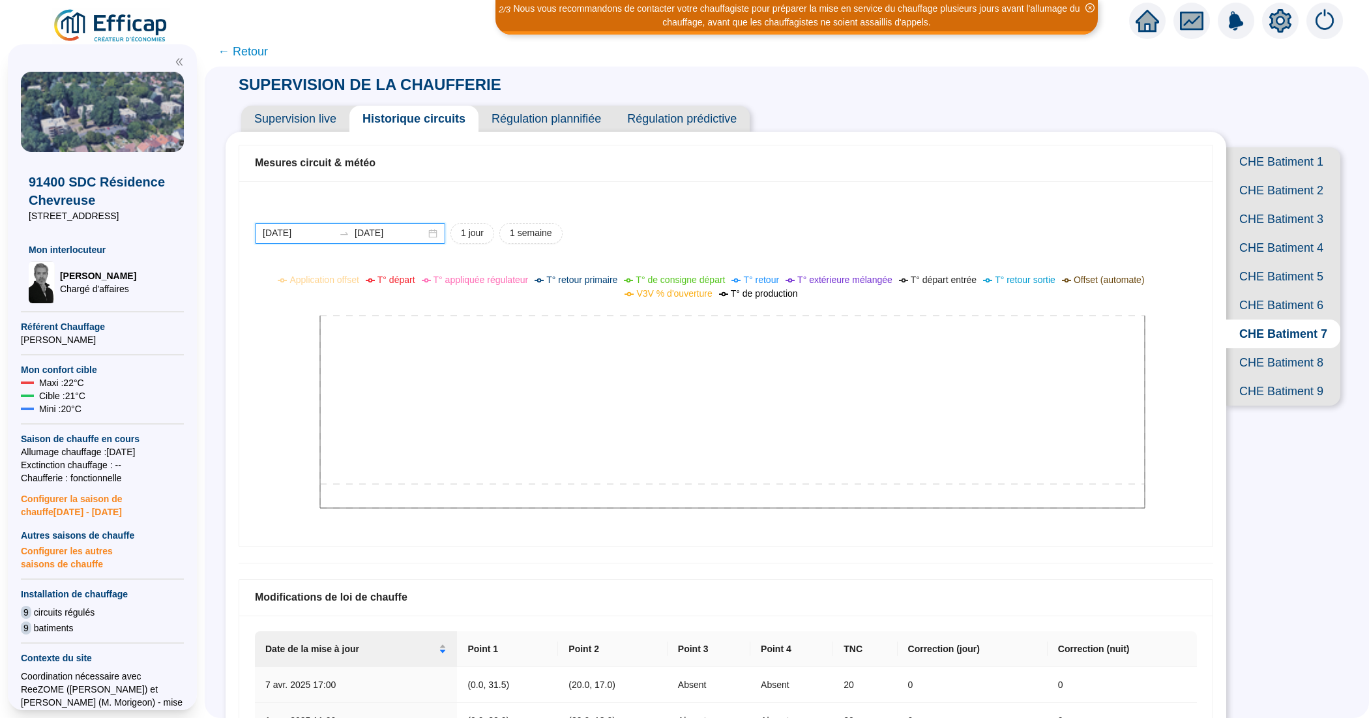
click at [318, 236] on input "2025-07-14" at bounding box center [298, 233] width 71 height 14
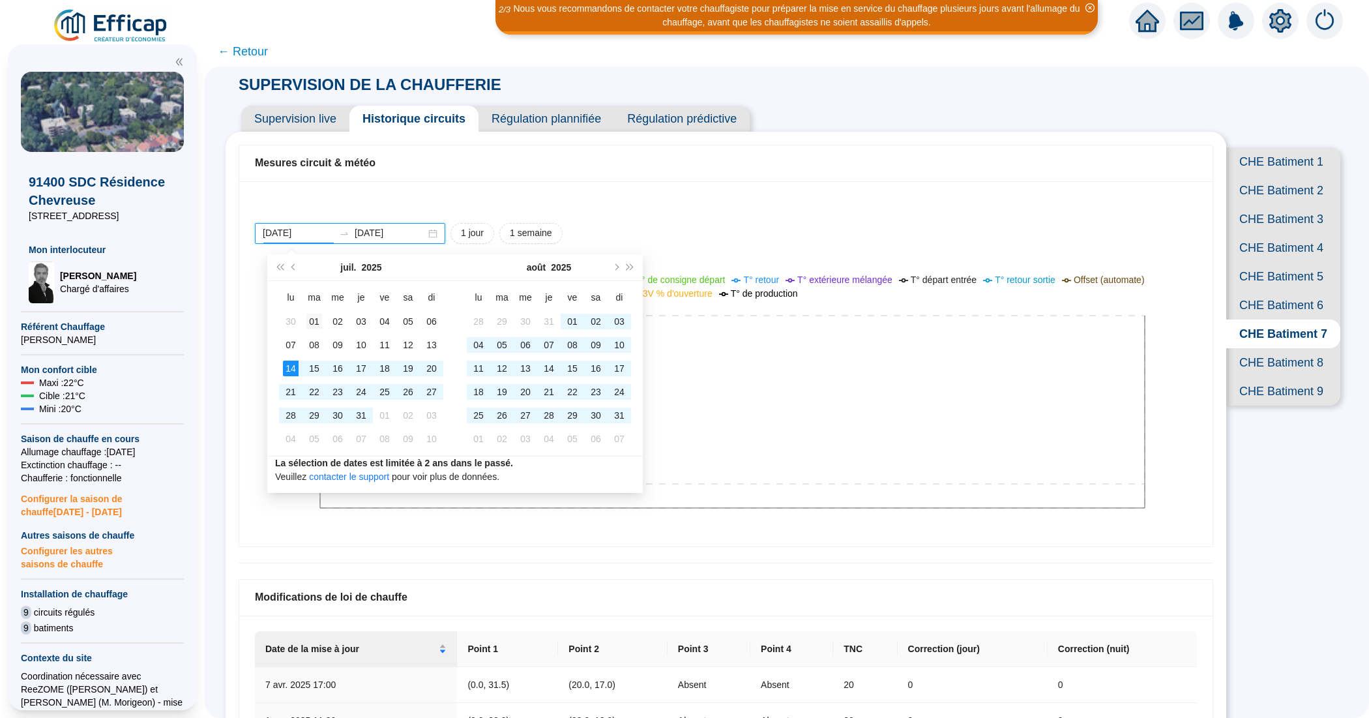
type input "2025-07-01"
click at [318, 318] on div "01" at bounding box center [314, 322] width 16 height 16
type input "2025-09-30"
click at [424, 235] on input "2025-09-30" at bounding box center [390, 233] width 71 height 14
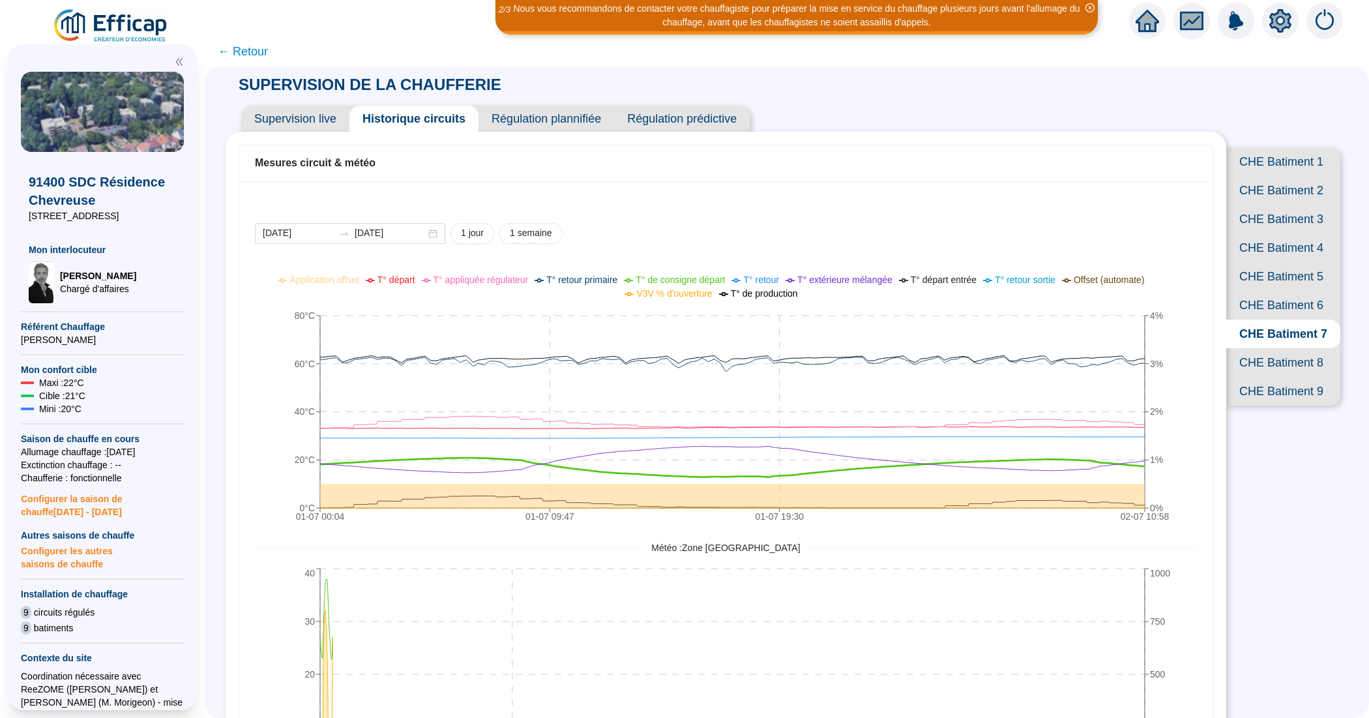
click at [297, 106] on span "Supervision live" at bounding box center [295, 119] width 108 height 26
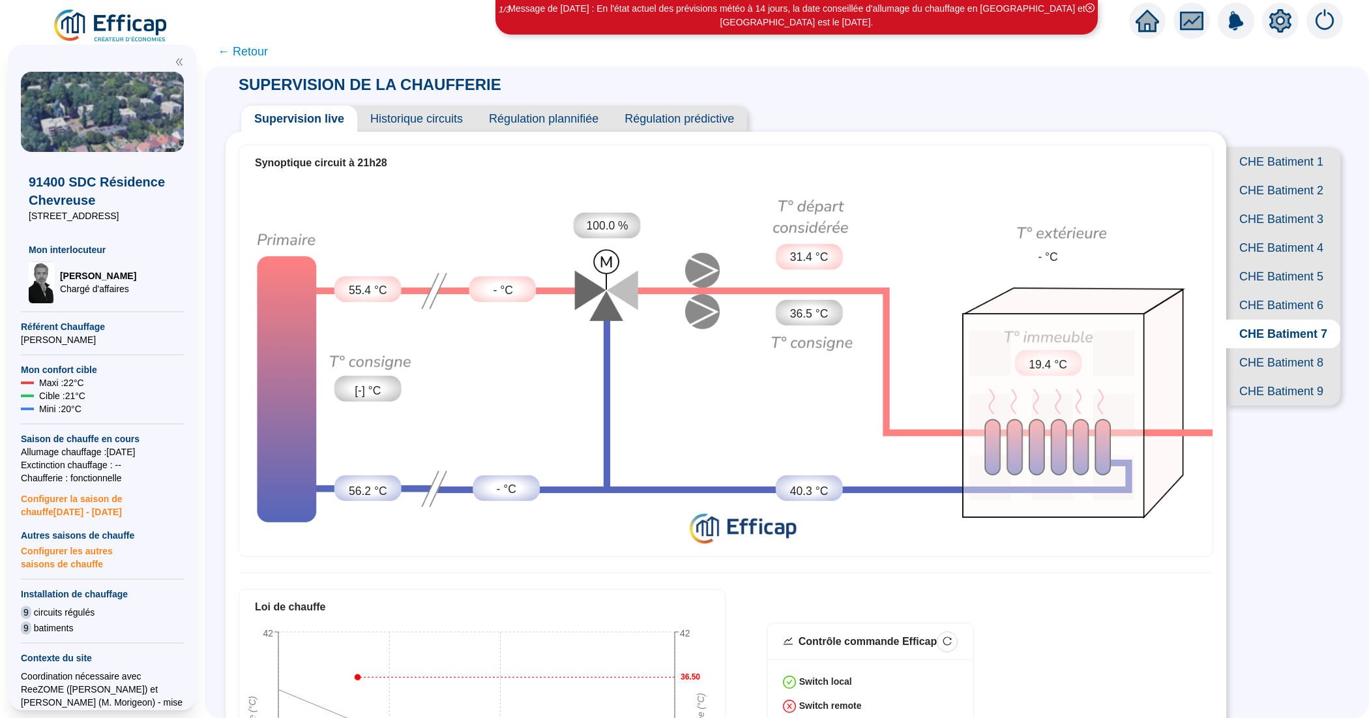
click at [1245, 377] on span "CHE Batiment 8" at bounding box center [1283, 362] width 114 height 29
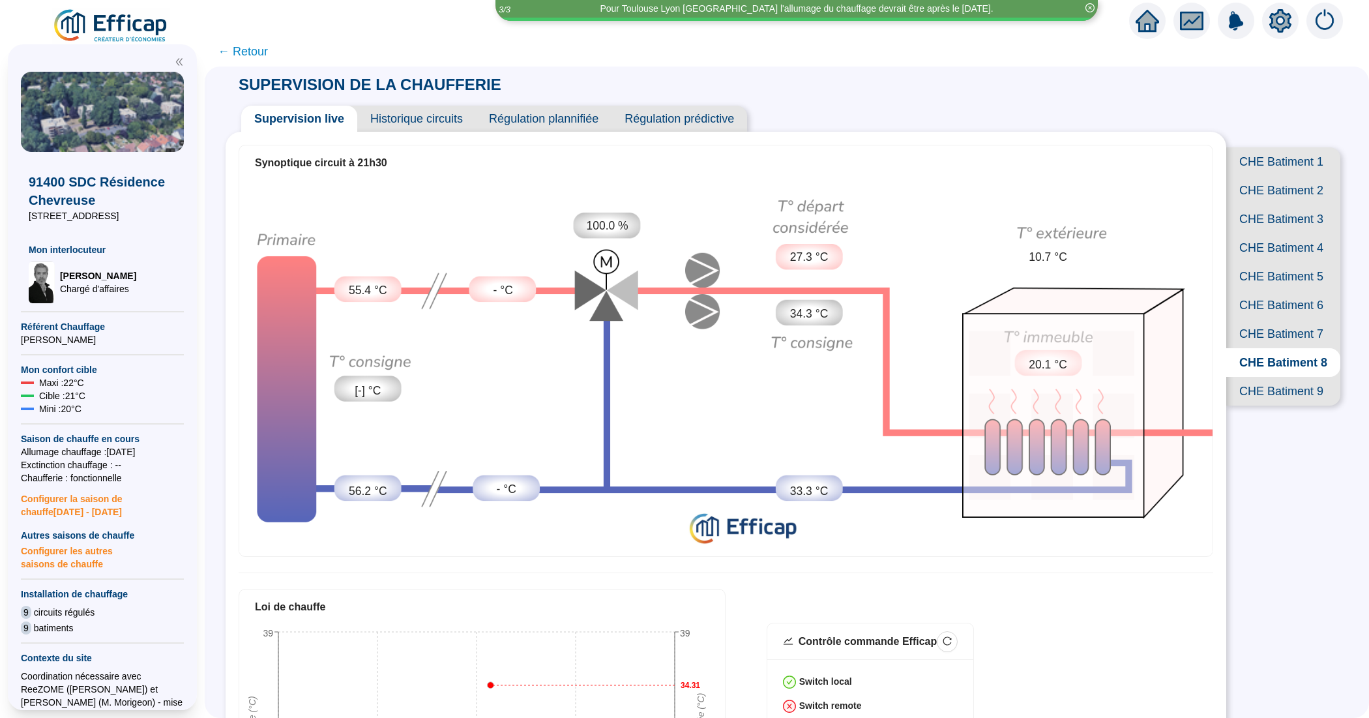
click at [392, 112] on span "Historique circuits" at bounding box center [416, 119] width 119 height 26
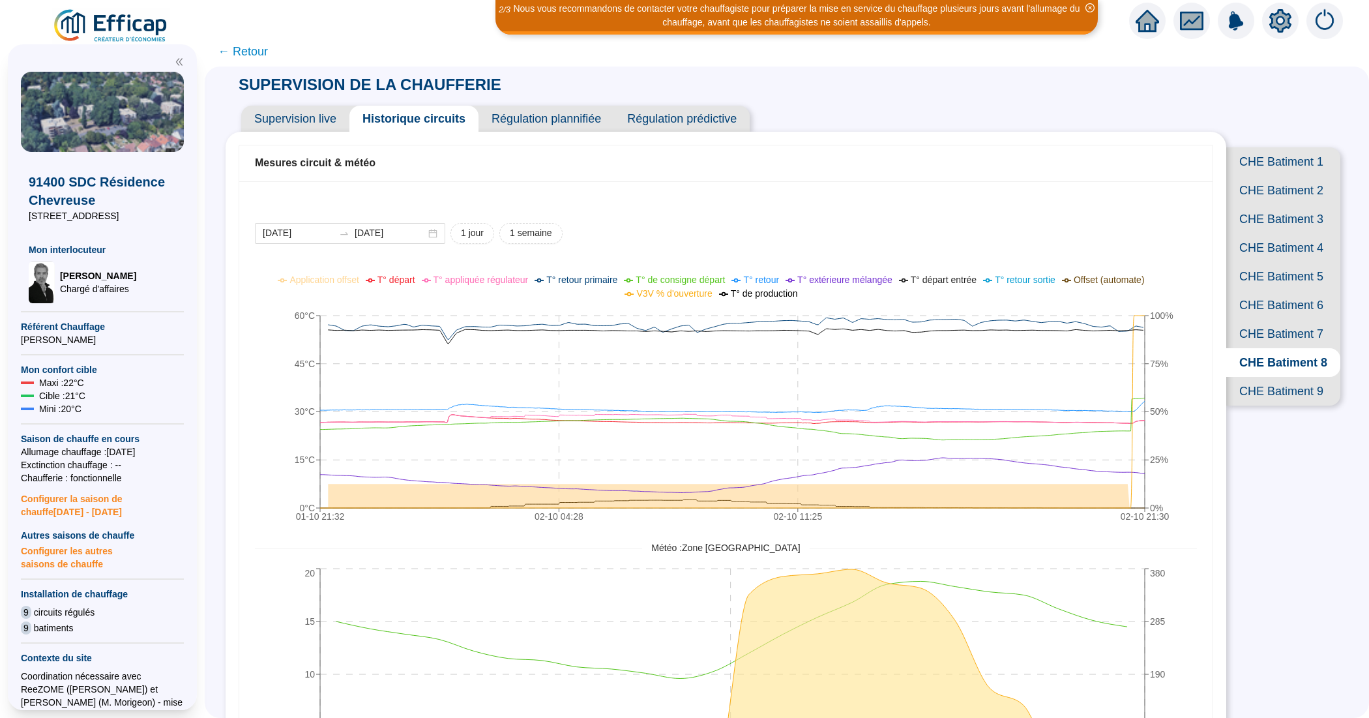
click at [1293, 405] on span "CHE Batiment 9" at bounding box center [1283, 391] width 114 height 29
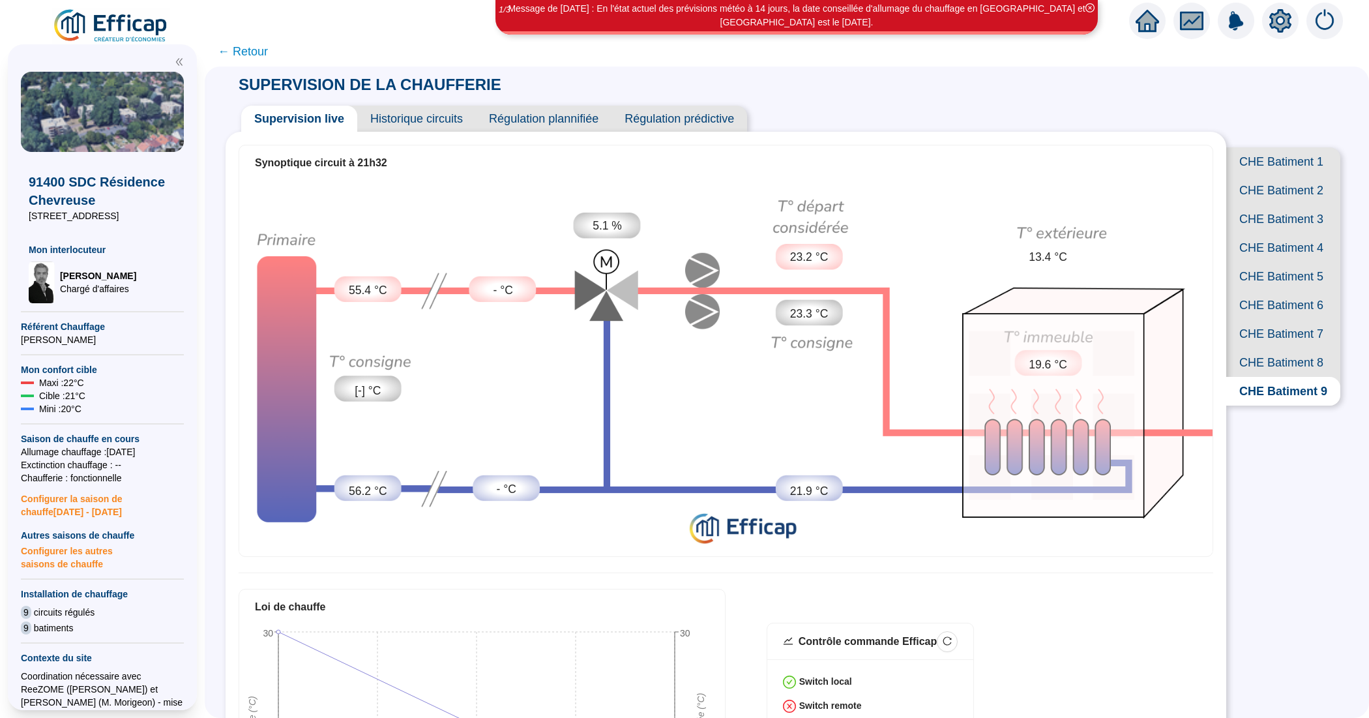
click at [424, 121] on span "Historique circuits" at bounding box center [416, 119] width 119 height 26
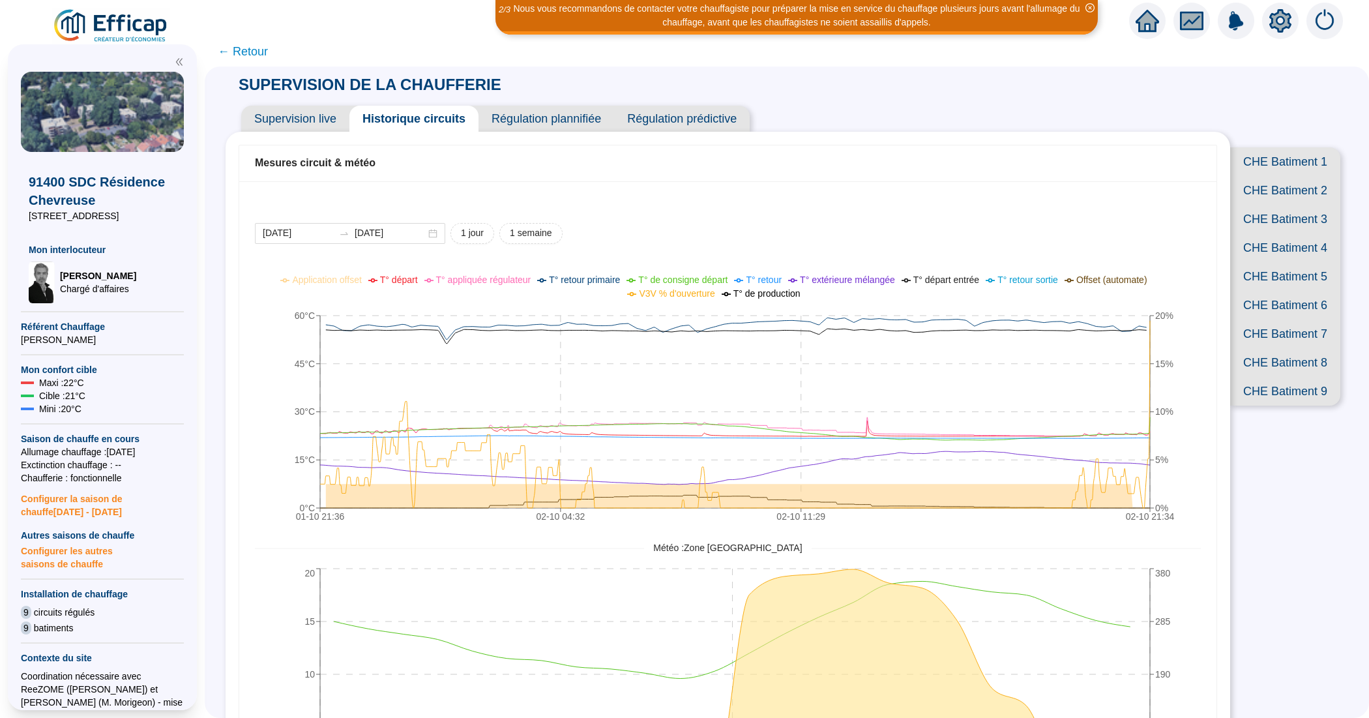
click at [284, 115] on span "Supervision live" at bounding box center [295, 119] width 108 height 26
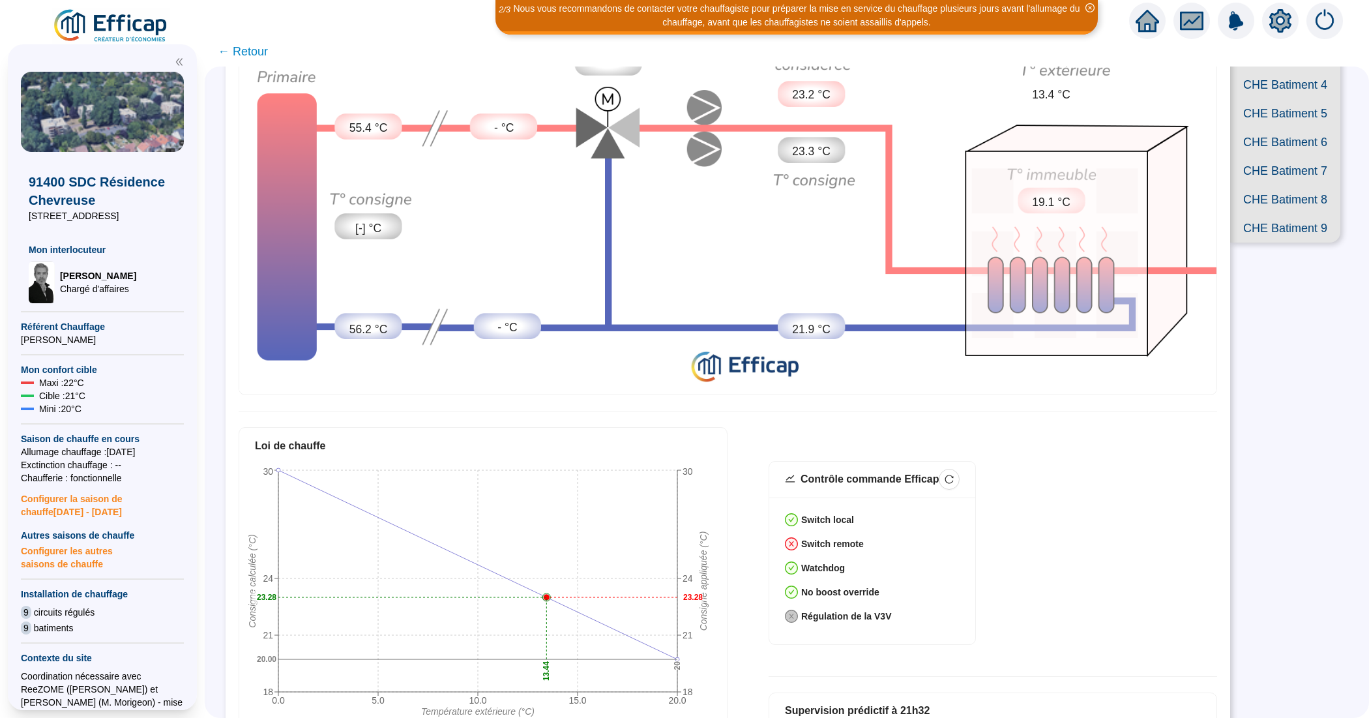
scroll to position [81, 0]
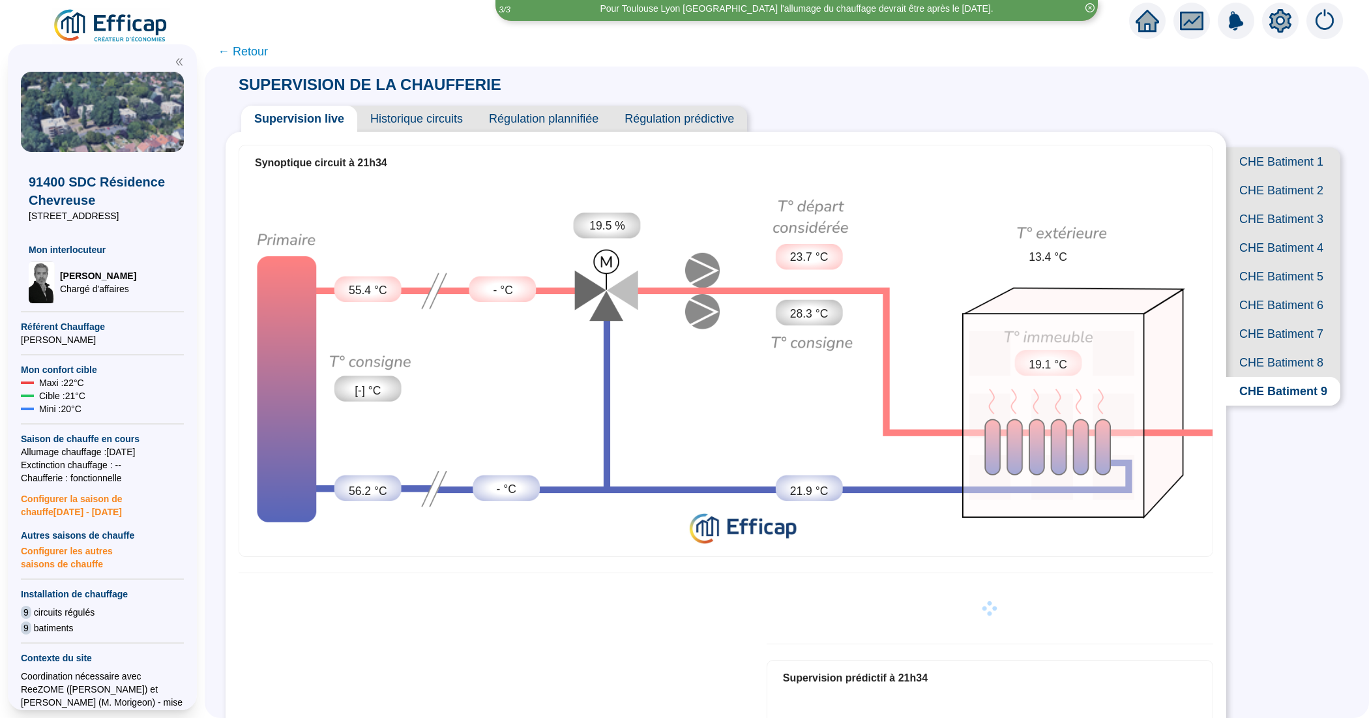
click at [427, 115] on span "Historique circuits" at bounding box center [416, 119] width 119 height 26
